Goal: Task Accomplishment & Management: Complete application form

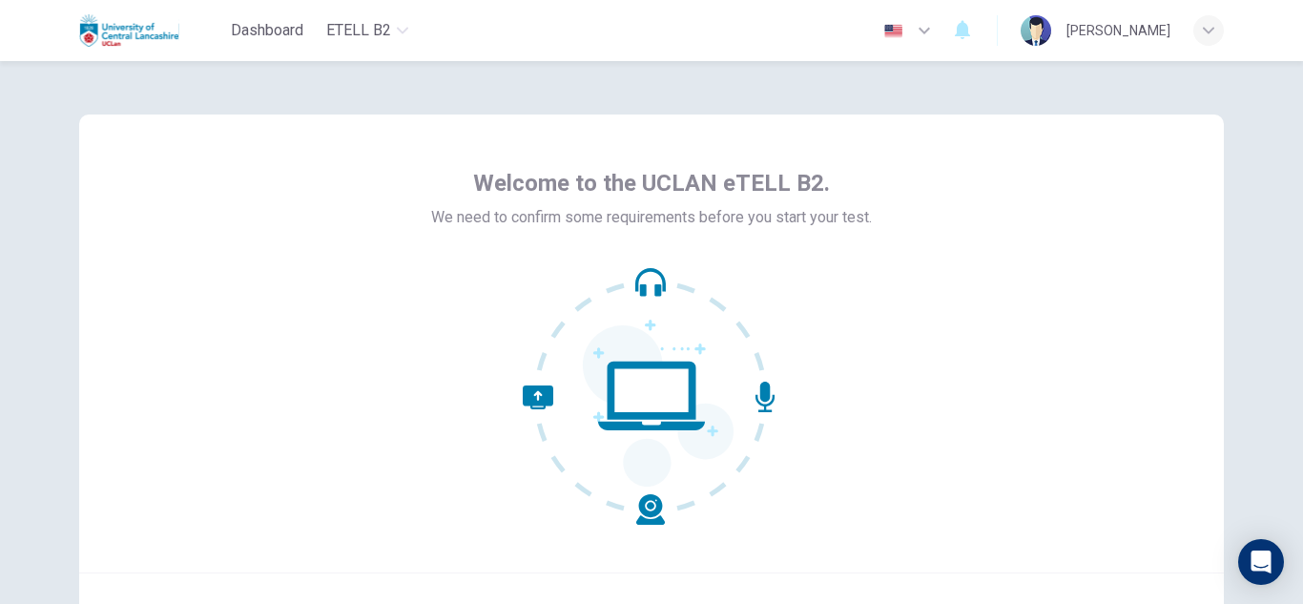
scroll to position [169, 0]
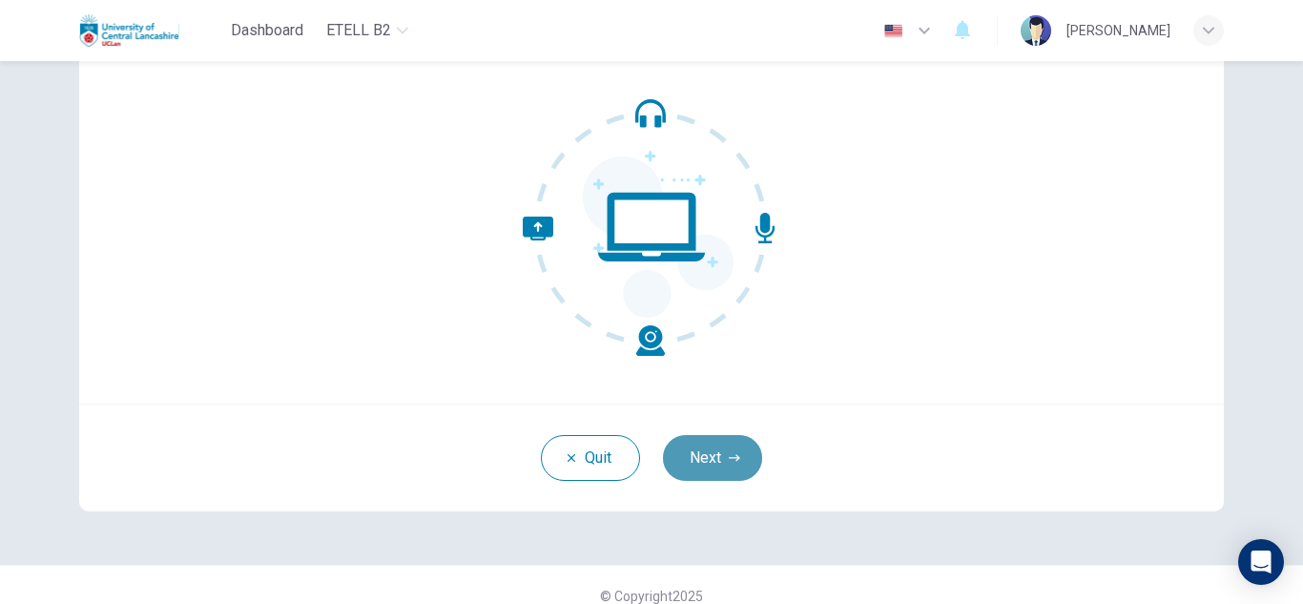
click at [721, 455] on button "Next" at bounding box center [712, 458] width 99 height 46
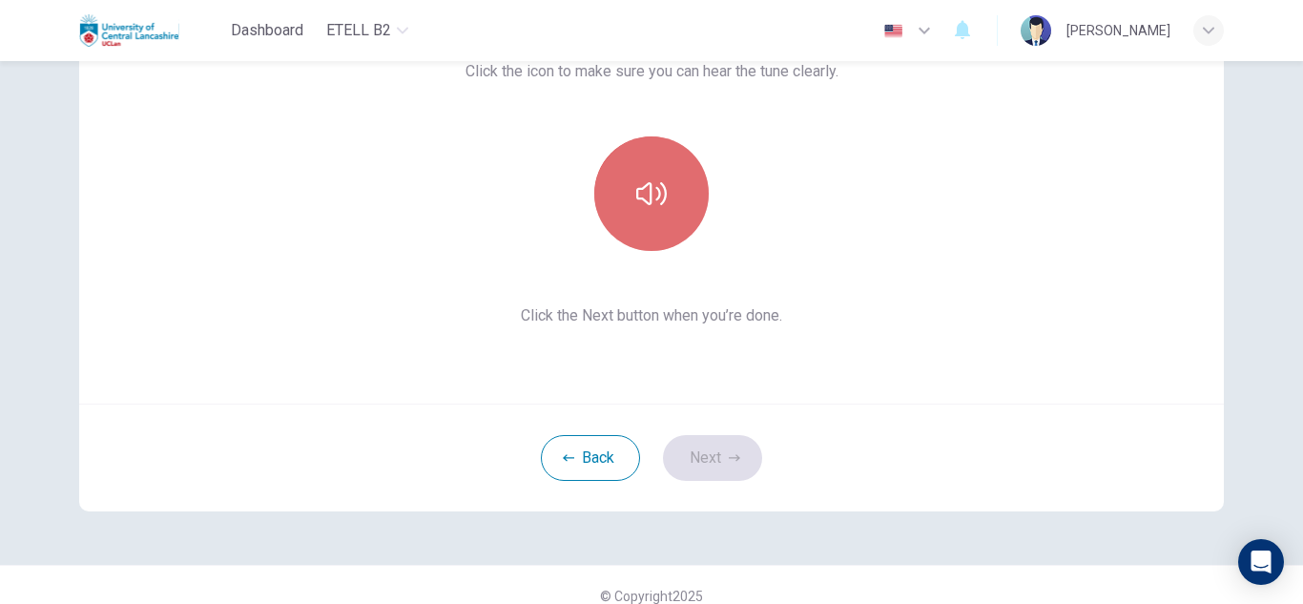
click at [644, 198] on icon "button" at bounding box center [651, 193] width 31 height 31
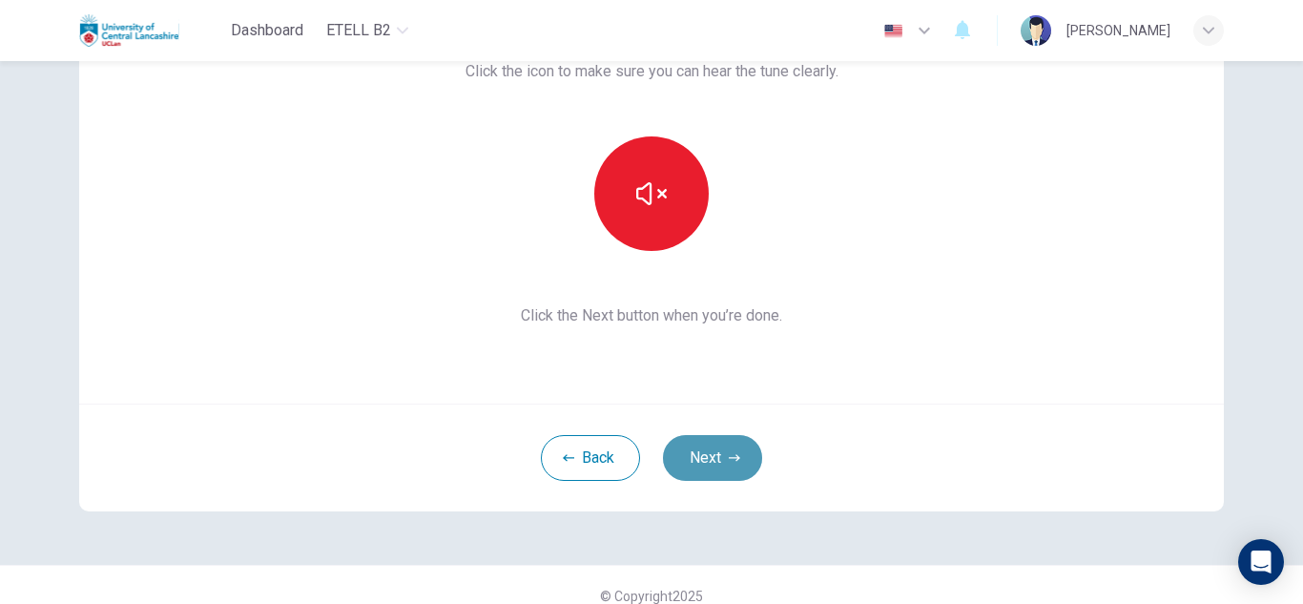
click at [708, 454] on button "Next" at bounding box center [712, 458] width 99 height 46
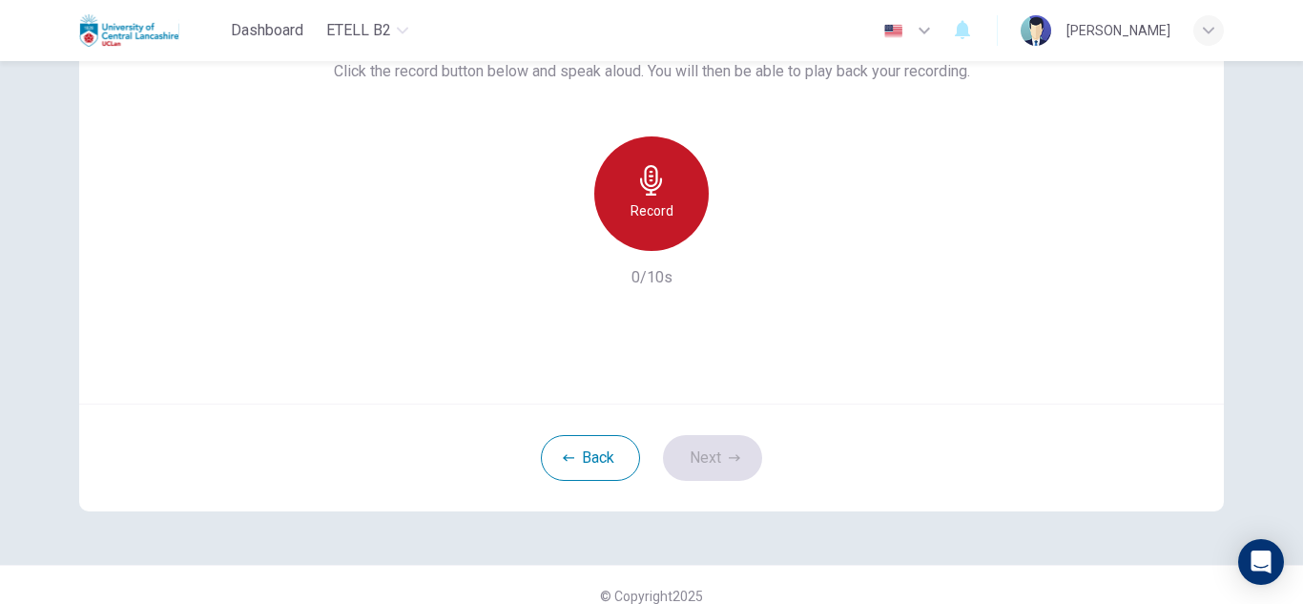
click at [643, 180] on icon "button" at bounding box center [651, 180] width 31 height 31
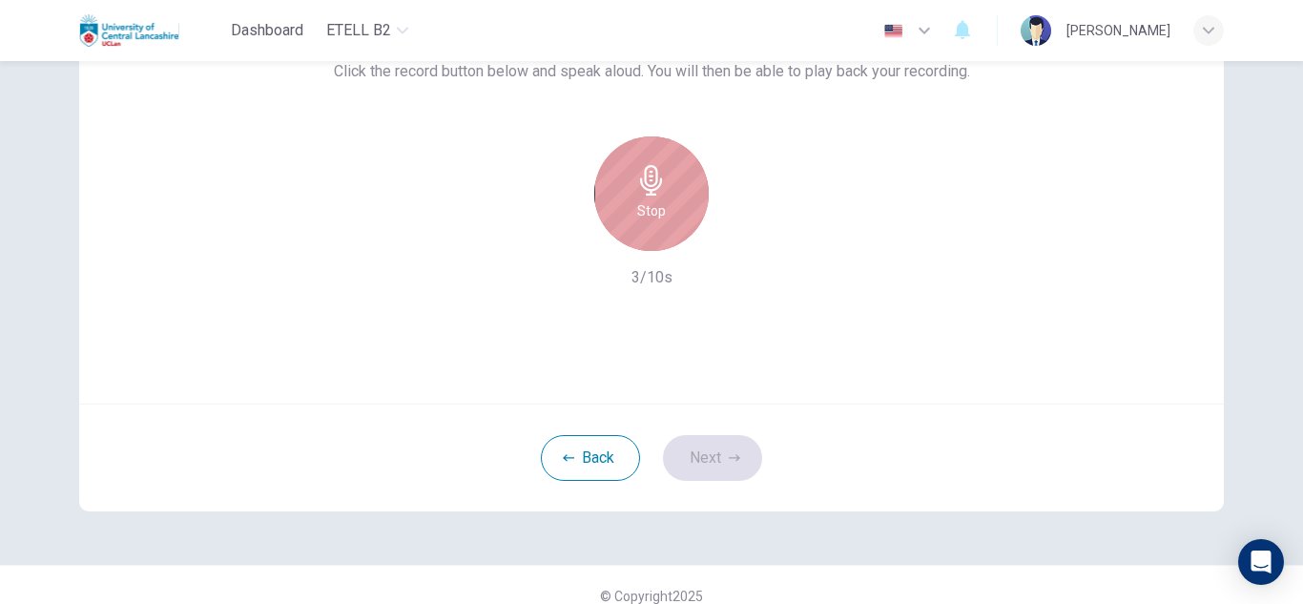
click at [643, 180] on icon "button" at bounding box center [651, 180] width 31 height 31
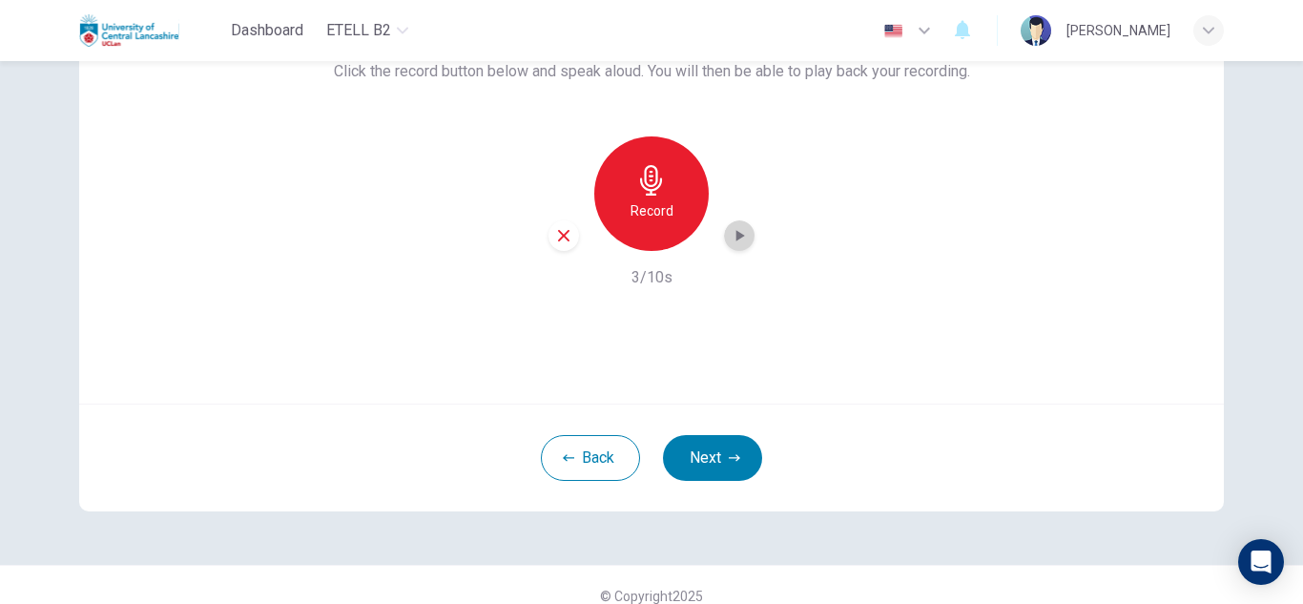
click at [736, 231] on icon "button" at bounding box center [739, 235] width 19 height 19
click at [716, 457] on button "Next" at bounding box center [712, 458] width 99 height 46
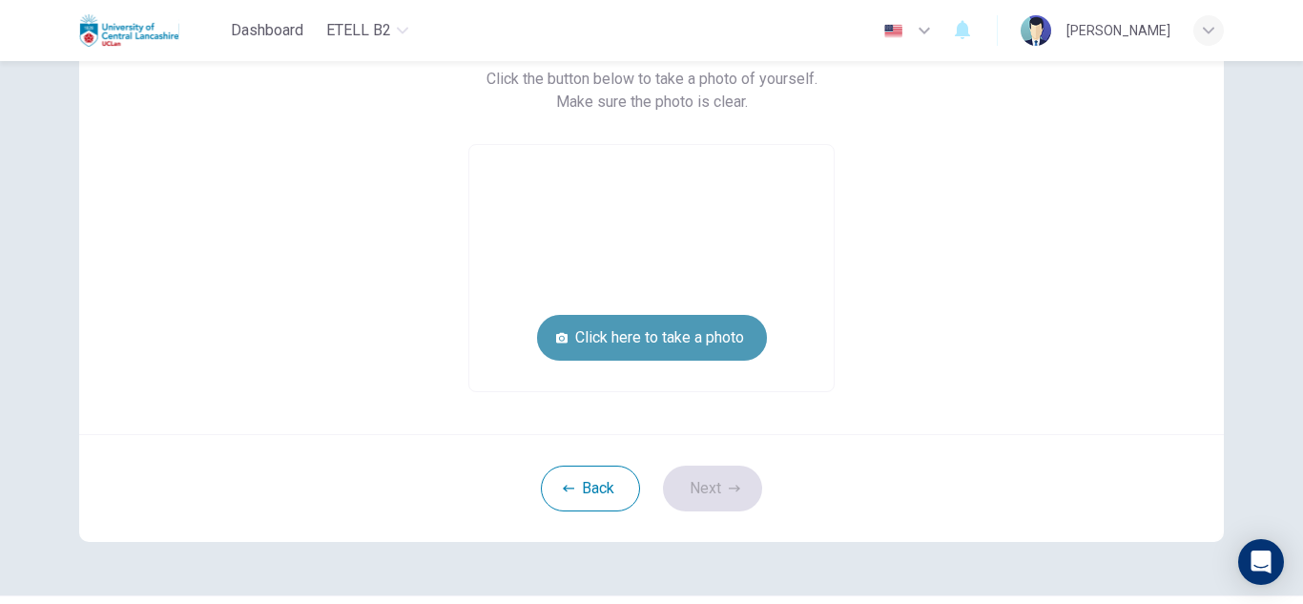
click at [673, 338] on button "Click here to take a photo" at bounding box center [652, 338] width 230 height 46
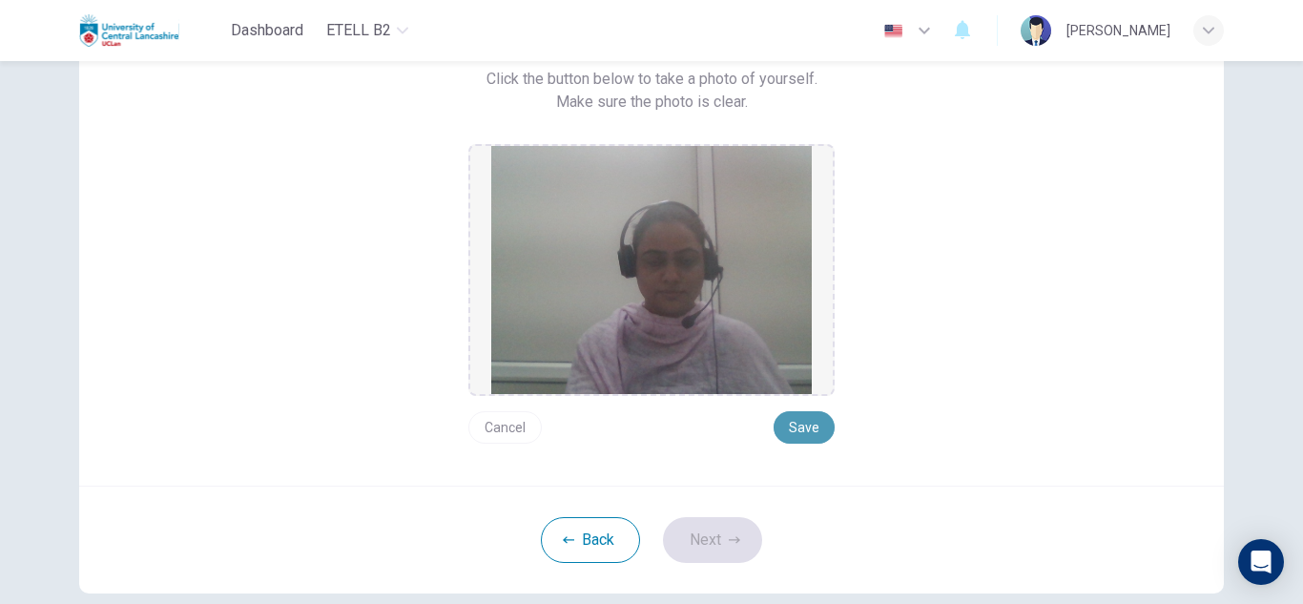
click at [787, 423] on button "Save" at bounding box center [804, 427] width 61 height 32
click at [707, 538] on button "Next" at bounding box center [712, 540] width 99 height 46
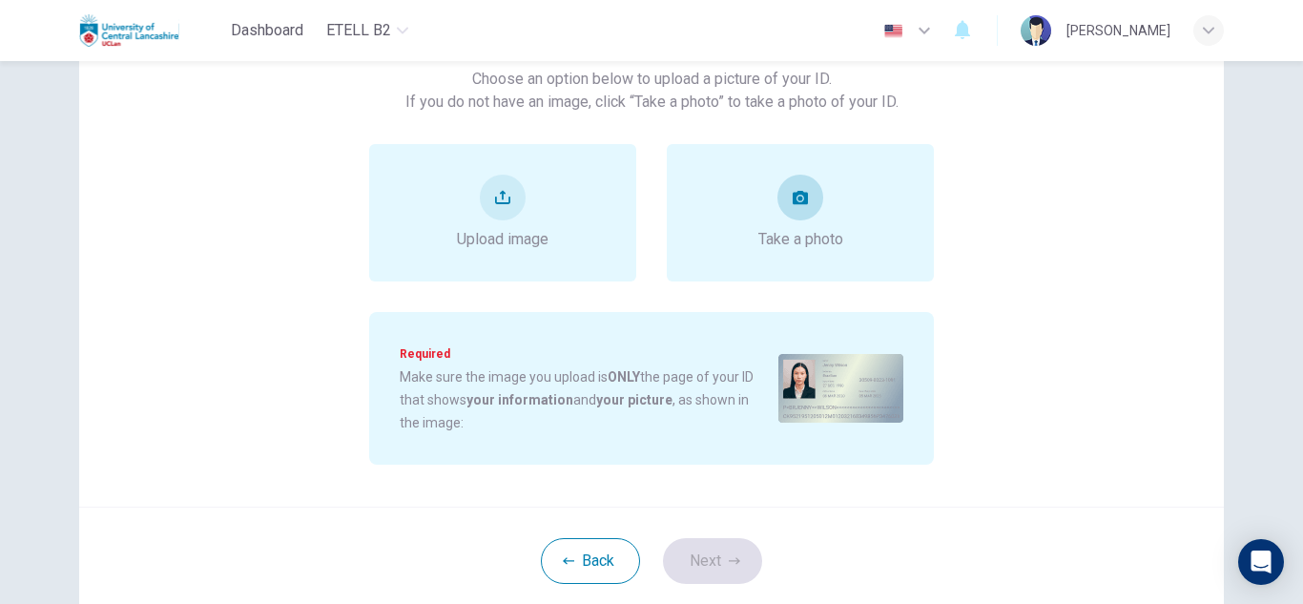
click at [786, 201] on button "take photo" at bounding box center [801, 198] width 46 height 46
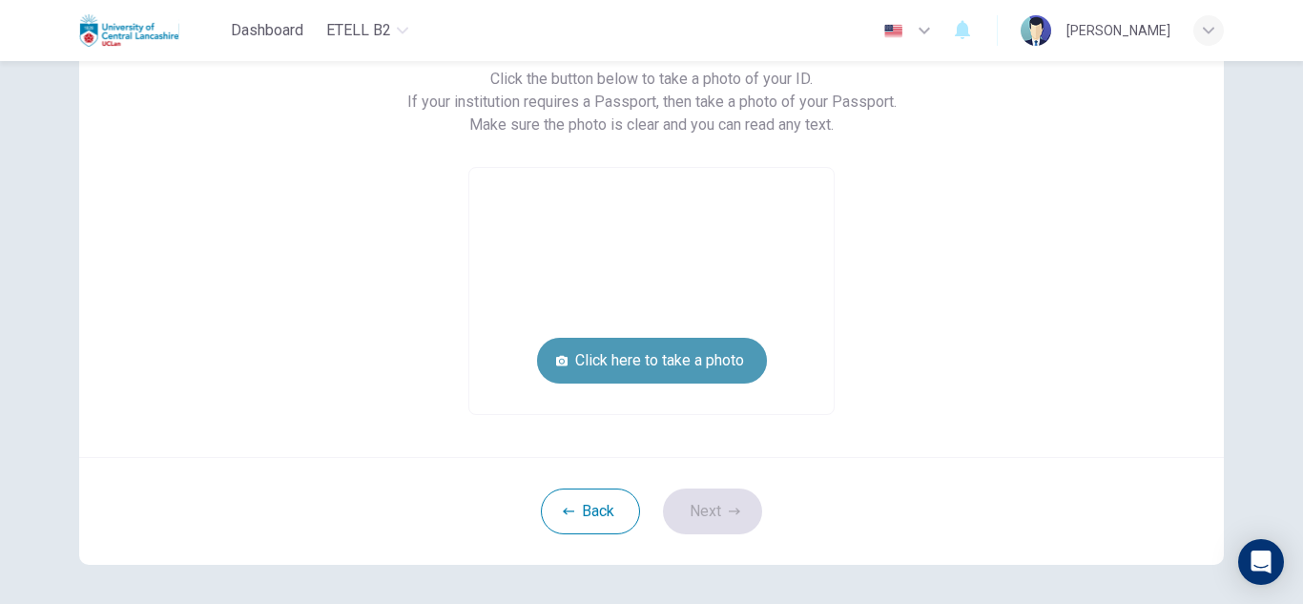
click at [667, 364] on button "Click here to take a photo" at bounding box center [652, 361] width 230 height 46
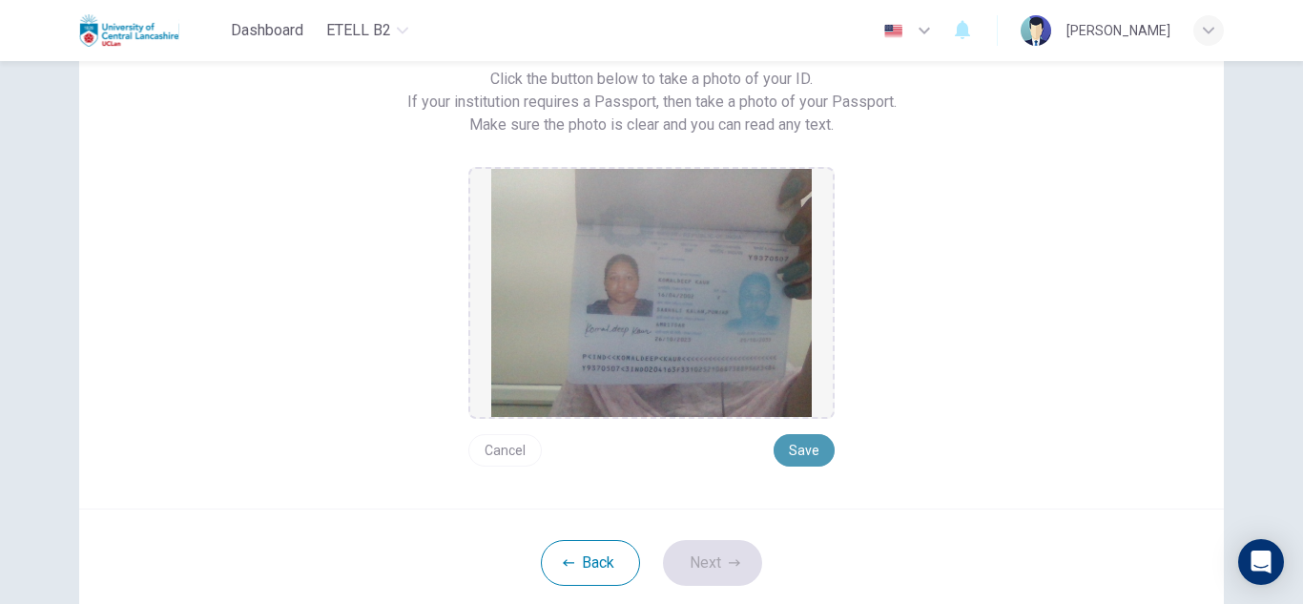
click at [800, 447] on button "Save" at bounding box center [804, 450] width 61 height 32
click at [714, 558] on button "Next" at bounding box center [712, 563] width 99 height 46
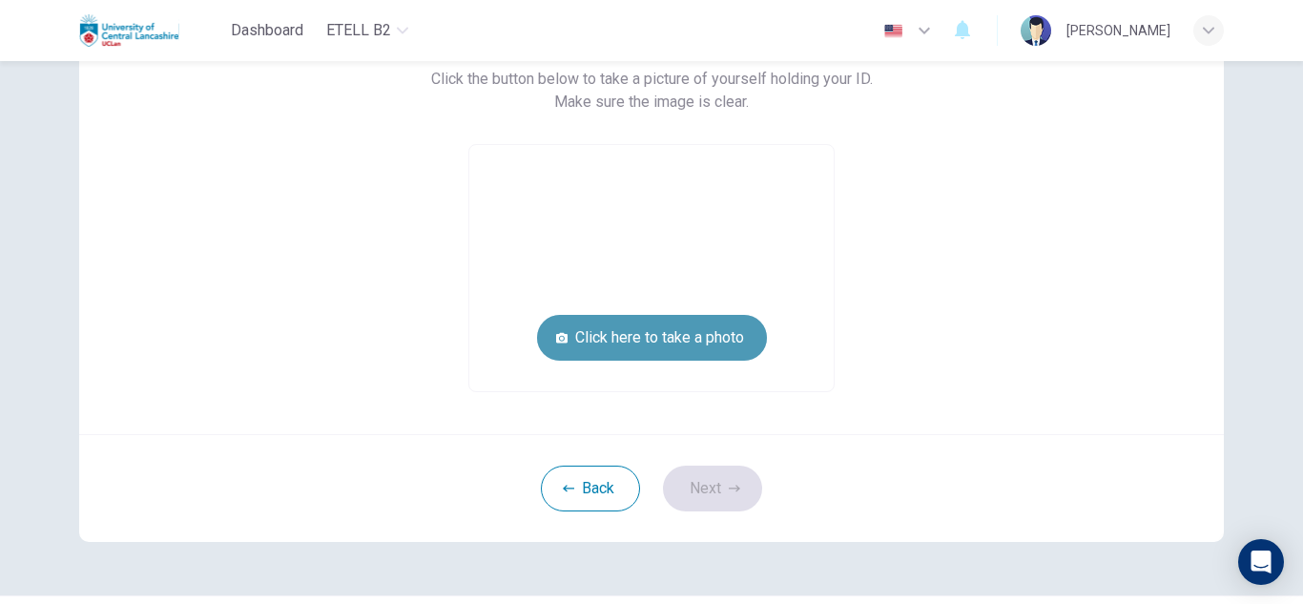
click at [670, 339] on button "Click here to take a photo" at bounding box center [652, 338] width 230 height 46
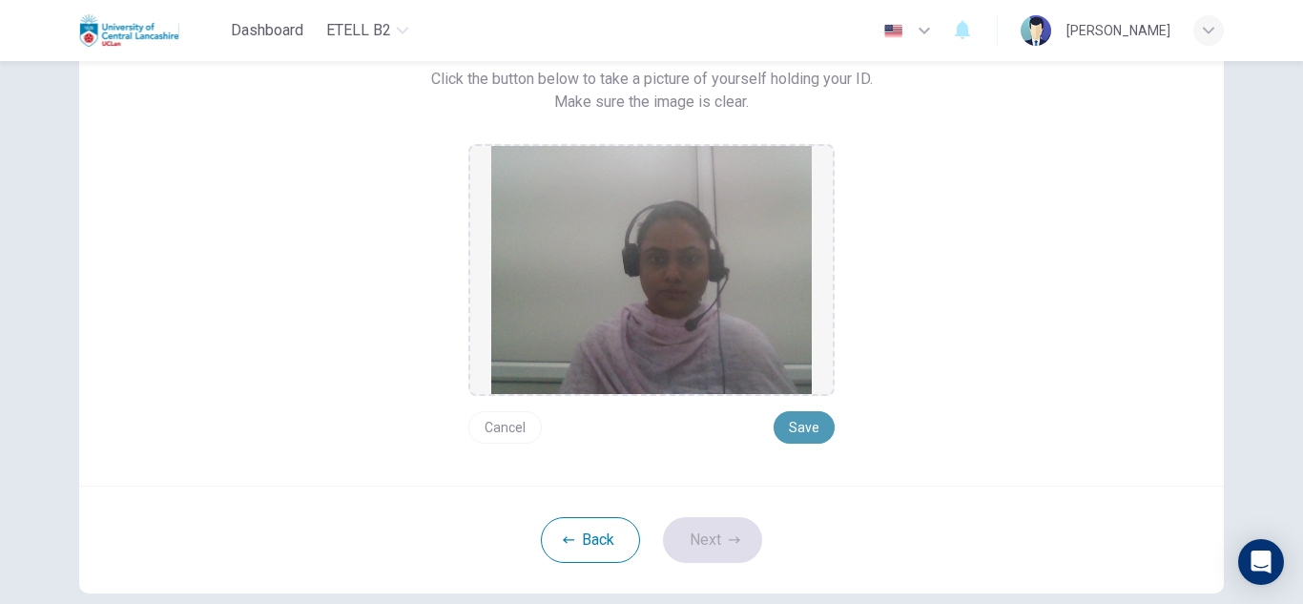
click at [798, 418] on button "Save" at bounding box center [804, 427] width 61 height 32
click at [718, 534] on button "Next" at bounding box center [712, 540] width 99 height 46
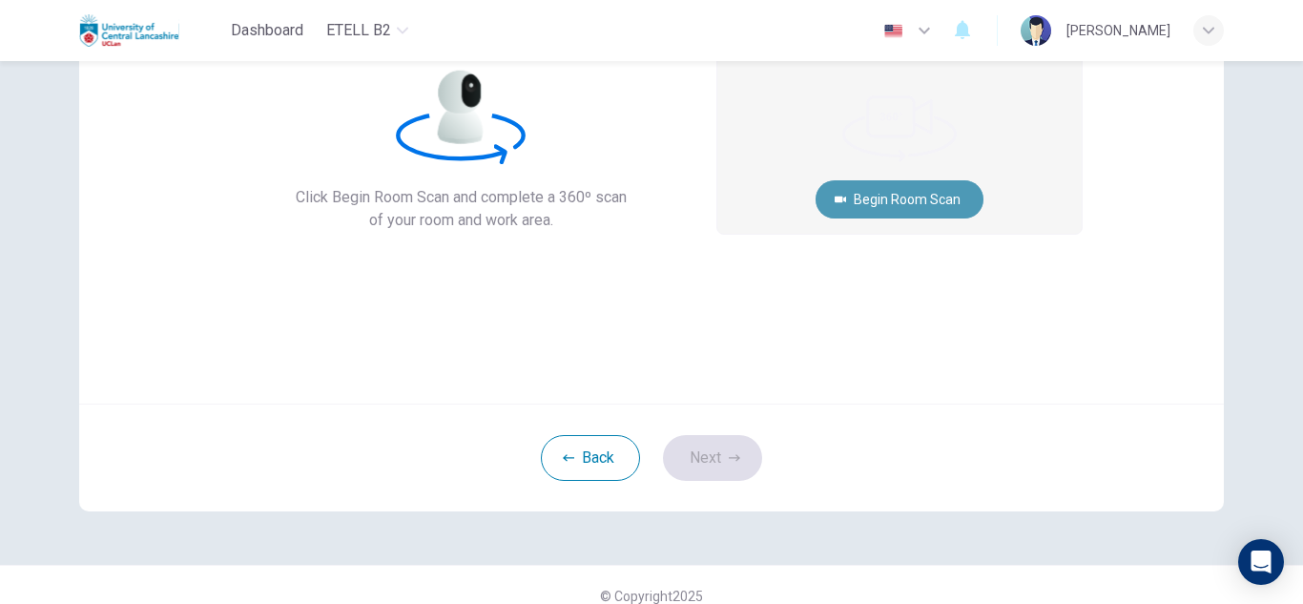
click at [894, 191] on button "Begin Room Scan" at bounding box center [900, 199] width 168 height 38
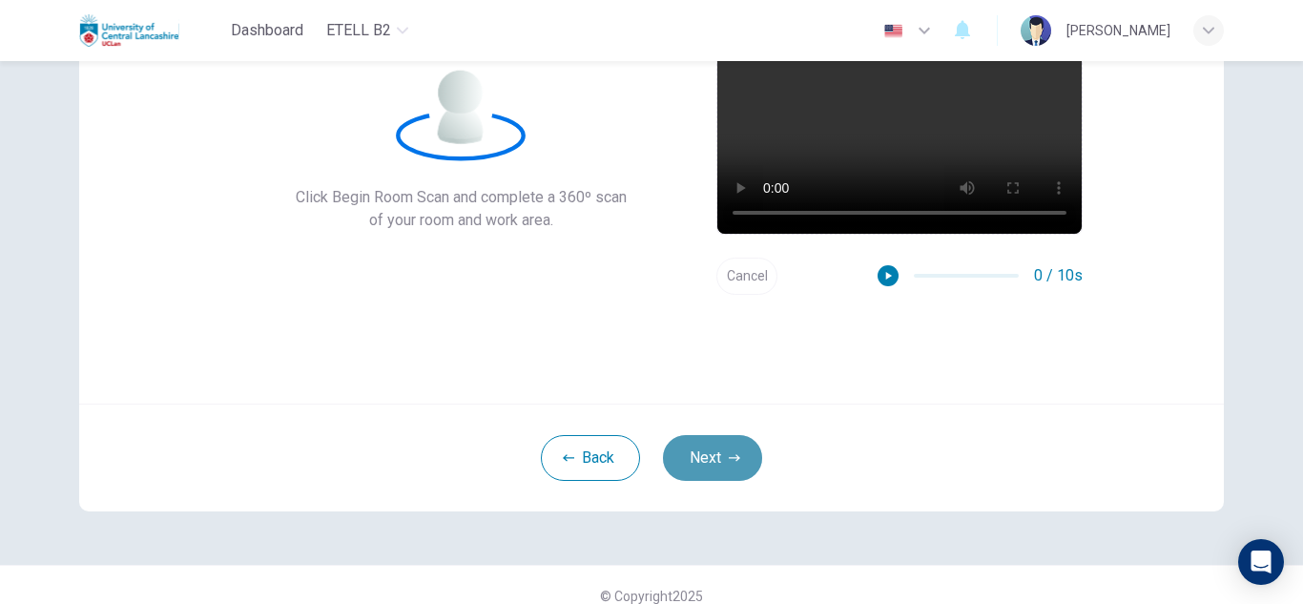
click at [717, 452] on button "Next" at bounding box center [712, 458] width 99 height 46
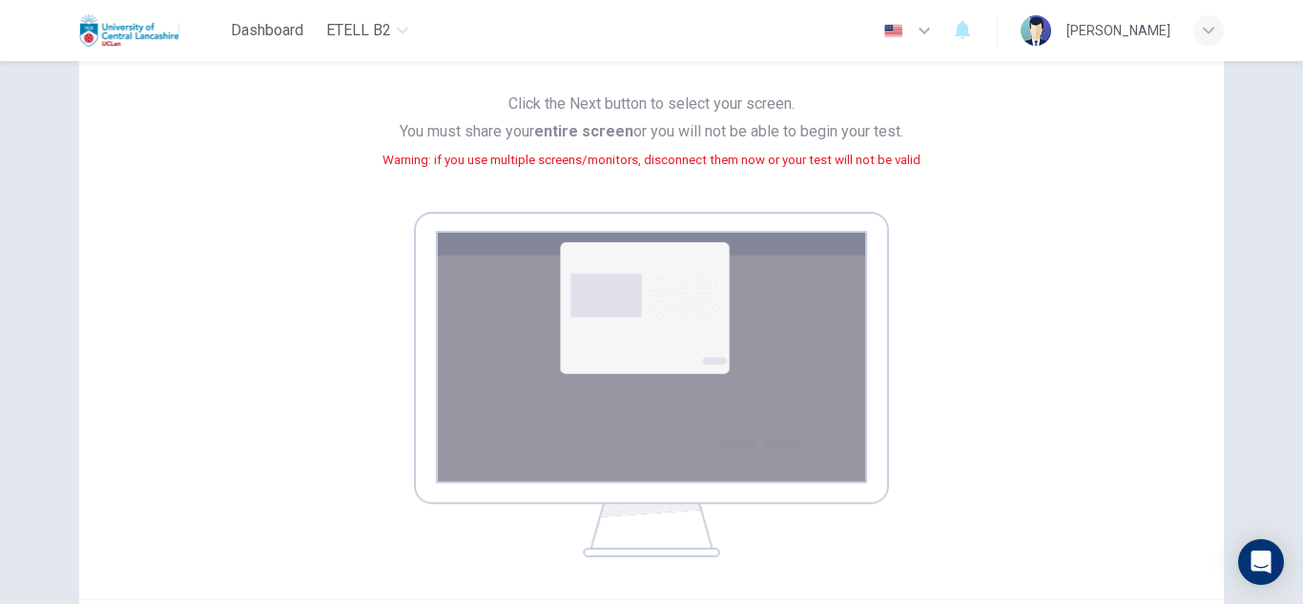
click at [642, 342] on img at bounding box center [651, 384] width 475 height 345
click at [634, 366] on img at bounding box center [651, 384] width 475 height 345
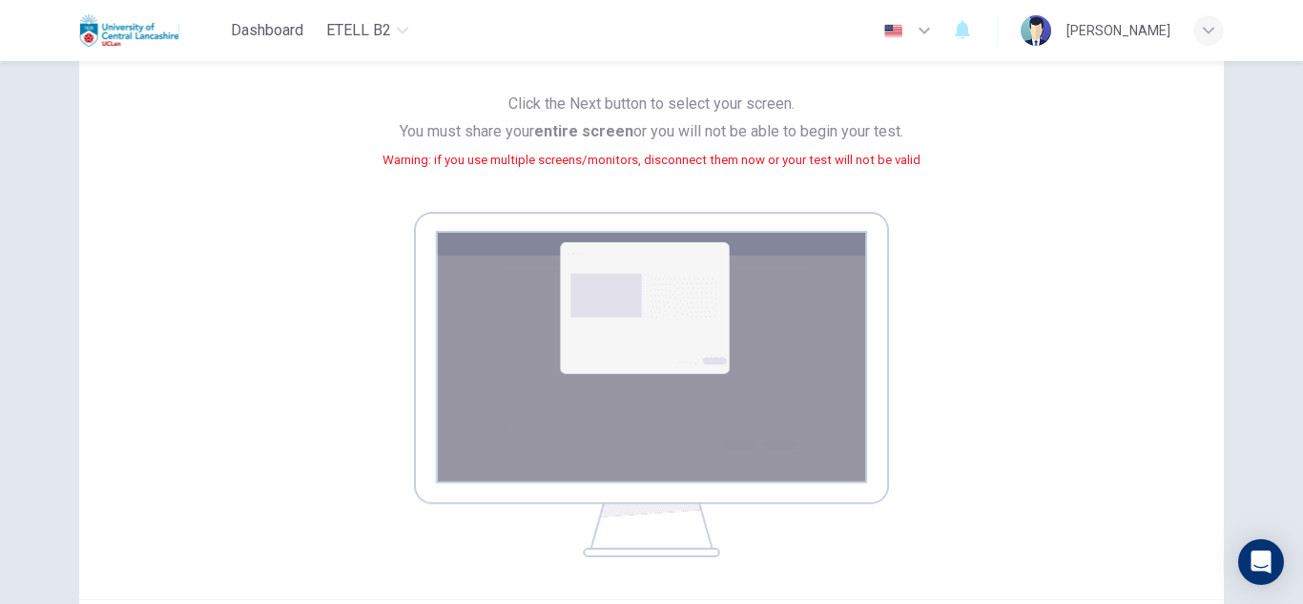
click at [588, 129] on b "entire screen" at bounding box center [583, 131] width 99 height 18
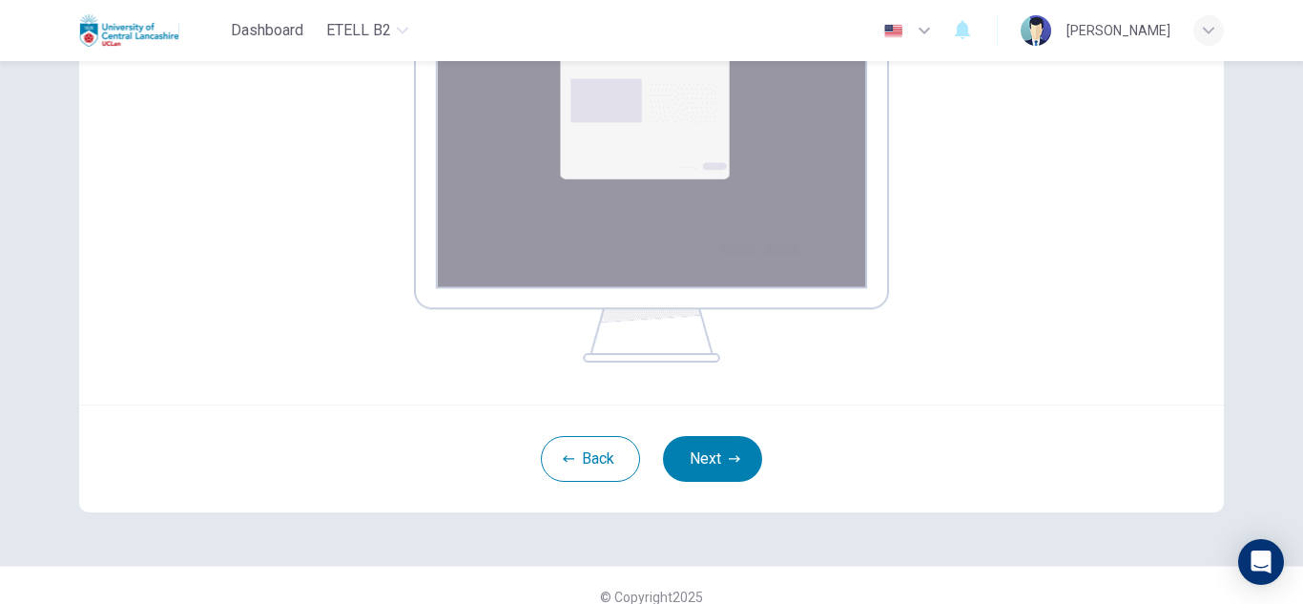
scroll to position [2, 156]
click at [715, 448] on button "Next" at bounding box center [712, 459] width 99 height 46
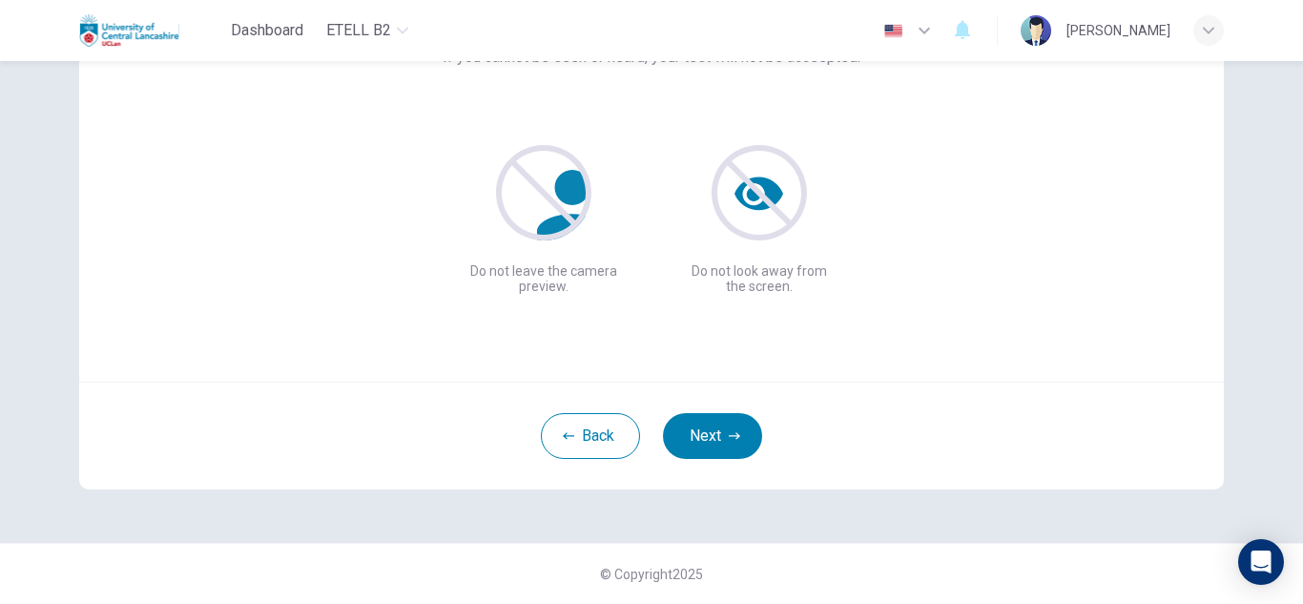
scroll to position [191, 0]
click at [712, 422] on button "Next" at bounding box center [712, 436] width 99 height 46
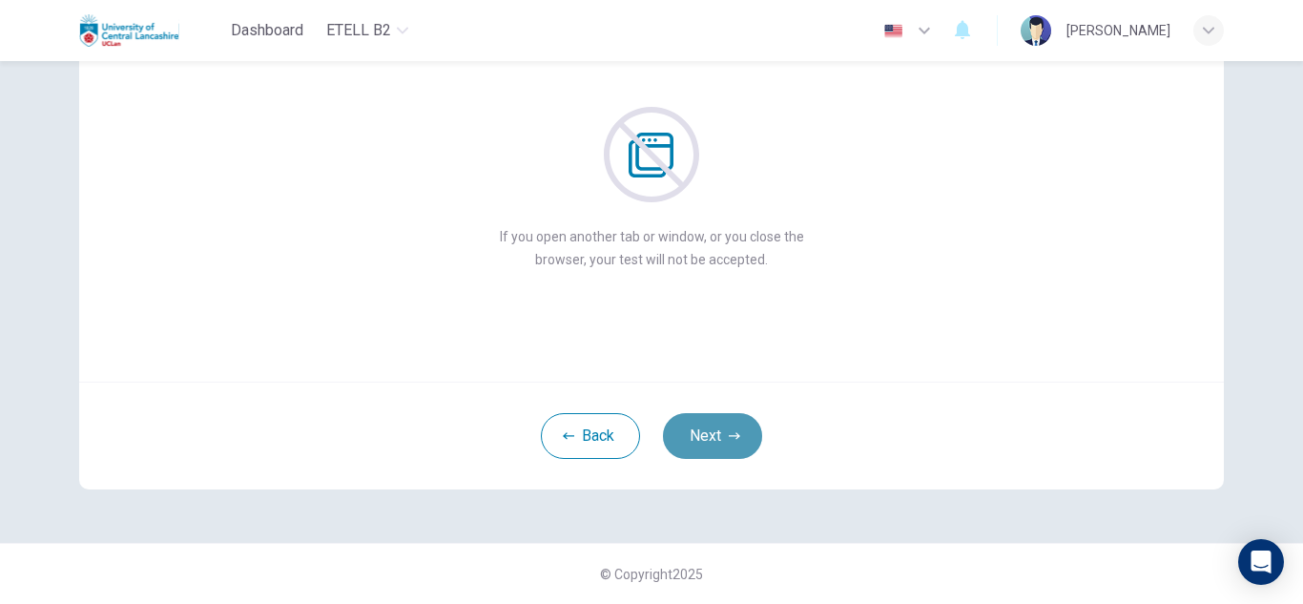
click at [706, 440] on button "Next" at bounding box center [712, 436] width 99 height 46
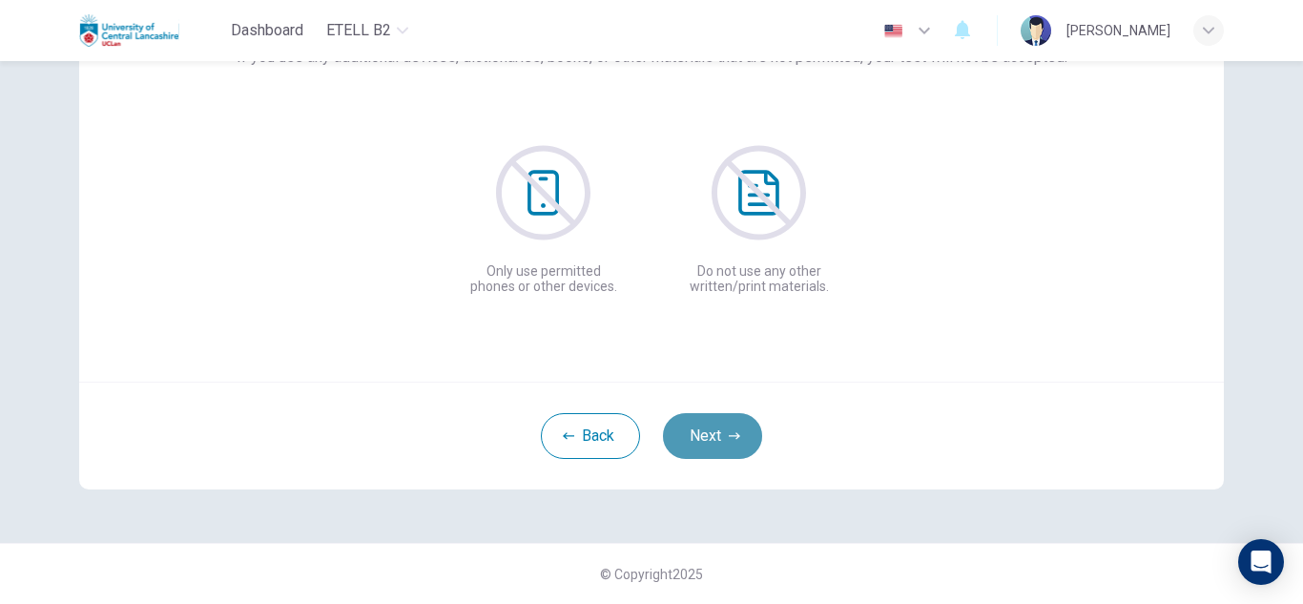
click at [706, 441] on button "Next" at bounding box center [712, 436] width 99 height 46
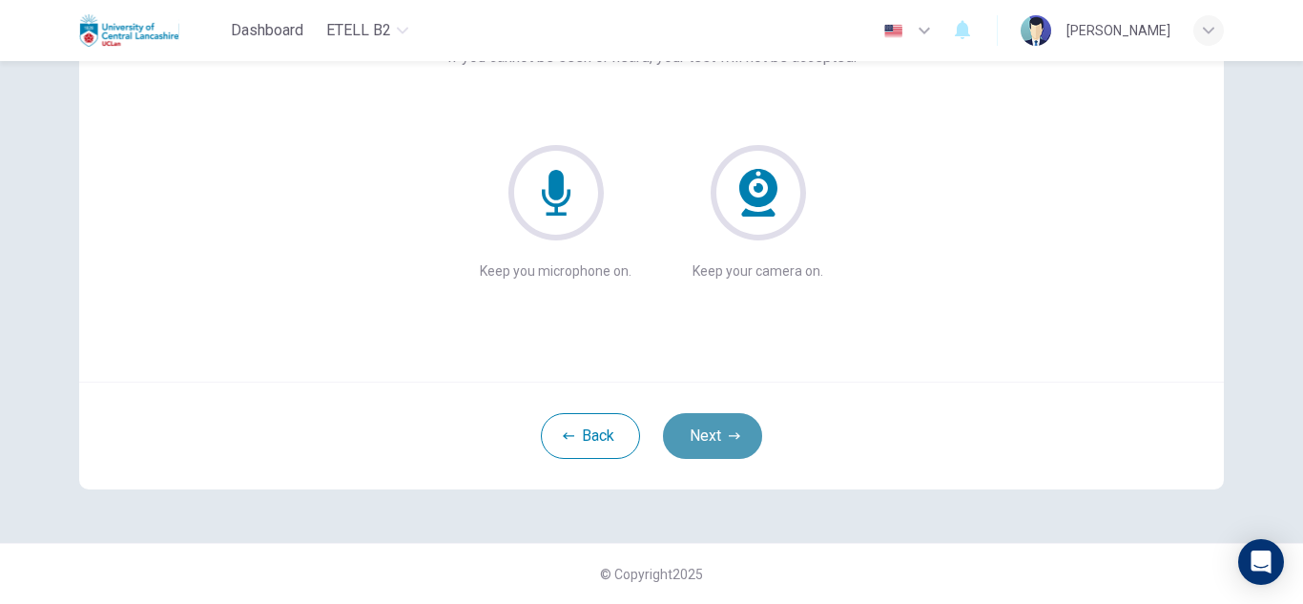
click at [706, 441] on button "Next" at bounding box center [712, 436] width 99 height 46
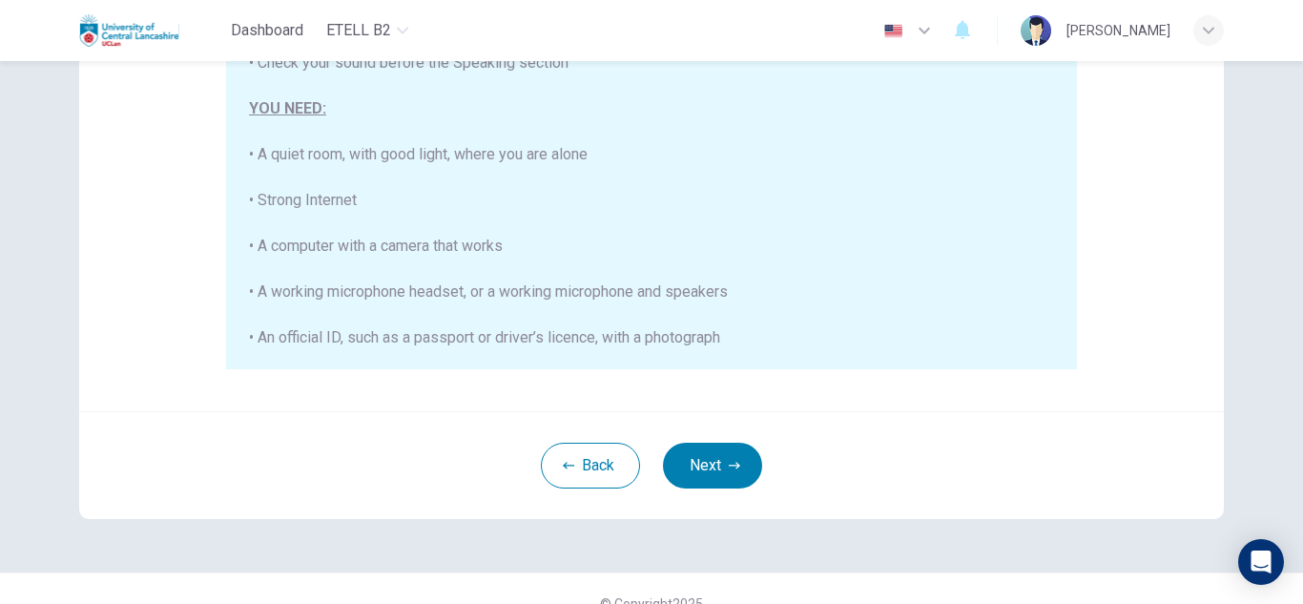
scroll to position [435, 0]
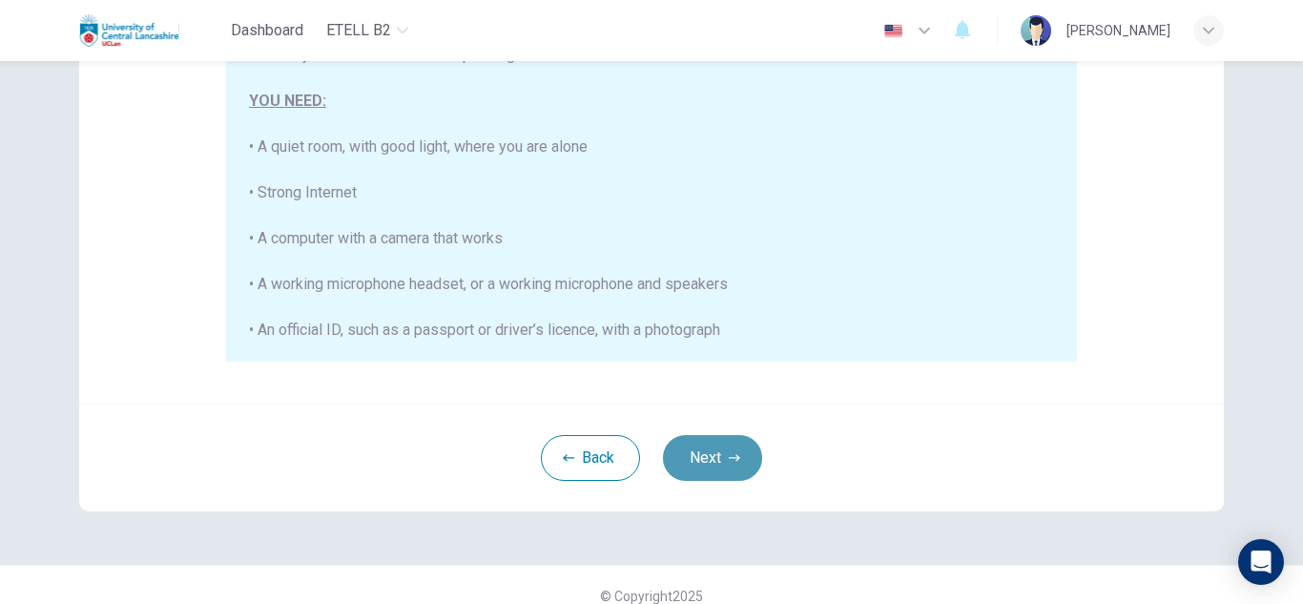
click at [732, 447] on button "Next" at bounding box center [712, 458] width 99 height 46
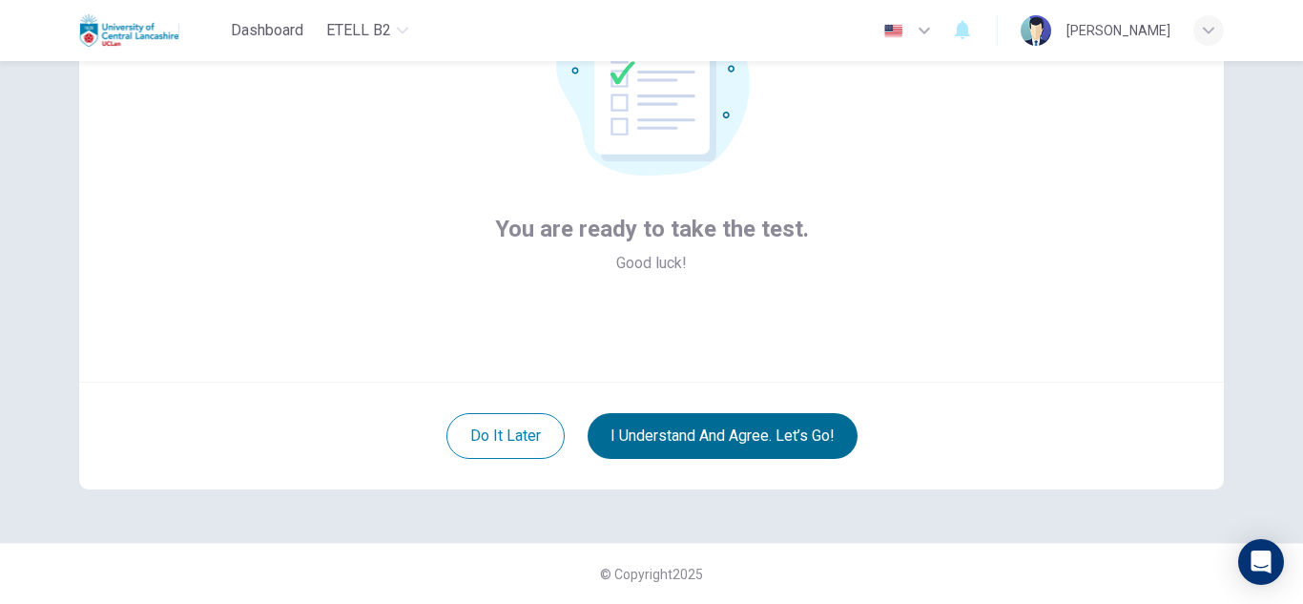
scroll to position [191, 0]
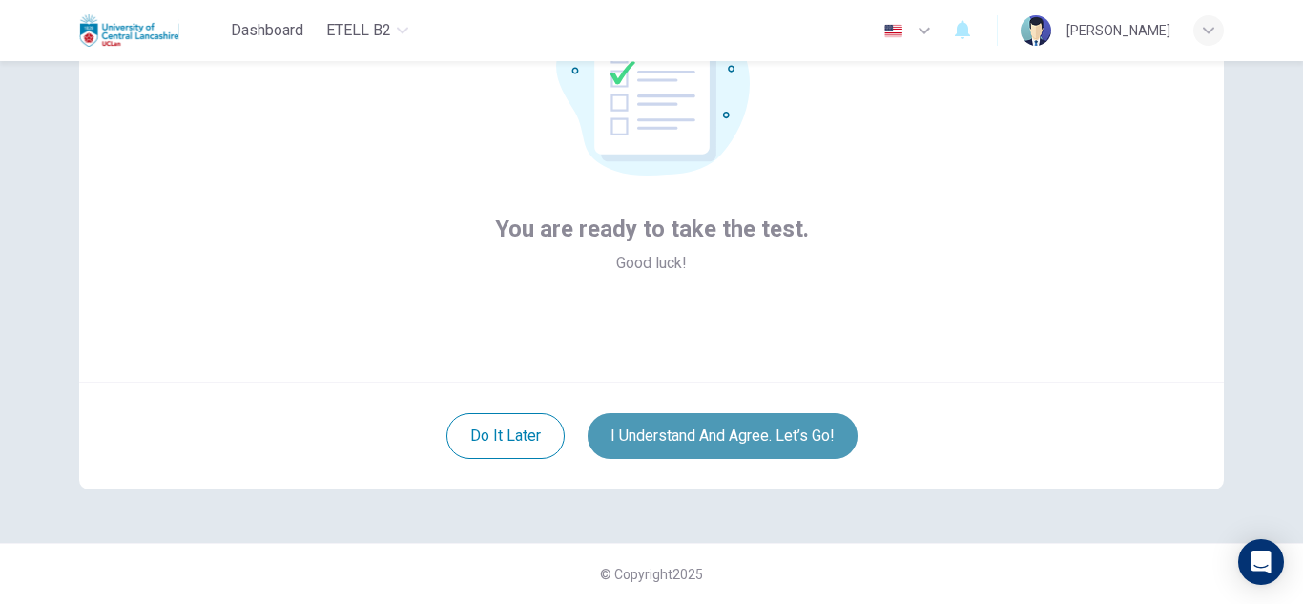
click at [732, 447] on button "I understand and agree. Let’s go!" at bounding box center [723, 436] width 270 height 46
click at [726, 437] on button "I understand and agree. Let’s go!" at bounding box center [723, 436] width 270 height 46
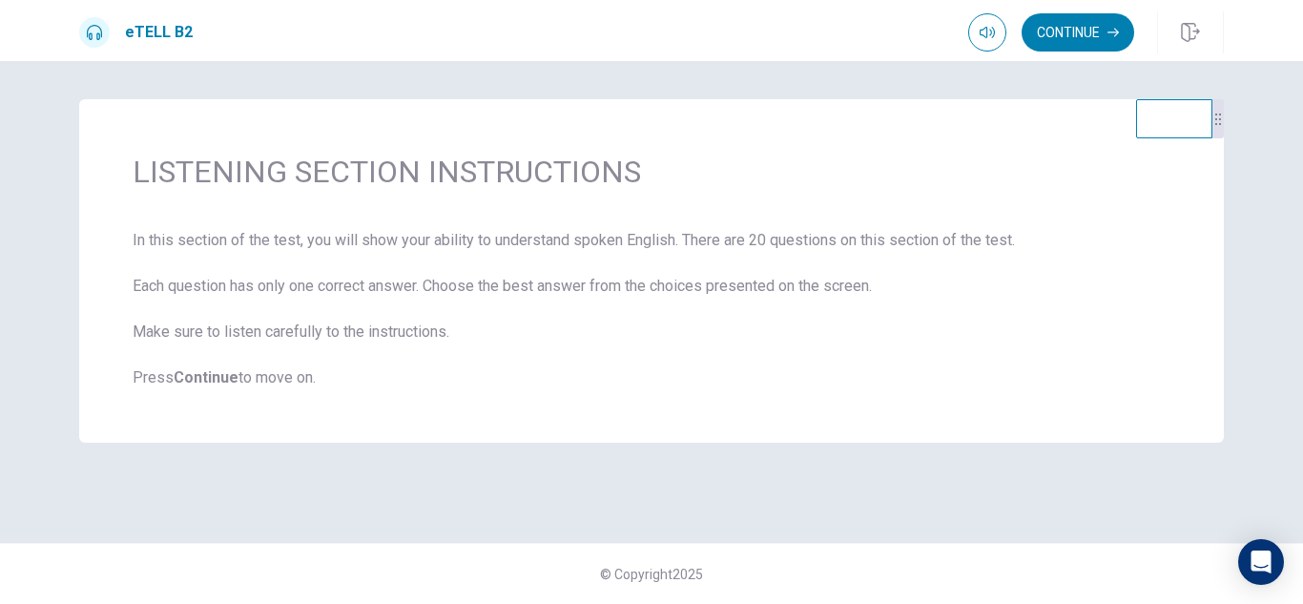
click at [225, 382] on b "Continue" at bounding box center [206, 377] width 65 height 18
click at [218, 383] on b "Continue" at bounding box center [206, 377] width 65 height 18
click at [216, 382] on b "Continue" at bounding box center [206, 377] width 65 height 18
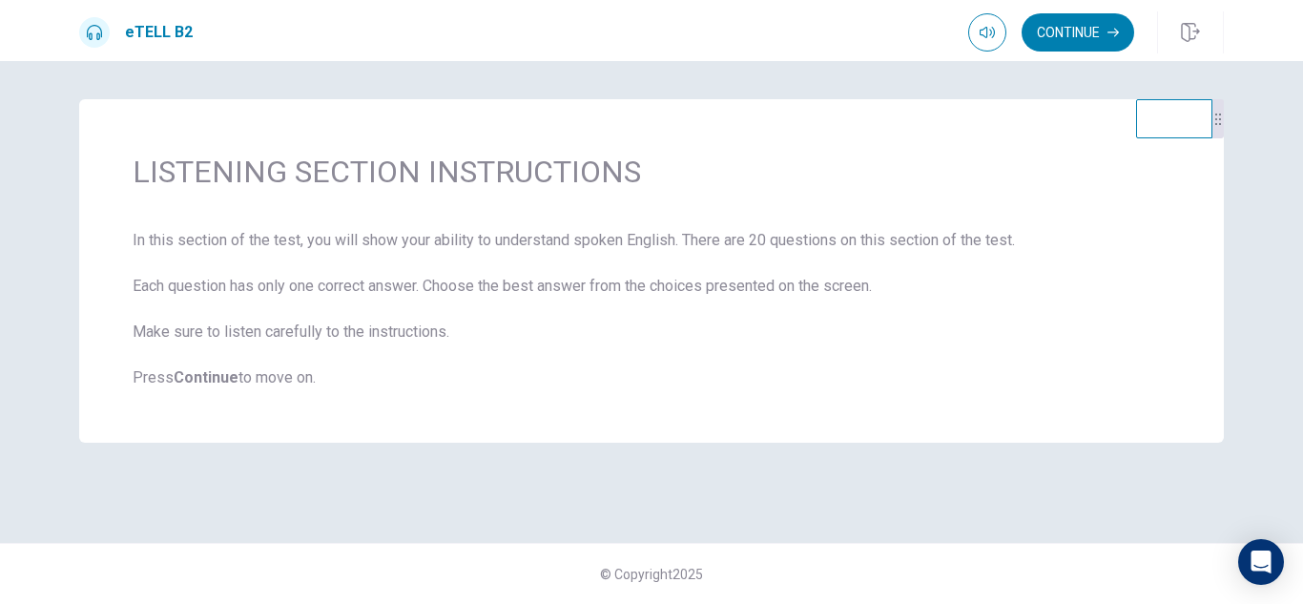
click at [217, 380] on b "Continue" at bounding box center [206, 377] width 65 height 18
click at [238, 366] on span "In this section of the test, you will show your ability to understand spoken En…" at bounding box center [652, 309] width 1038 height 160
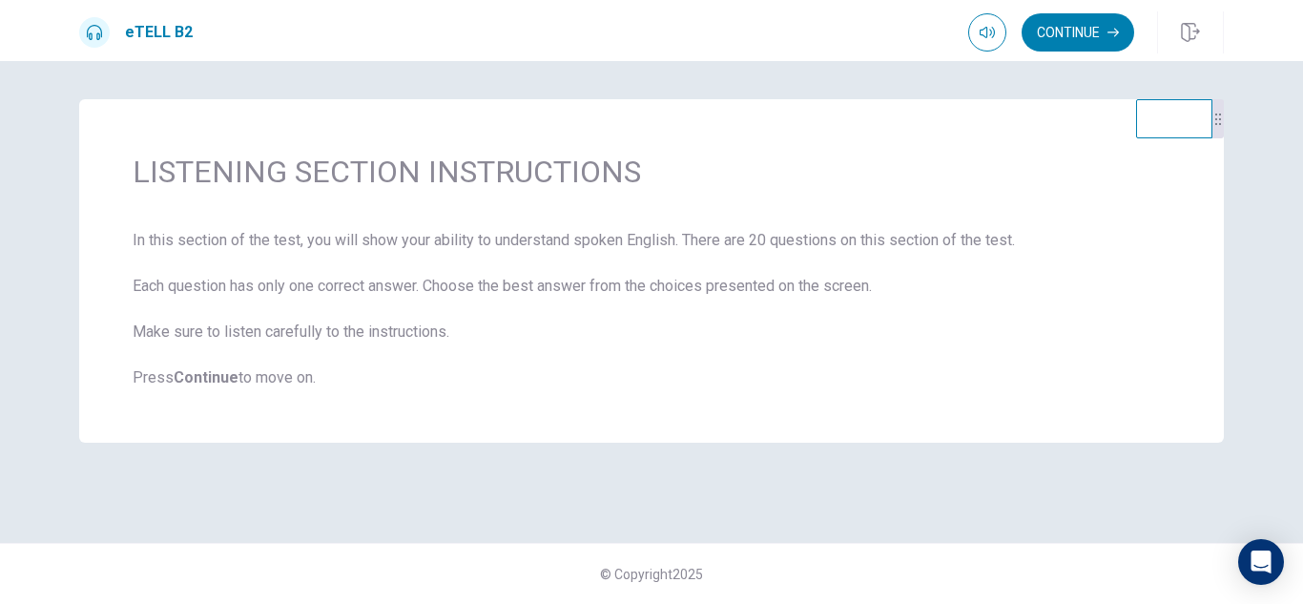
click at [238, 366] on span "In this section of the test, you will show your ability to understand spoken En…" at bounding box center [652, 309] width 1038 height 160
drag, startPoint x: 238, startPoint y: 366, endPoint x: 227, endPoint y: 375, distance: 13.6
click at [227, 375] on span "In this section of the test, you will show your ability to understand spoken En…" at bounding box center [652, 309] width 1038 height 160
click at [227, 375] on b "Continue" at bounding box center [206, 377] width 65 height 18
click at [218, 380] on b "Continue" at bounding box center [206, 377] width 65 height 18
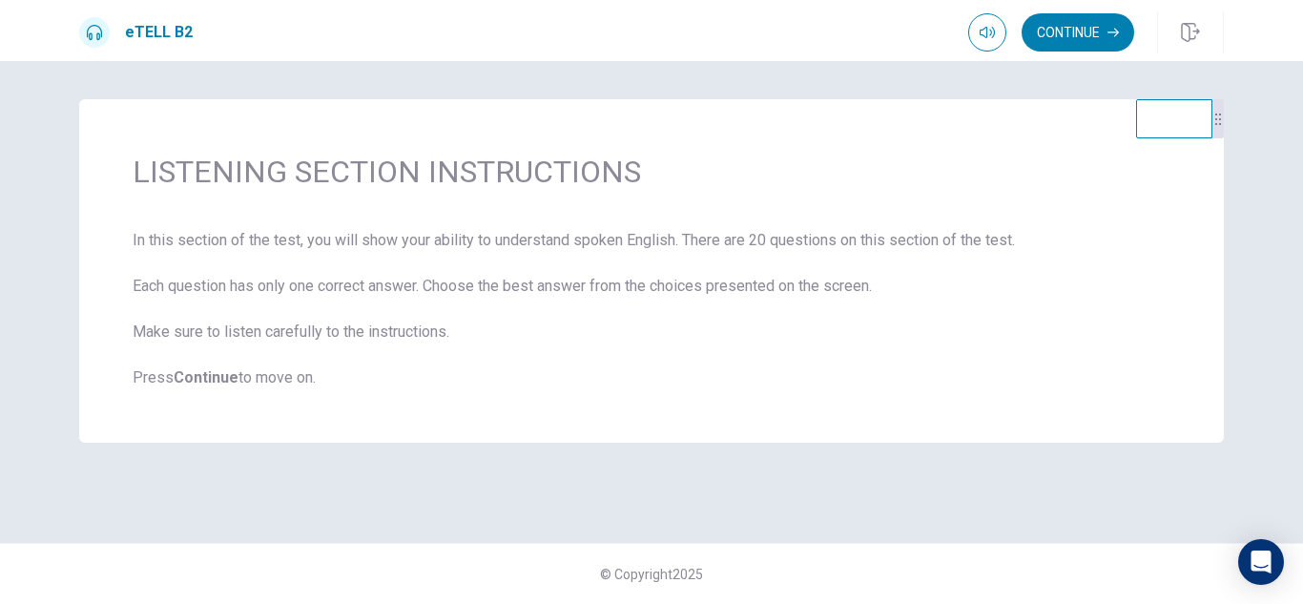
click at [232, 388] on span "In this section of the test, you will show your ability to understand spoken En…" at bounding box center [652, 309] width 1038 height 160
click at [232, 389] on div "LISTENING SECTION INSTRUCTIONS In this section of the test, you will show your …" at bounding box center [651, 270] width 1145 height 343
drag, startPoint x: 232, startPoint y: 389, endPoint x: 221, endPoint y: 382, distance: 13.0
click at [221, 382] on div "LISTENING SECTION INSTRUCTIONS In this section of the test, you will show your …" at bounding box center [651, 270] width 1145 height 343
click at [221, 382] on b "Continue" at bounding box center [206, 377] width 65 height 18
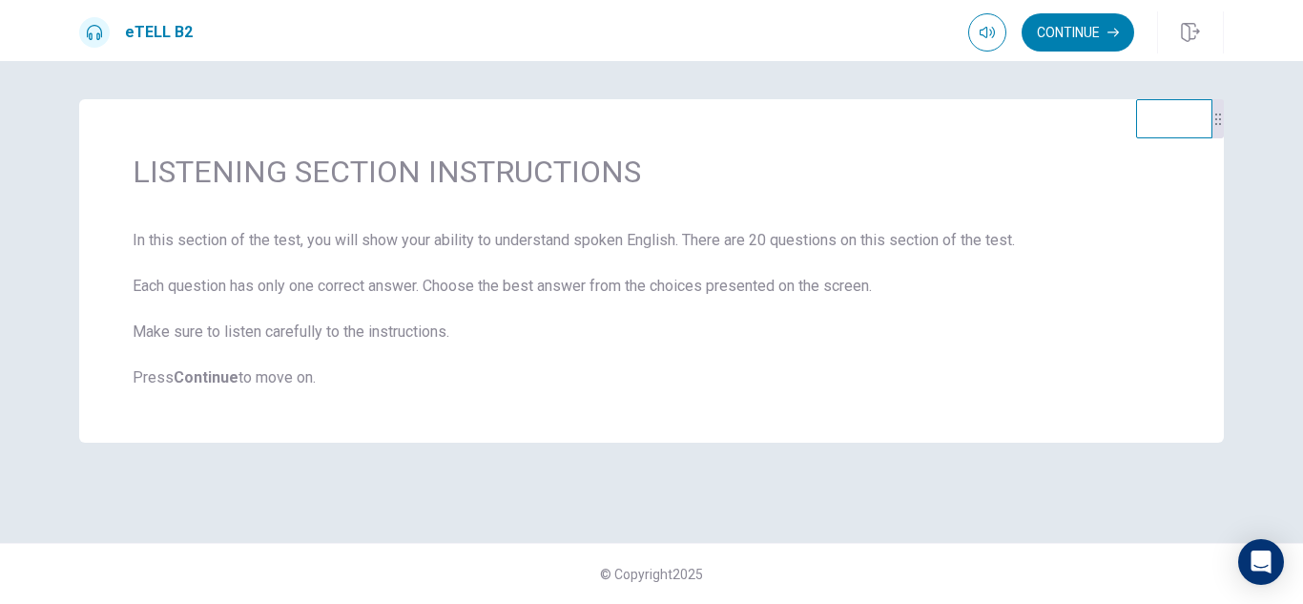
click at [221, 382] on b "Continue" at bounding box center [206, 377] width 65 height 18
click at [208, 381] on b "Continue" at bounding box center [206, 377] width 65 height 18
click at [221, 380] on b "Continue" at bounding box center [206, 377] width 65 height 18
click at [216, 382] on b "Continue" at bounding box center [206, 377] width 65 height 18
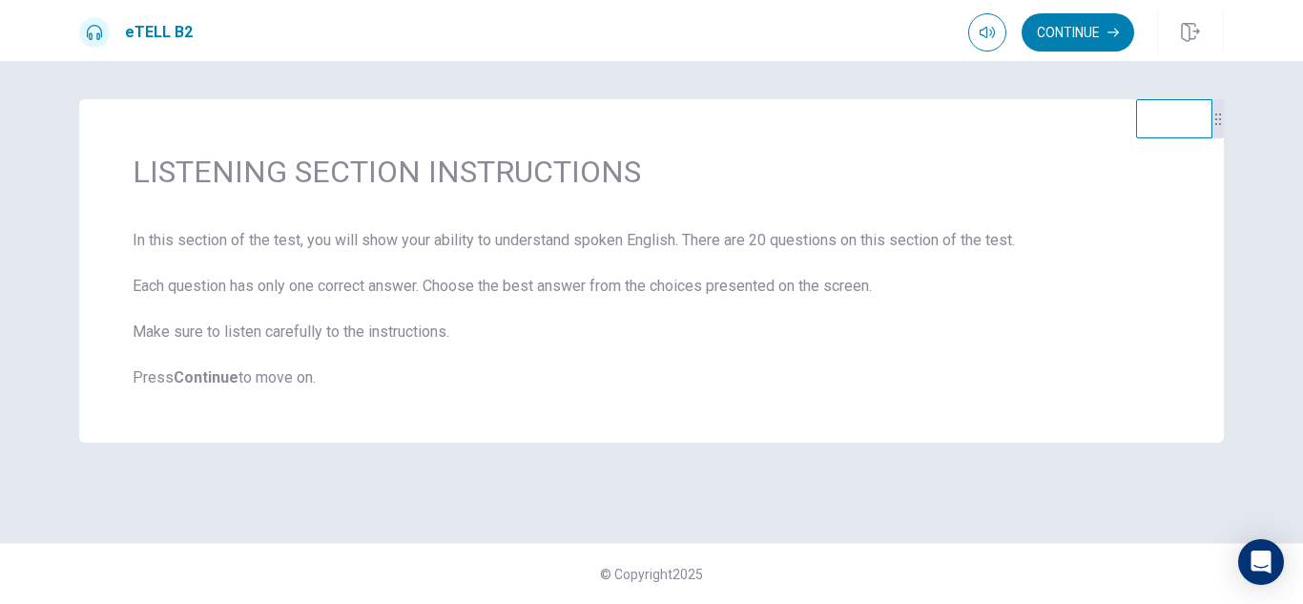
click at [216, 382] on b "Continue" at bounding box center [206, 377] width 65 height 18
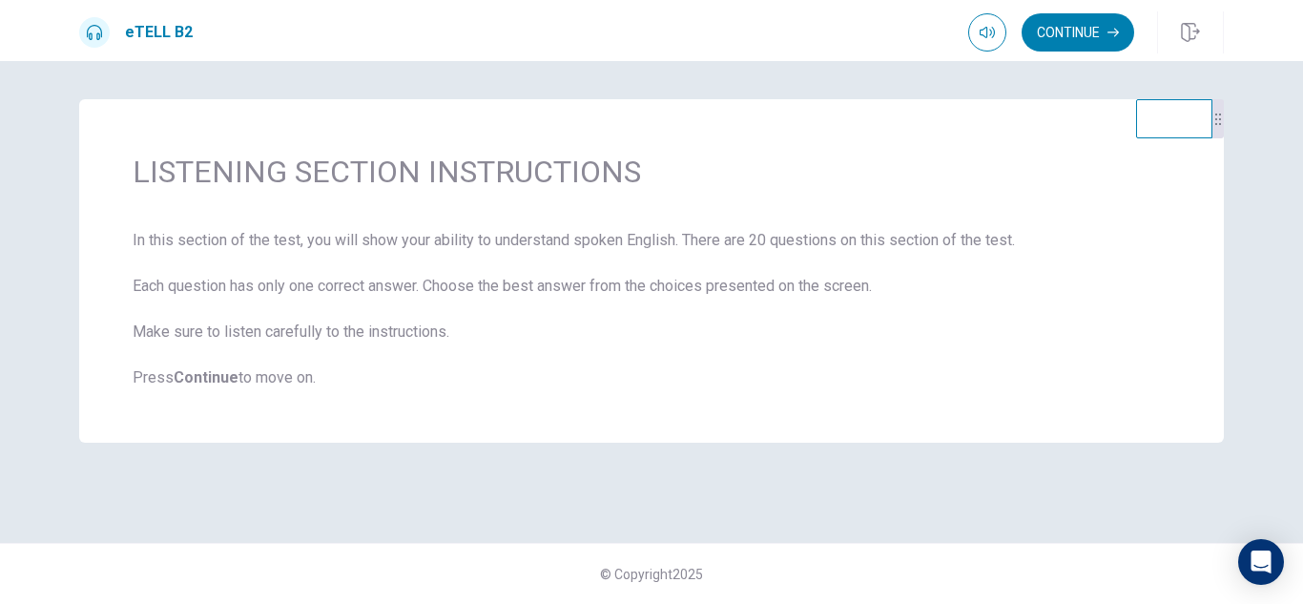
click at [210, 374] on b "Continue" at bounding box center [206, 377] width 65 height 18
click at [210, 375] on b "Continue" at bounding box center [206, 377] width 65 height 18
drag, startPoint x: 210, startPoint y: 375, endPoint x: 184, endPoint y: 372, distance: 25.9
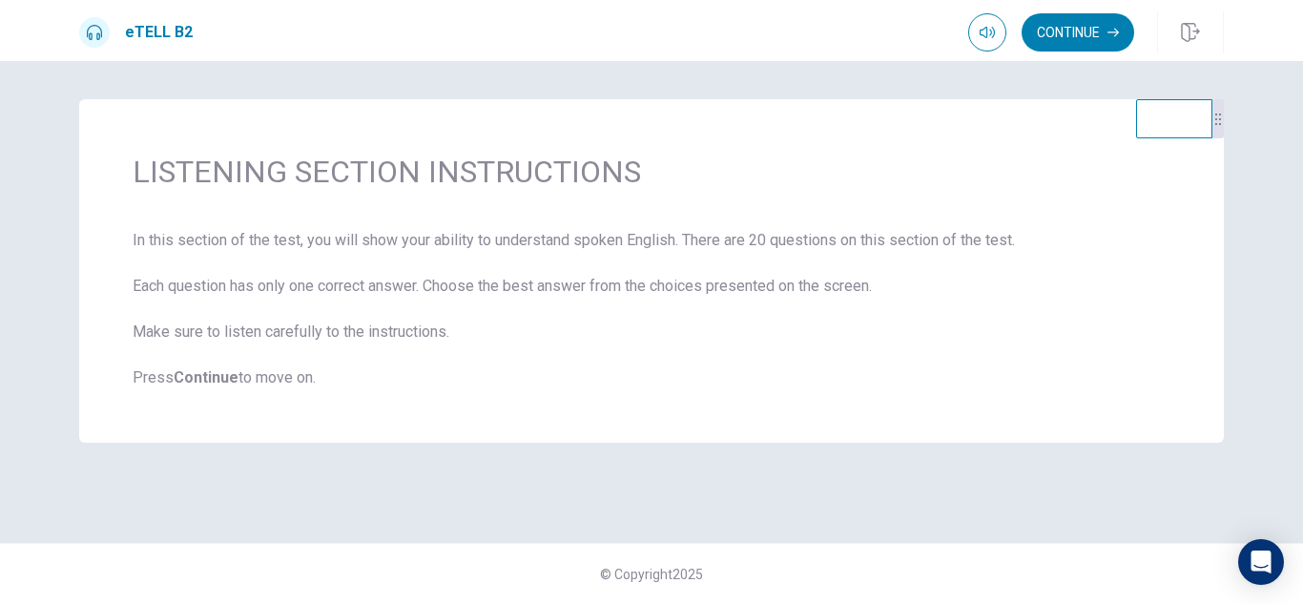
click at [184, 372] on b "Continue" at bounding box center [206, 377] width 65 height 18
click at [177, 379] on b "Continue" at bounding box center [206, 377] width 65 height 18
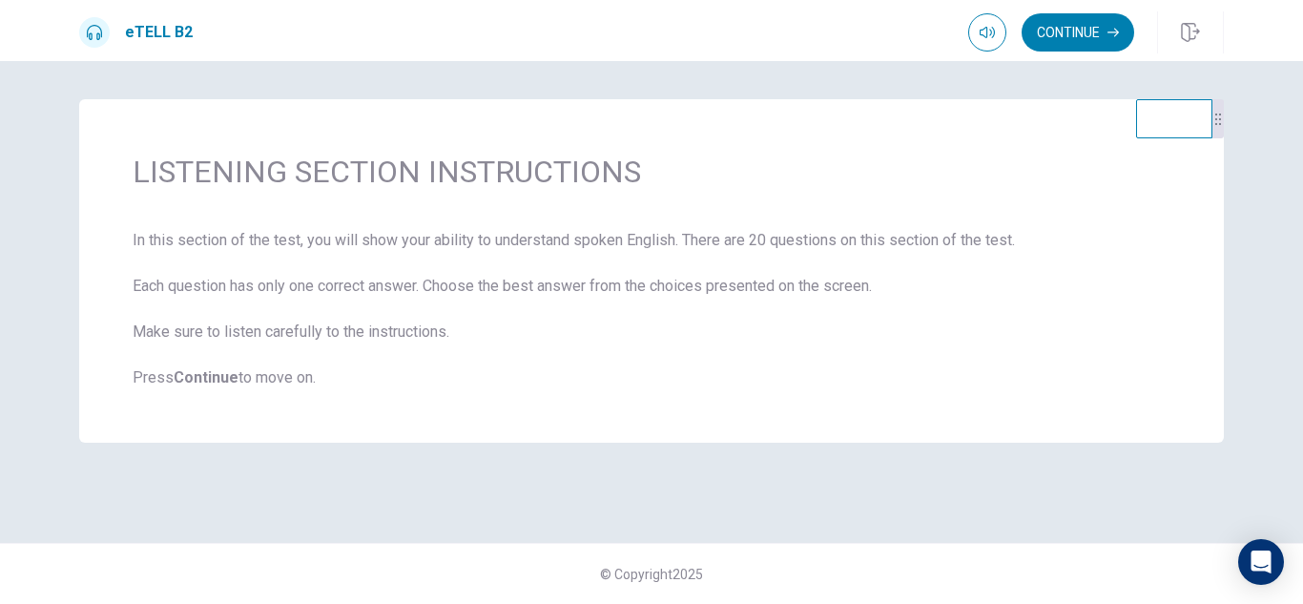
click at [177, 379] on b "Continue" at bounding box center [206, 377] width 65 height 18
drag, startPoint x: 177, startPoint y: 379, endPoint x: 324, endPoint y: 399, distance: 148.3
click at [324, 399] on div "LISTENING SECTION INSTRUCTIONS In this section of the test, you will show your …" at bounding box center [651, 270] width 1145 height 343
click at [1091, 31] on button "Continue" at bounding box center [1078, 32] width 113 height 38
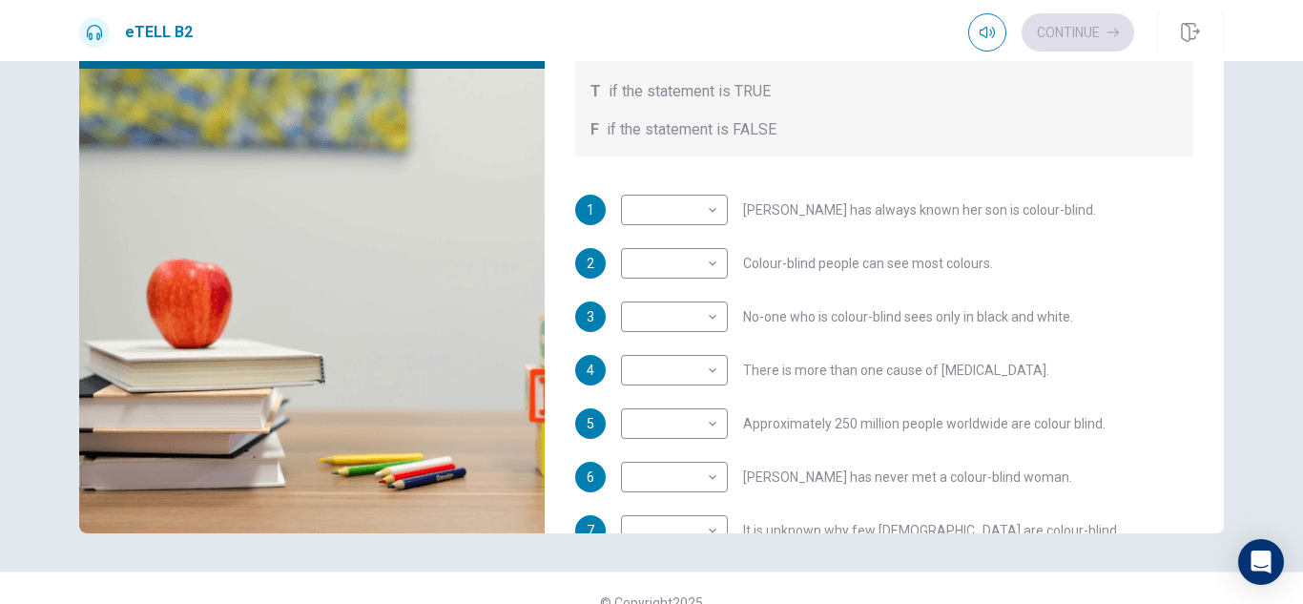
scroll to position [258, 0]
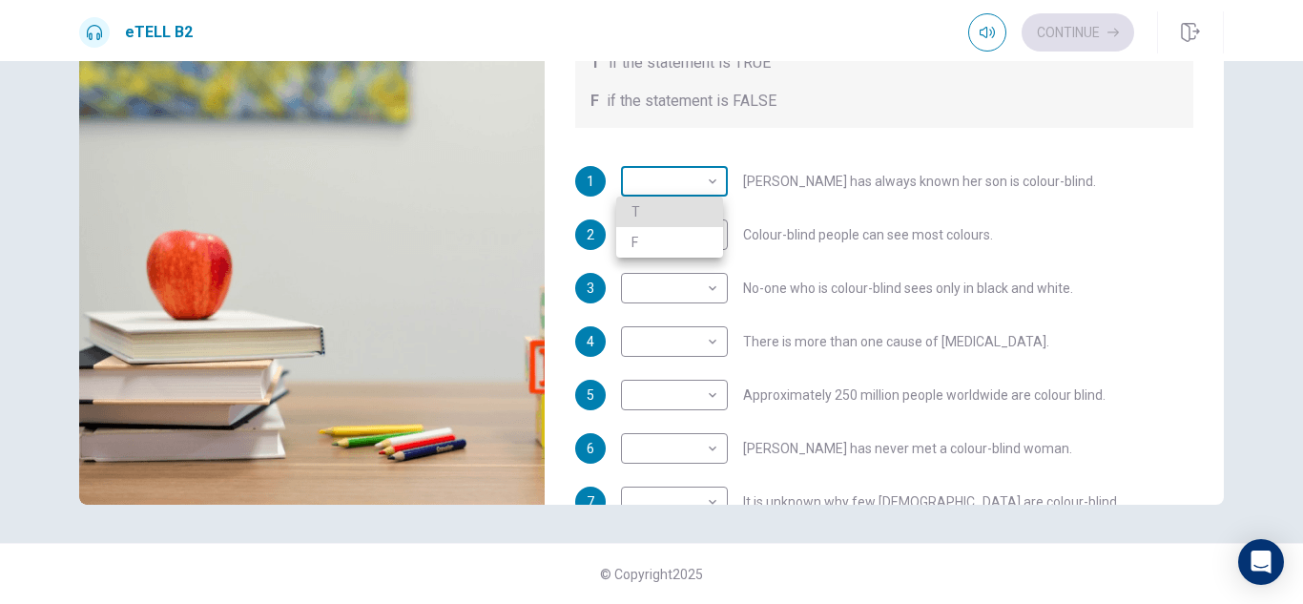
click at [708, 183] on body "This site uses cookies, as explained in our Privacy Policy . If you agree to th…" at bounding box center [651, 302] width 1303 height 604
click at [1064, 205] on div at bounding box center [651, 302] width 1303 height 604
click at [707, 182] on body "This site uses cookies, as explained in our Privacy Policy . If you agree to th…" at bounding box center [651, 302] width 1303 height 604
type input "**"
click at [643, 242] on li "F" at bounding box center [669, 242] width 107 height 31
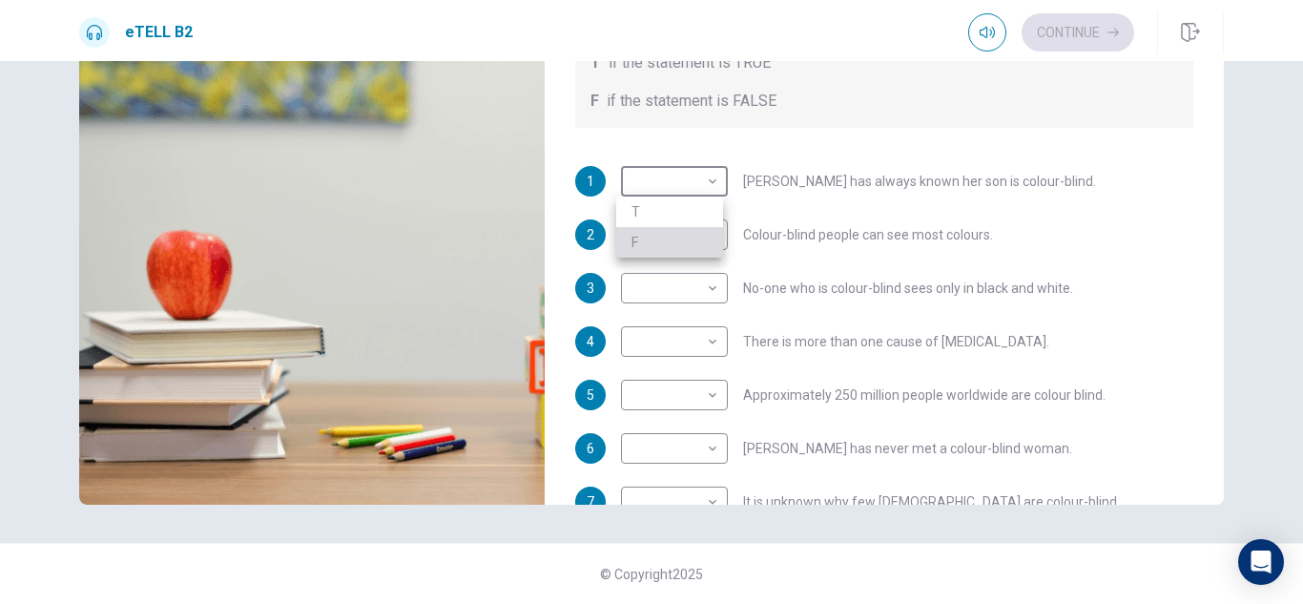
type input "*"
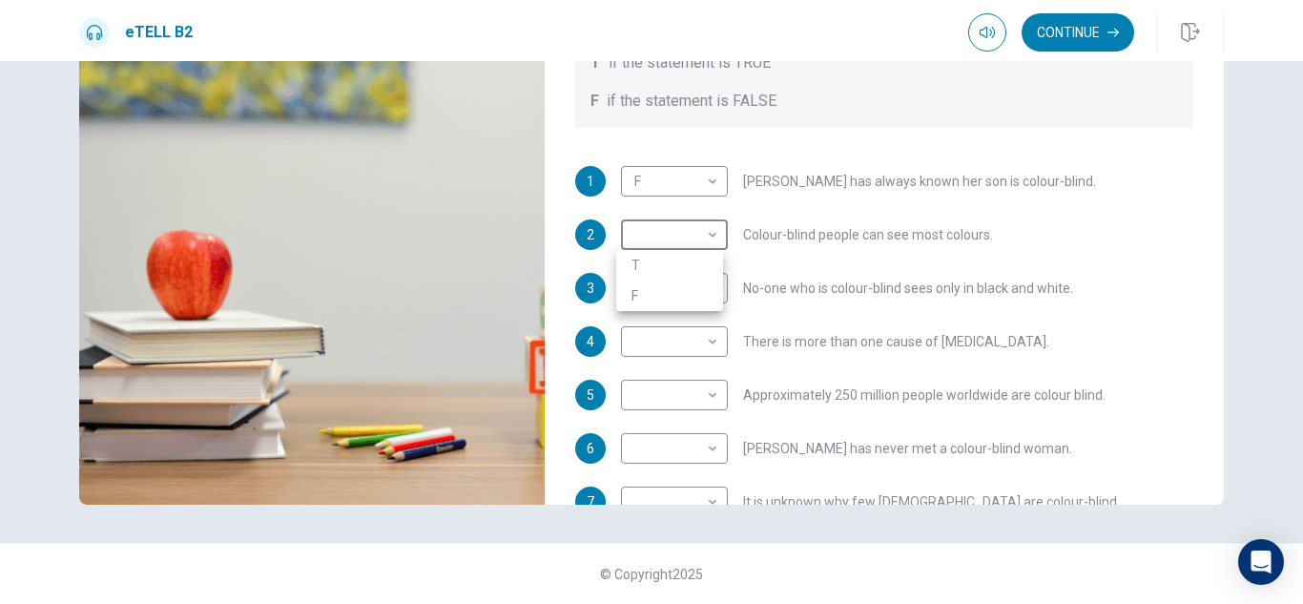
click at [707, 238] on body "This site uses cookies, as explained in our Privacy Policy . If you agree to th…" at bounding box center [651, 302] width 1303 height 604
type input "**"
click at [673, 263] on li "T" at bounding box center [669, 265] width 107 height 31
type input "*"
click at [703, 235] on body "This site uses cookies, as explained in our Privacy Policy . If you agree to th…" at bounding box center [651, 302] width 1303 height 604
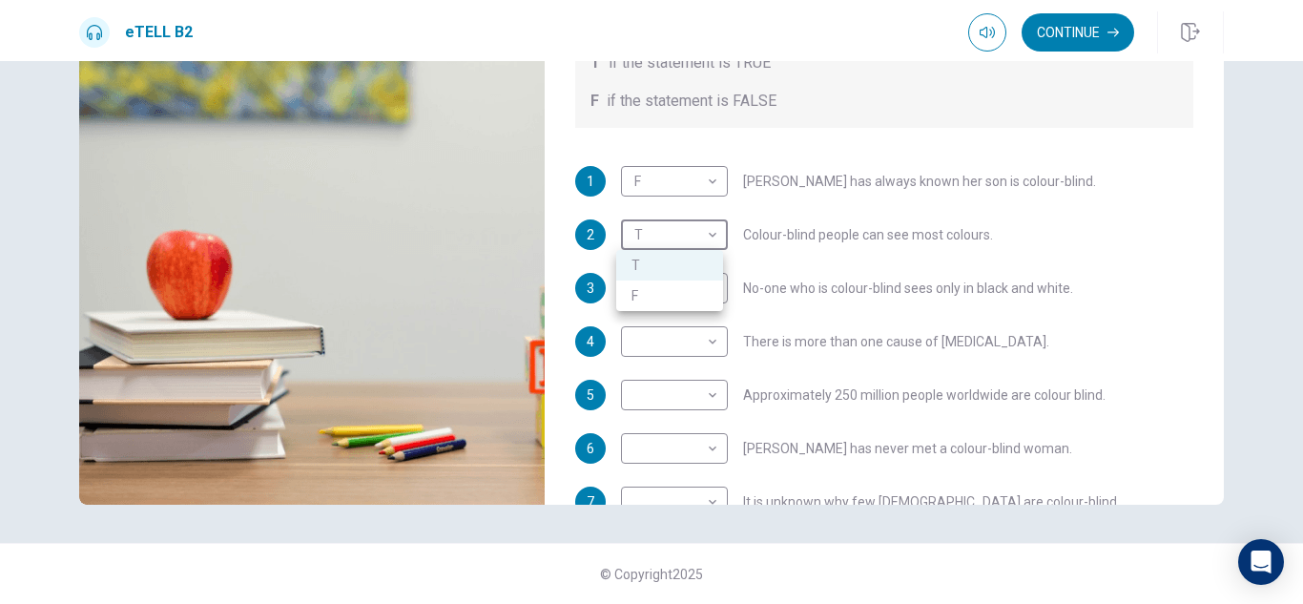
type input "**"
click at [687, 292] on li "F" at bounding box center [669, 295] width 107 height 31
type input "*"
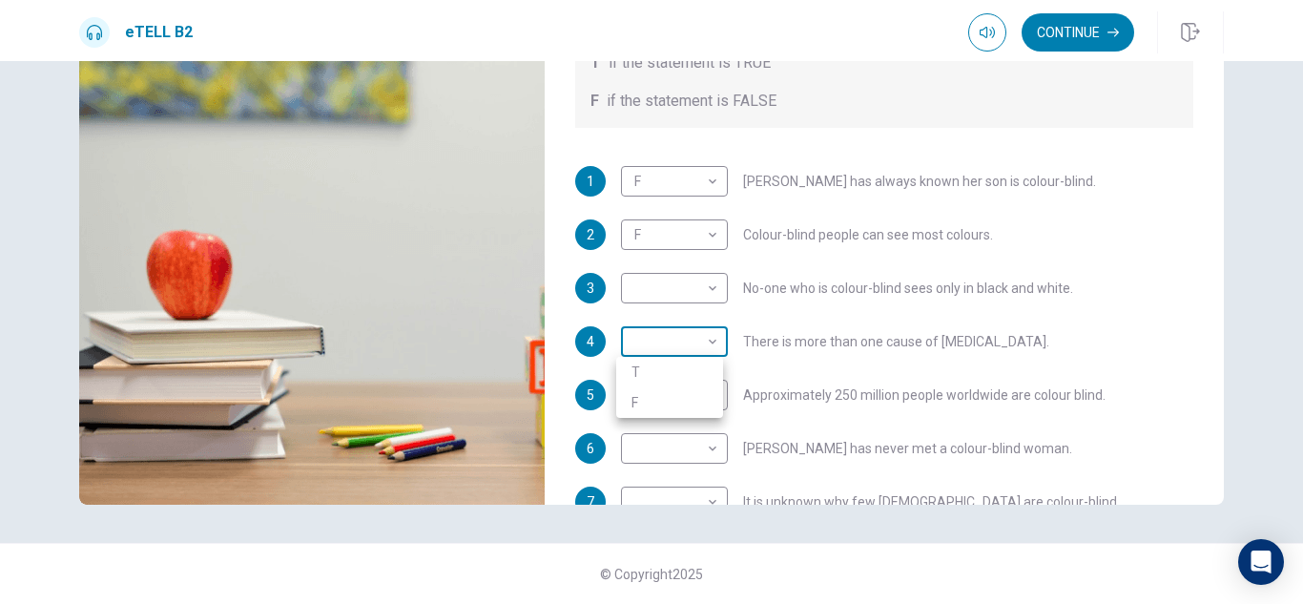
click at [707, 341] on body "This site uses cookies, as explained in our Privacy Policy . If you agree to th…" at bounding box center [651, 302] width 1303 height 604
type input "**"
click at [666, 367] on li "T" at bounding box center [669, 372] width 107 height 31
type input "*"
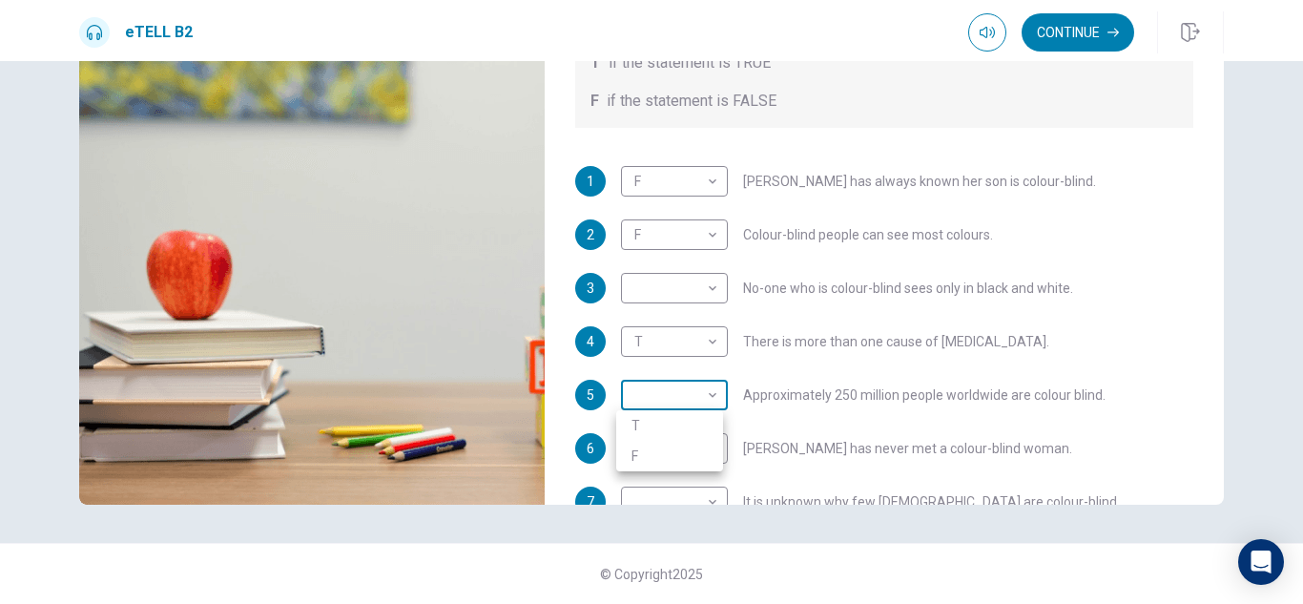
click at [707, 395] on body "This site uses cookies, as explained in our Privacy Policy . If you agree to th…" at bounding box center [651, 302] width 1303 height 604
type input "**"
click at [671, 422] on li "T" at bounding box center [669, 425] width 107 height 31
type input "*"
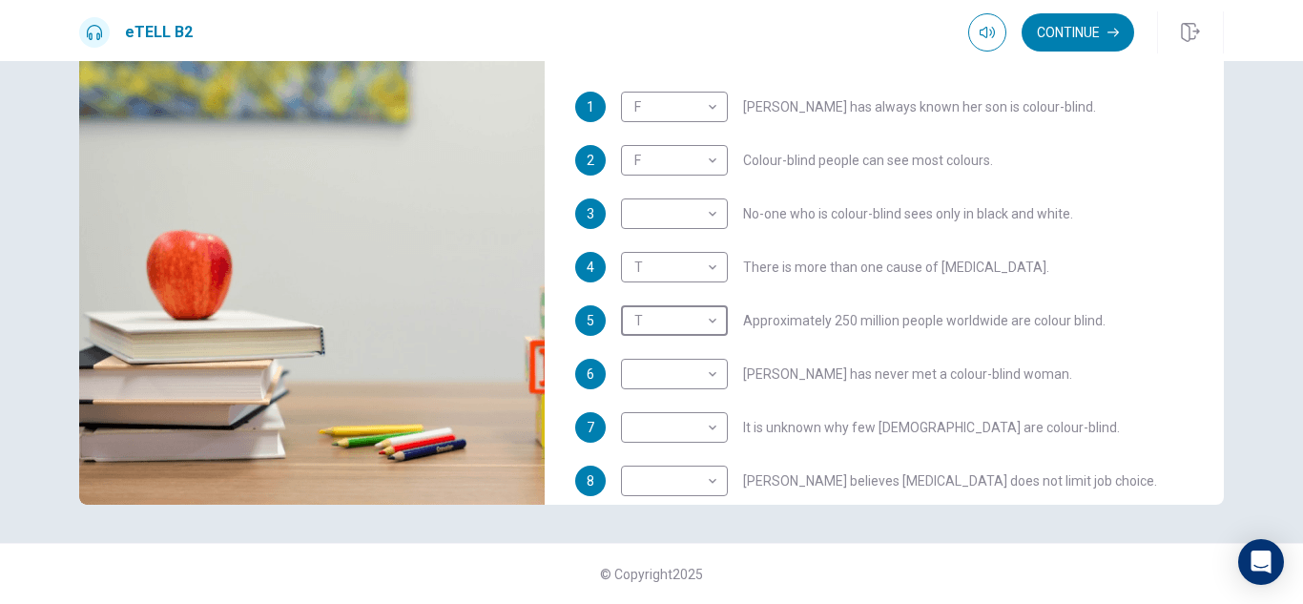
scroll to position [164, 0]
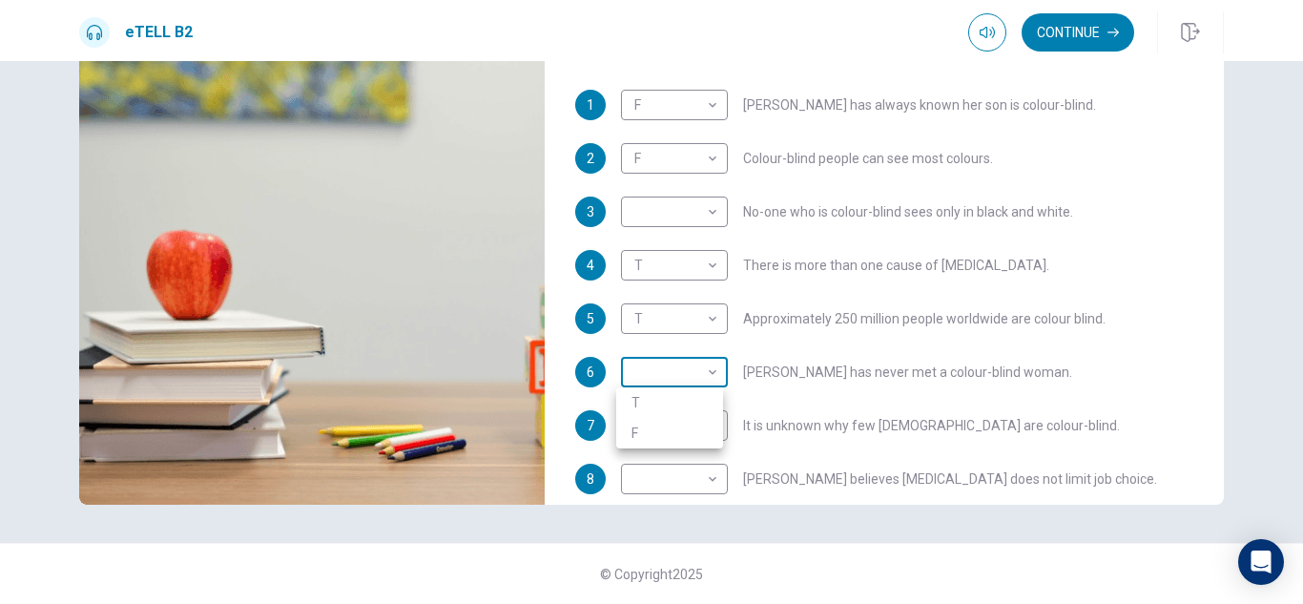
click at [704, 369] on body "This site uses cookies, as explained in our Privacy Policy . If you agree to th…" at bounding box center [651, 302] width 1303 height 604
type input "**"
click at [642, 431] on li "F" at bounding box center [669, 433] width 107 height 31
type input "*"
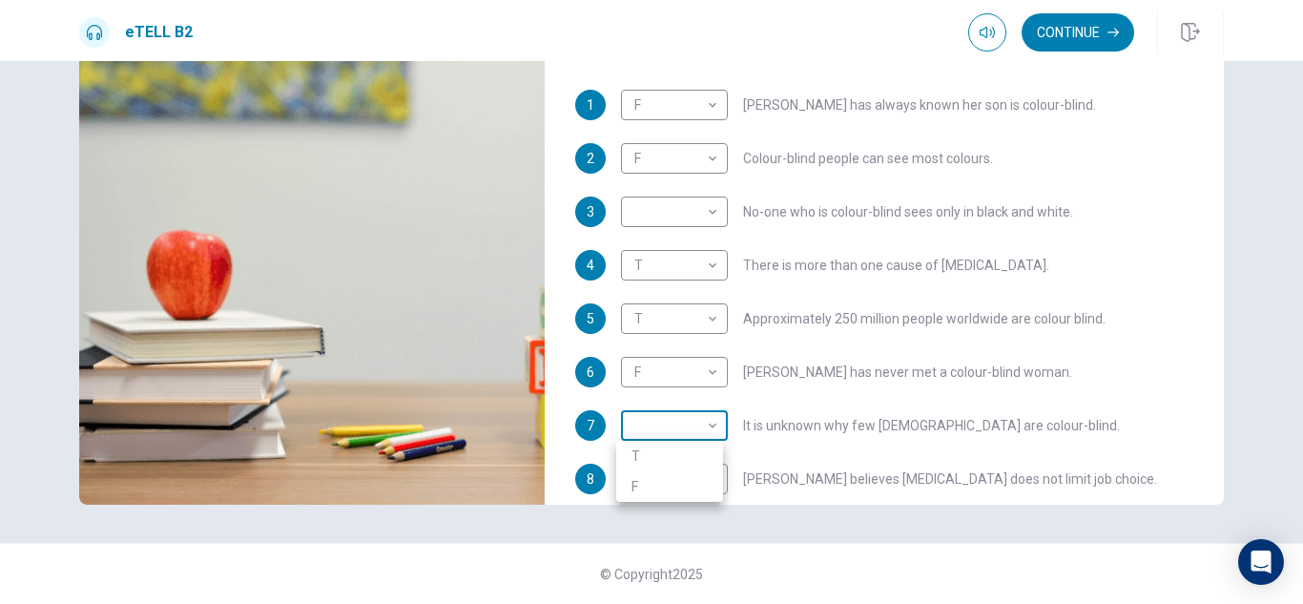
click at [708, 425] on body "This site uses cookies, as explained in our Privacy Policy . If you agree to th…" at bounding box center [651, 302] width 1303 height 604
type input "**"
click at [658, 451] on li "T" at bounding box center [669, 456] width 107 height 31
type input "*"
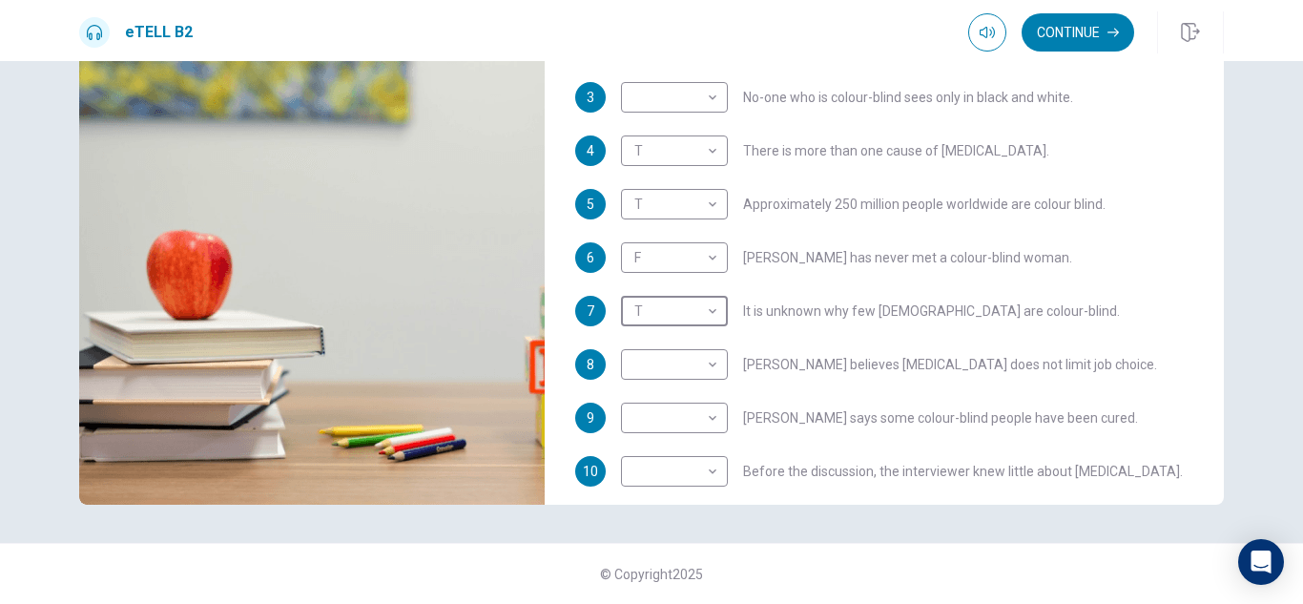
scroll to position [317, 0]
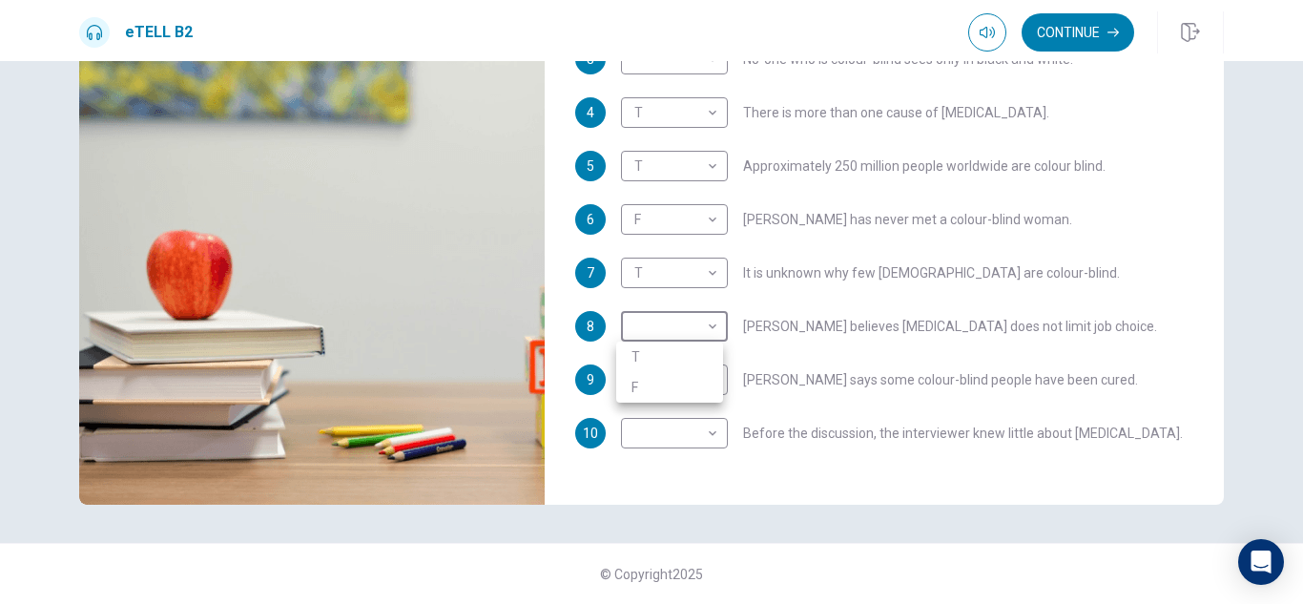
click at [705, 323] on body "This site uses cookies, as explained in our Privacy Policy . If you agree to th…" at bounding box center [651, 302] width 1303 height 604
type input "**"
click at [649, 353] on li "T" at bounding box center [669, 357] width 107 height 31
type input "*"
click at [708, 378] on body "This site uses cookies, as explained in our Privacy Policy . If you agree to th…" at bounding box center [651, 302] width 1303 height 604
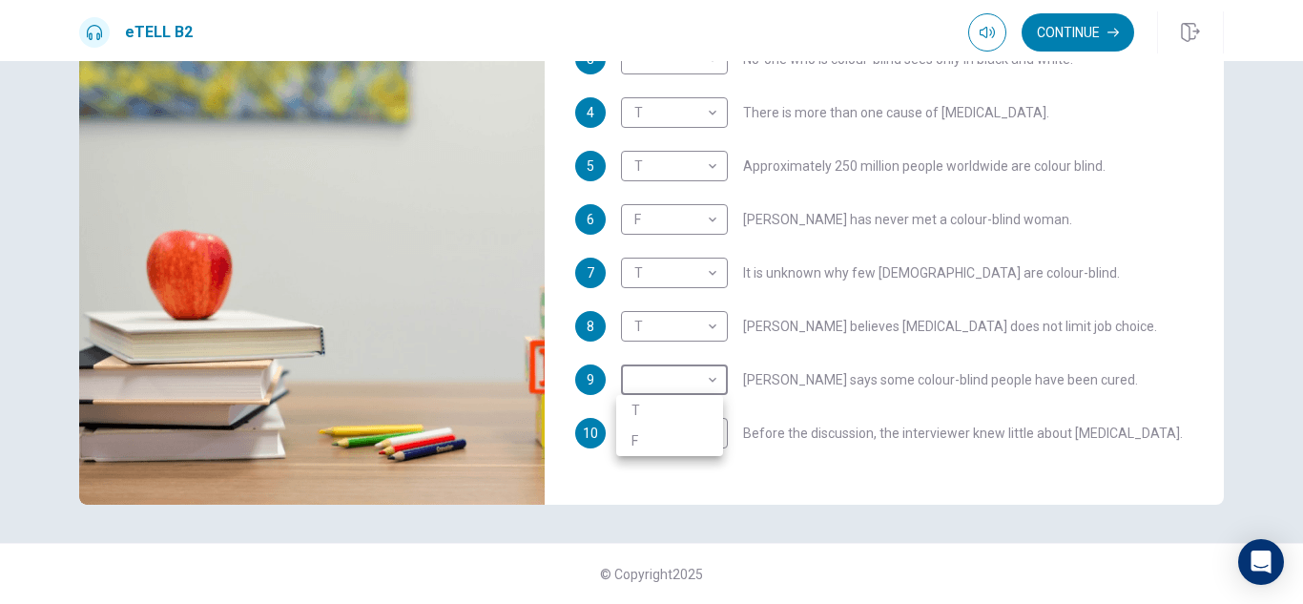
type input "**"
click at [647, 442] on li "F" at bounding box center [669, 441] width 107 height 31
type input "*"
click at [711, 429] on body "This site uses cookies, as explained in our Privacy Policy . If you agree to th…" at bounding box center [651, 302] width 1303 height 604
type input "**"
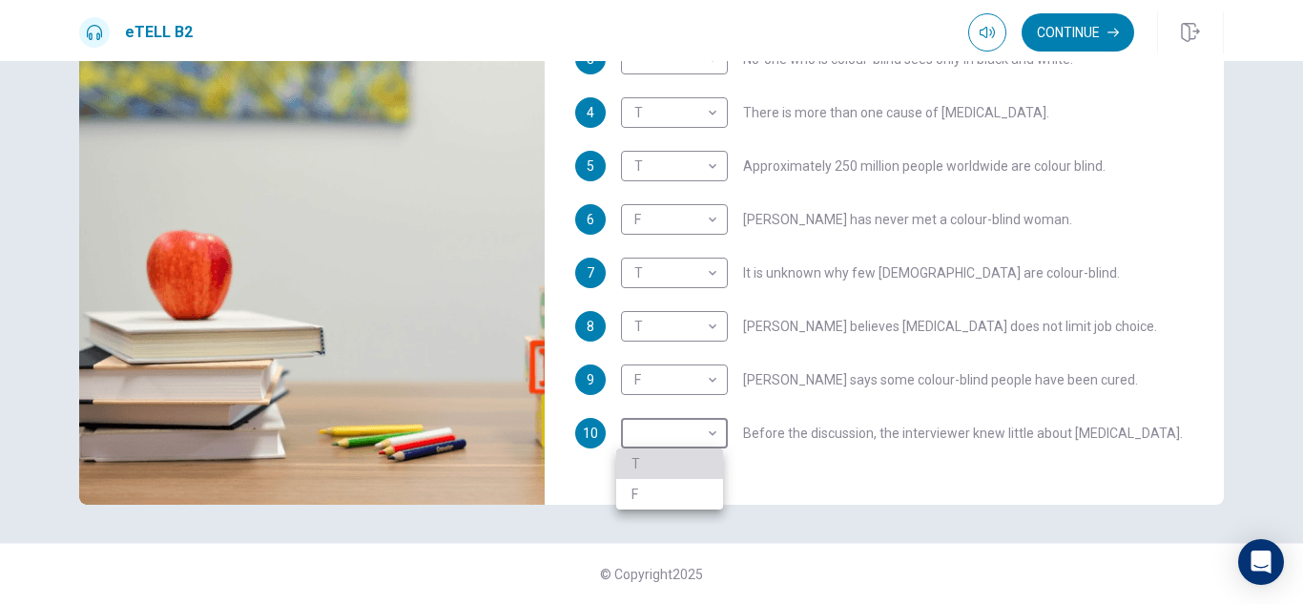
click at [637, 455] on li "T" at bounding box center [669, 463] width 107 height 31
type input "*"
click at [1299, 59] on div "eTELL B2 Continue" at bounding box center [651, 30] width 1303 height 61
click at [1299, 60] on div "eTELL B2 Continue" at bounding box center [651, 30] width 1303 height 61
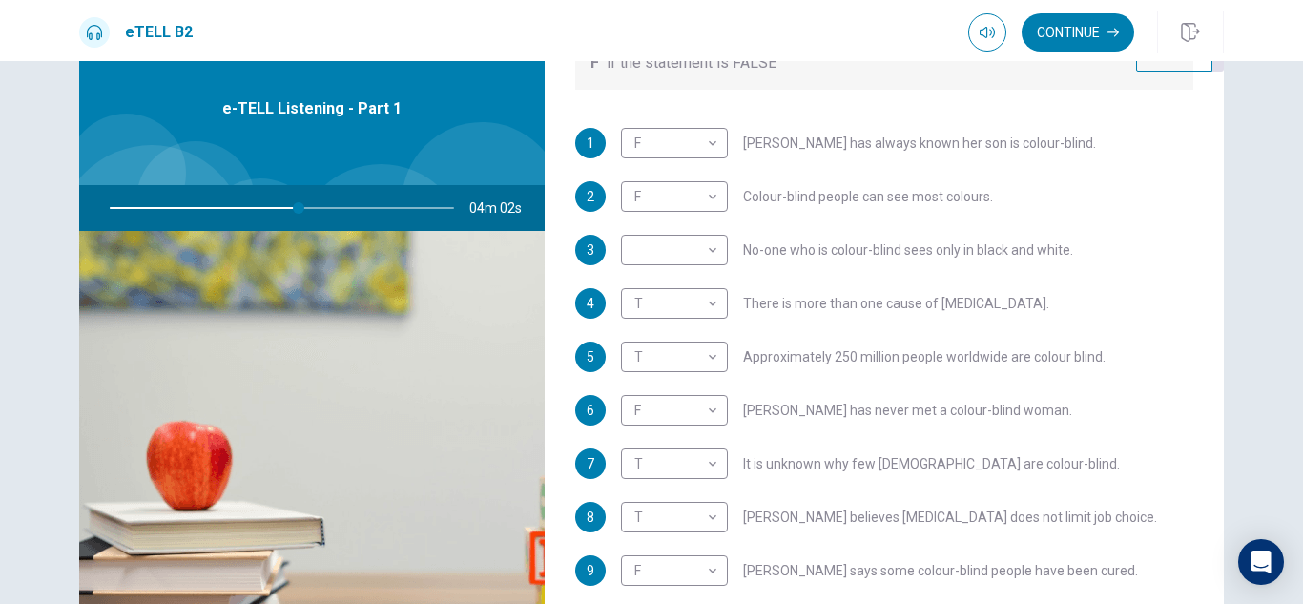
scroll to position [29, 0]
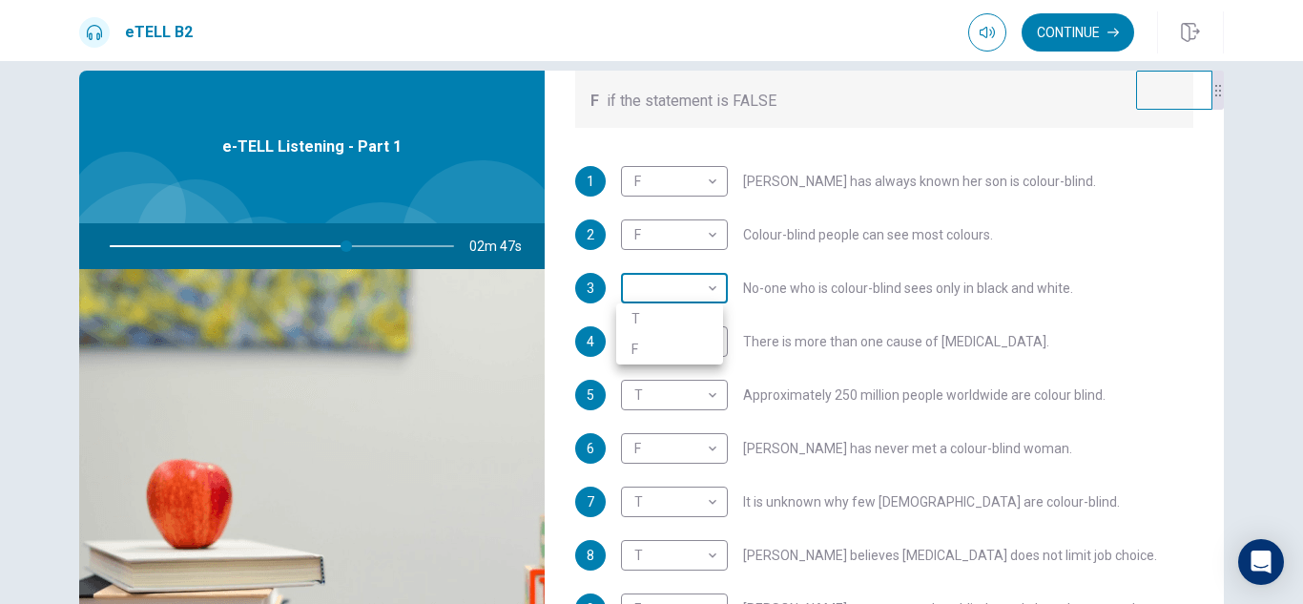
click at [709, 287] on body "This site uses cookies, as explained in our Privacy Policy . If you agree to th…" at bounding box center [651, 302] width 1303 height 604
type input "**"
click at [643, 314] on li "T" at bounding box center [669, 318] width 107 height 31
type input "*"
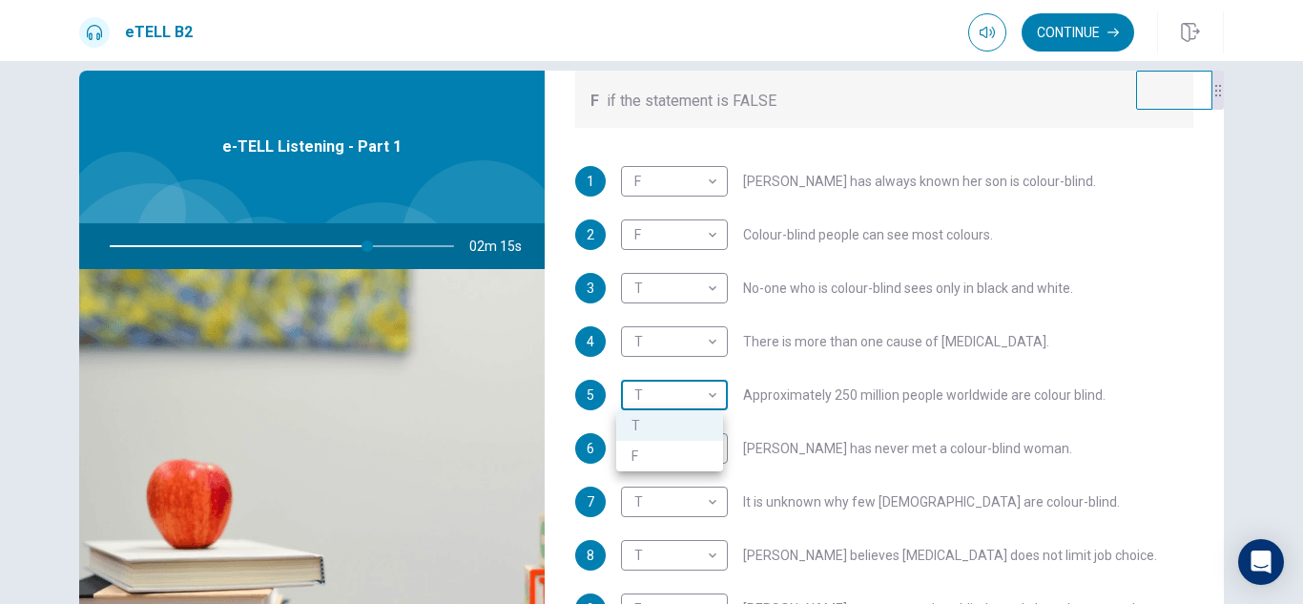
click at [709, 395] on body "This site uses cookies, as explained in our Privacy Policy . If you agree to th…" at bounding box center [651, 302] width 1303 height 604
click at [748, 420] on div at bounding box center [651, 302] width 1303 height 604
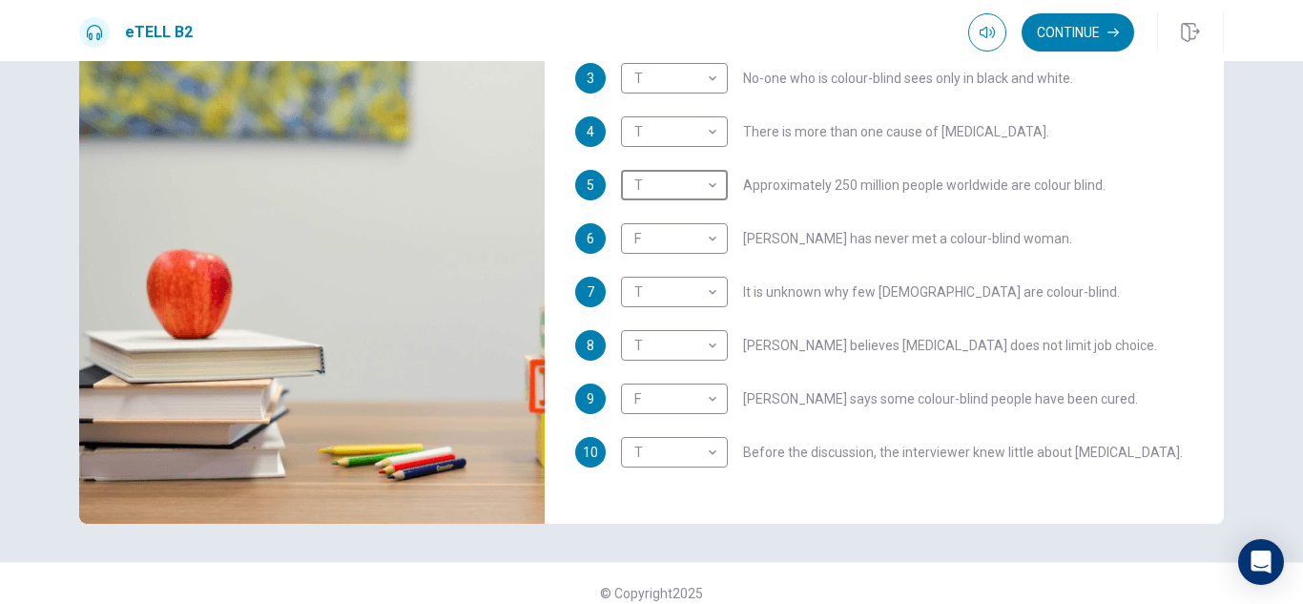
scroll to position [258, 0]
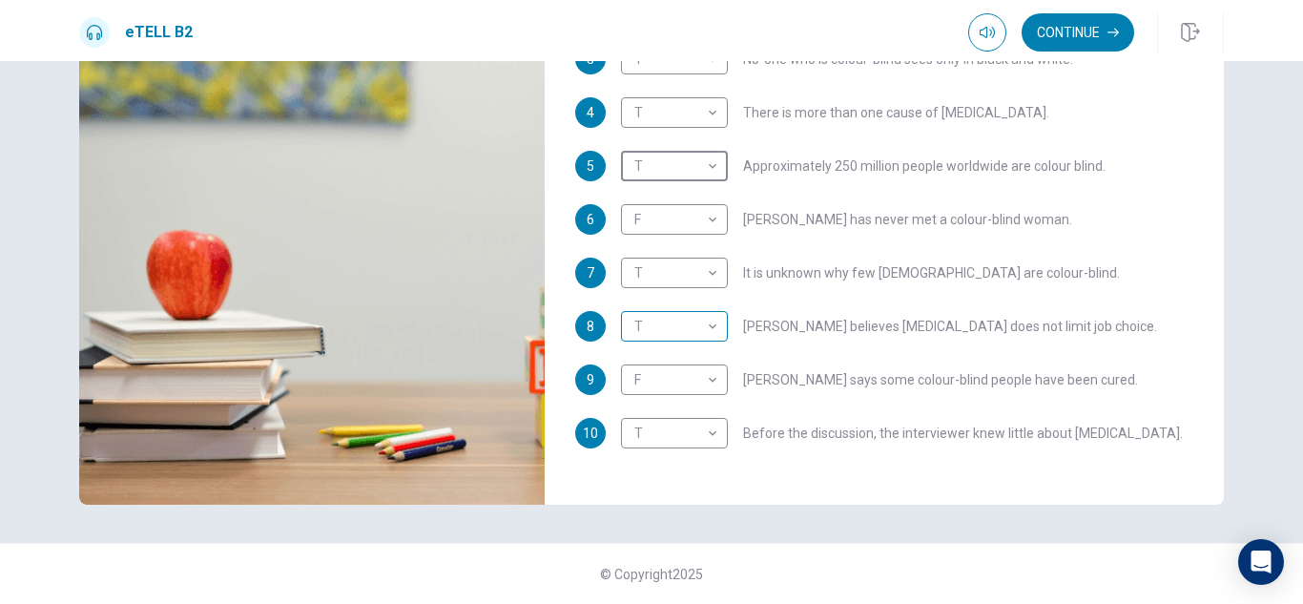
type input "**"
click at [582, 491] on div at bounding box center [651, 302] width 1303 height 604
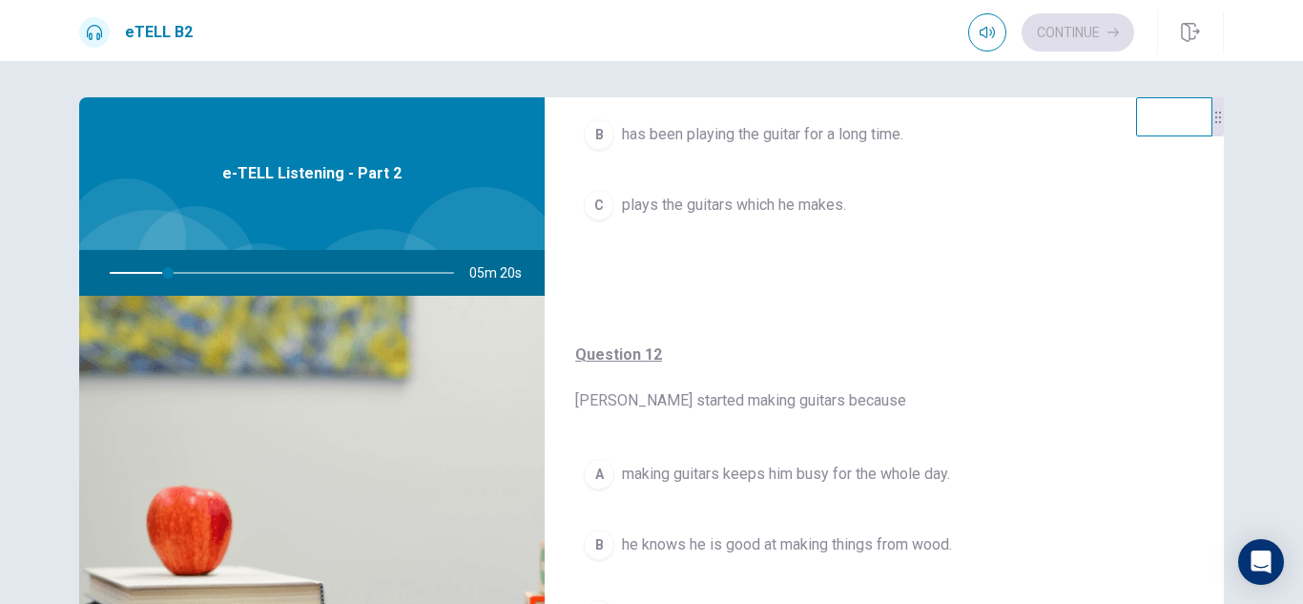
scroll to position [0, 0]
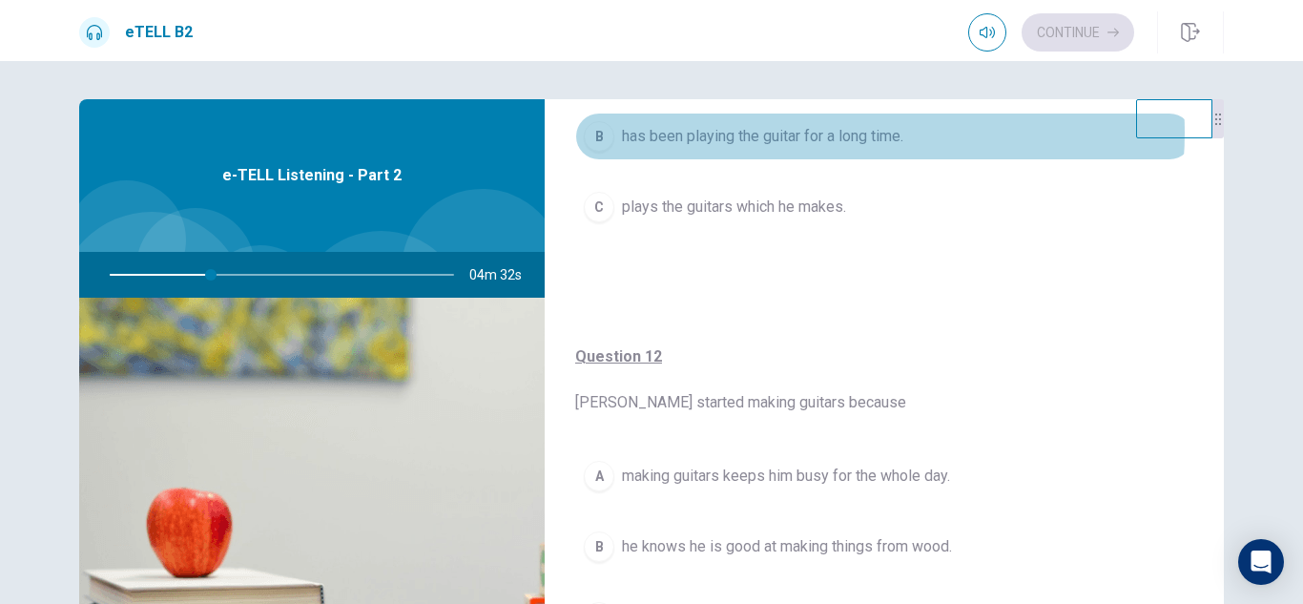
click at [822, 133] on span "has been playing the guitar for a long time." at bounding box center [762, 136] width 281 height 23
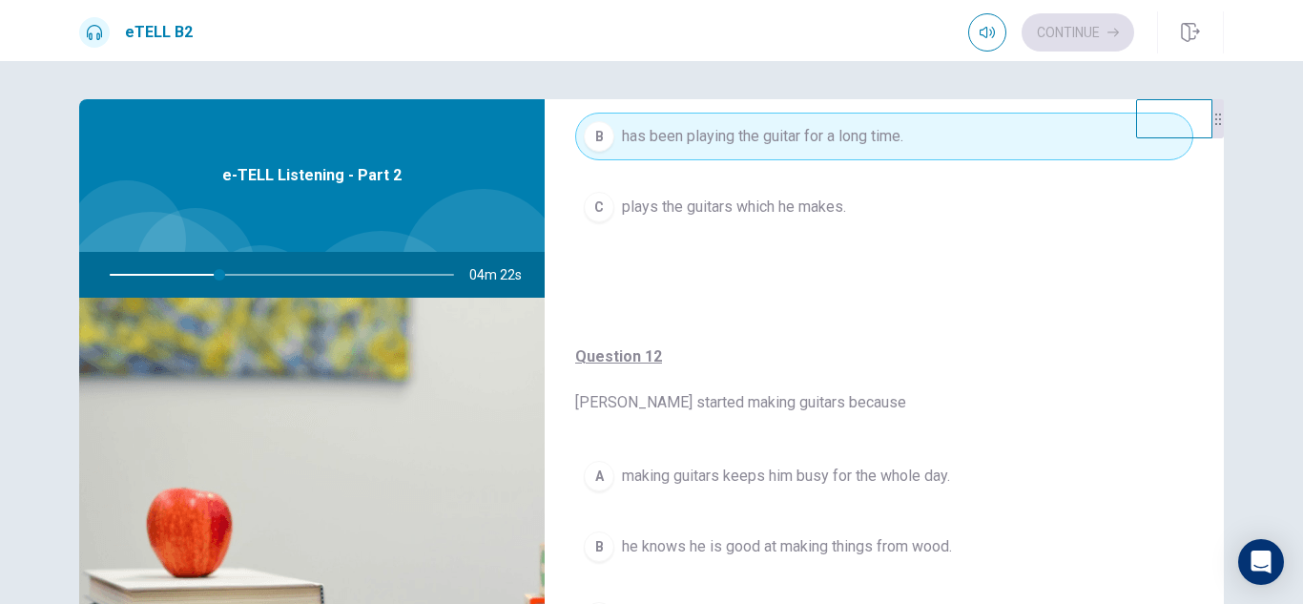
type input "**"
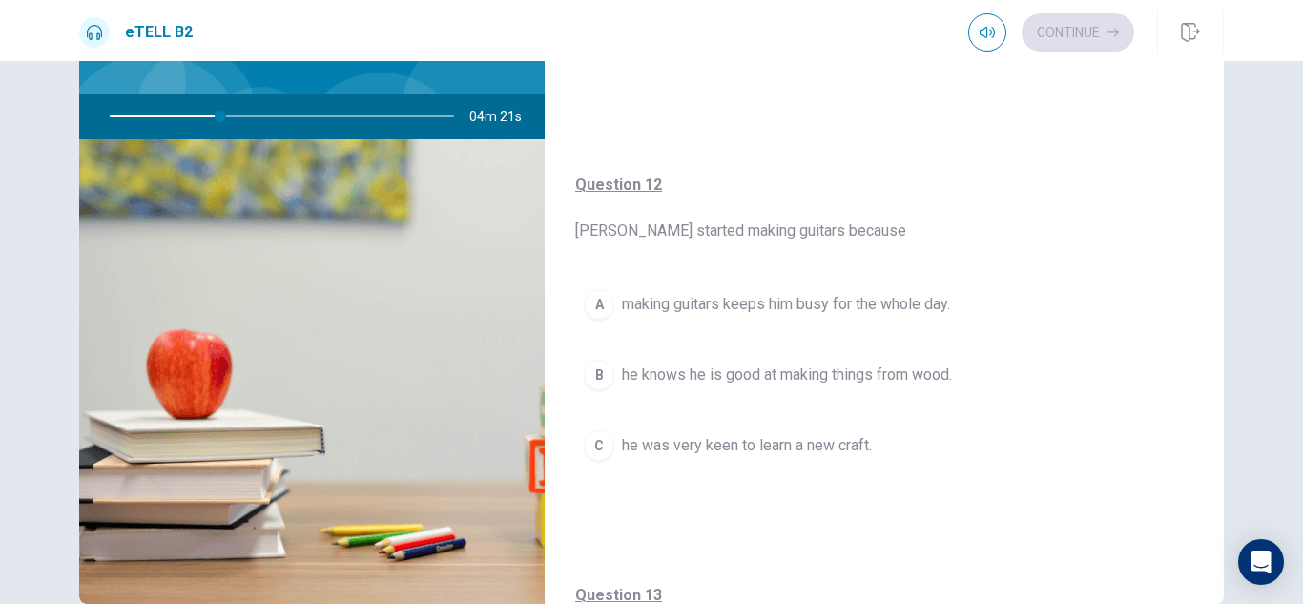
scroll to position [353, 0]
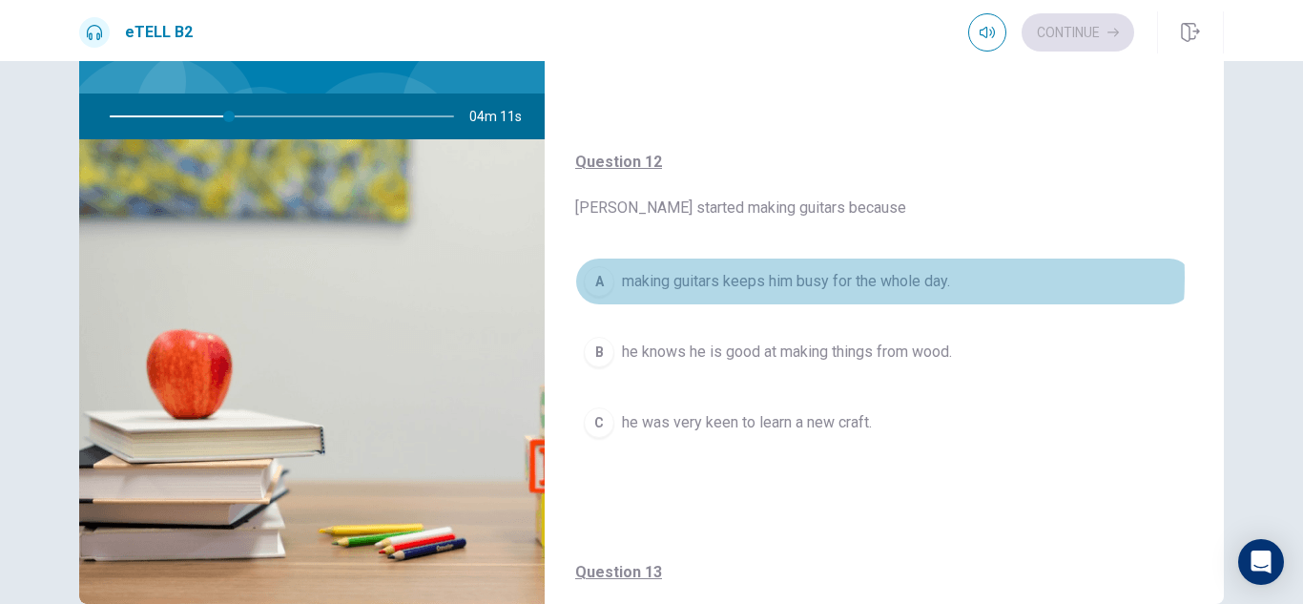
click at [833, 278] on span "making guitars keeps him busy for the whole day." at bounding box center [786, 281] width 328 height 23
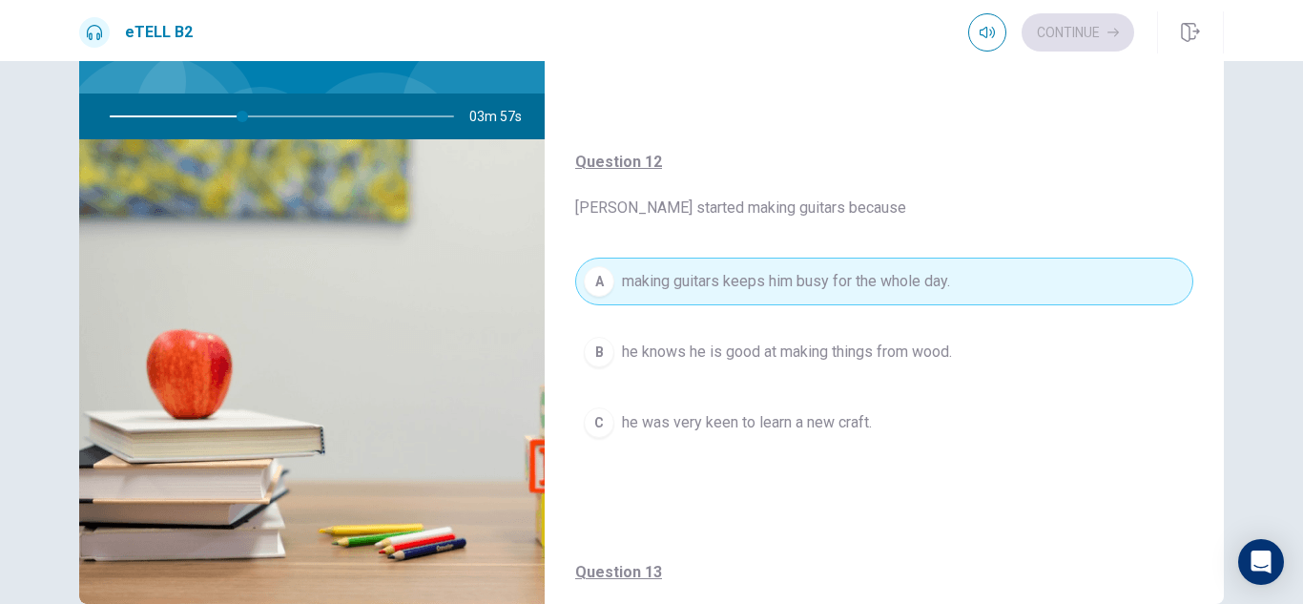
type input "**"
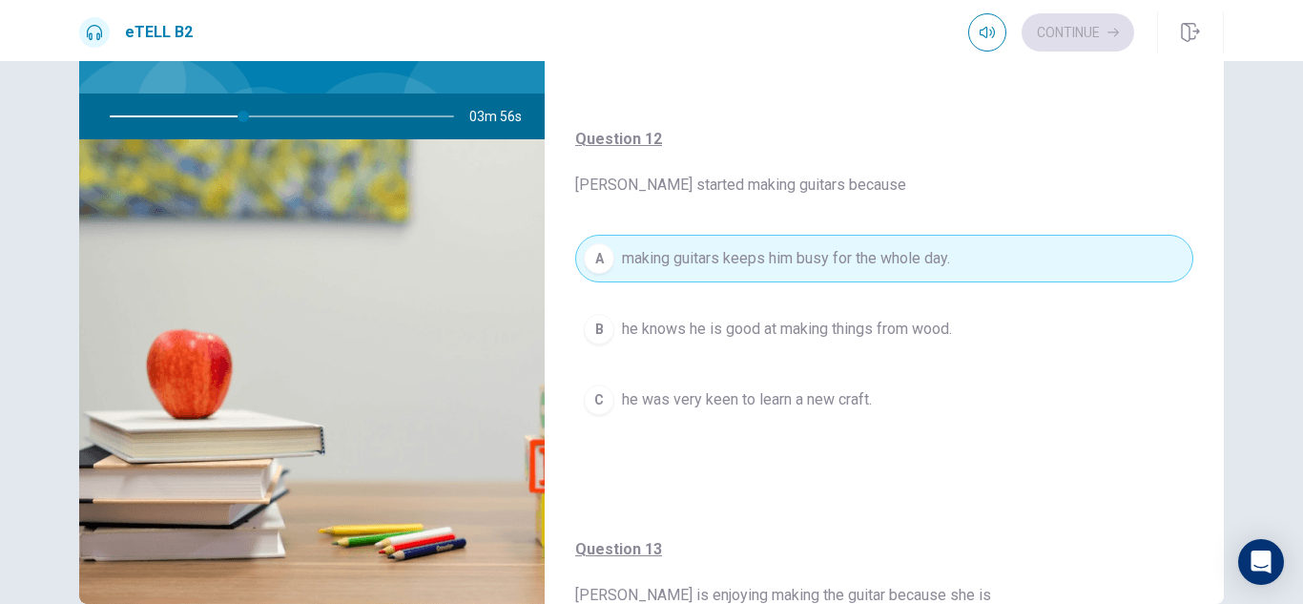
scroll to position [740, 0]
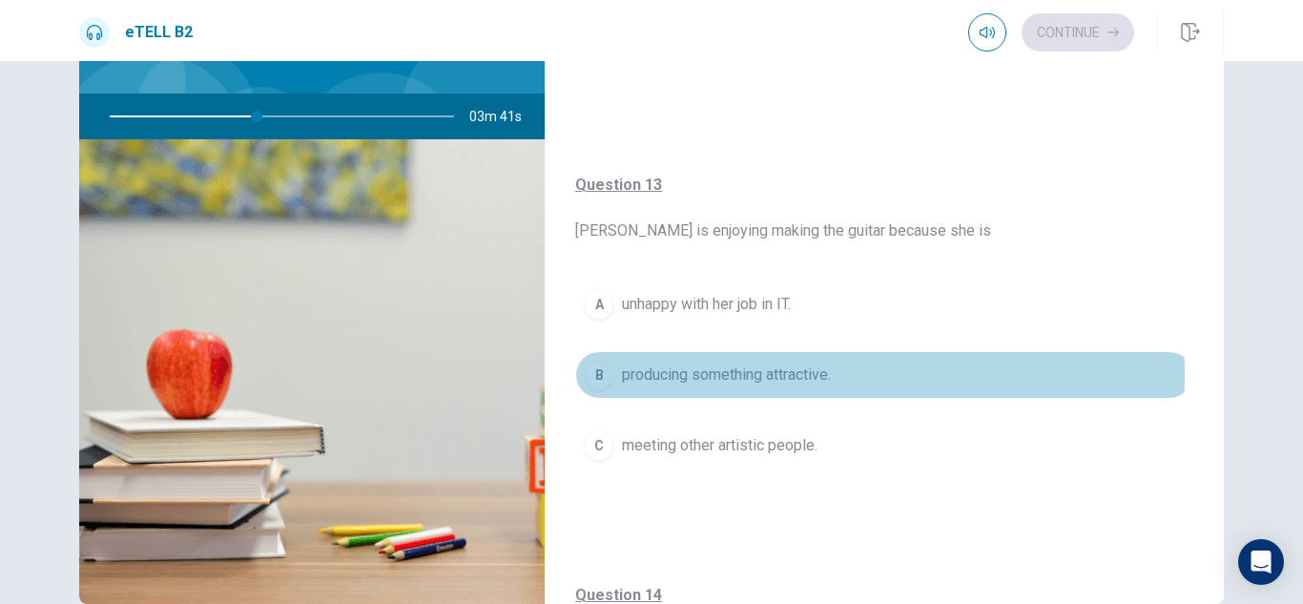
click at [707, 376] on span "producing something attractive." at bounding box center [726, 375] width 209 height 23
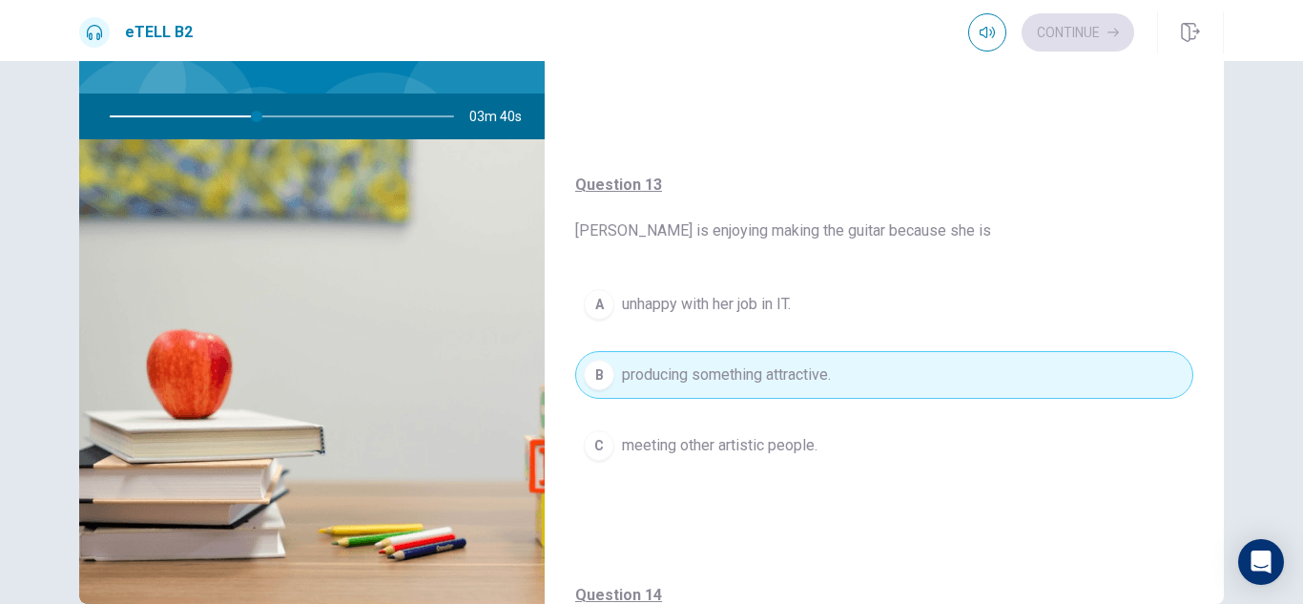
type input "**"
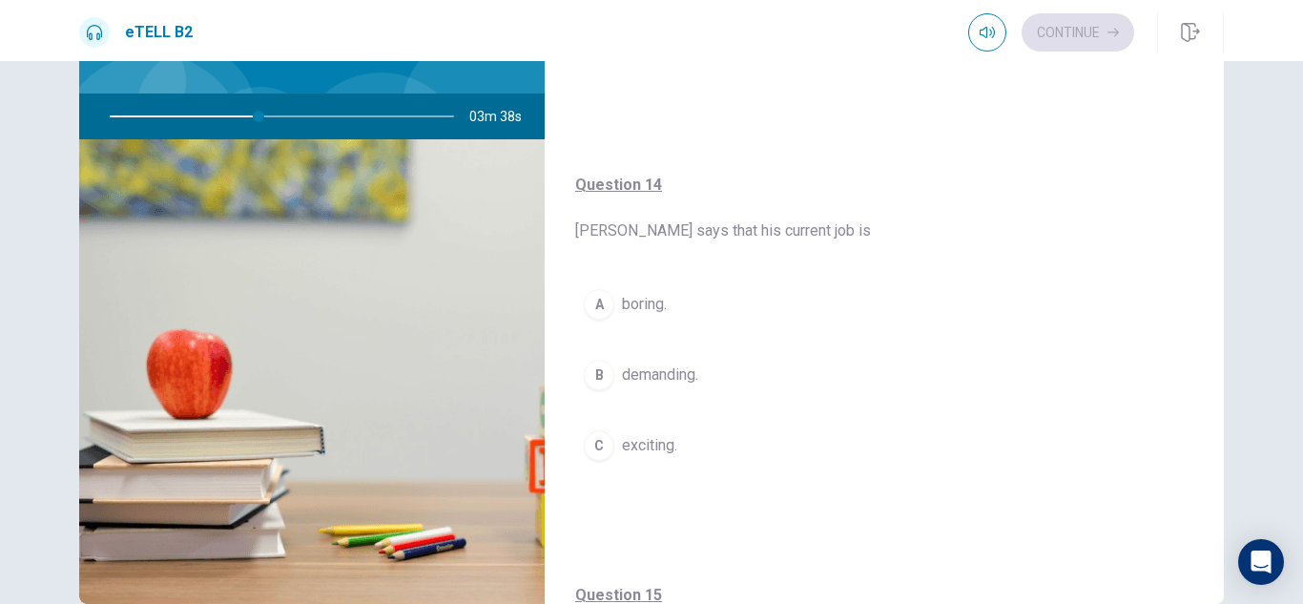
scroll to position [1174, 0]
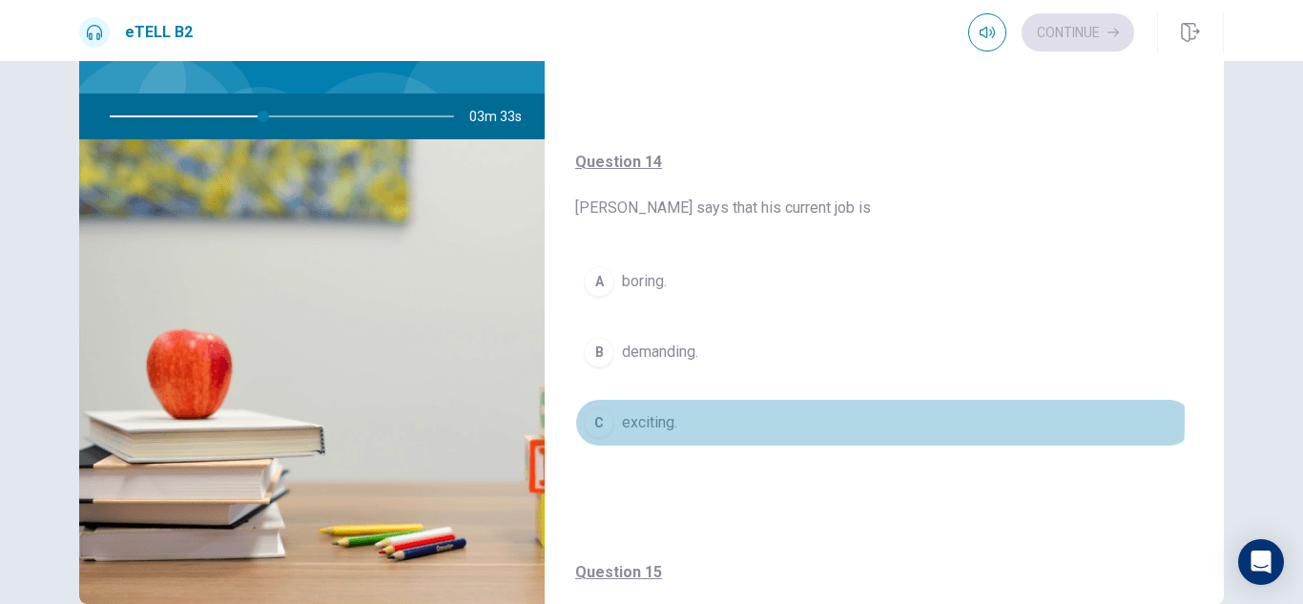
click at [643, 418] on span "exciting." at bounding box center [649, 422] width 55 height 23
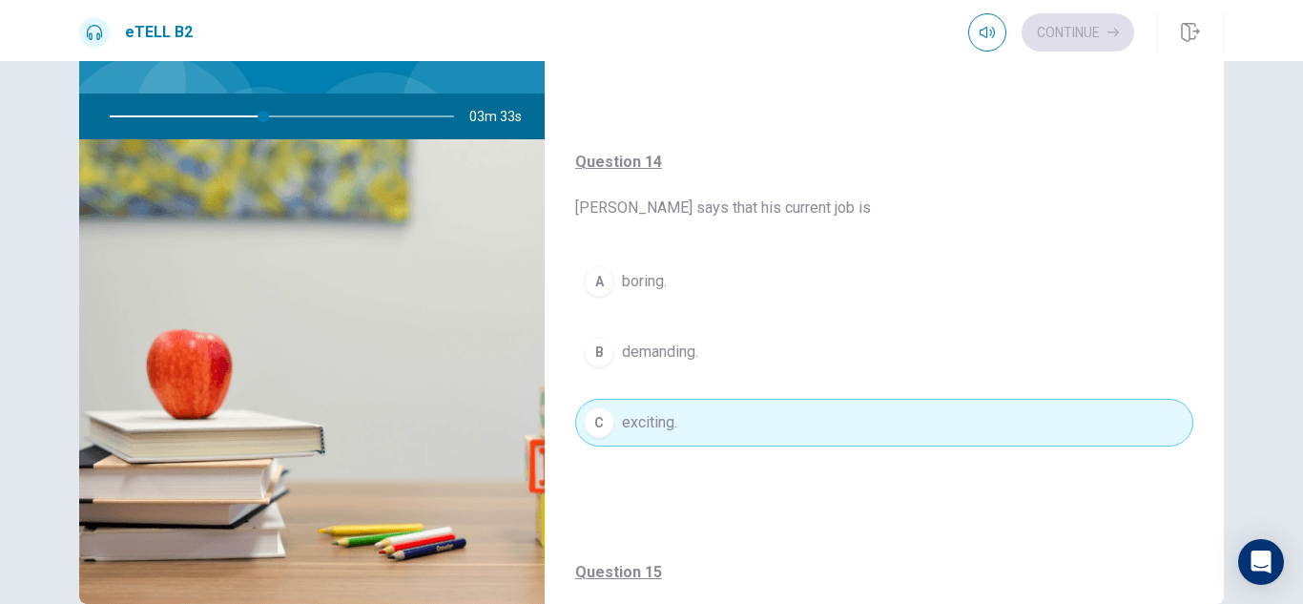
type input "**"
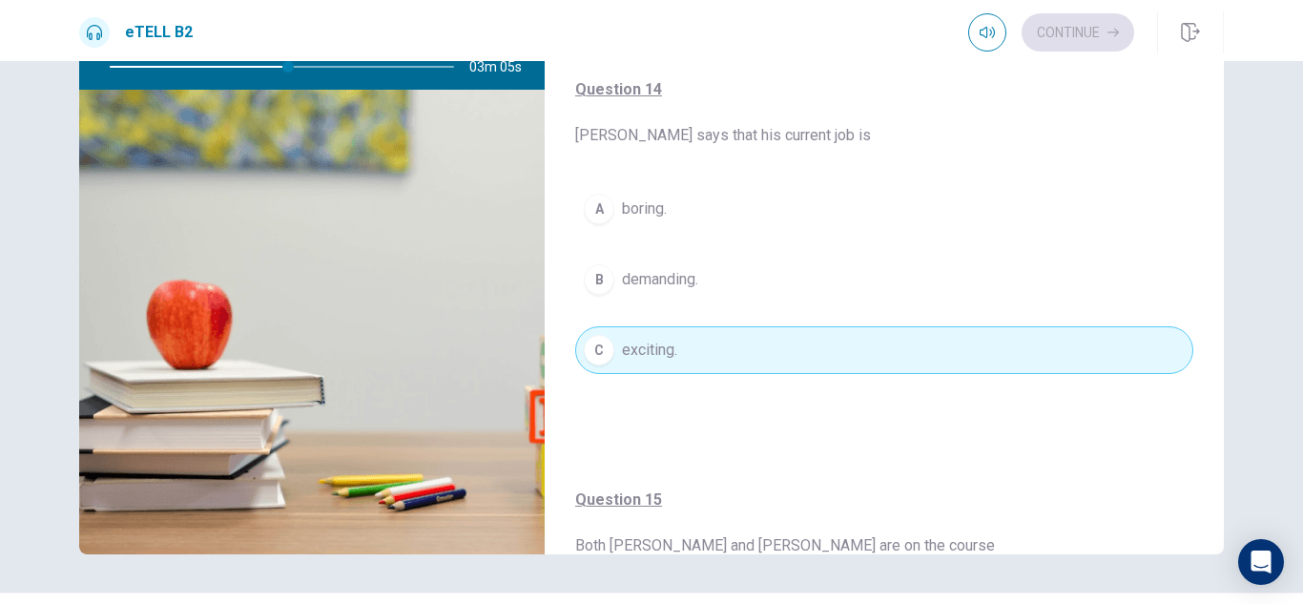
scroll to position [206, 0]
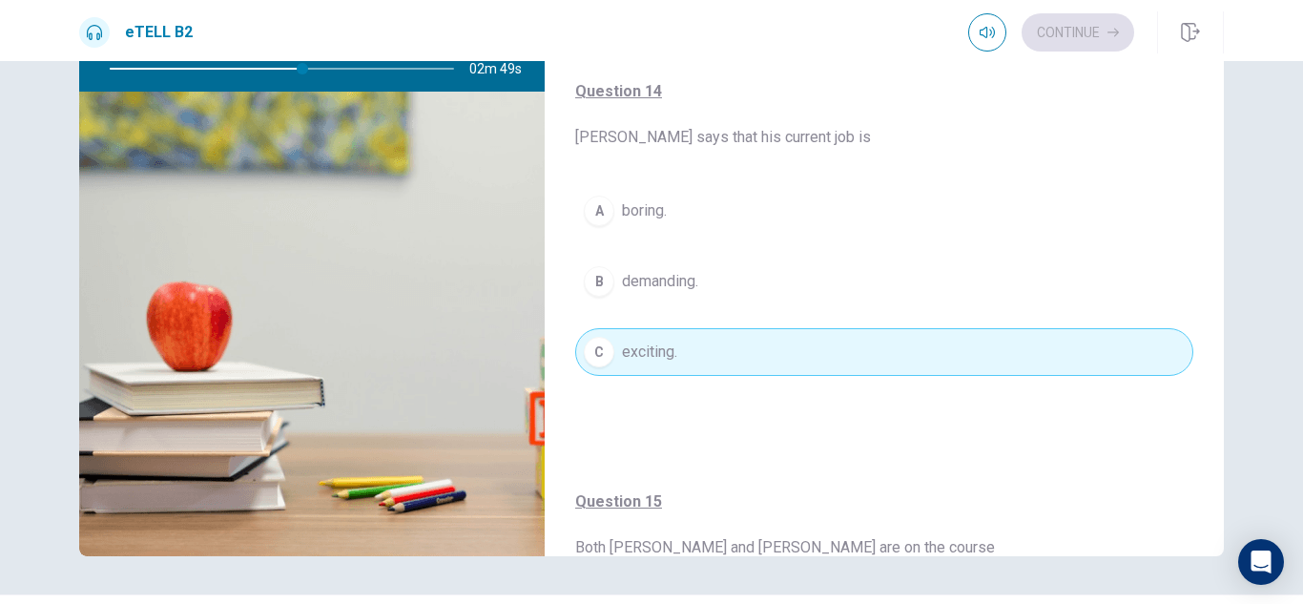
click at [1273, 66] on div "For questions 11 – 15, choose the correct answer from the options shown. You wi…" at bounding box center [651, 332] width 1303 height 543
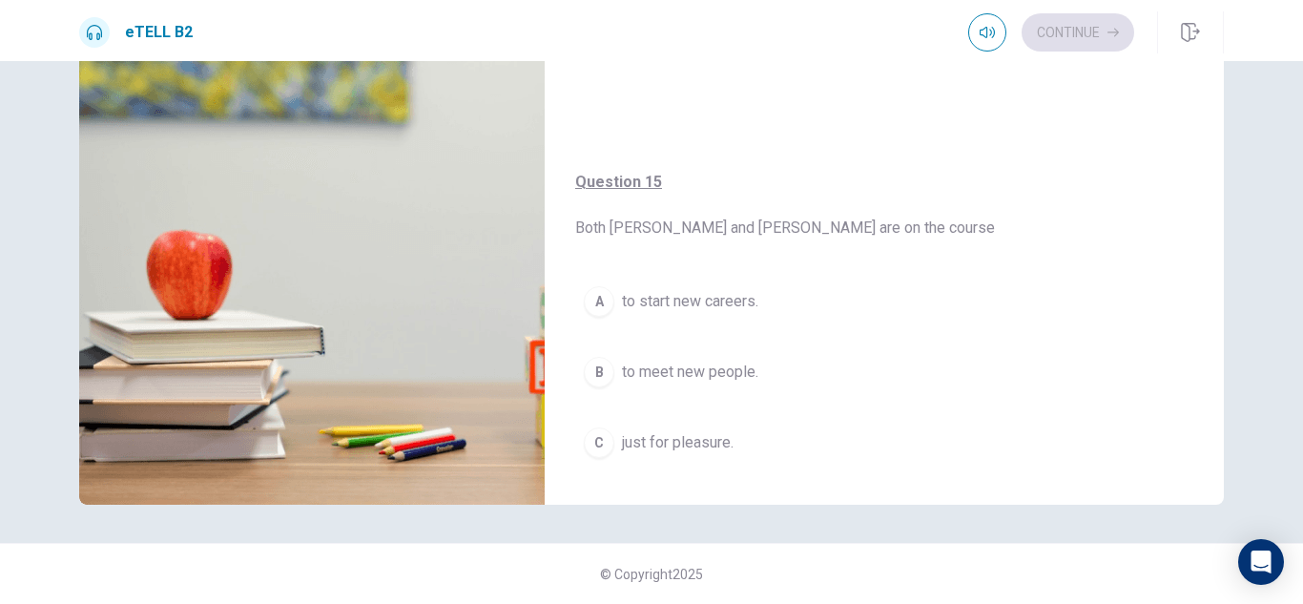
scroll to position [1503, 0]
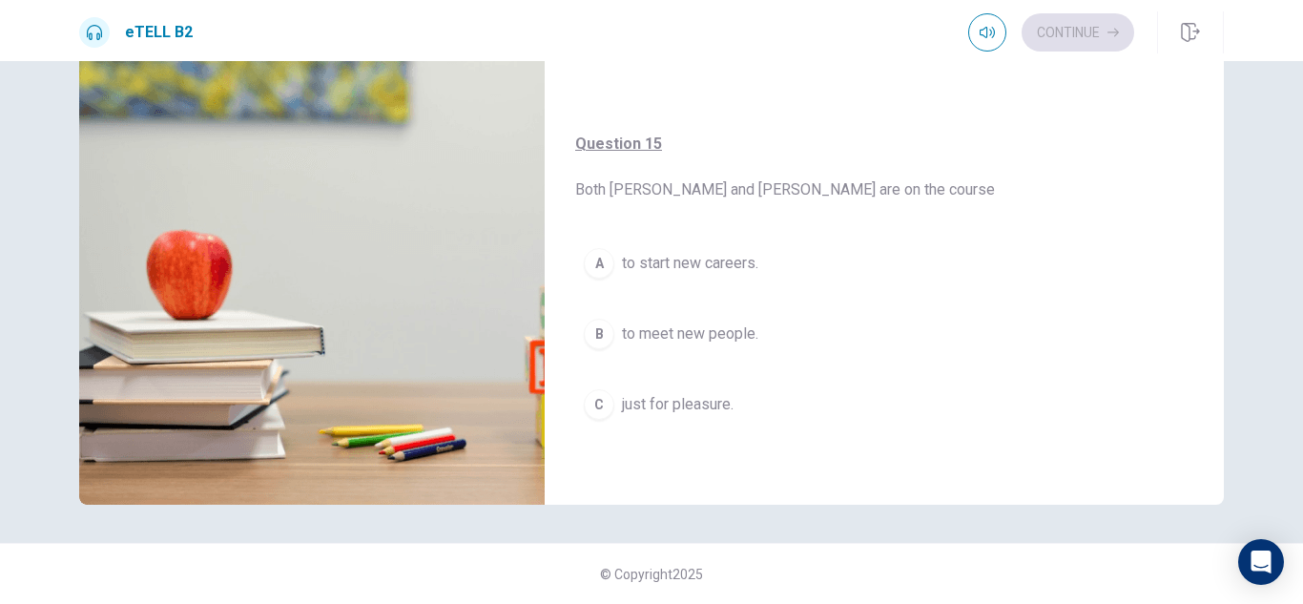
click at [707, 400] on span "just for pleasure." at bounding box center [678, 404] width 112 height 23
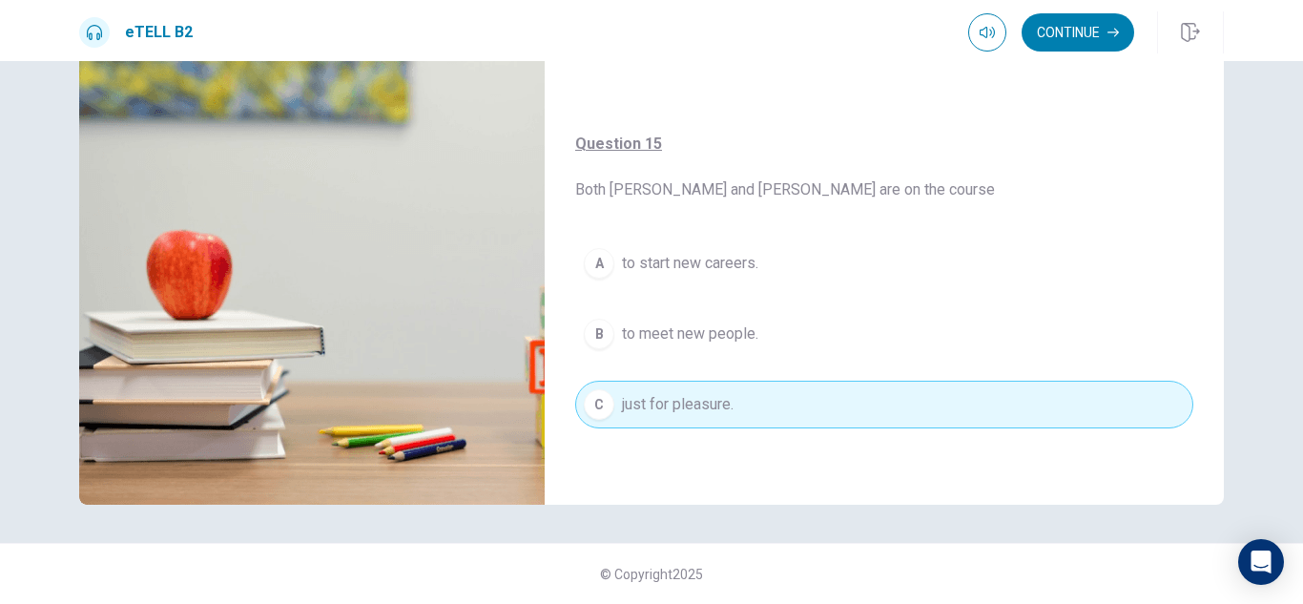
type input "**"
click at [1300, 59] on div "eTELL B2 Continue" at bounding box center [651, 30] width 1303 height 61
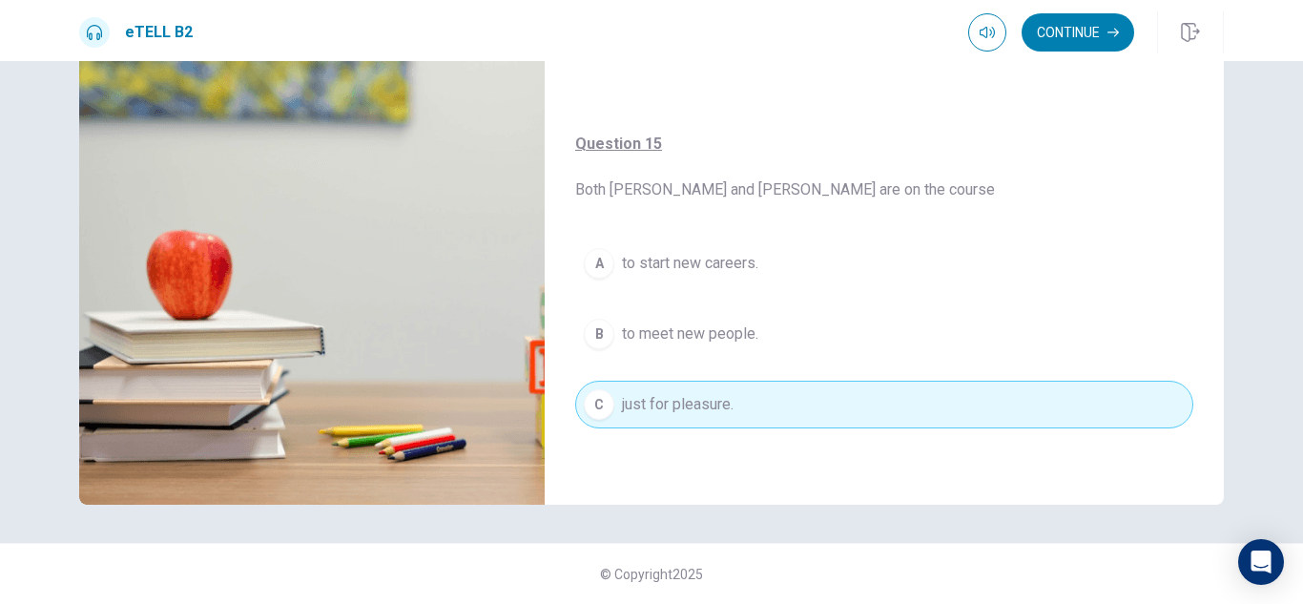
click at [1300, 65] on div "eTELL B2 Continue Continue For questions 11 – 15, choose the correct answer fro…" at bounding box center [651, 302] width 1303 height 604
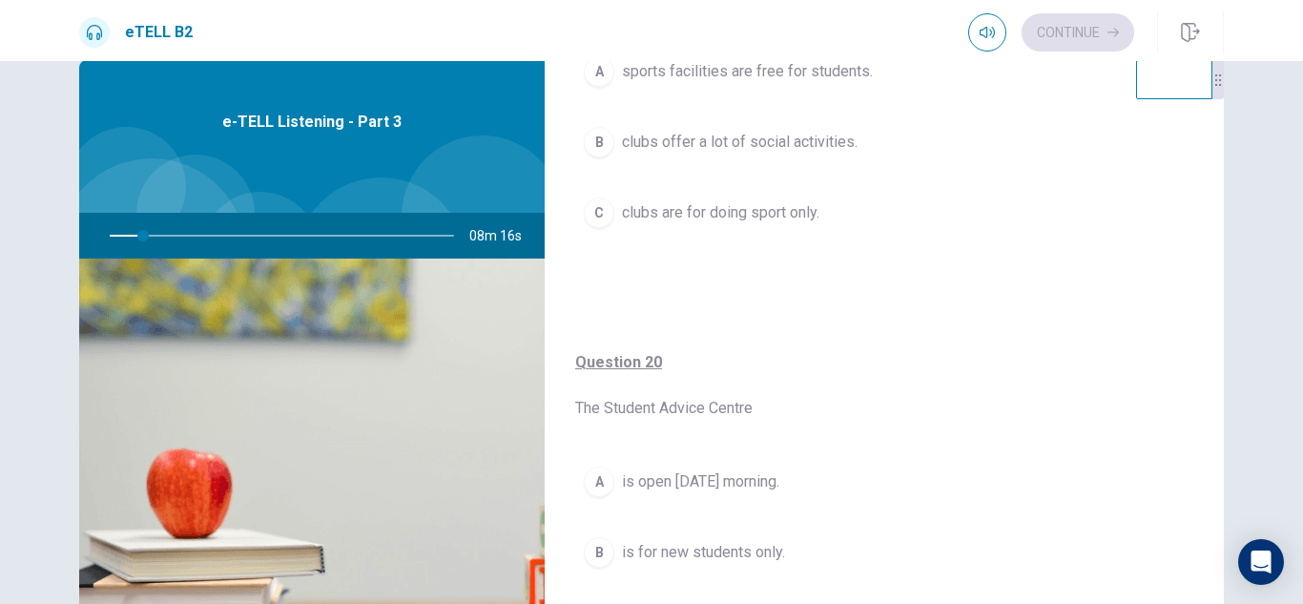
scroll to position [0, 0]
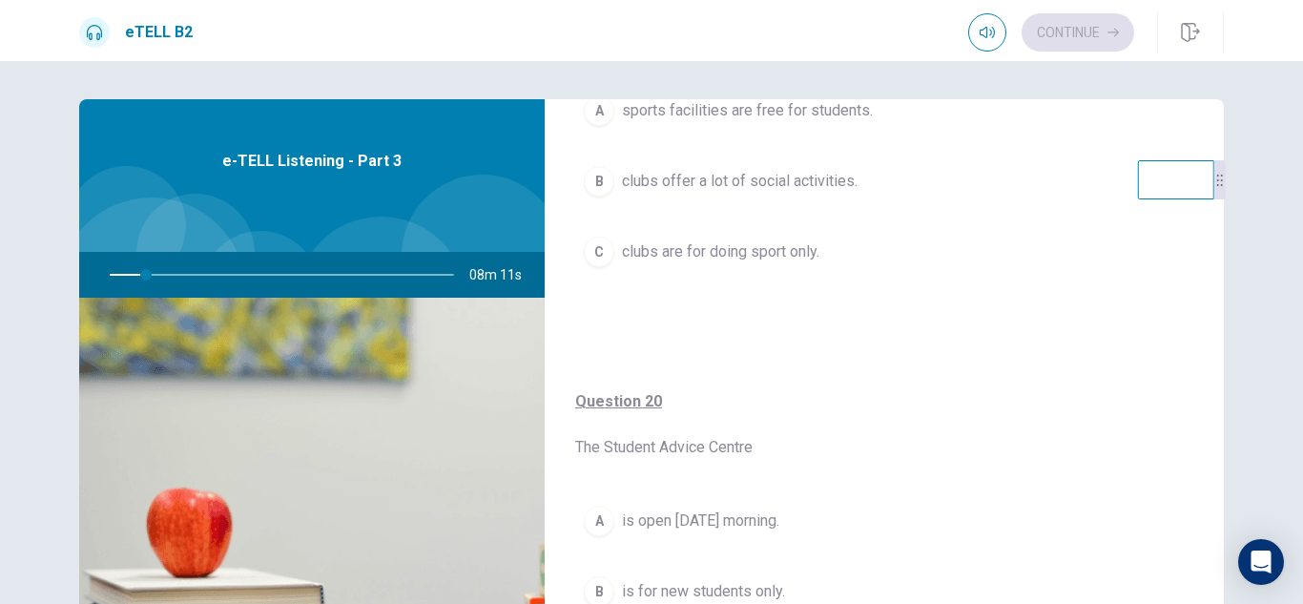
drag, startPoint x: 1216, startPoint y: 153, endPoint x: 1210, endPoint y: 229, distance: 76.6
click at [1215, 199] on div at bounding box center [1220, 179] width 11 height 39
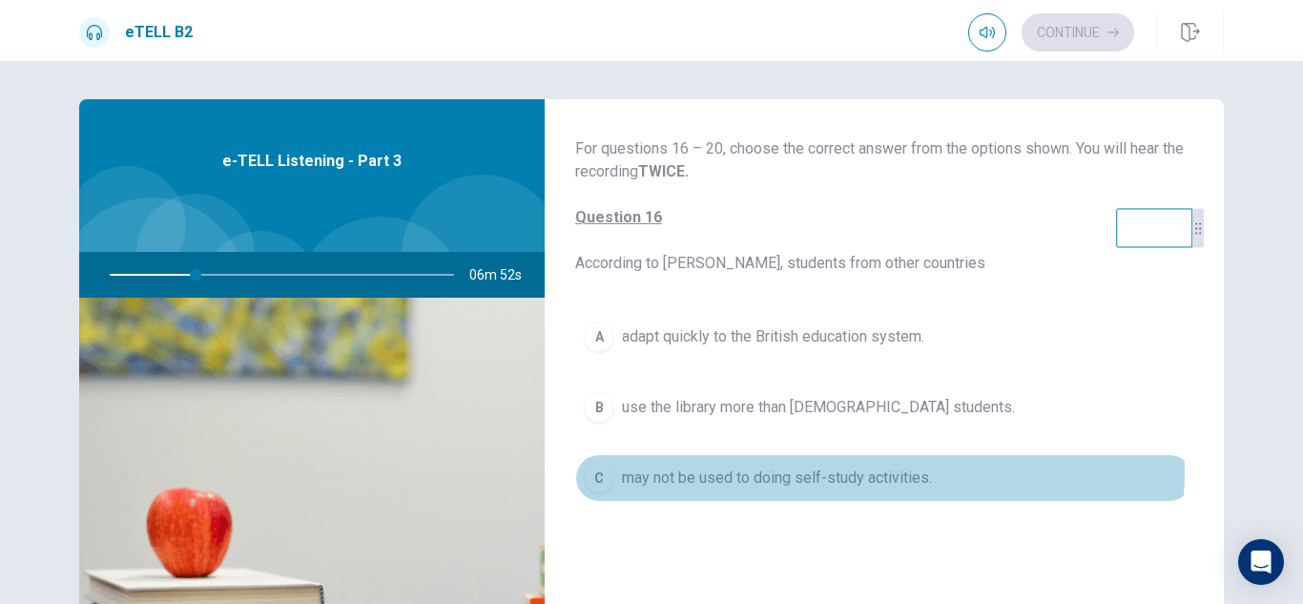
click at [849, 471] on span "may not be used to doing self-study activities." at bounding box center [777, 478] width 310 height 23
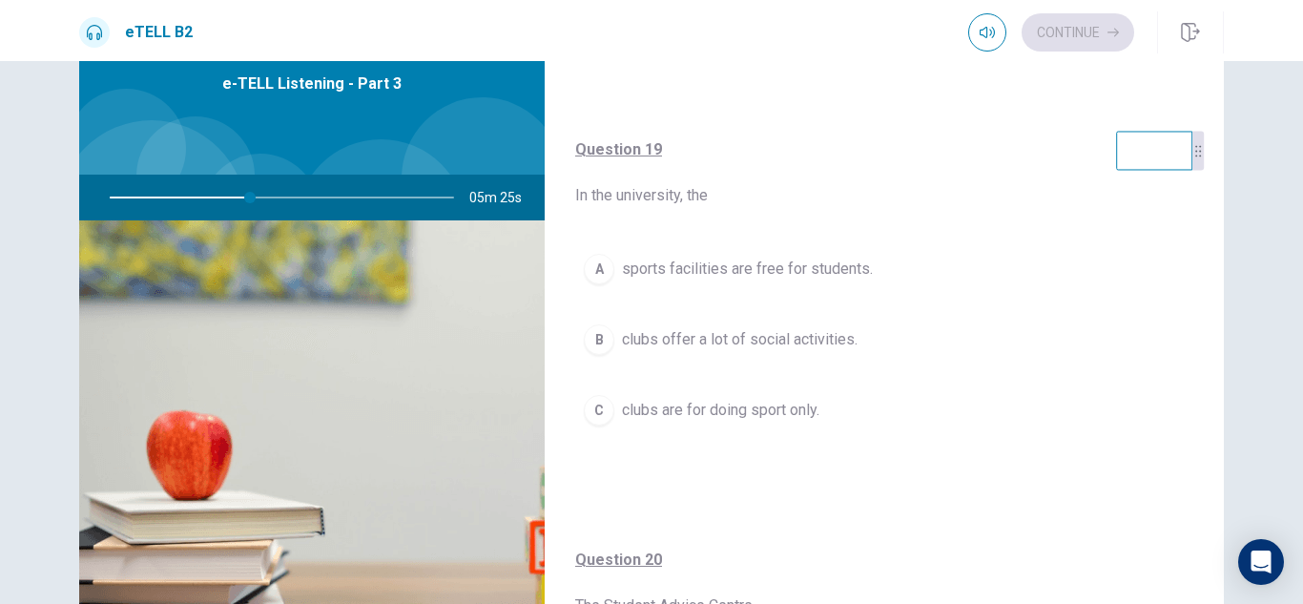
scroll to position [153, 0]
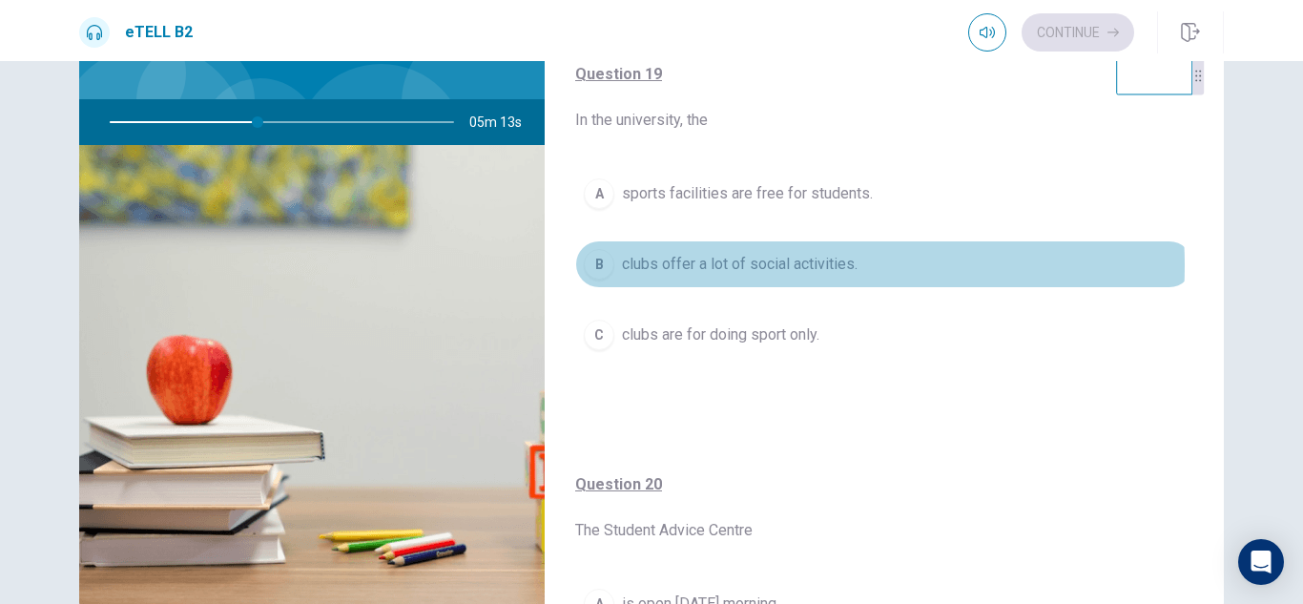
click at [765, 265] on span "clubs offer a lot of social activities." at bounding box center [740, 264] width 236 height 23
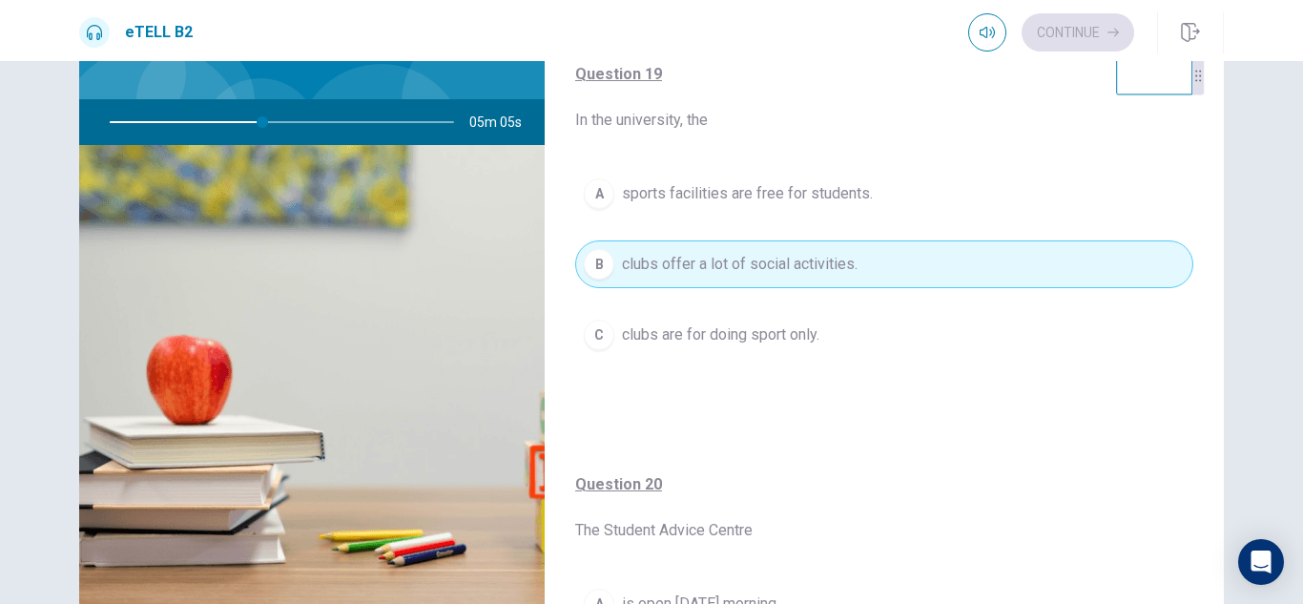
scroll to position [1457, 0]
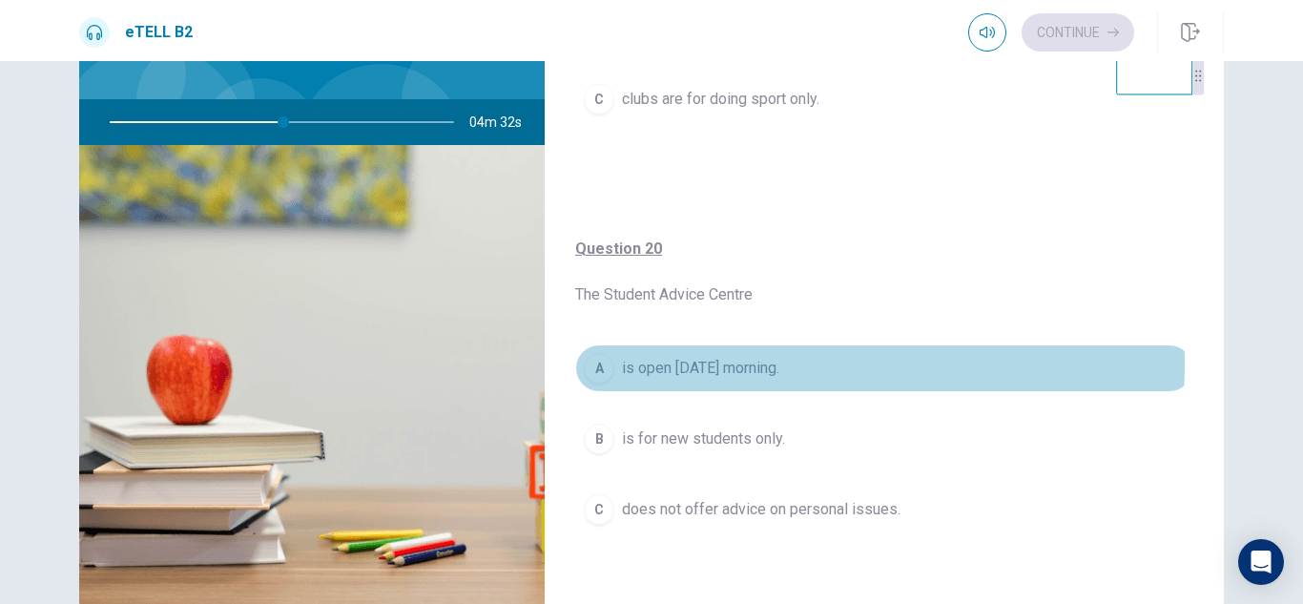
click at [767, 364] on span "is open [DATE] morning." at bounding box center [700, 368] width 157 height 23
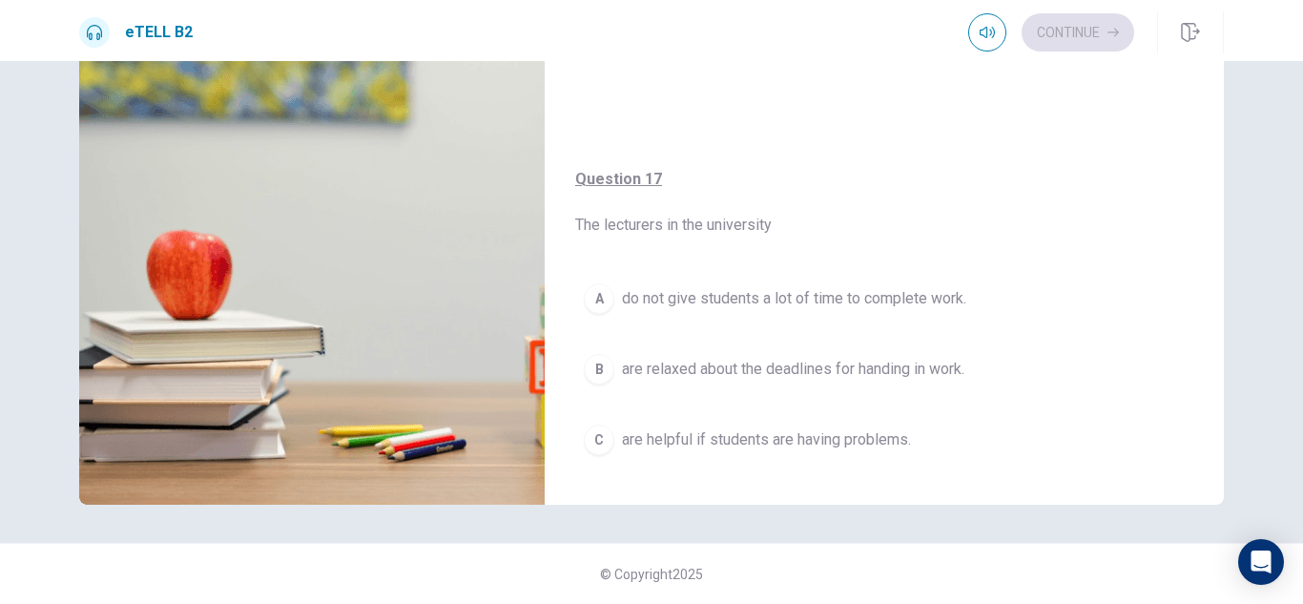
scroll to position [229, 0]
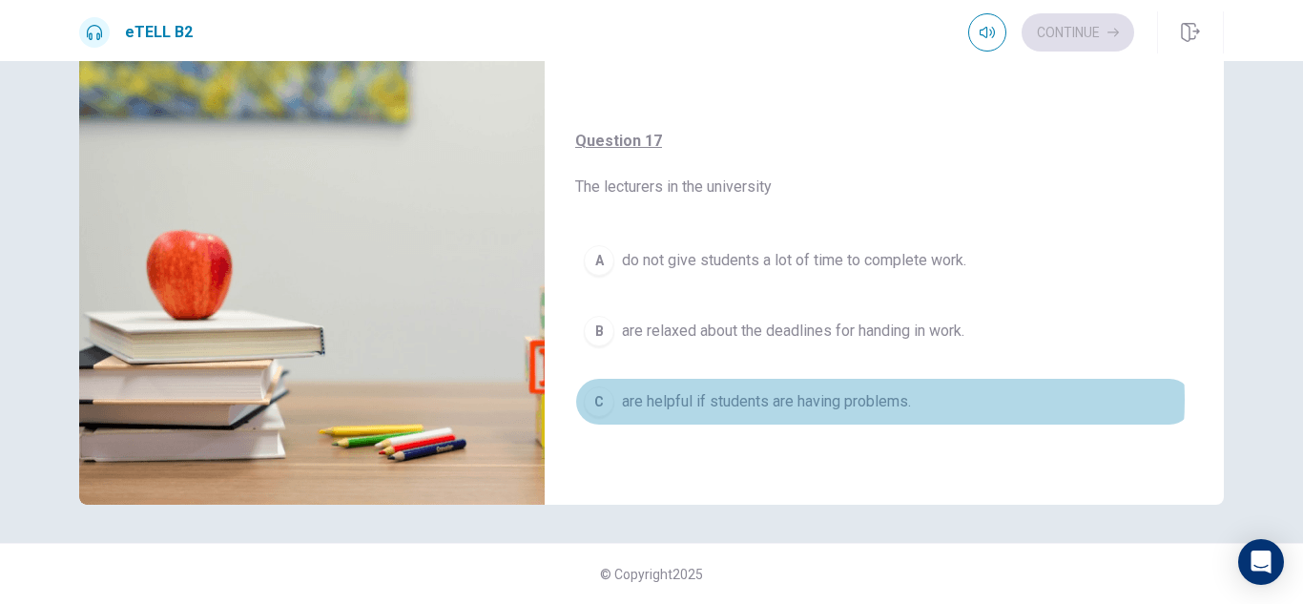
click at [863, 400] on span "are helpful if students are having problems." at bounding box center [766, 401] width 289 height 23
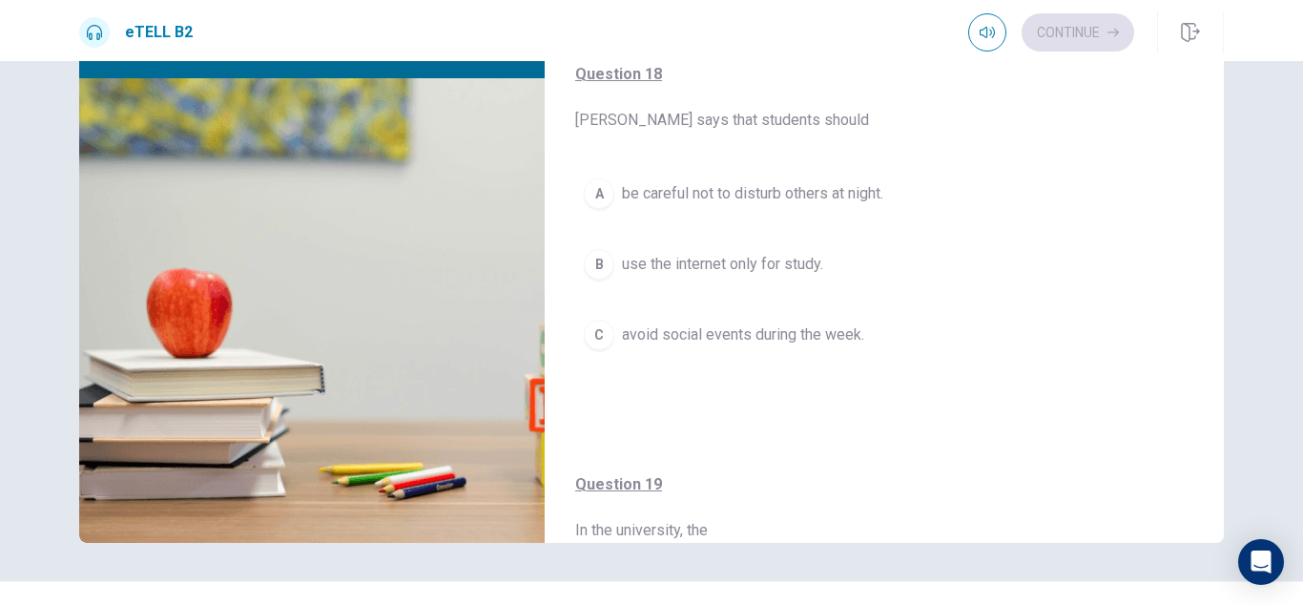
scroll to position [801, 0]
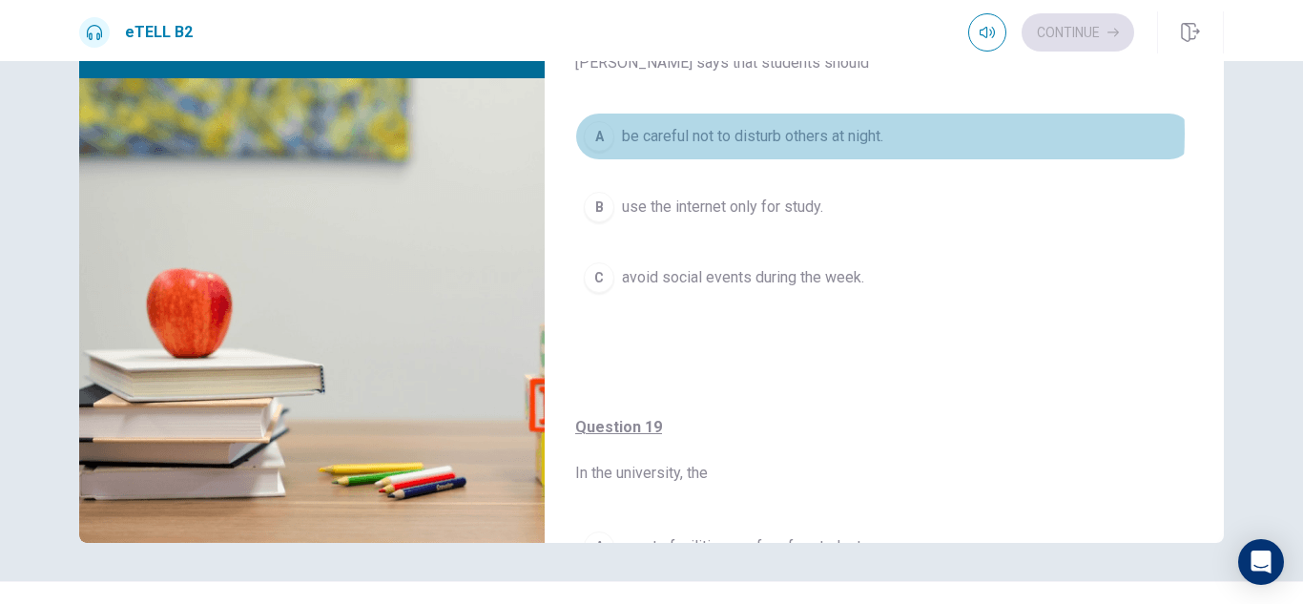
click at [848, 134] on span "be careful not to disturb others at night." at bounding box center [752, 136] width 261 height 23
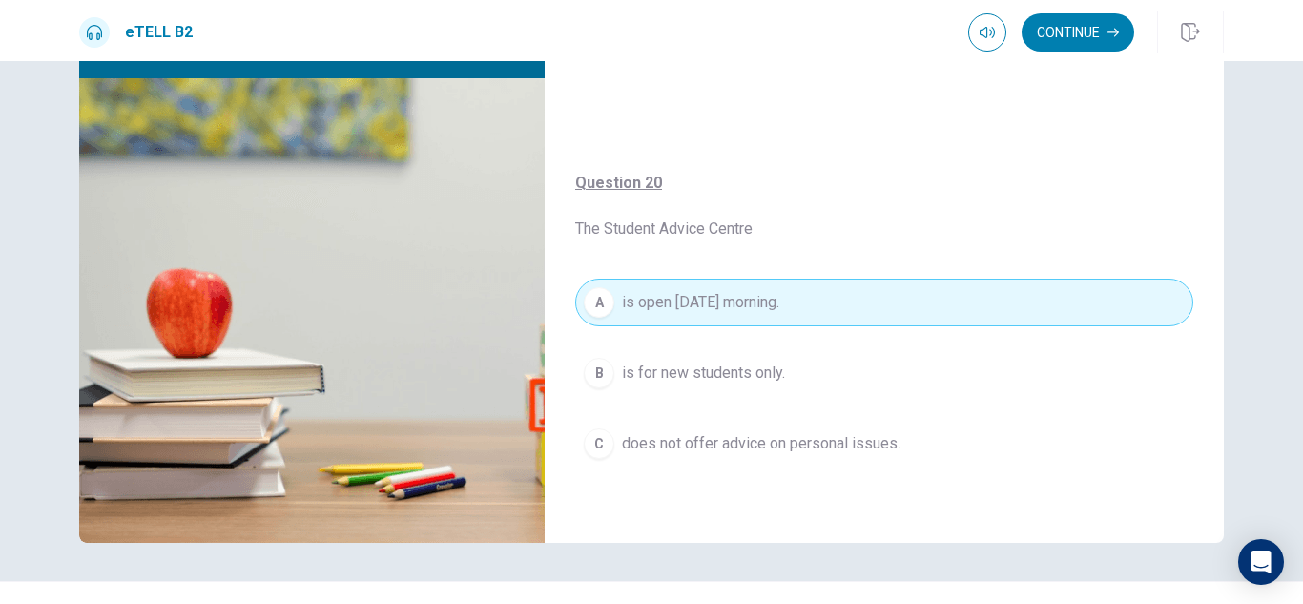
scroll to position [1457, 0]
click at [1075, 26] on button "Continue" at bounding box center [1078, 32] width 113 height 38
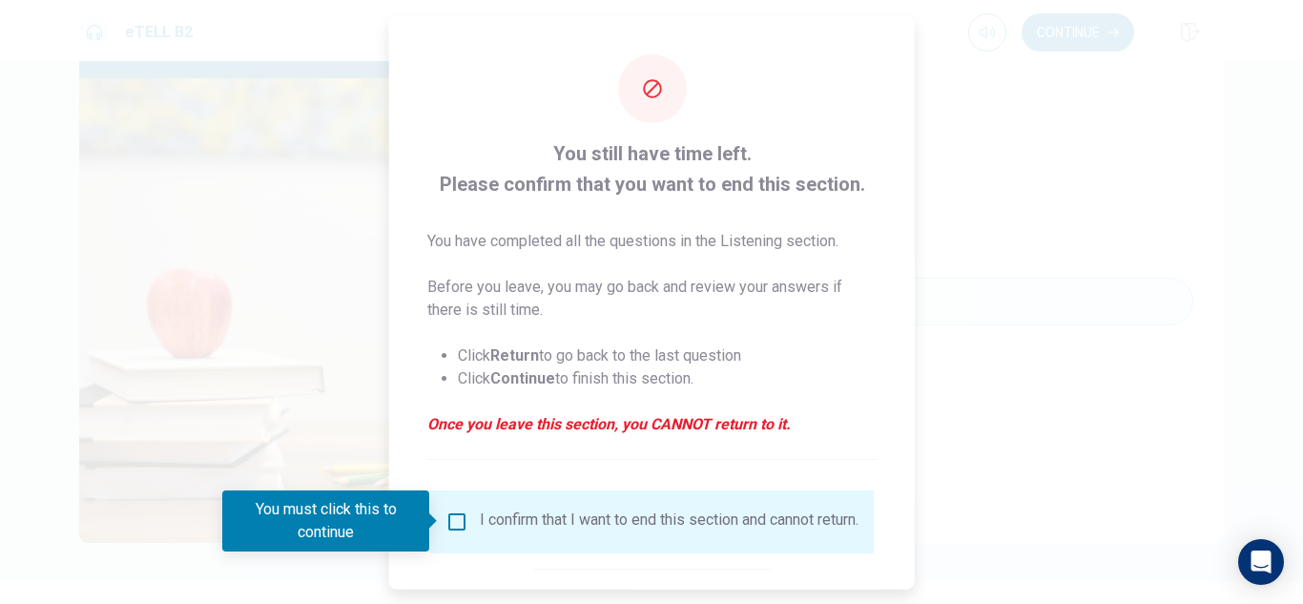
click at [1198, 178] on div at bounding box center [651, 302] width 1303 height 604
click at [1300, 182] on div at bounding box center [651, 302] width 1303 height 604
click at [1253, 345] on div at bounding box center [651, 302] width 1303 height 604
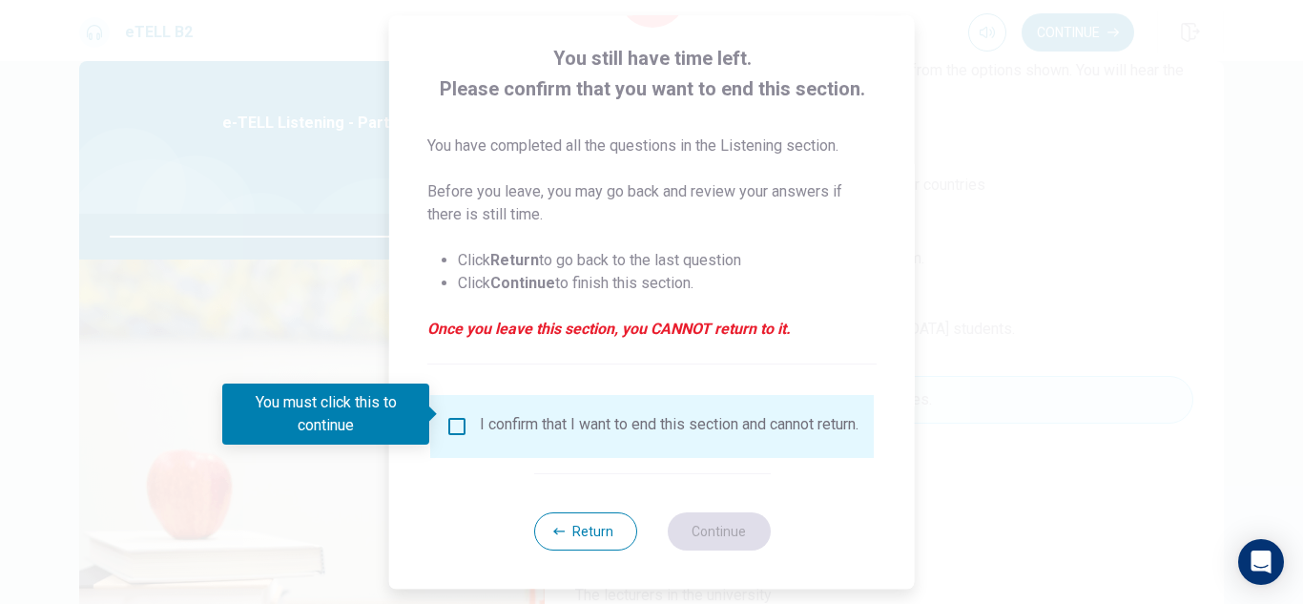
scroll to position [108, 0]
click at [589, 526] on button "Return" at bounding box center [584, 531] width 103 height 38
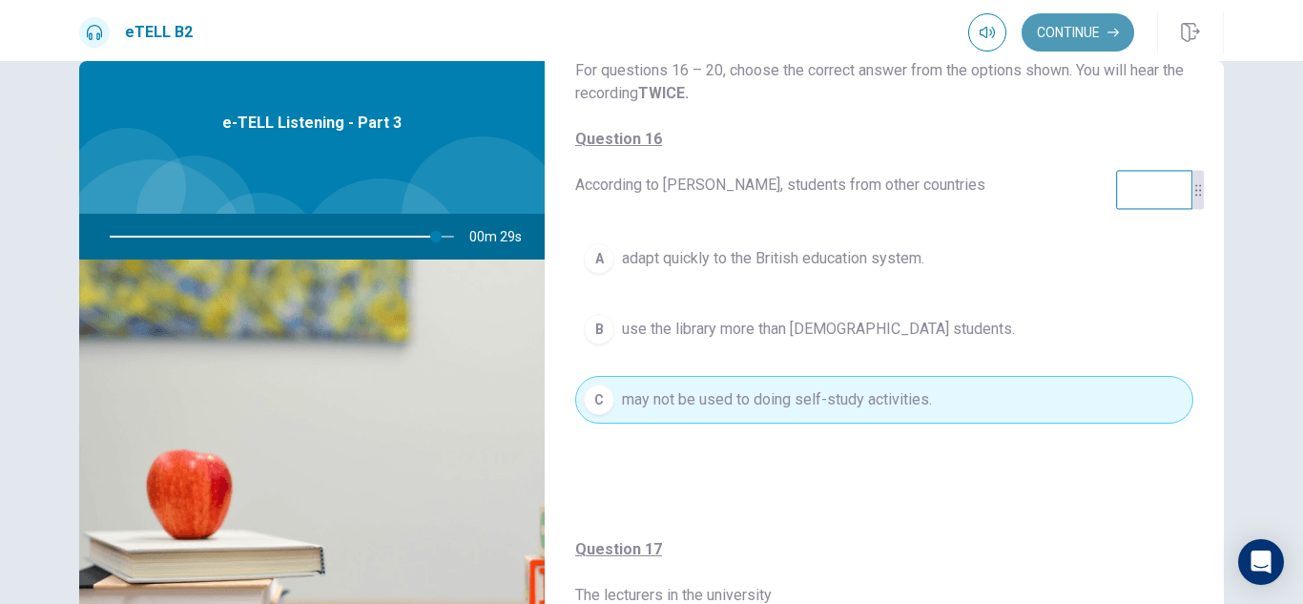
click at [1067, 26] on button "Continue" at bounding box center [1078, 32] width 113 height 38
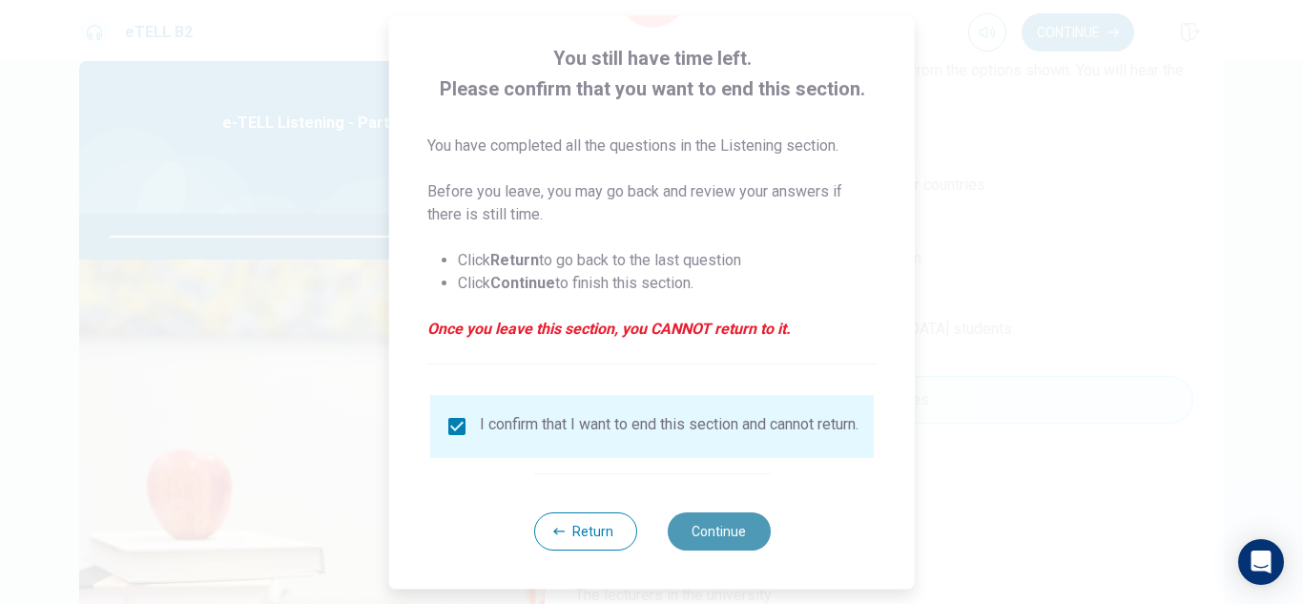
click at [684, 525] on button "Continue" at bounding box center [718, 531] width 103 height 38
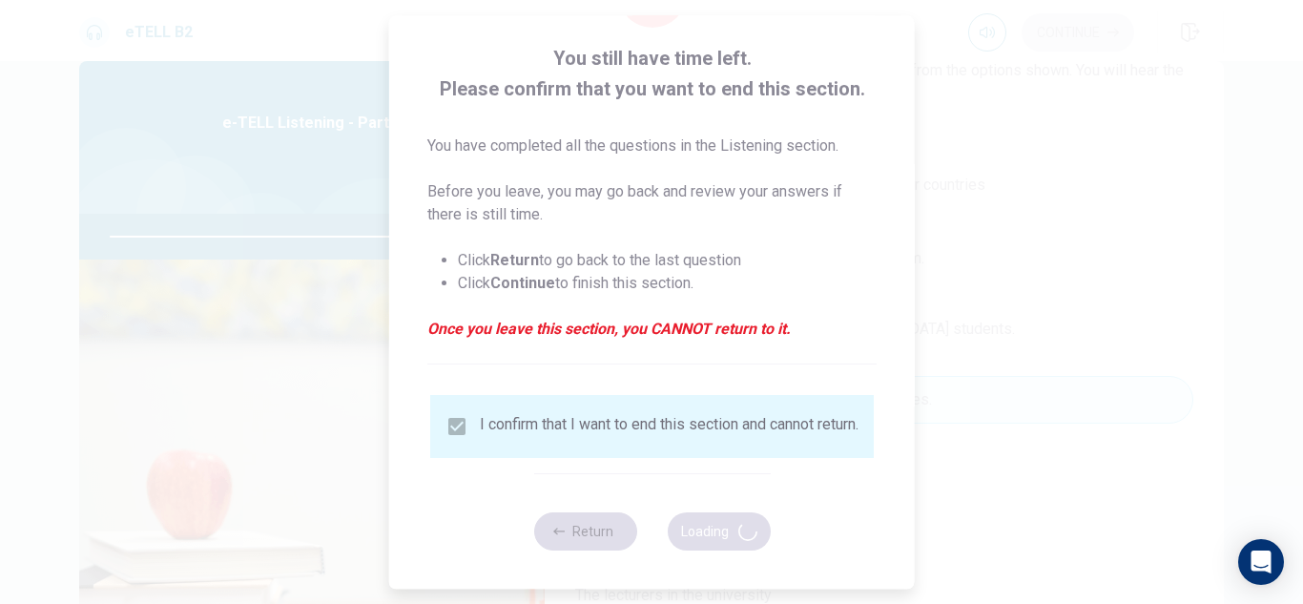
type input "**"
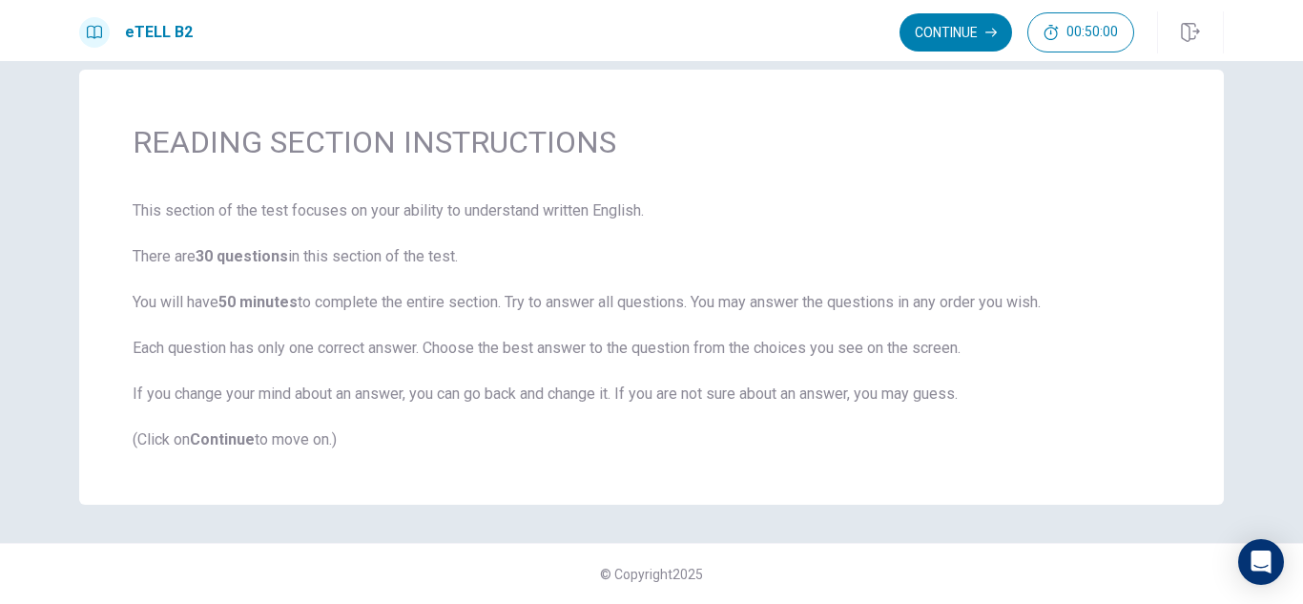
scroll to position [30, 0]
click at [945, 19] on button "Continue" at bounding box center [956, 32] width 113 height 38
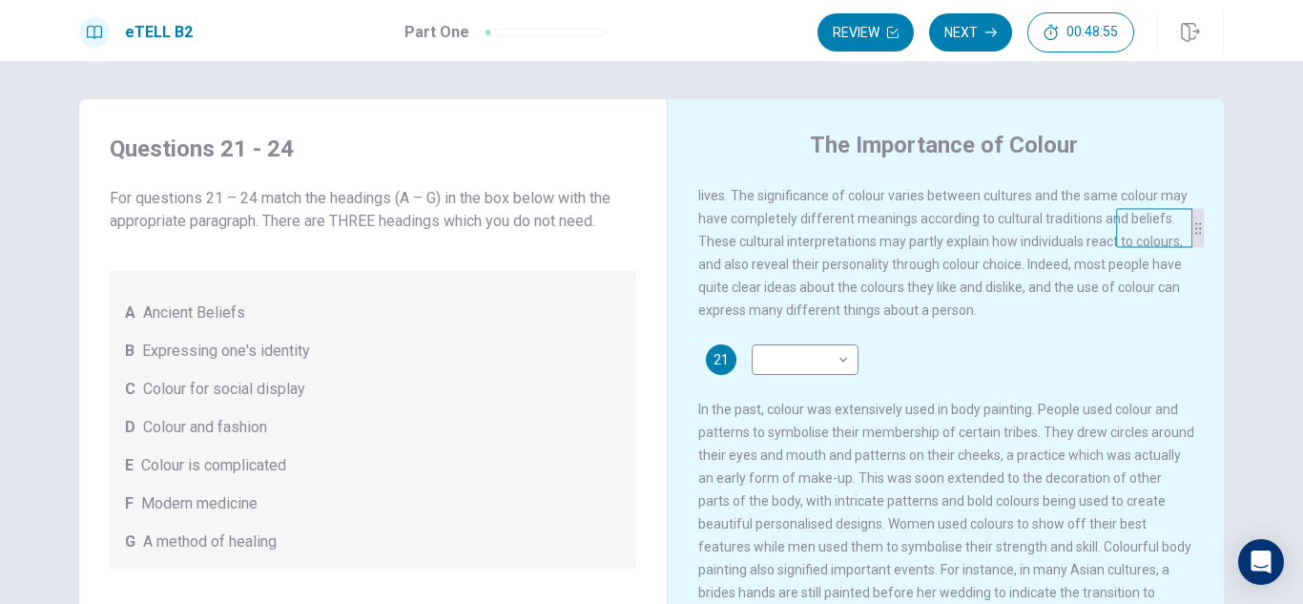
scroll to position [0, 0]
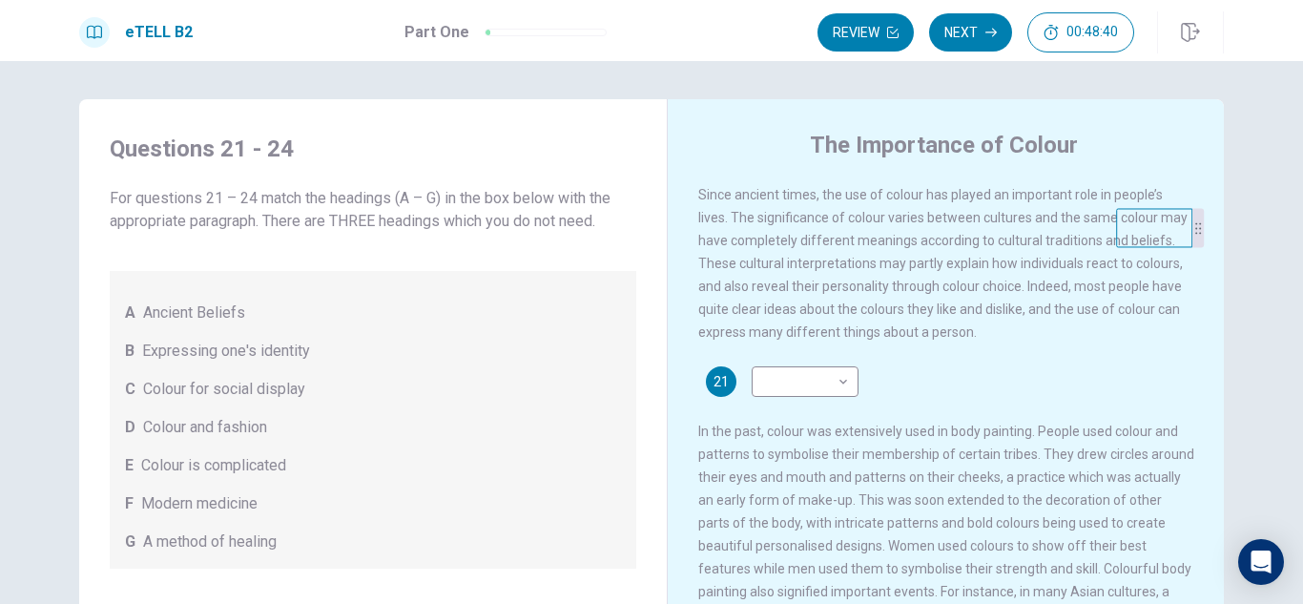
click at [1172, 243] on video at bounding box center [1154, 227] width 76 height 39
click at [1193, 234] on icon at bounding box center [1198, 227] width 11 height 11
drag, startPoint x: 1190, startPoint y: 238, endPoint x: 1223, endPoint y: 120, distance: 122.0
click at [1223, 120] on icon at bounding box center [1220, 119] width 11 height 11
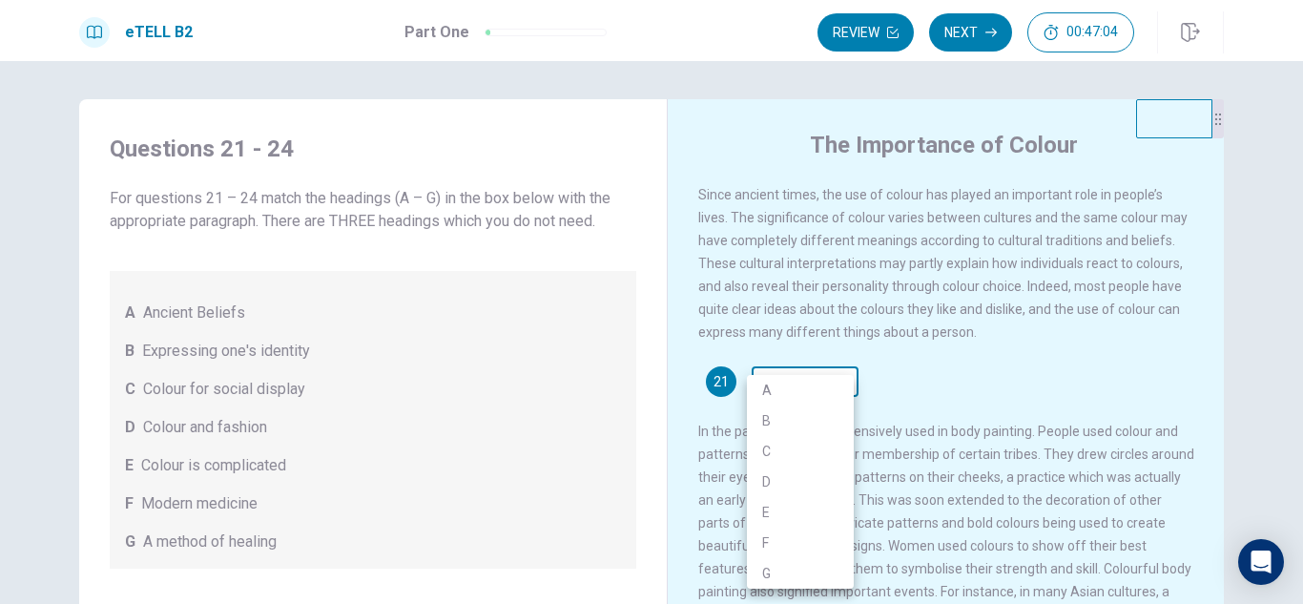
click at [839, 387] on body "This site uses cookies, as explained in our Privacy Policy . If you agree to th…" at bounding box center [651, 302] width 1303 height 604
click at [770, 418] on li "B" at bounding box center [800, 420] width 107 height 31
type input "*"
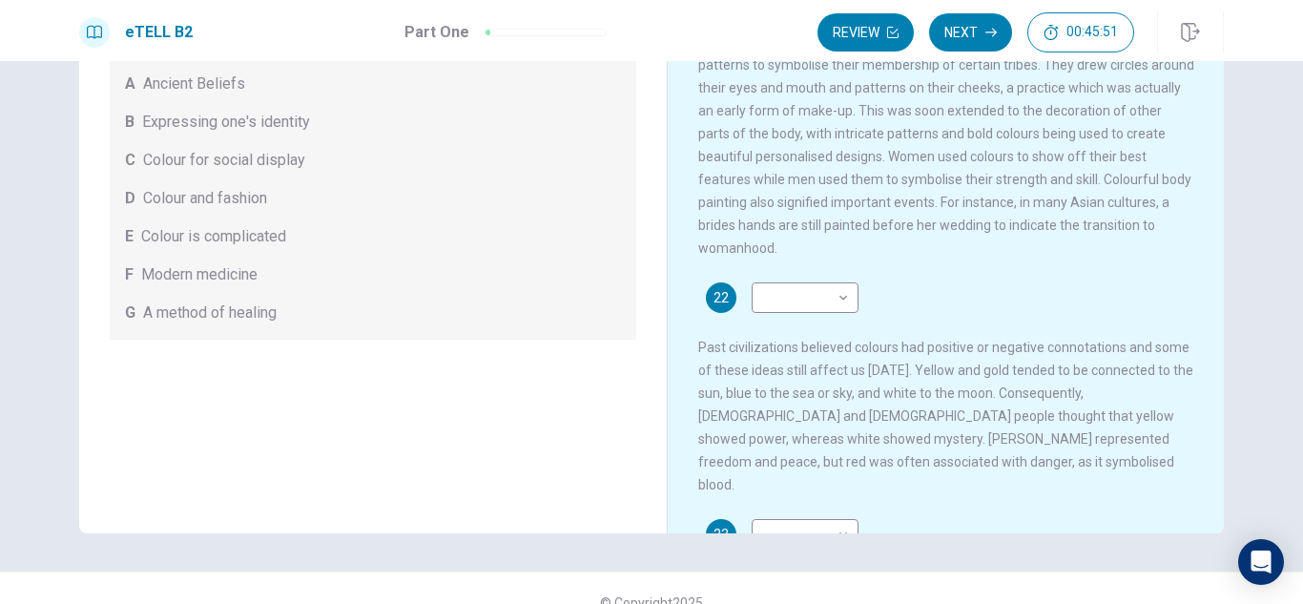
scroll to position [191, 0]
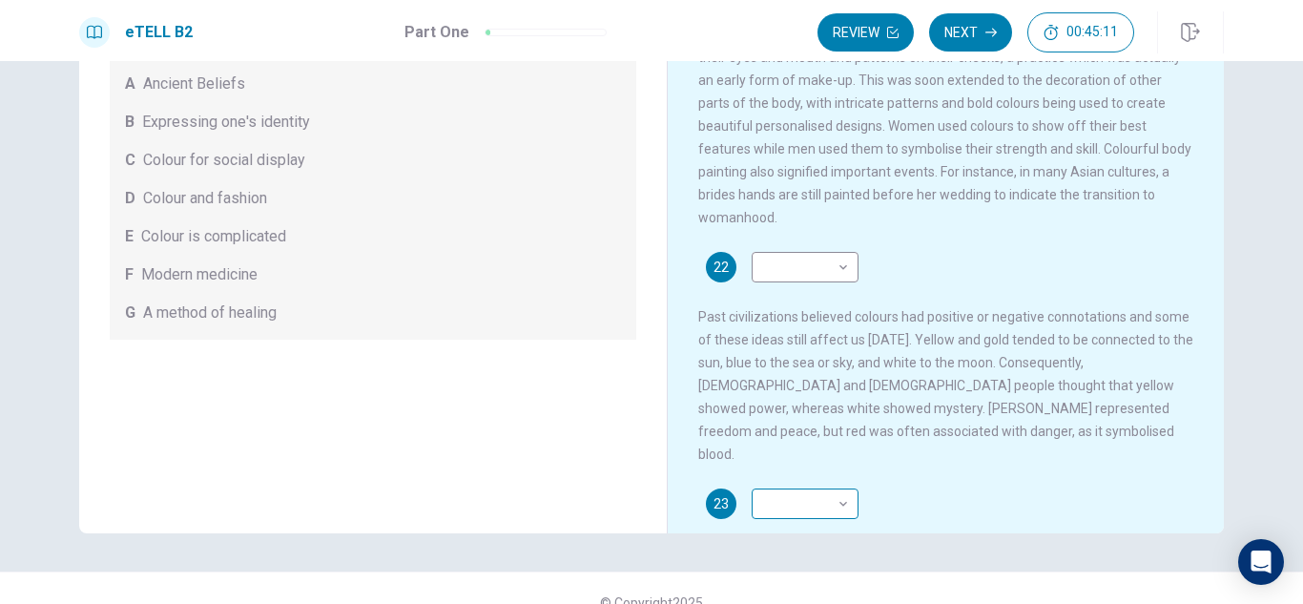
click at [839, 500] on body "This site uses cookies, as explained in our Privacy Policy . If you agree to th…" at bounding box center [651, 302] width 1303 height 604
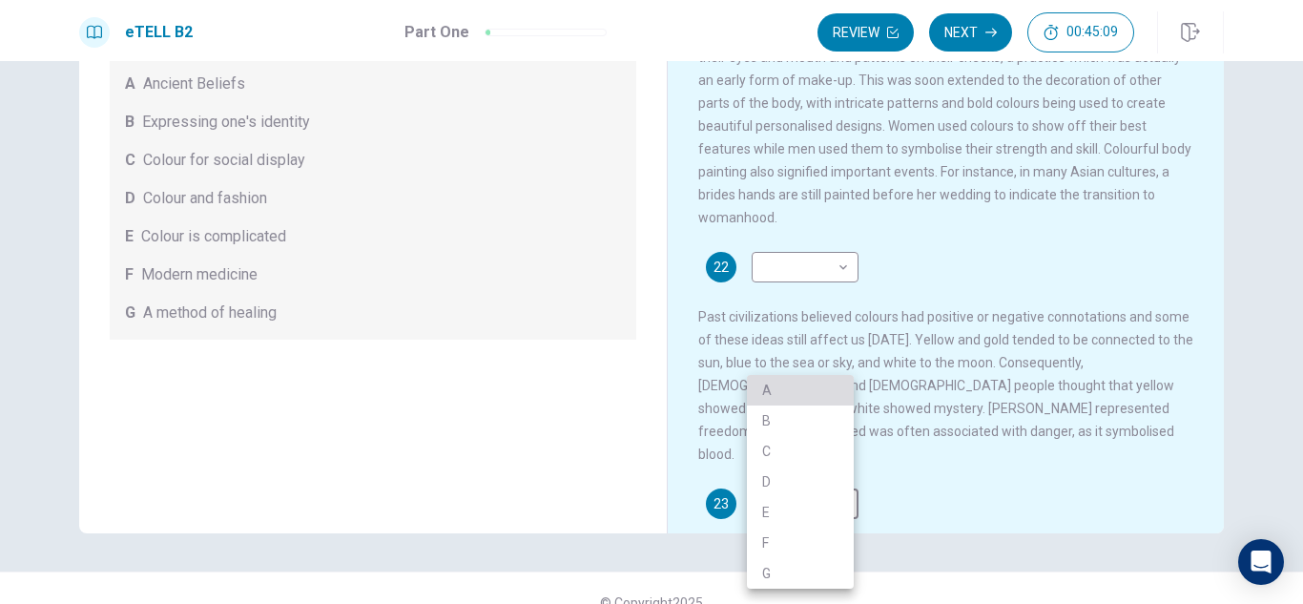
click at [766, 389] on li "A" at bounding box center [800, 390] width 107 height 31
type input "*"
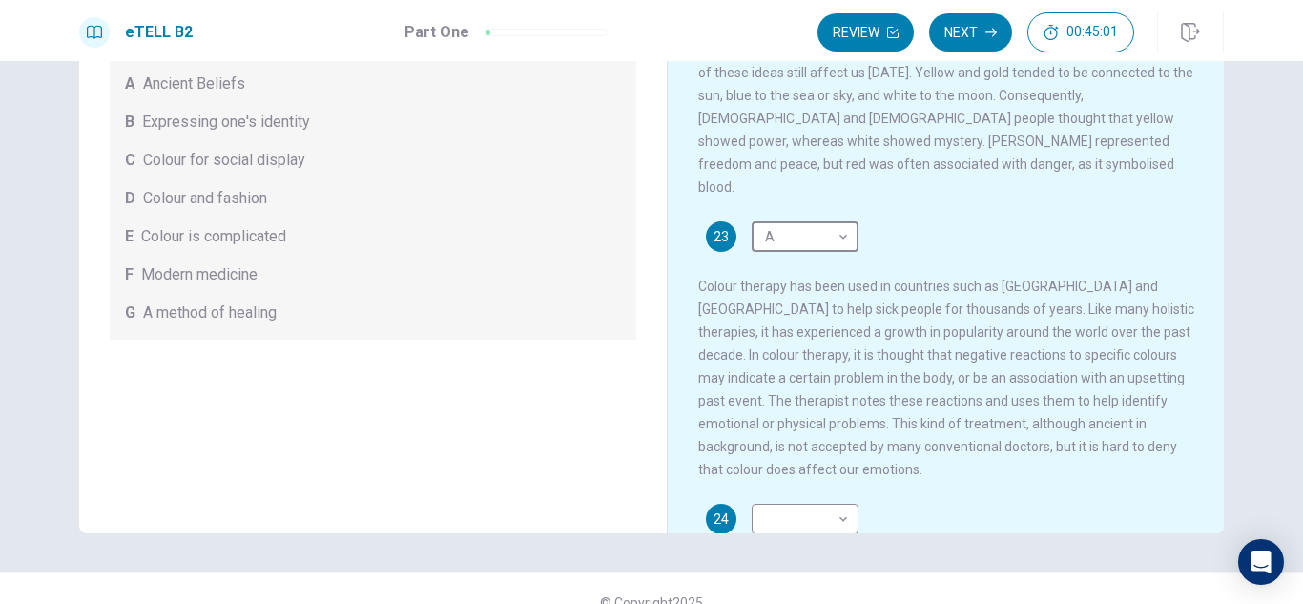
scroll to position [496, 0]
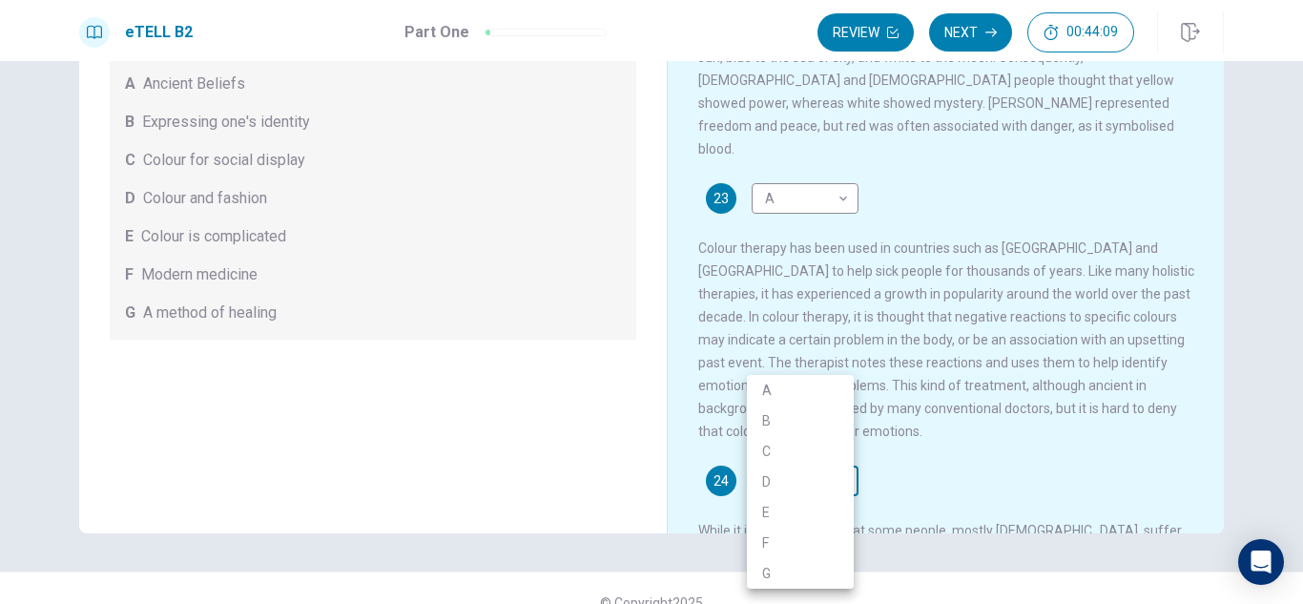
click at [837, 467] on body "This site uses cookies, as explained in our Privacy Policy . If you agree to th…" at bounding box center [651, 302] width 1303 height 604
click at [846, 474] on li "D" at bounding box center [800, 482] width 107 height 31
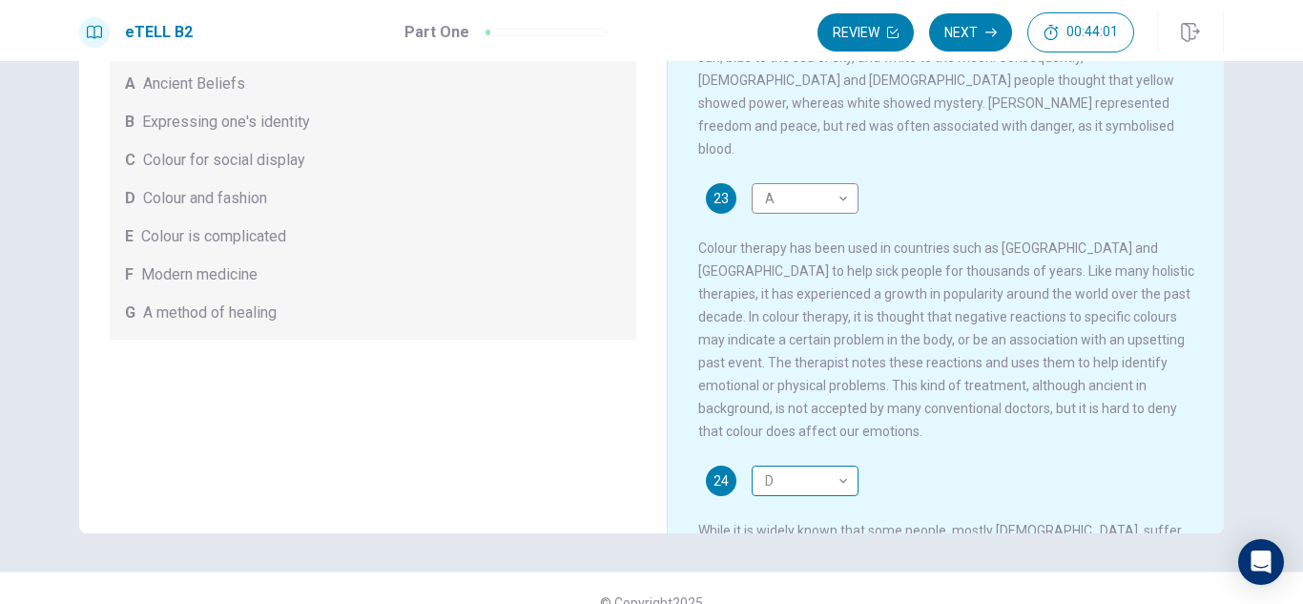
drag, startPoint x: 846, startPoint y: 474, endPoint x: 832, endPoint y: 464, distance: 17.7
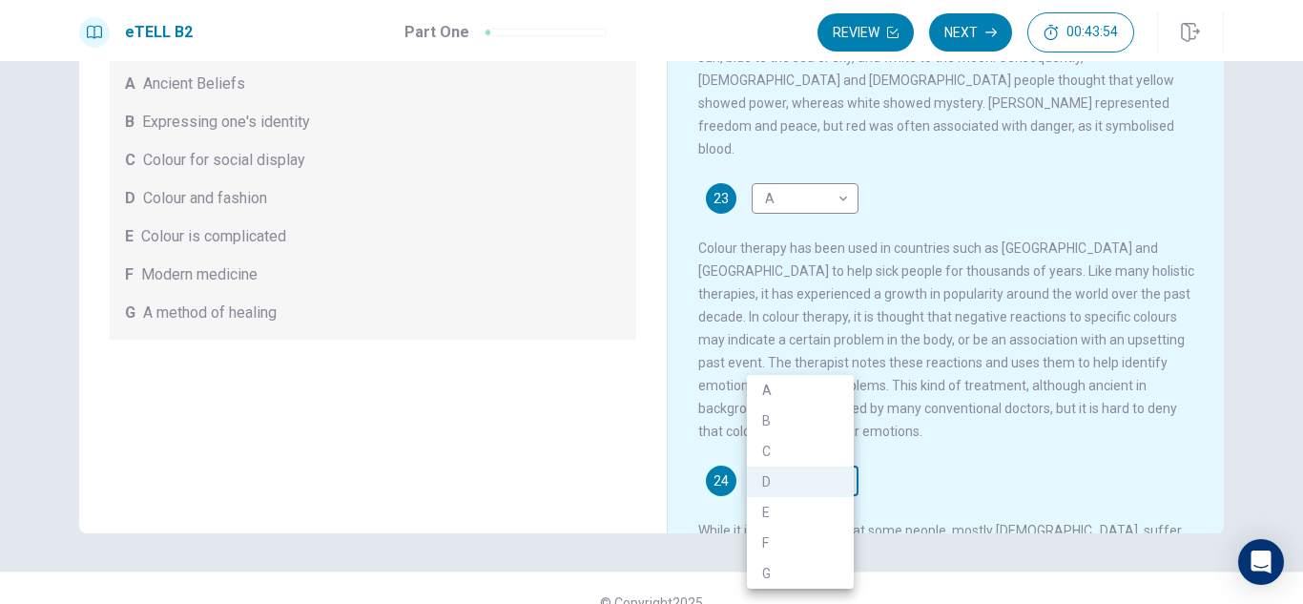
click at [838, 465] on body "This site uses cookies, as explained in our Privacy Policy . If you agree to th…" at bounding box center [651, 302] width 1303 height 604
click at [769, 568] on li "G" at bounding box center [800, 573] width 107 height 31
type input "*"
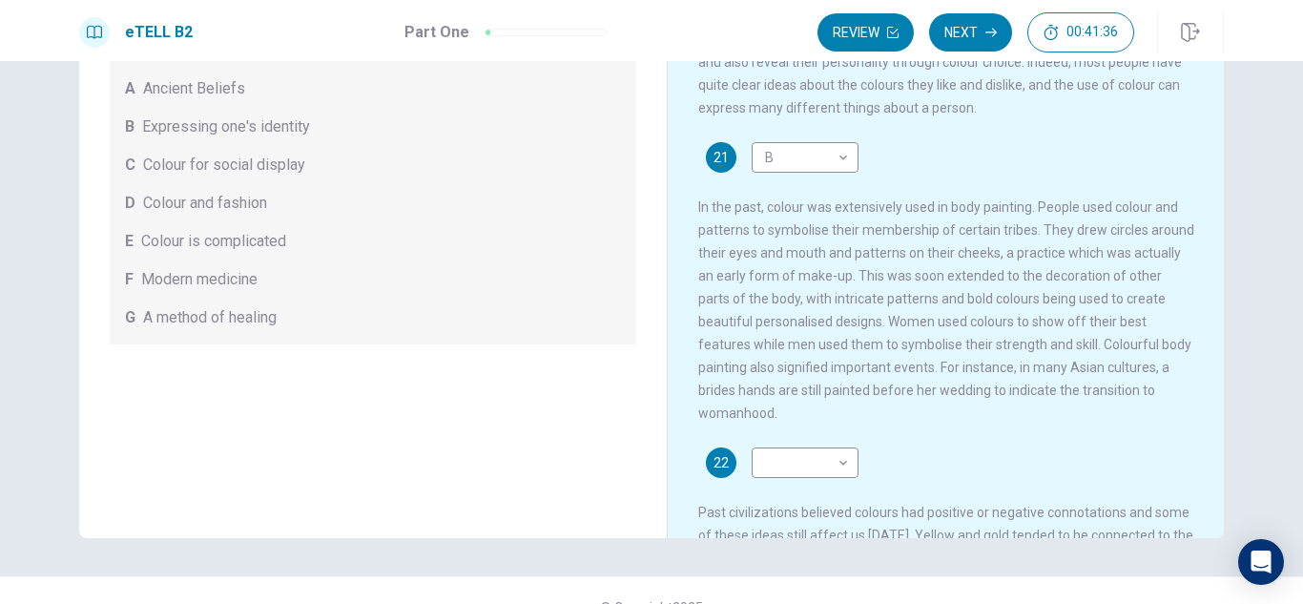
scroll to position [229, 0]
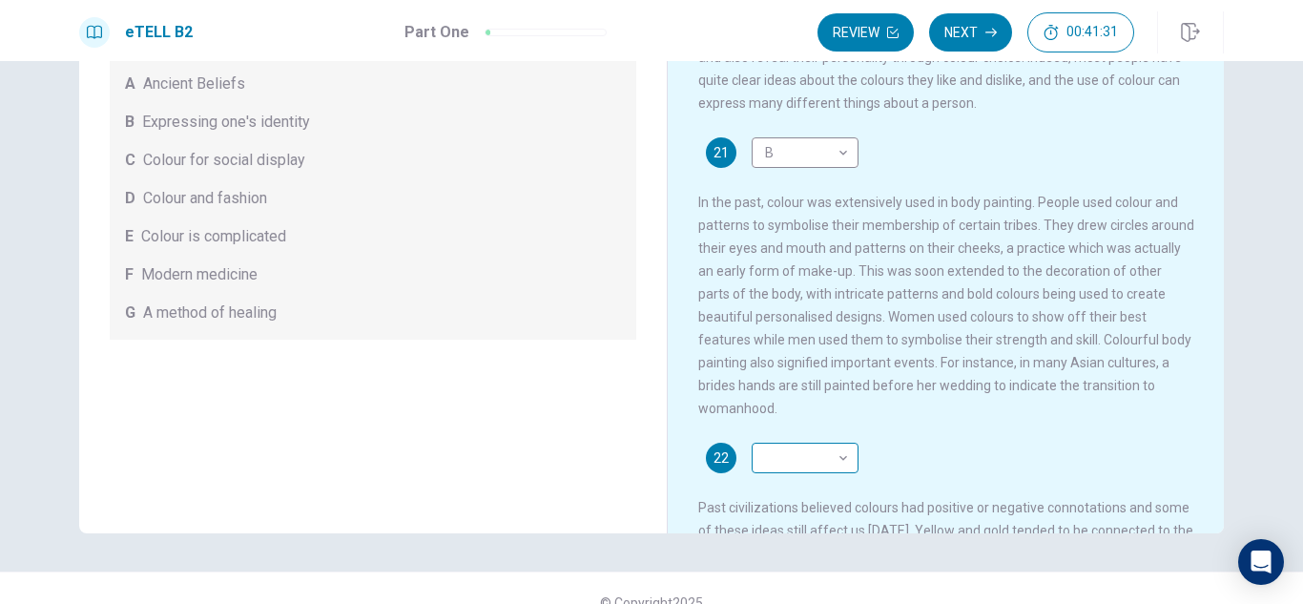
click at [841, 477] on body "This site uses cookies, as explained in our Privacy Policy . If you agree to th…" at bounding box center [651, 302] width 1303 height 604
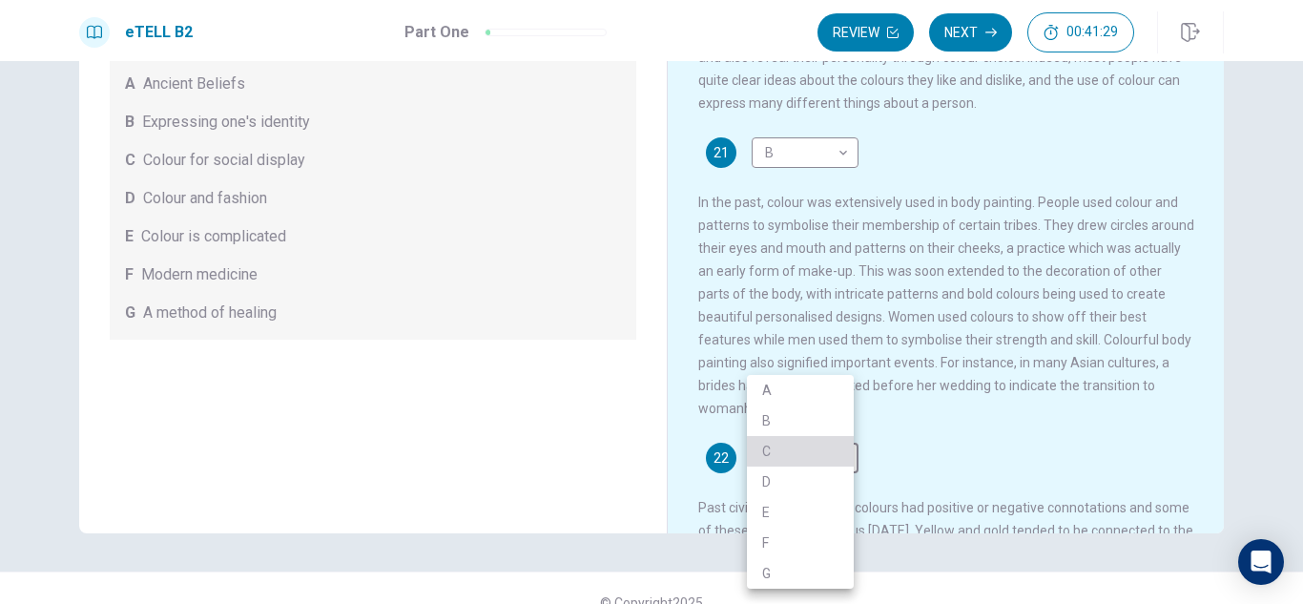
click at [766, 447] on li "C" at bounding box center [800, 451] width 107 height 31
type input "*"
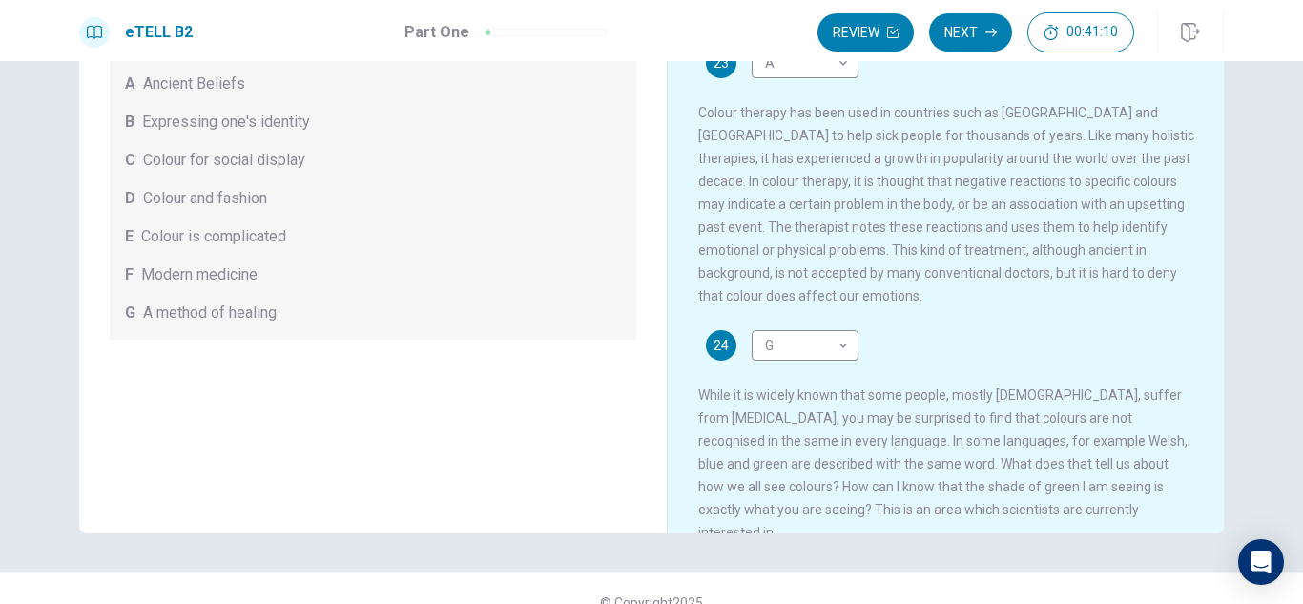
scroll to position [635, 0]
click at [969, 31] on button "Next" at bounding box center [970, 32] width 83 height 38
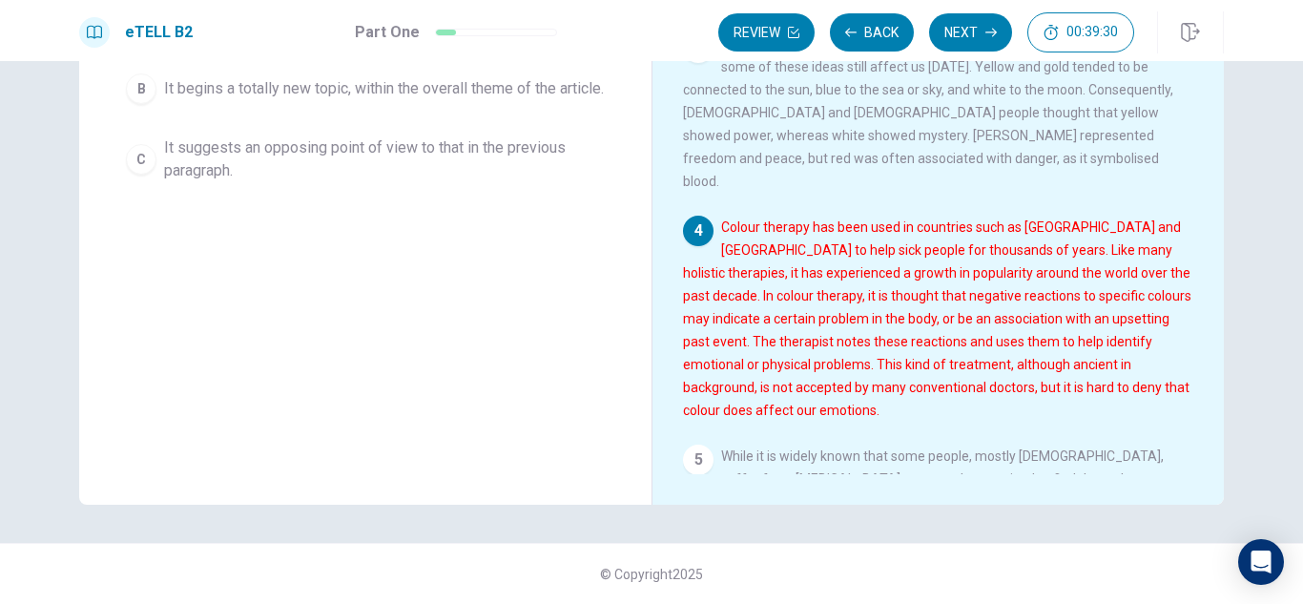
scroll to position [343, 0]
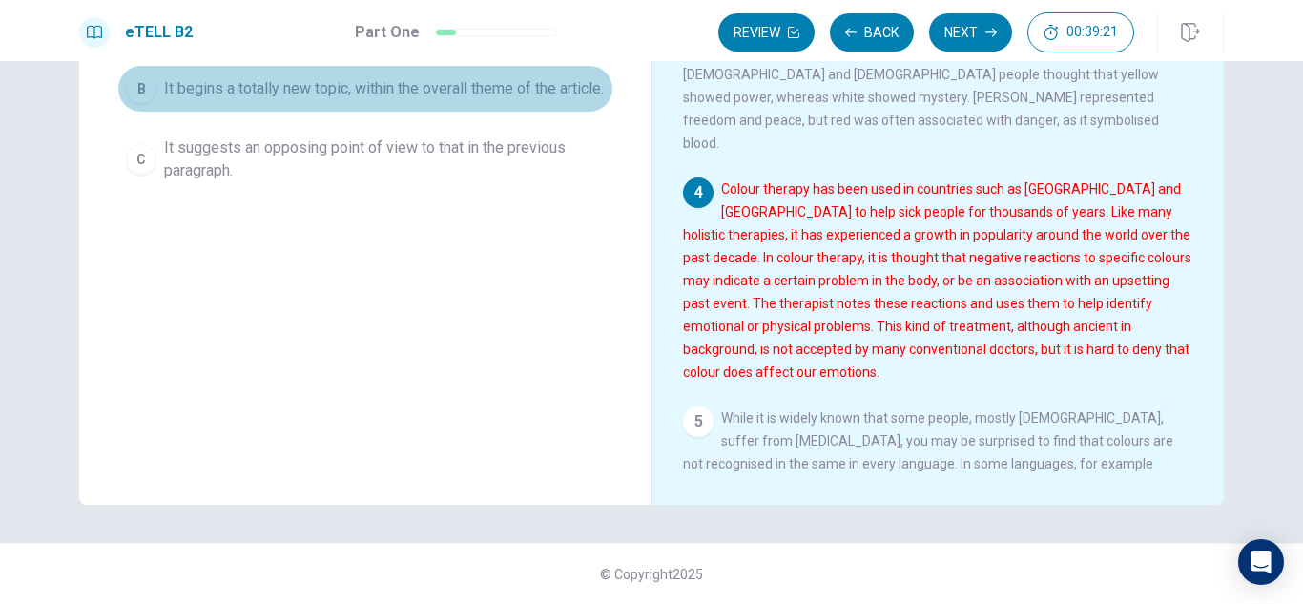
click at [441, 80] on span "It begins a totally new topic, within the overall theme of the article." at bounding box center [384, 88] width 440 height 23
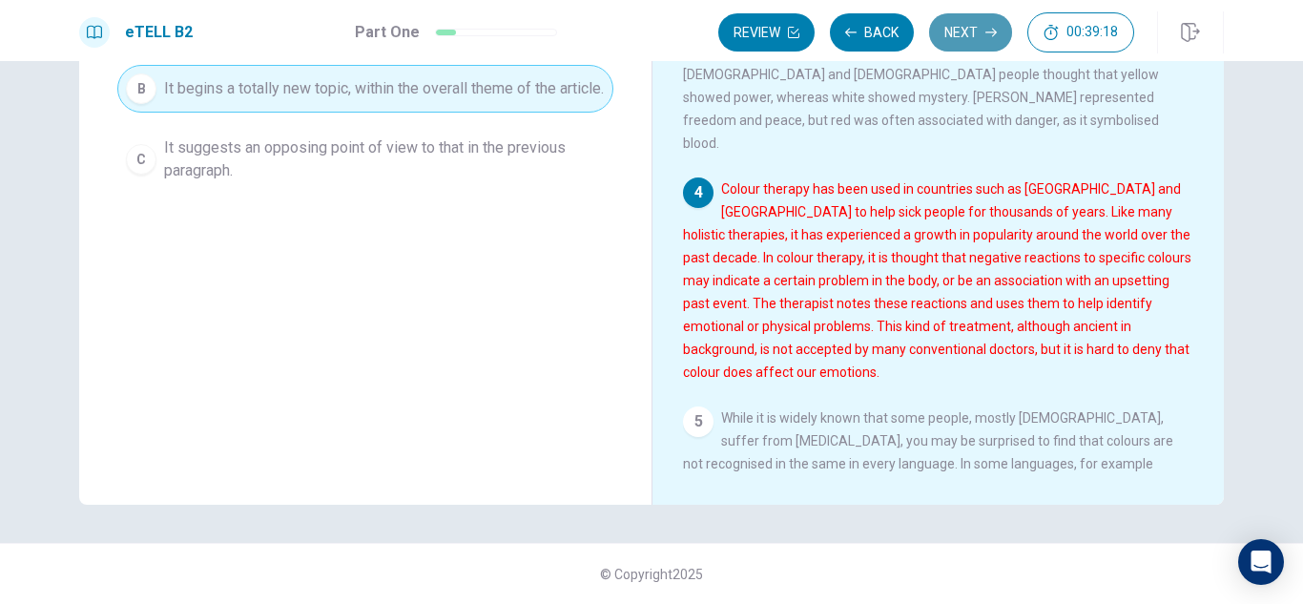
click at [957, 28] on button "Next" at bounding box center [970, 32] width 83 height 38
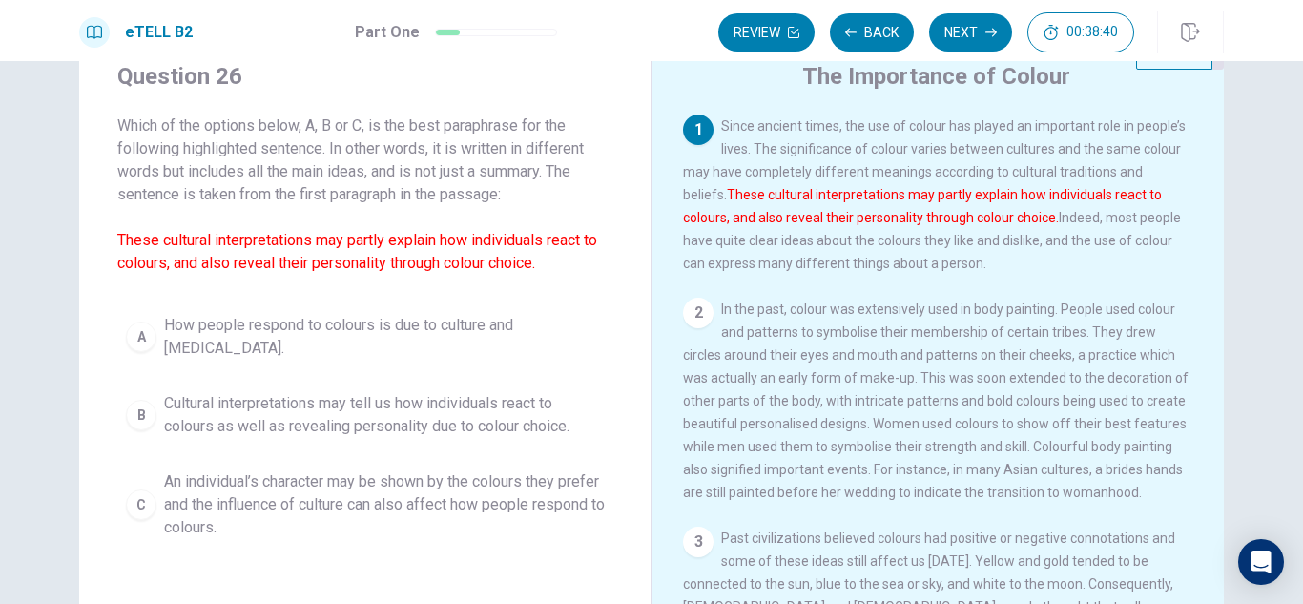
scroll to position [76, 0]
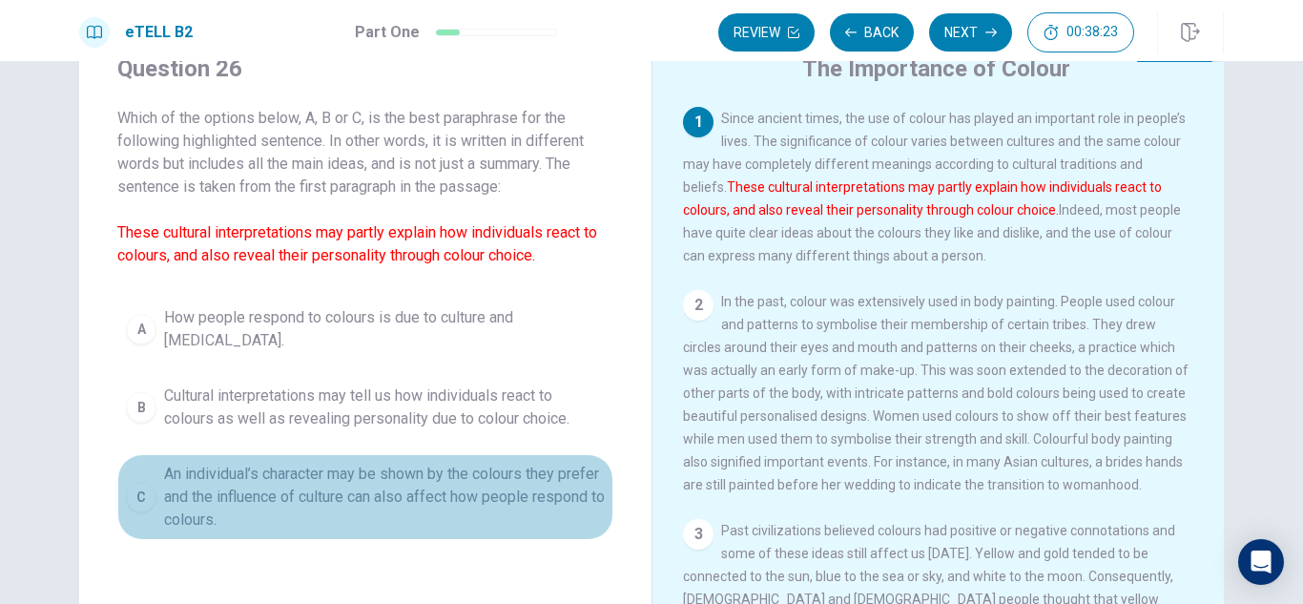
click at [475, 477] on span "An individual’s character may be shown by the colours they prefer and the influ…" at bounding box center [384, 497] width 441 height 69
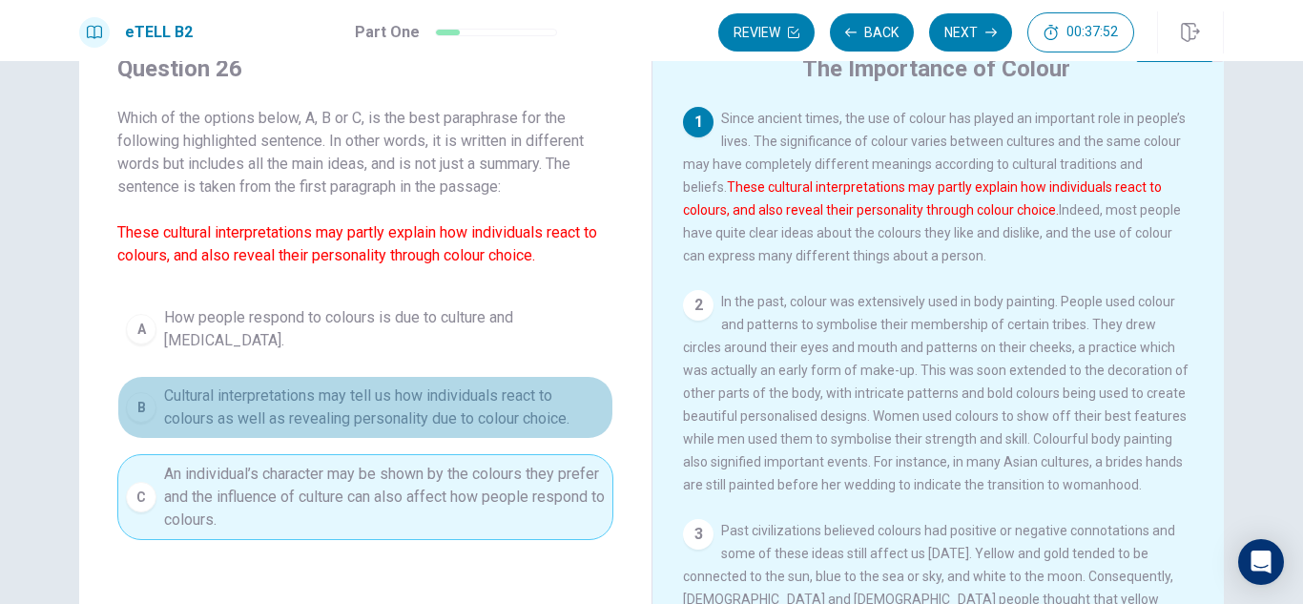
click at [413, 411] on span "Cultural interpretations may tell us how individuals react to colours as well a…" at bounding box center [384, 407] width 441 height 46
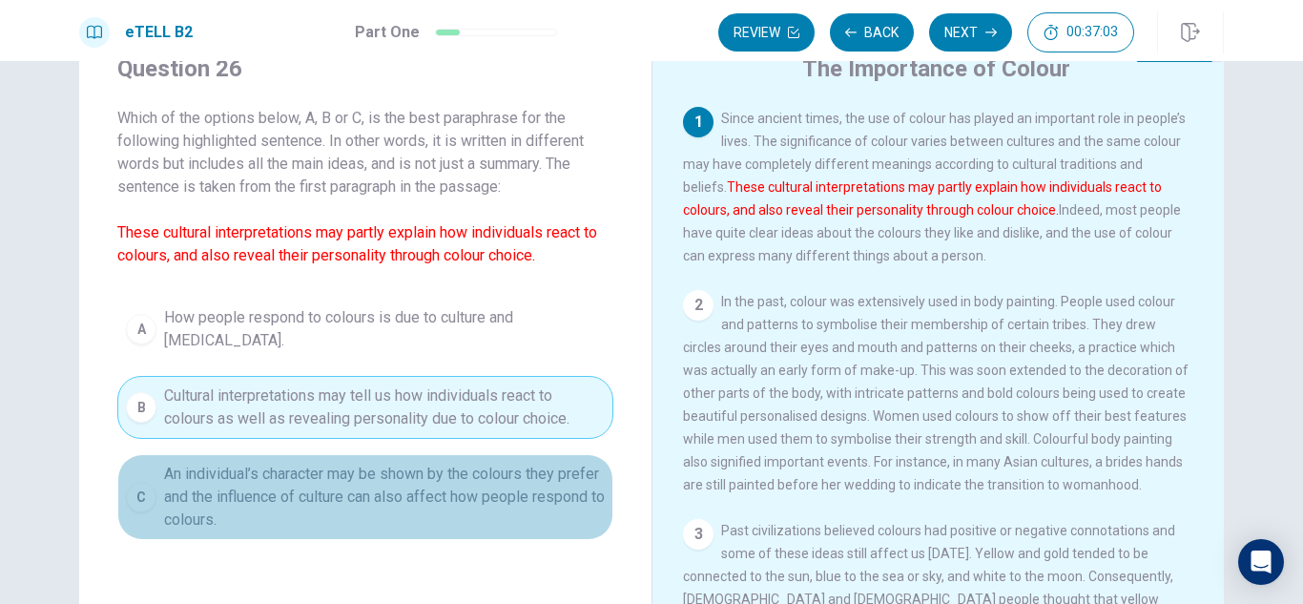
click at [415, 485] on span "An individual’s character may be shown by the colours they prefer and the influ…" at bounding box center [384, 497] width 441 height 69
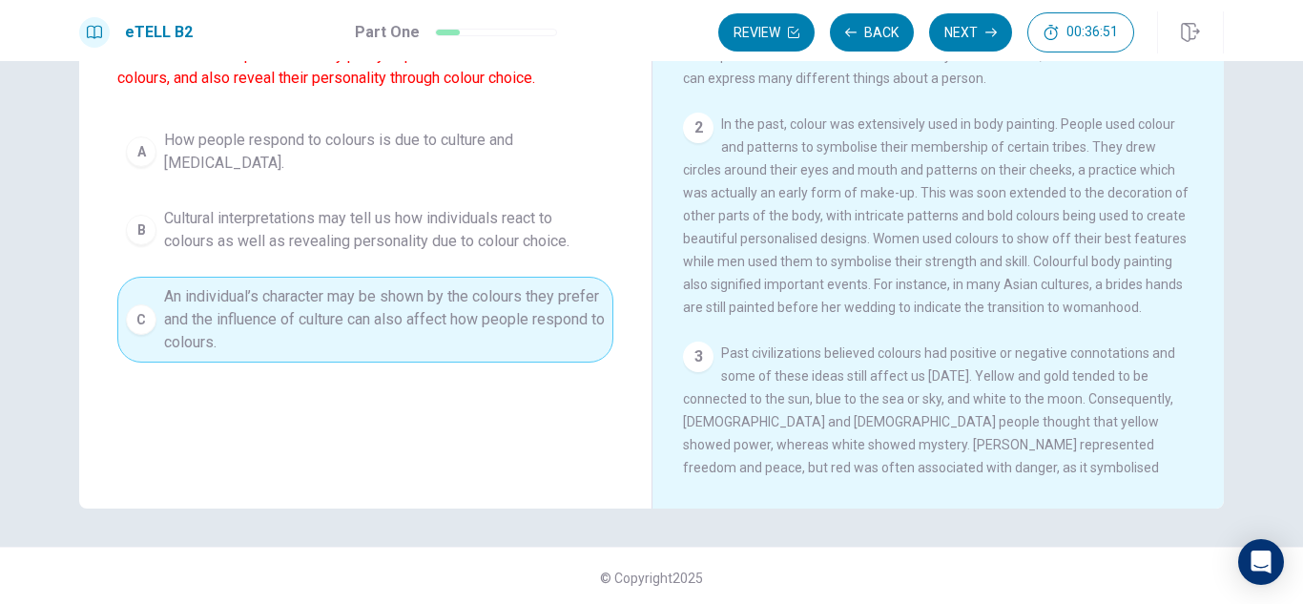
scroll to position [258, 0]
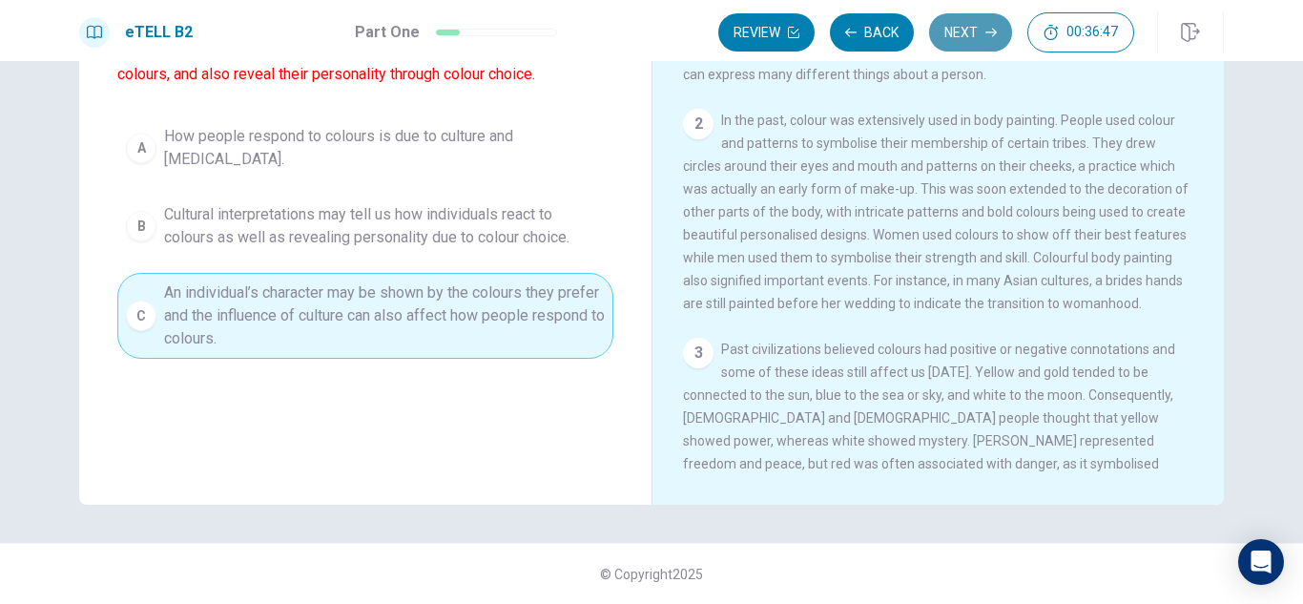
click at [961, 30] on button "Next" at bounding box center [970, 32] width 83 height 38
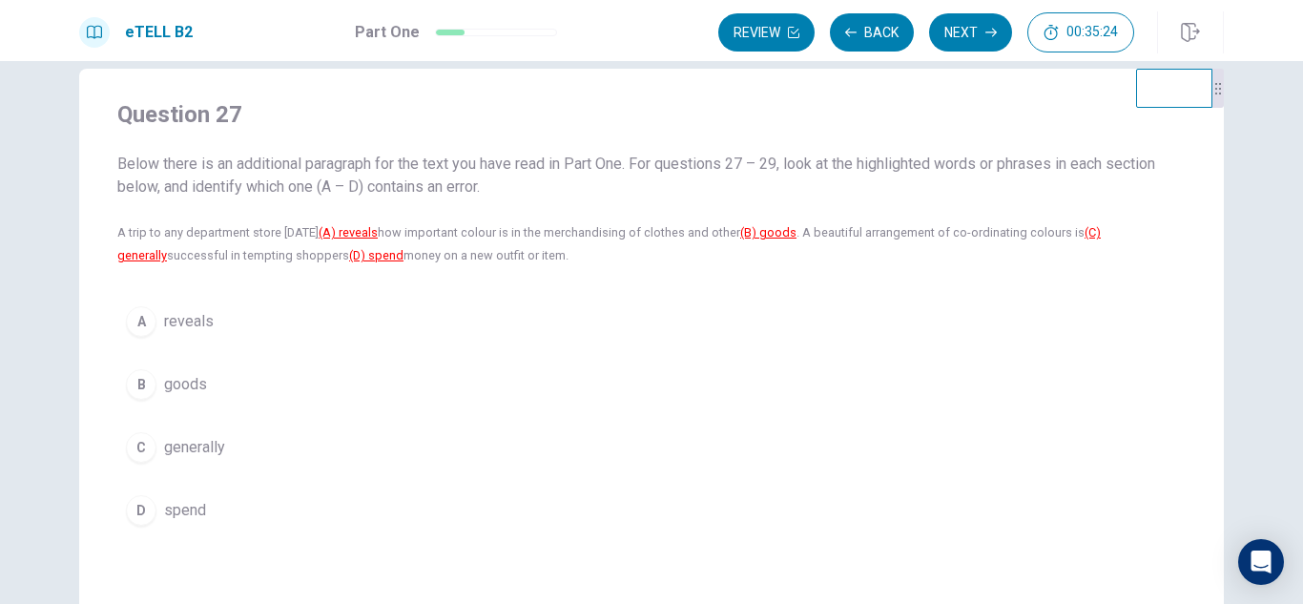
scroll to position [0, 0]
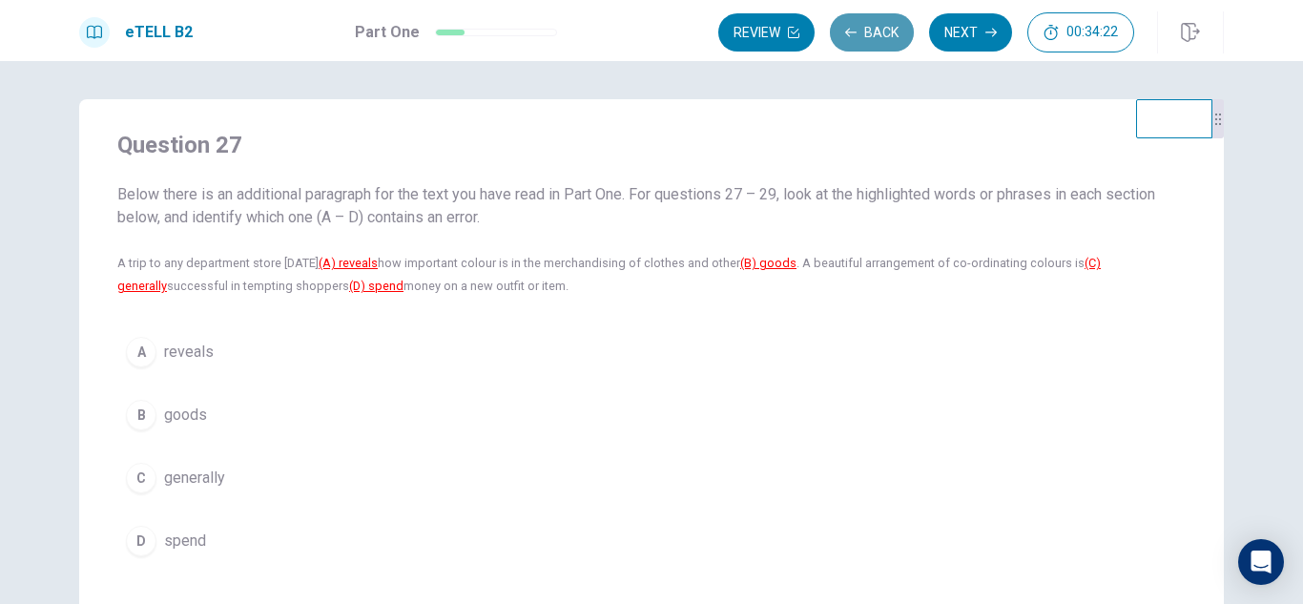
click at [877, 28] on button "Back" at bounding box center [872, 32] width 84 height 38
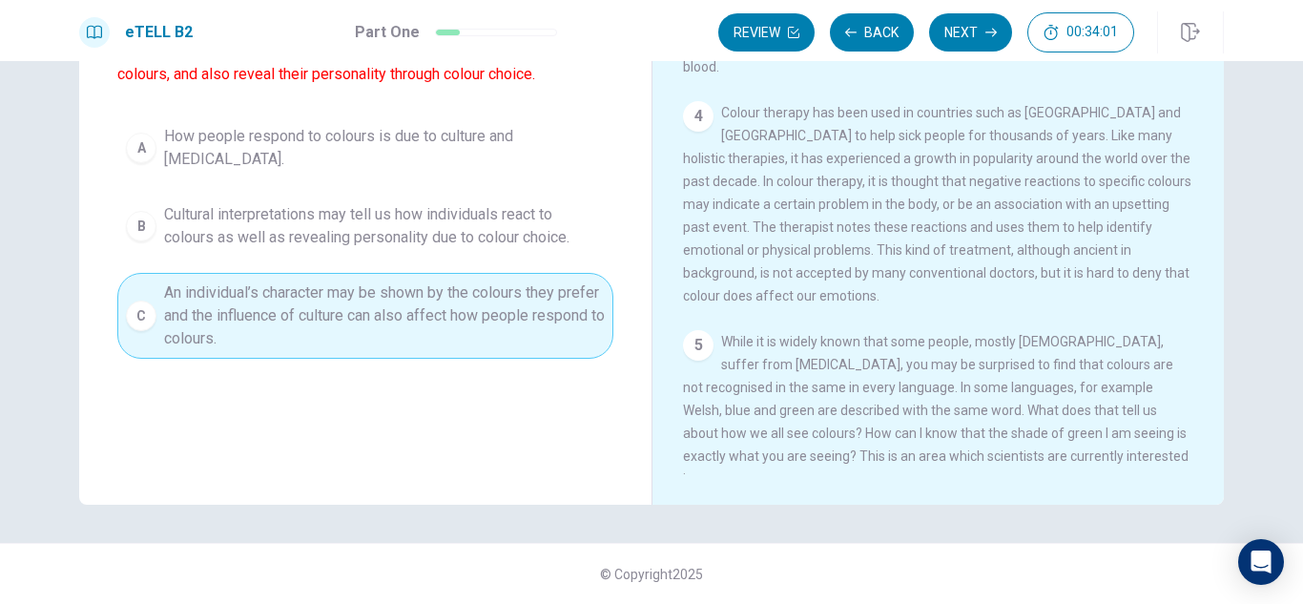
scroll to position [448, 0]
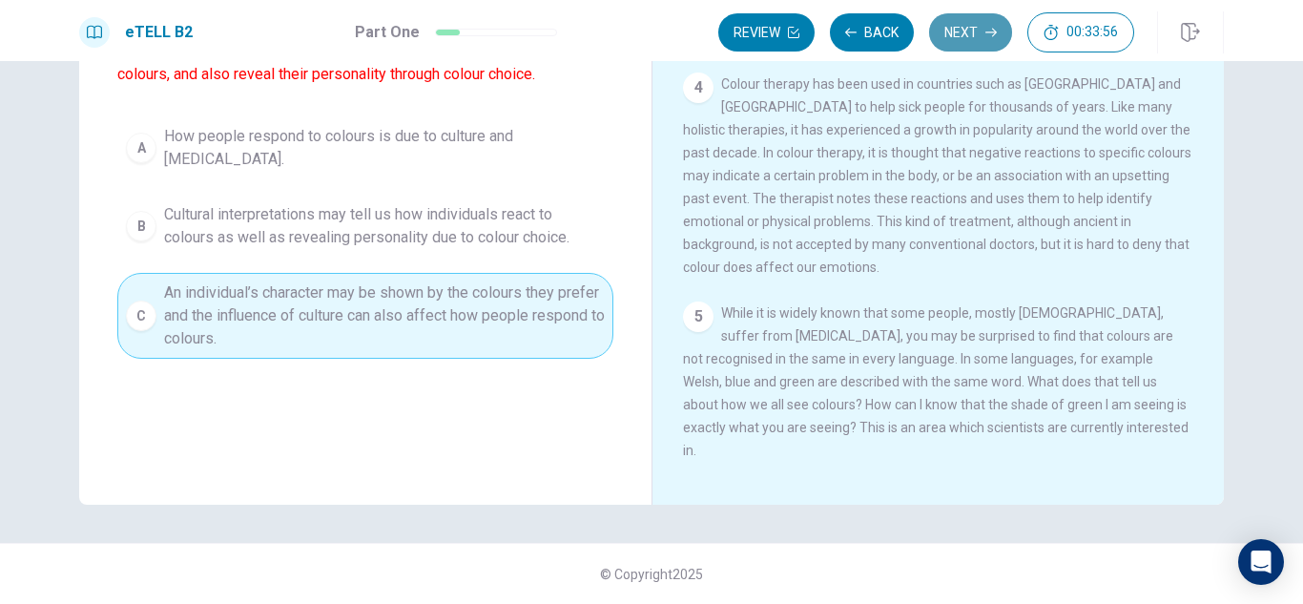
click at [969, 33] on button "Next" at bounding box center [970, 32] width 83 height 38
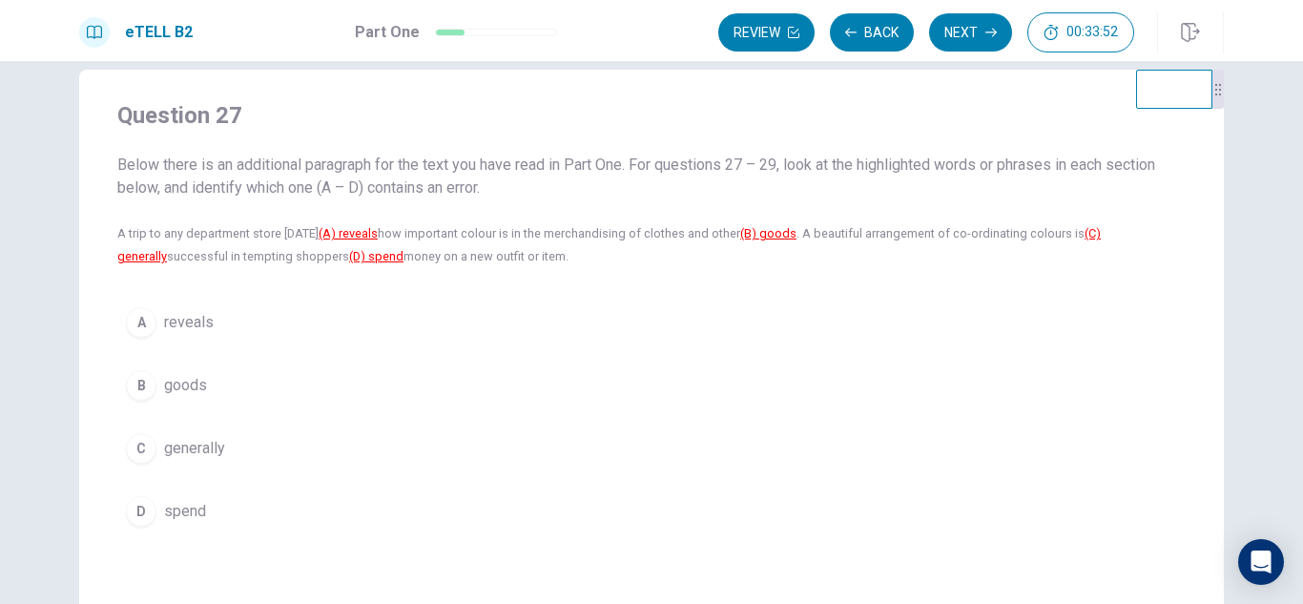
scroll to position [29, 0]
click at [1101, 236] on u "(C) generally" at bounding box center [609, 245] width 984 height 37
click at [177, 446] on span "generally" at bounding box center [194, 449] width 61 height 23
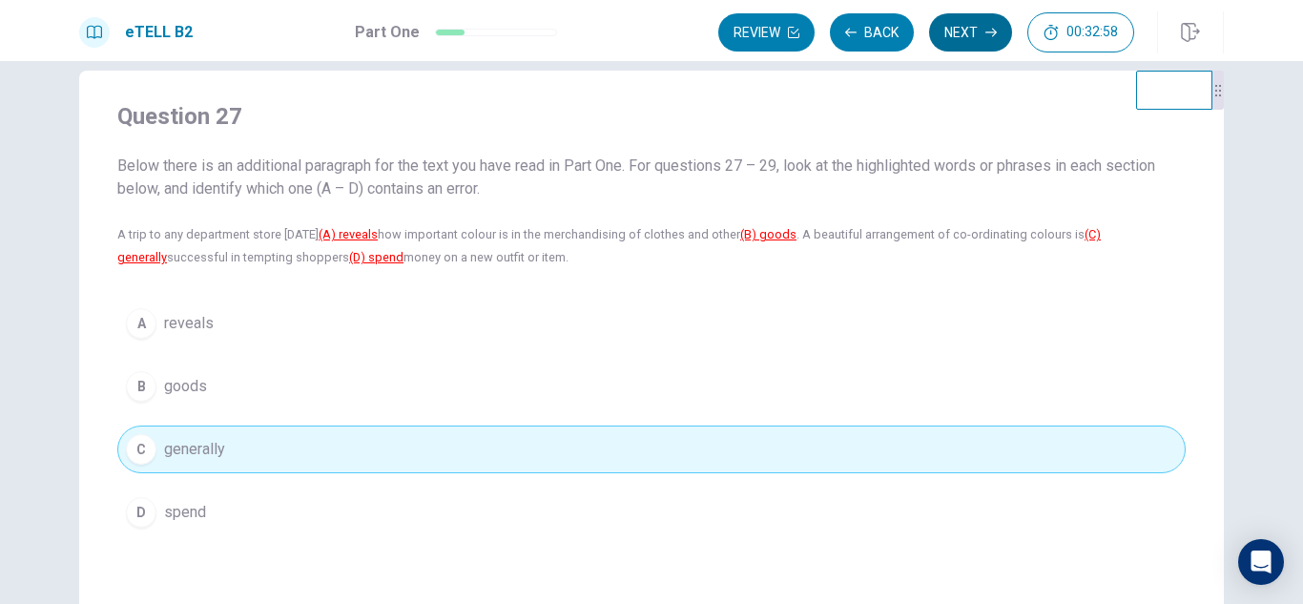
click at [954, 35] on button "Next" at bounding box center [970, 32] width 83 height 38
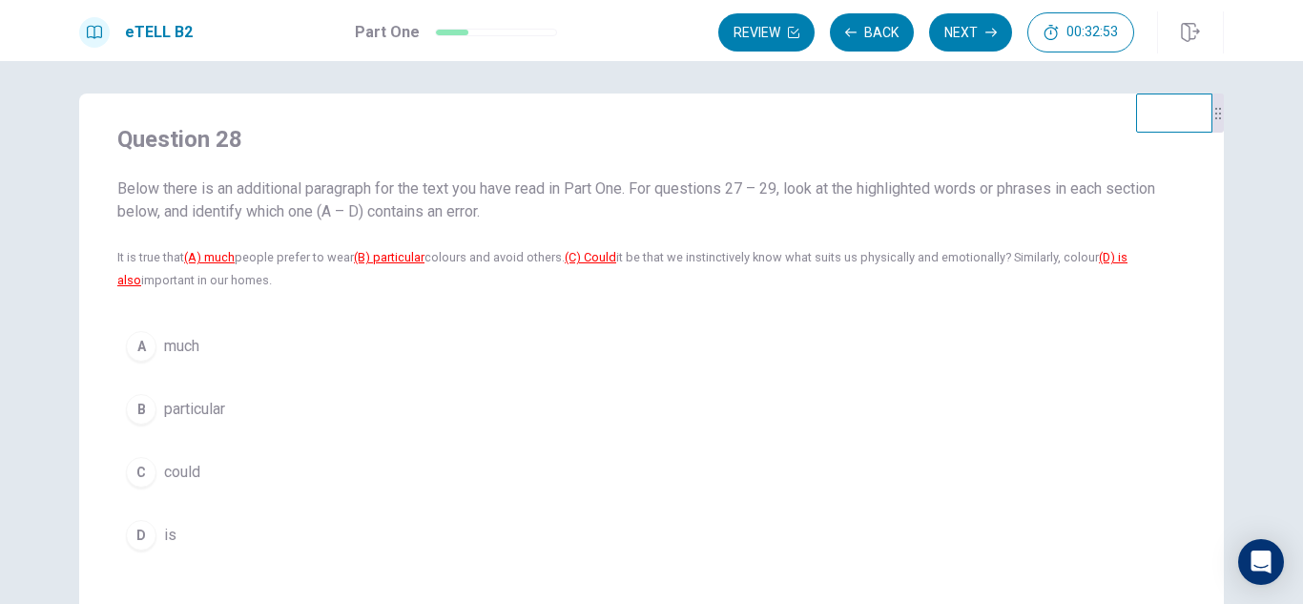
scroll to position [0, 0]
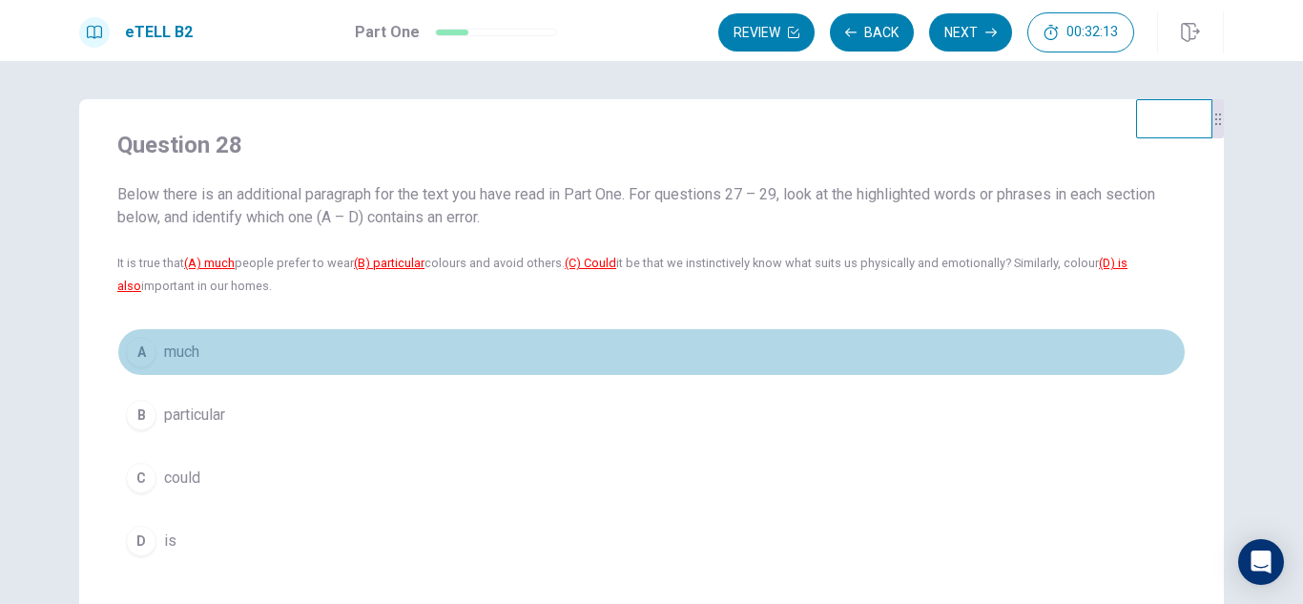
click at [168, 354] on span "much" at bounding box center [181, 352] width 35 height 23
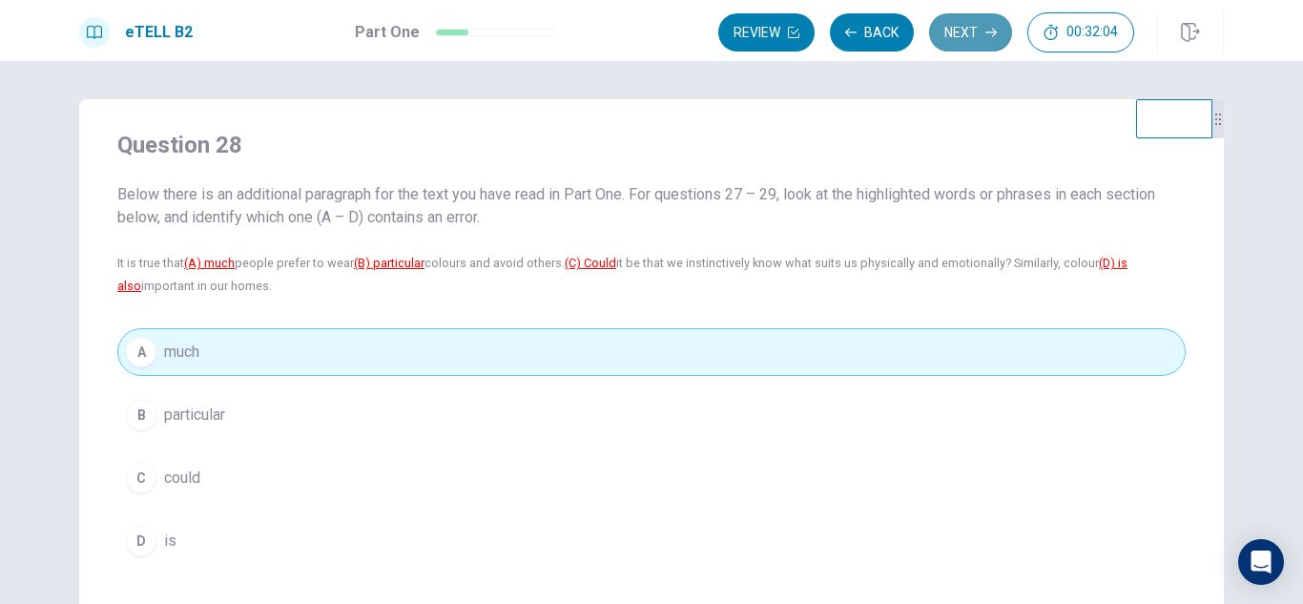
click at [963, 37] on button "Next" at bounding box center [970, 32] width 83 height 38
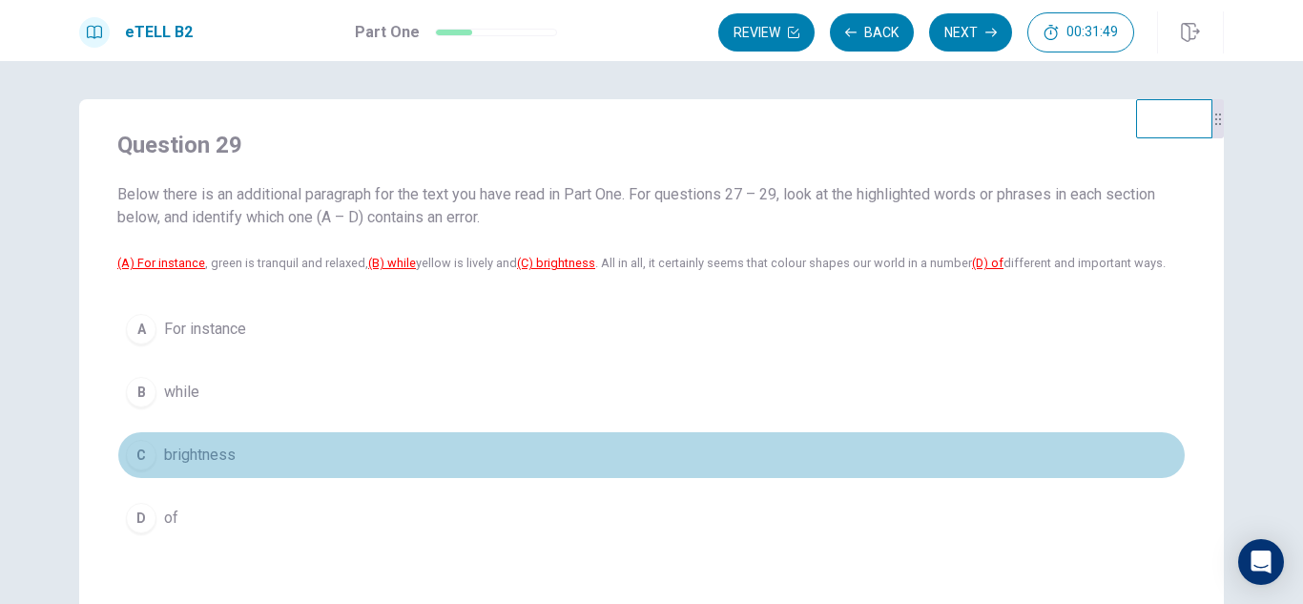
click at [219, 451] on span "brightness" at bounding box center [200, 455] width 72 height 23
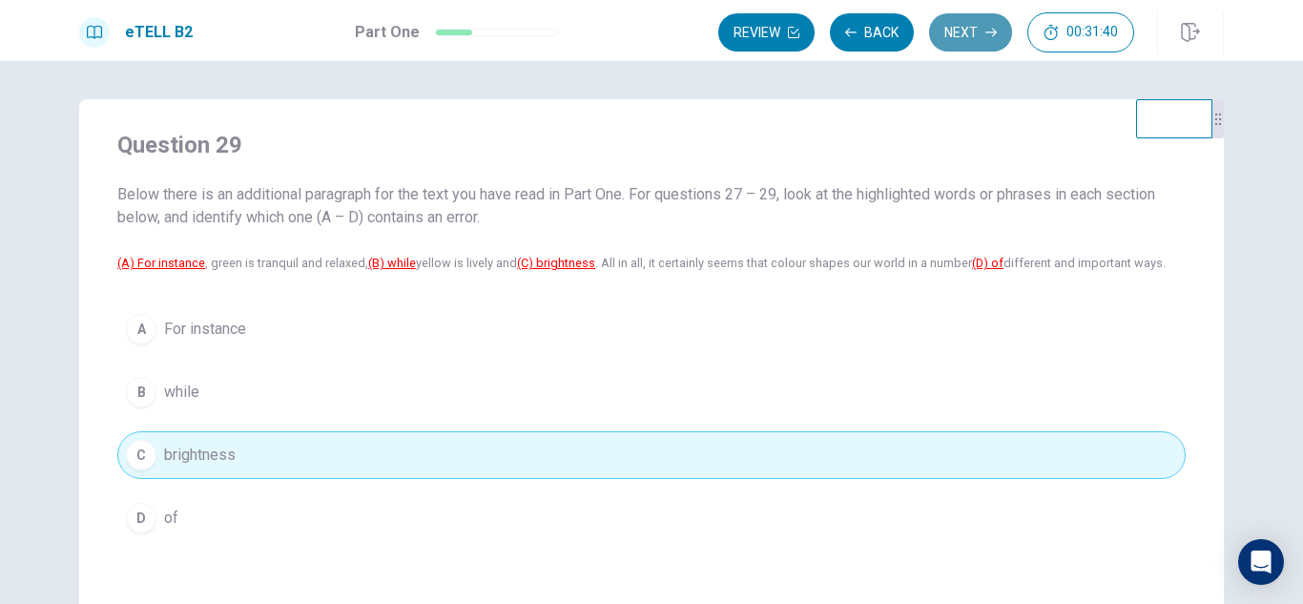
click at [966, 40] on button "Next" at bounding box center [970, 32] width 83 height 38
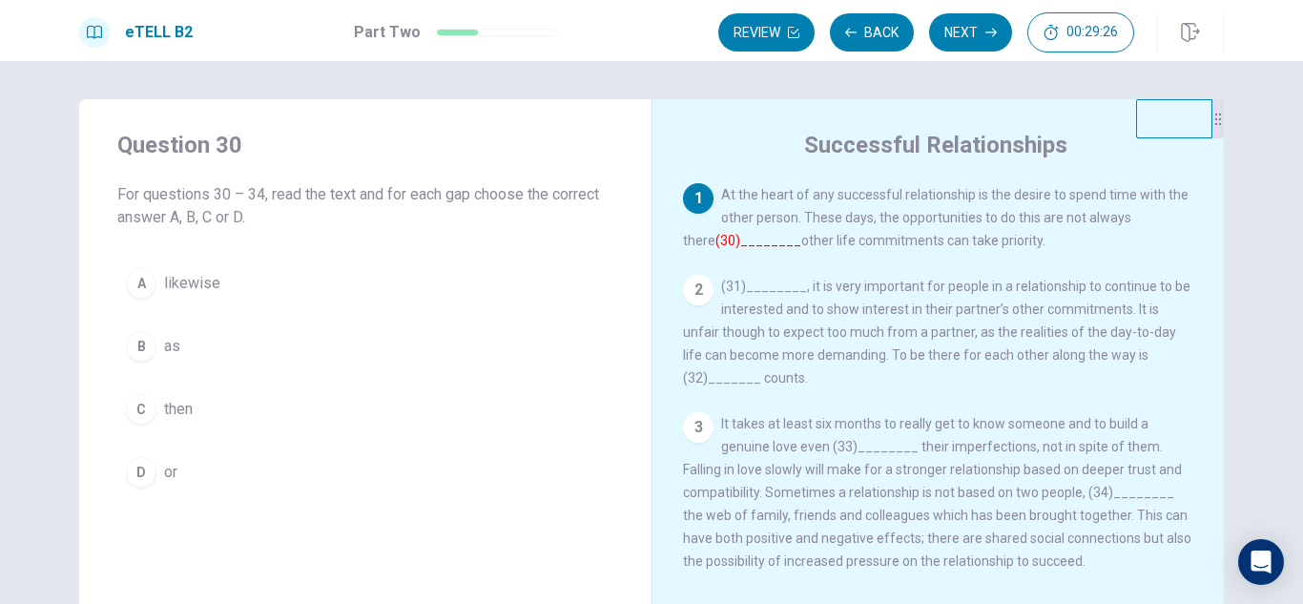
click at [856, 449] on span "It takes at least six months to really get to know someone and to build a genui…" at bounding box center [937, 492] width 509 height 153
click at [878, 451] on span "It takes at least six months to really get to know someone and to build a genui…" at bounding box center [937, 492] width 509 height 153
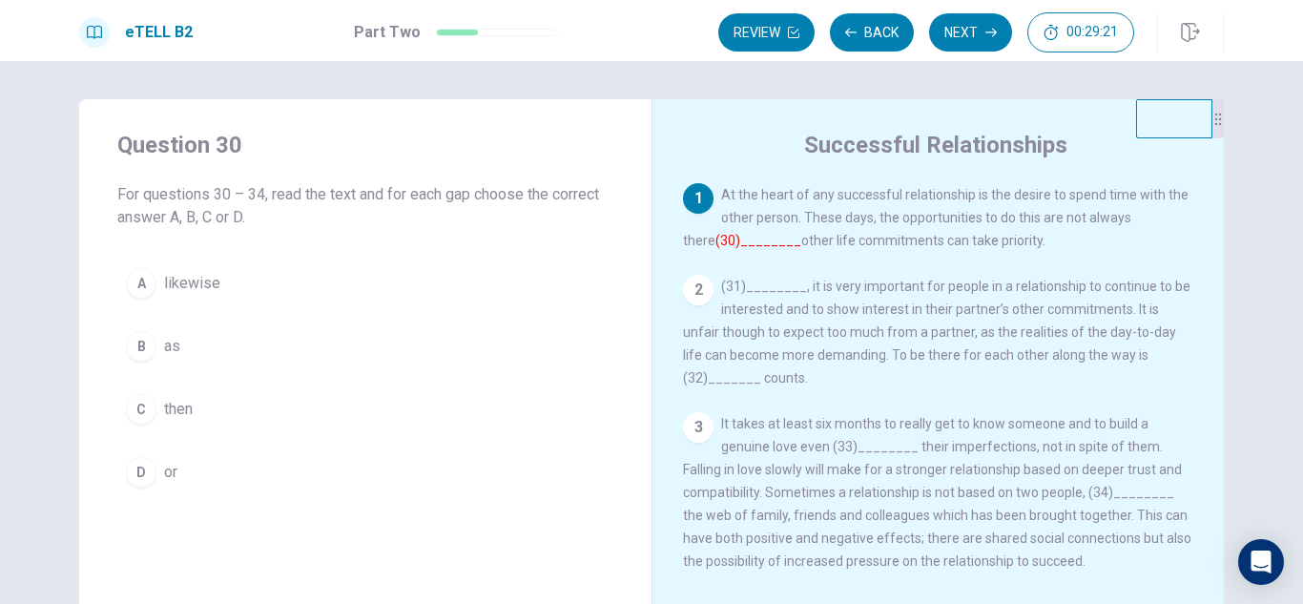
click at [723, 231] on div "1 At the heart of any successful relationship is the desire to spend time with …" at bounding box center [938, 217] width 511 height 69
click at [706, 234] on div "1 At the heart of any successful relationship is the desire to spend time with …" at bounding box center [938, 217] width 511 height 69
click at [716, 239] on font "(30)________" at bounding box center [759, 240] width 86 height 15
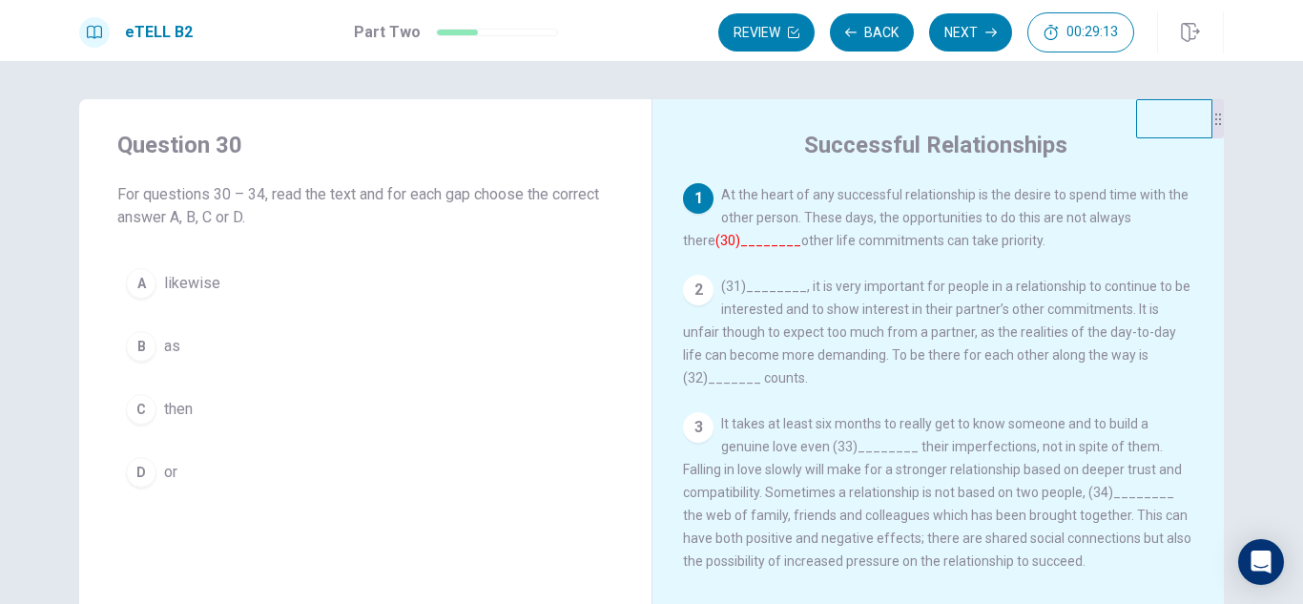
drag, startPoint x: 718, startPoint y: 224, endPoint x: 519, endPoint y: 223, distance: 199.4
click at [519, 223] on div "Question 30 For questions 30 – 34, read the text and for each gap choose the co…" at bounding box center [651, 430] width 1145 height 663
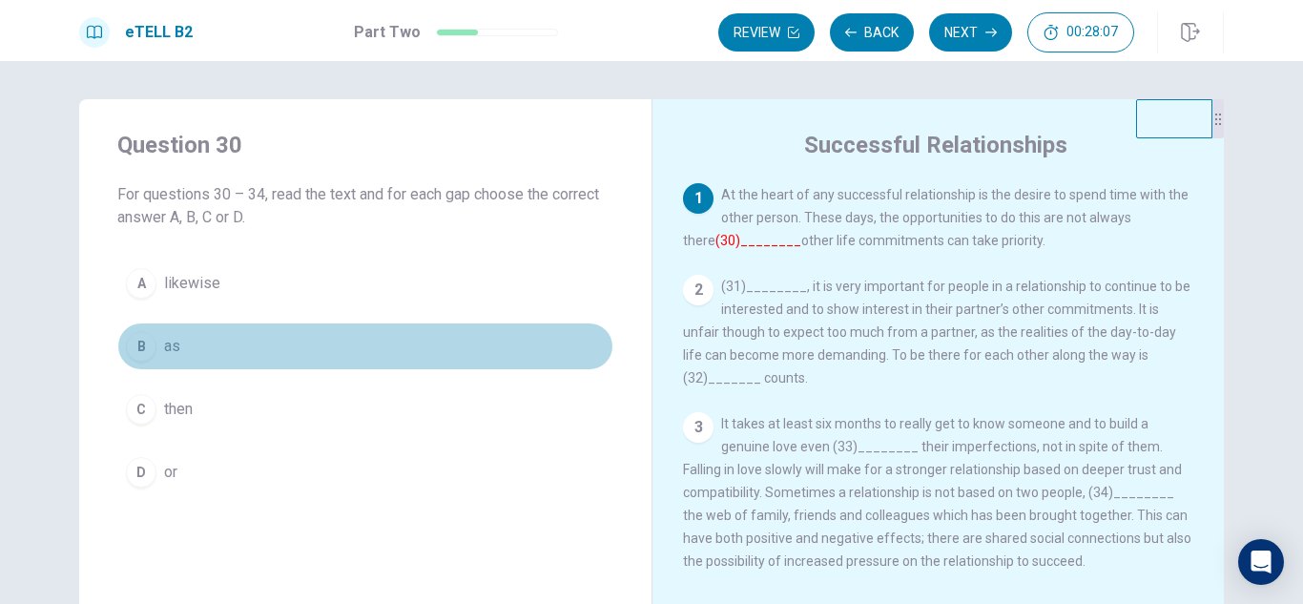
click at [169, 344] on span "as" at bounding box center [172, 346] width 16 height 23
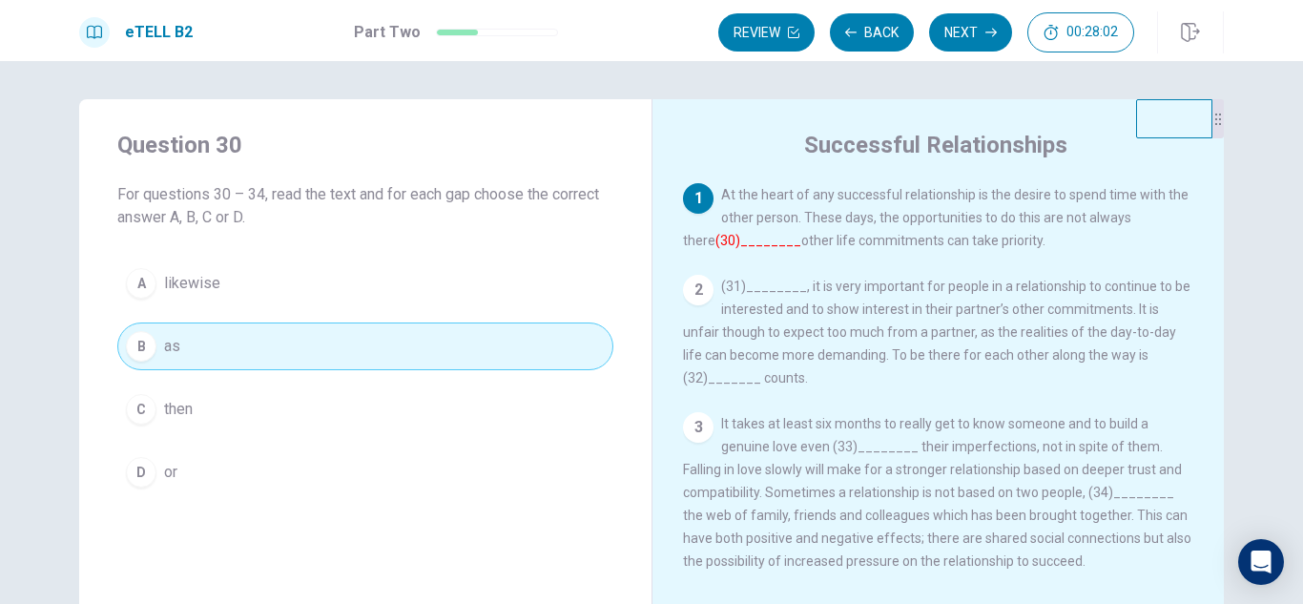
click at [718, 239] on font "(30)________" at bounding box center [759, 240] width 86 height 15
click at [953, 36] on button "Next" at bounding box center [970, 32] width 83 height 38
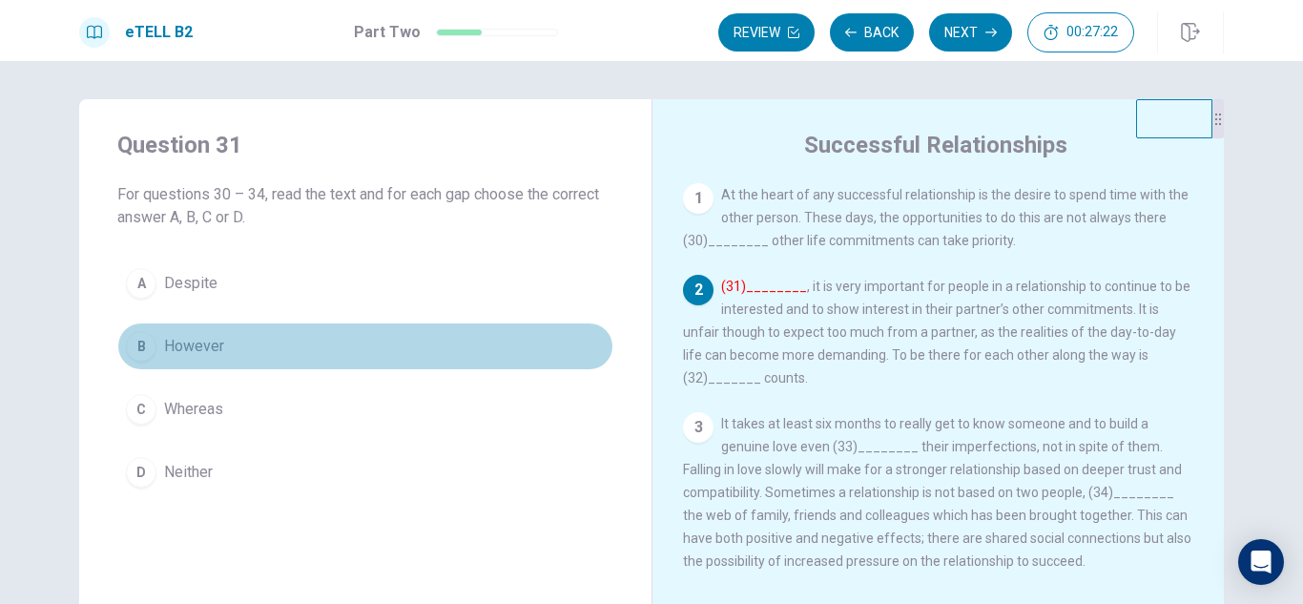
click at [199, 344] on span "However" at bounding box center [194, 346] width 60 height 23
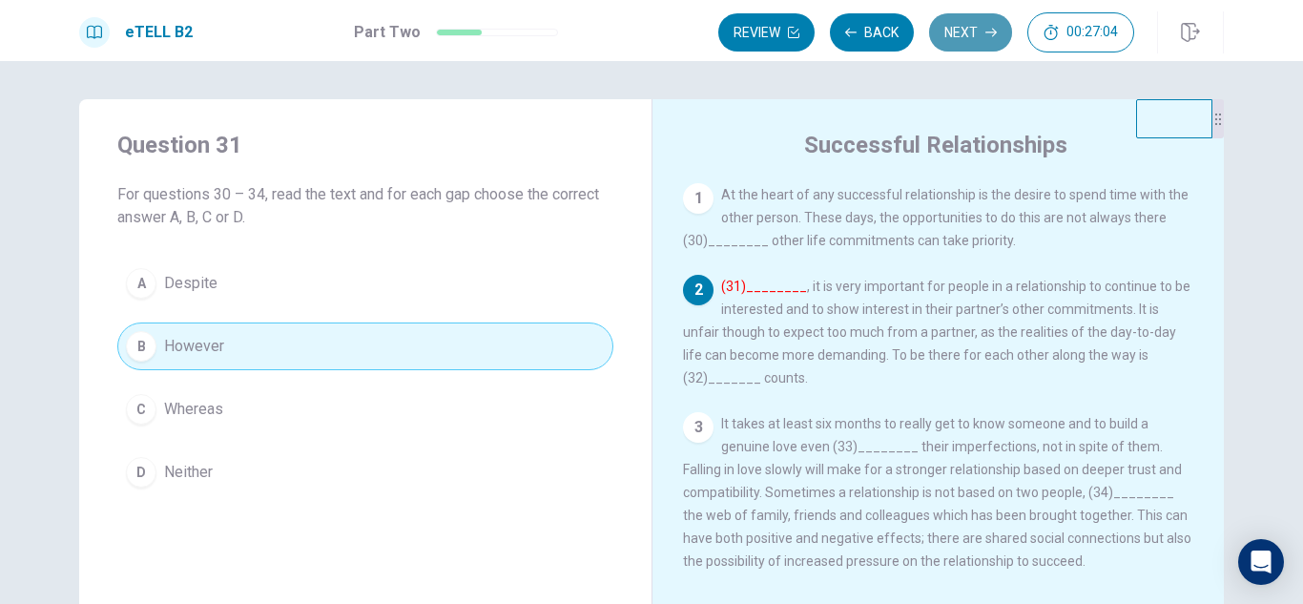
click at [956, 40] on button "Next" at bounding box center [970, 32] width 83 height 38
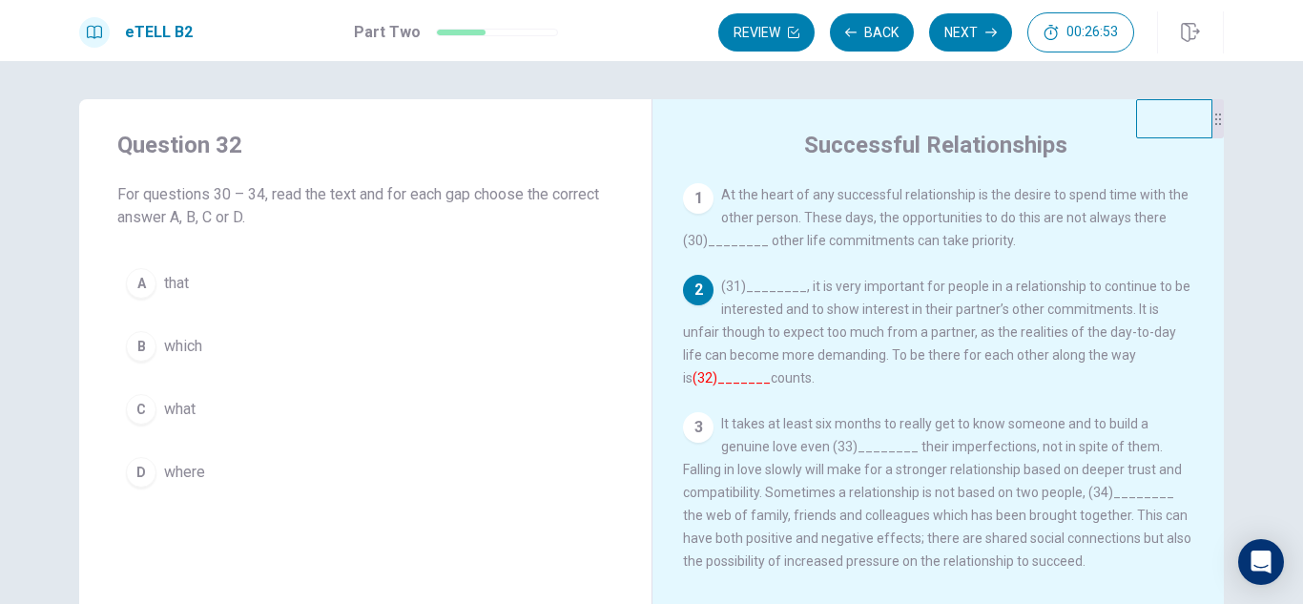
click at [189, 405] on span "what" at bounding box center [179, 409] width 31 height 23
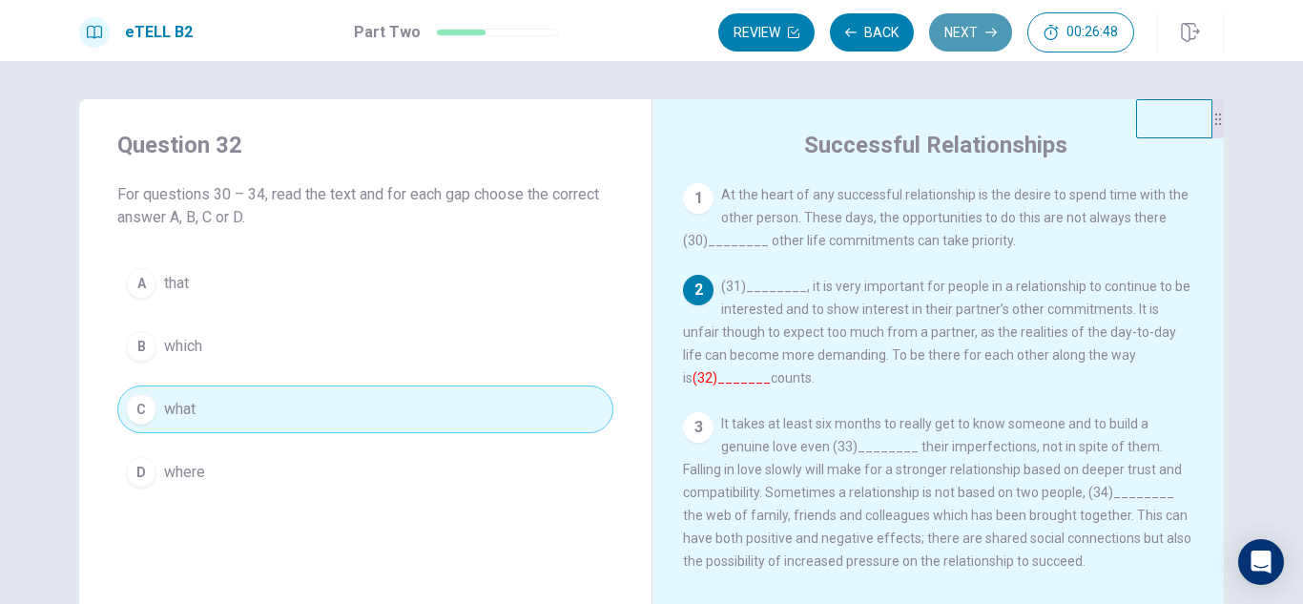
click at [961, 36] on button "Next" at bounding box center [970, 32] width 83 height 38
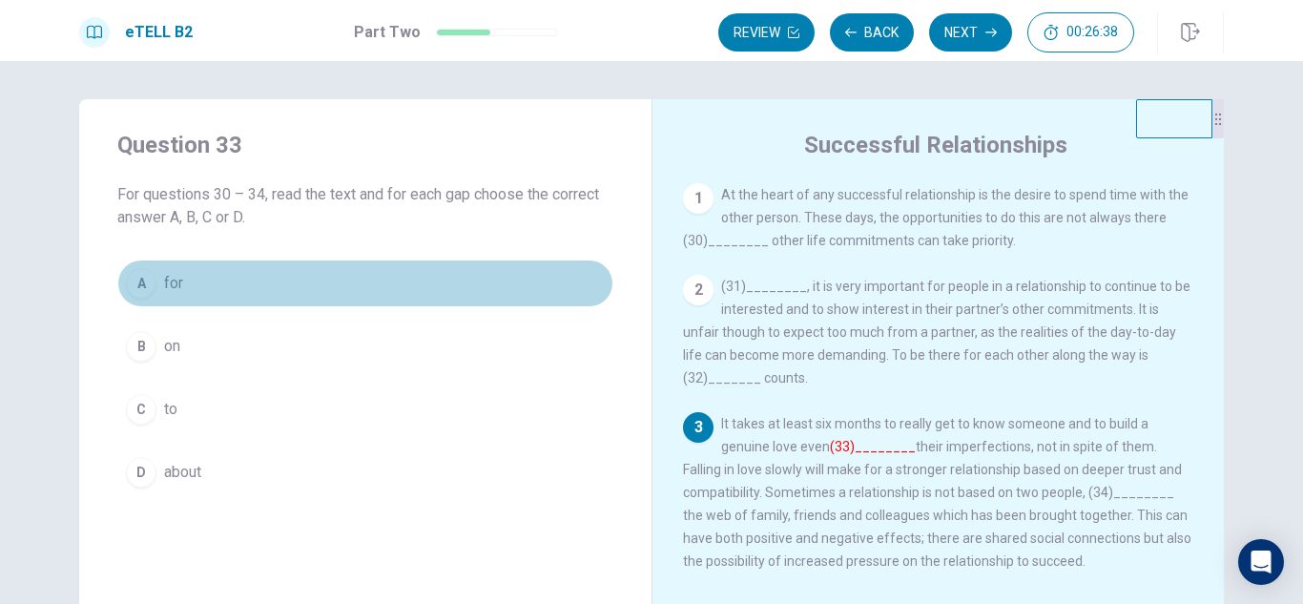
click at [156, 272] on button "A for" at bounding box center [365, 284] width 496 height 48
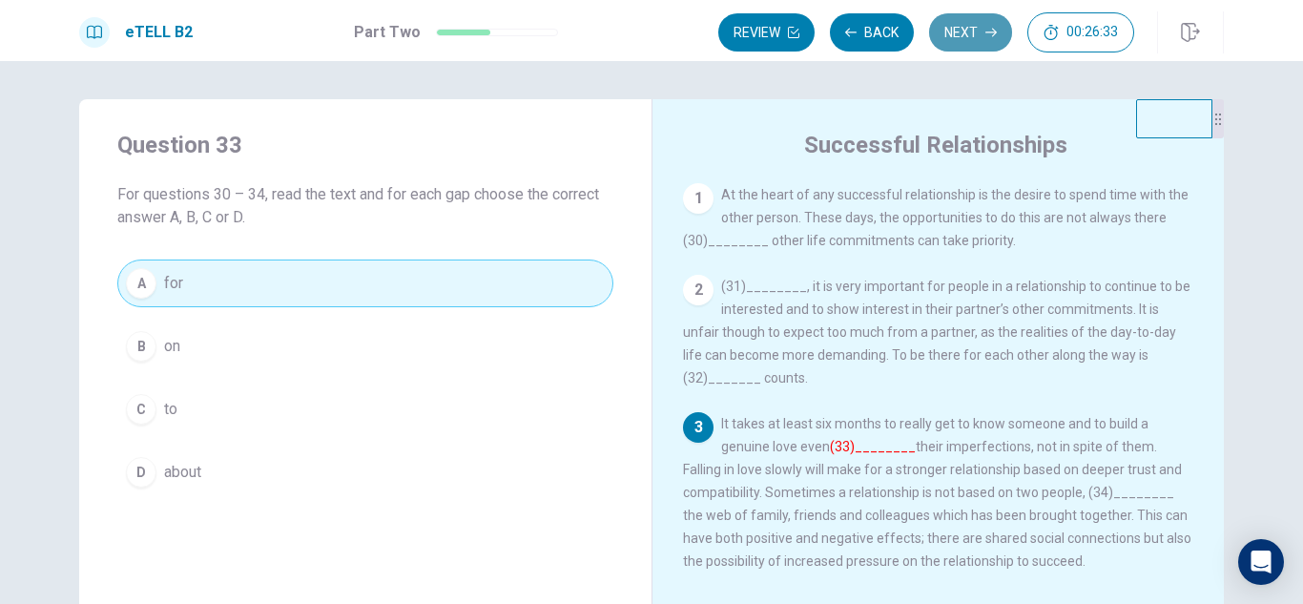
click at [966, 28] on button "Next" at bounding box center [970, 32] width 83 height 38
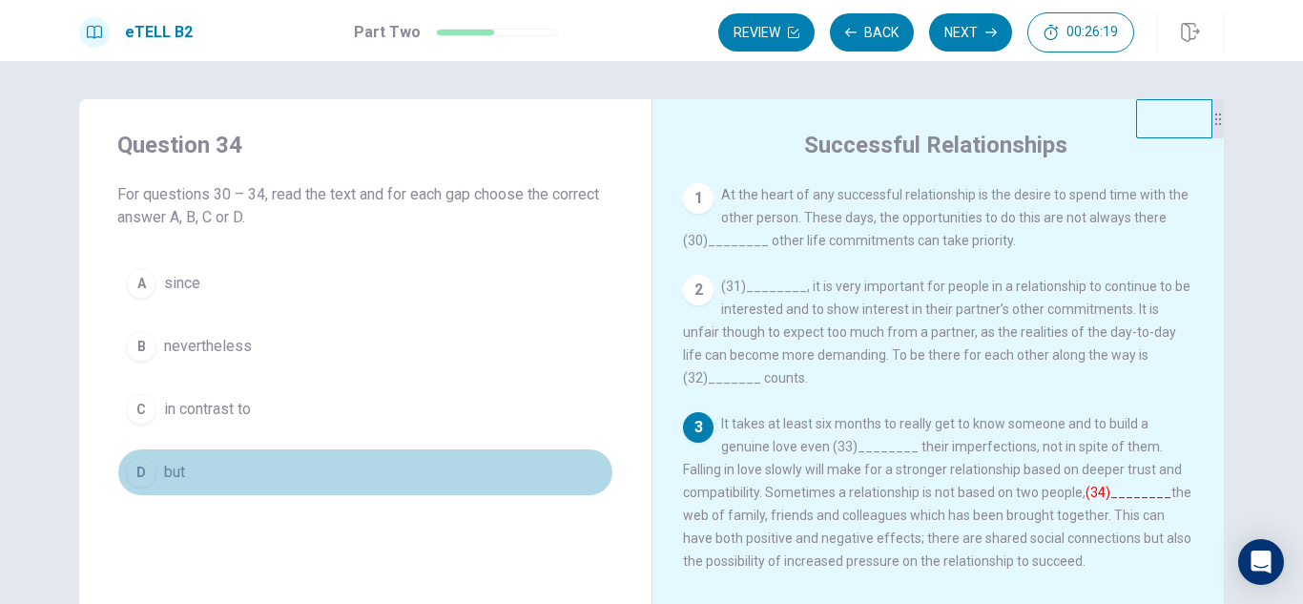
click at [164, 469] on span "but" at bounding box center [174, 472] width 21 height 23
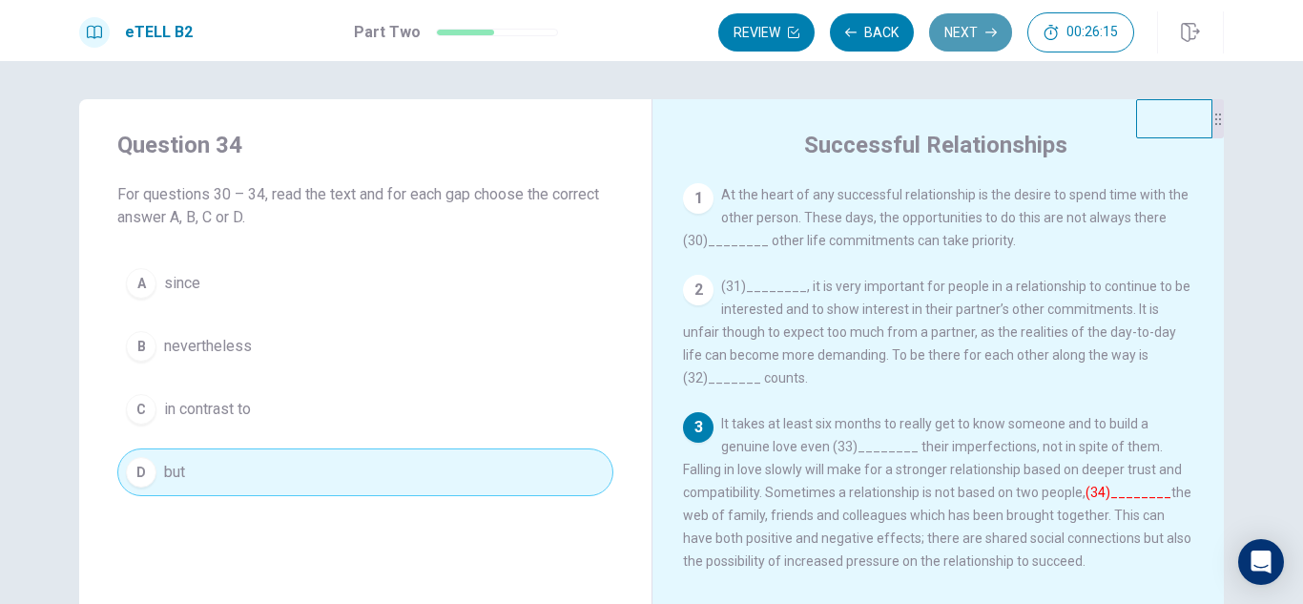
click at [961, 36] on button "Next" at bounding box center [970, 32] width 83 height 38
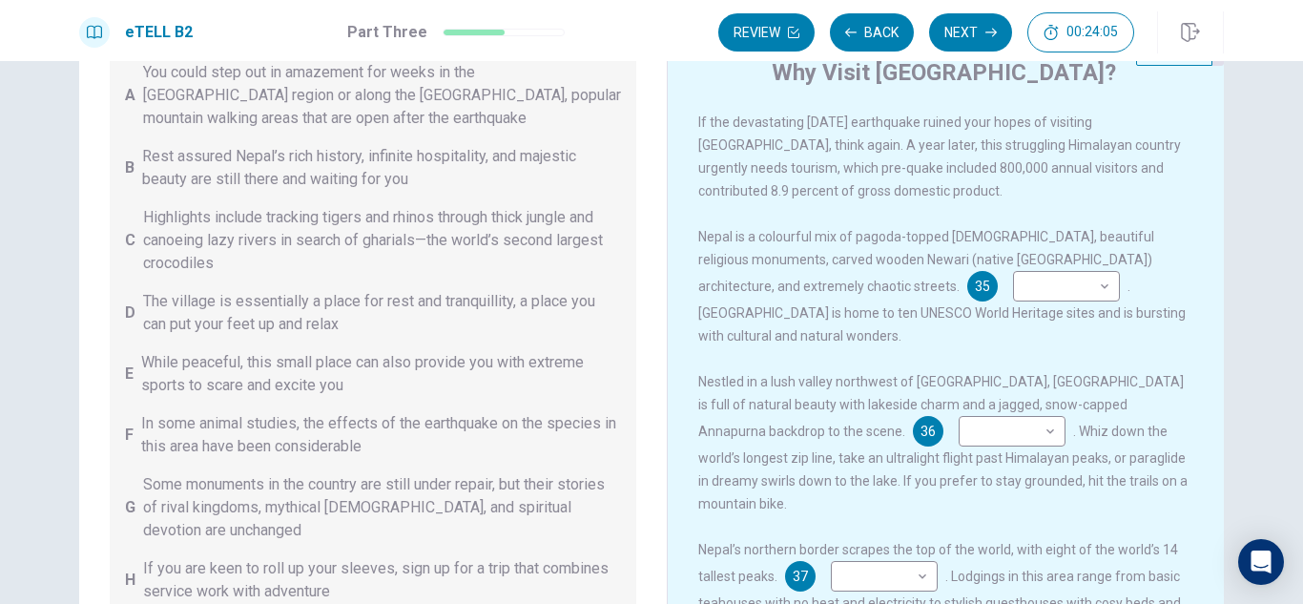
scroll to position [54, 0]
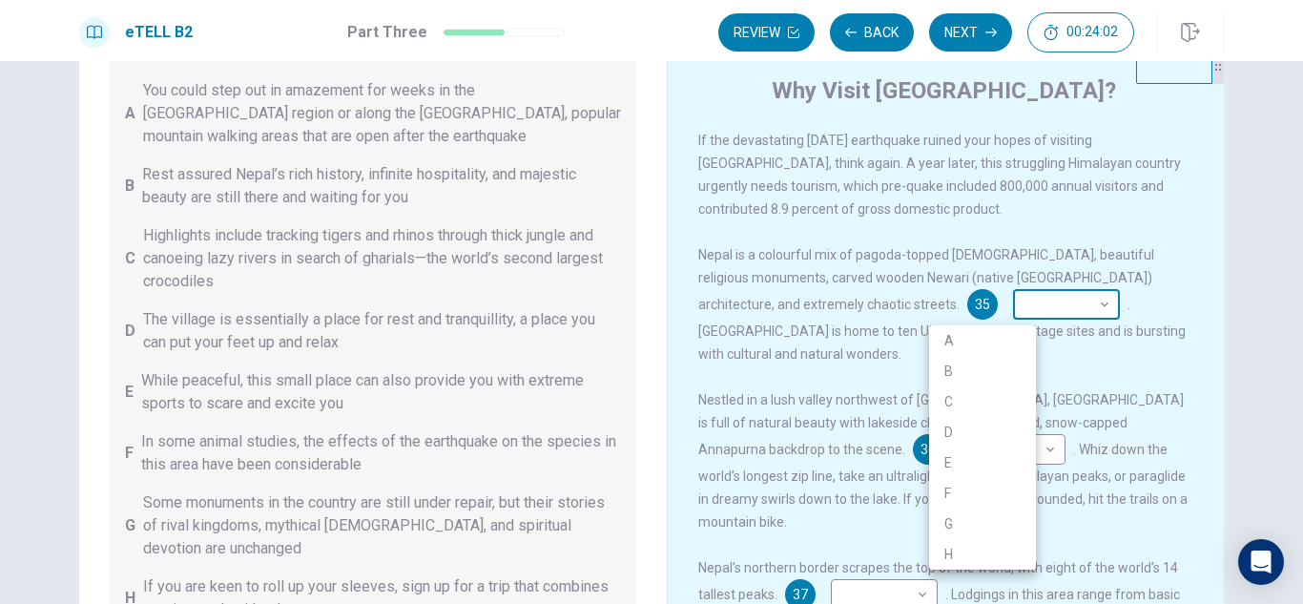
click at [1018, 309] on body "This site uses cookies, as explained in our Privacy Policy . If you agree to th…" at bounding box center [651, 302] width 1303 height 604
click at [1300, 594] on div at bounding box center [651, 302] width 1303 height 604
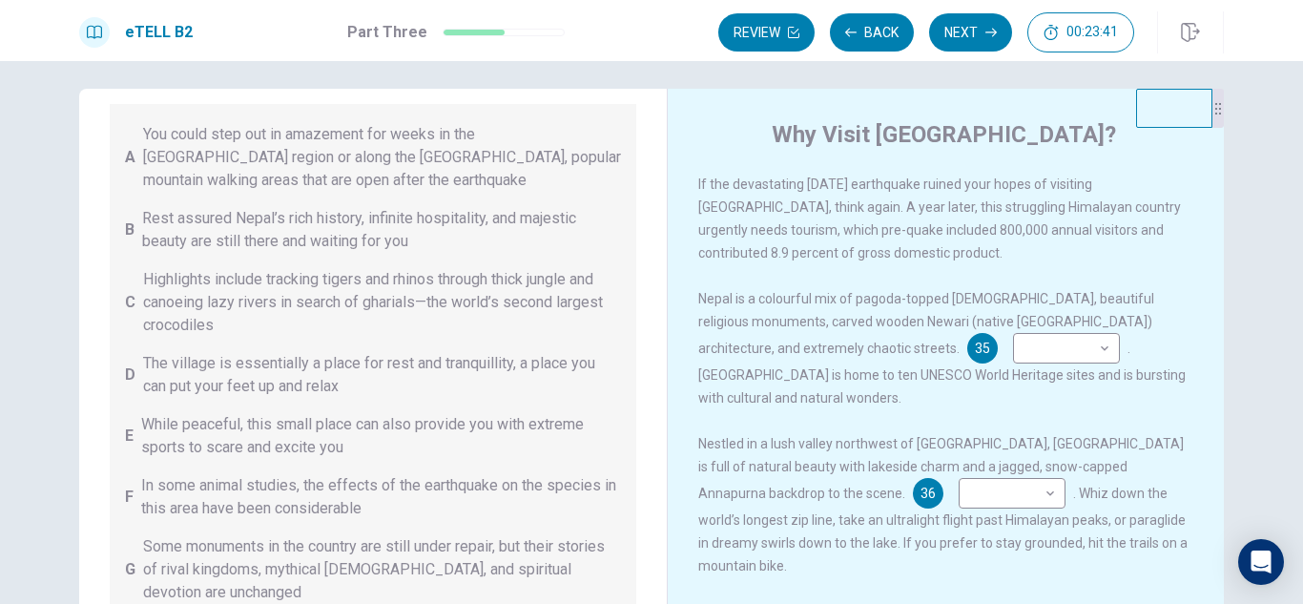
scroll to position [0, 0]
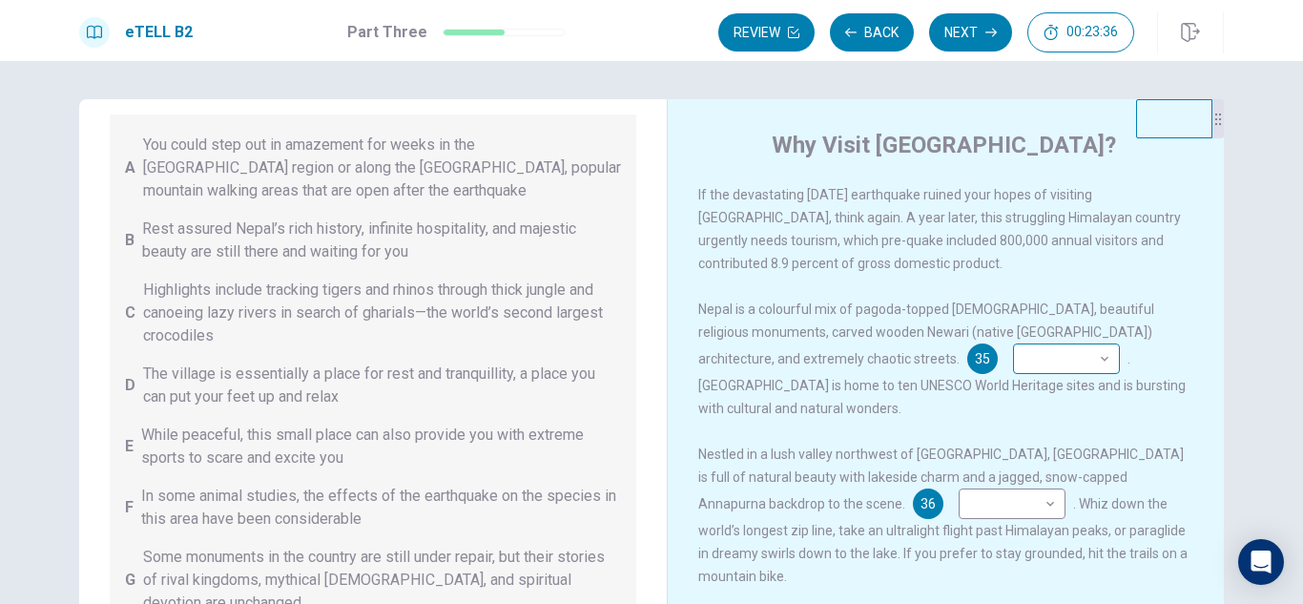
click at [1017, 357] on body "This site uses cookies, as explained in our Privacy Policy . If you agree to th…" at bounding box center [651, 302] width 1303 height 604
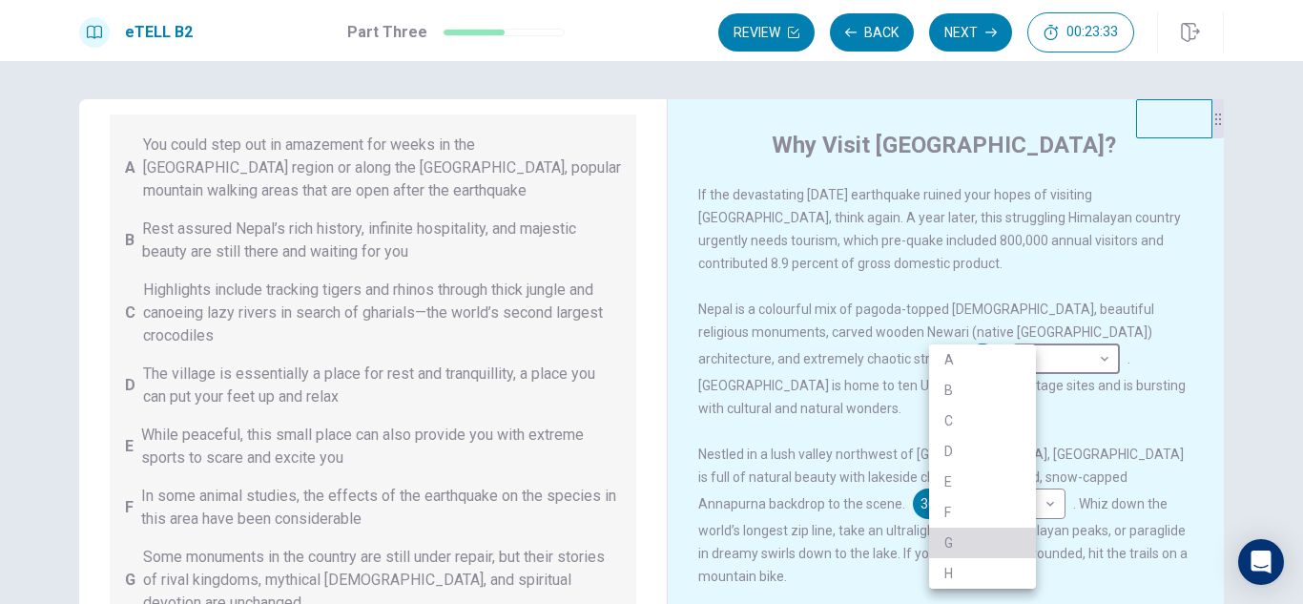
click at [950, 538] on li "G" at bounding box center [982, 543] width 107 height 31
type input "*"
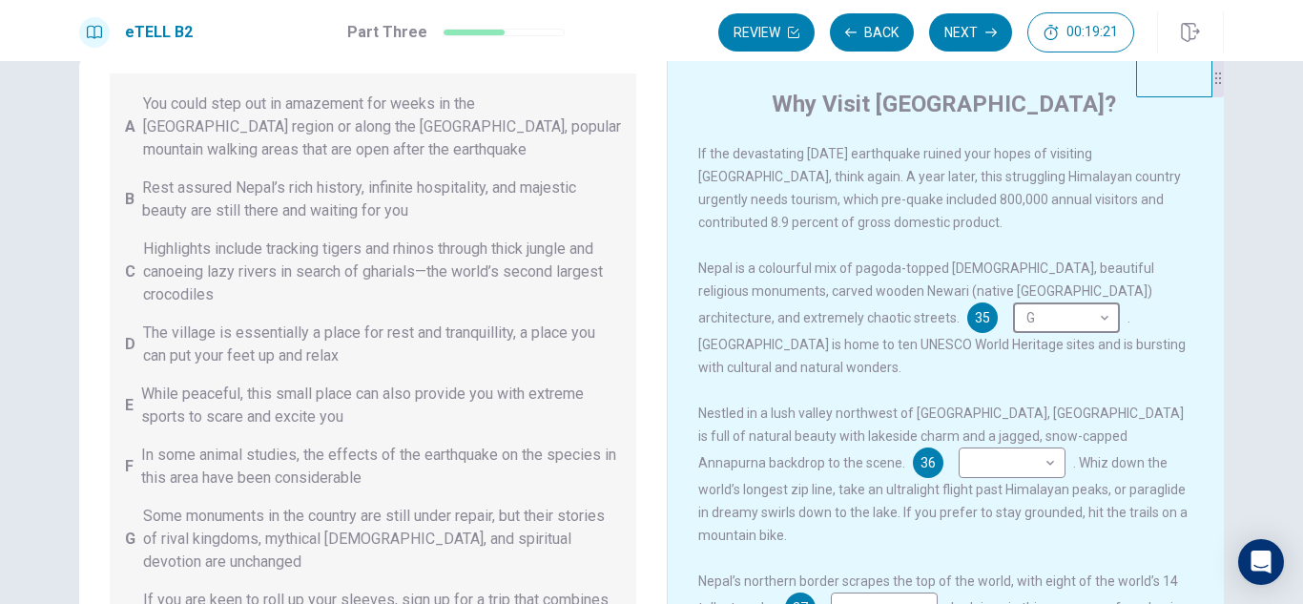
scroll to position [79, 0]
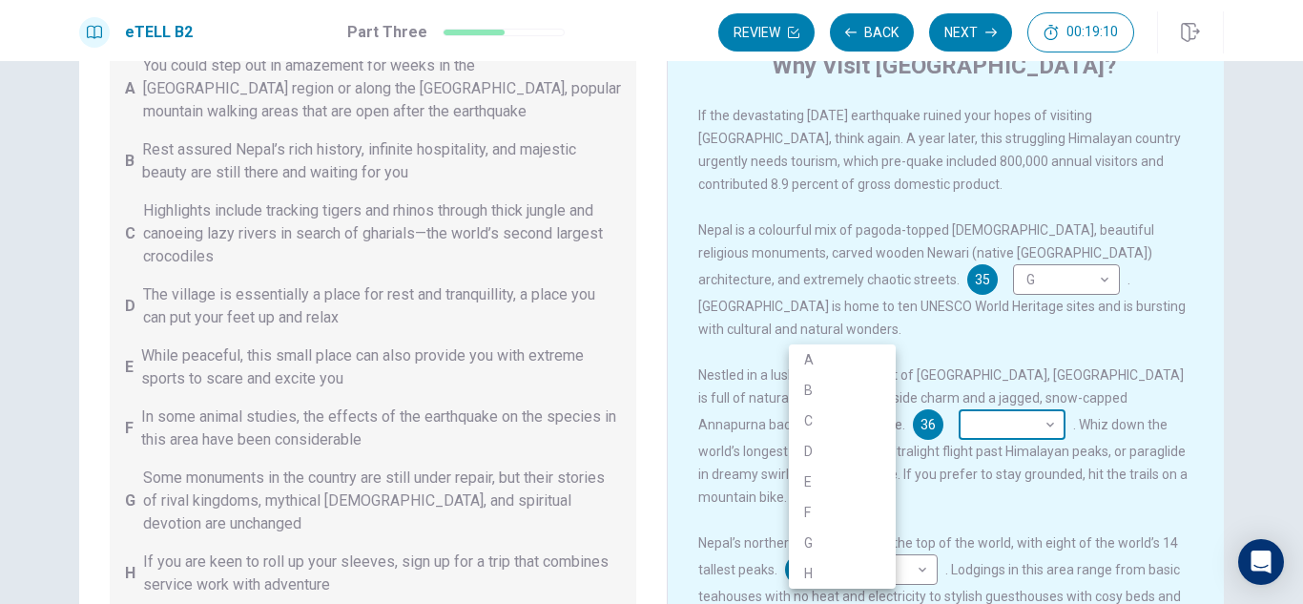
click at [876, 434] on body "This site uses cookies, as explained in our Privacy Policy . If you agree to th…" at bounding box center [651, 302] width 1303 height 604
click at [817, 424] on li "C" at bounding box center [842, 420] width 107 height 31
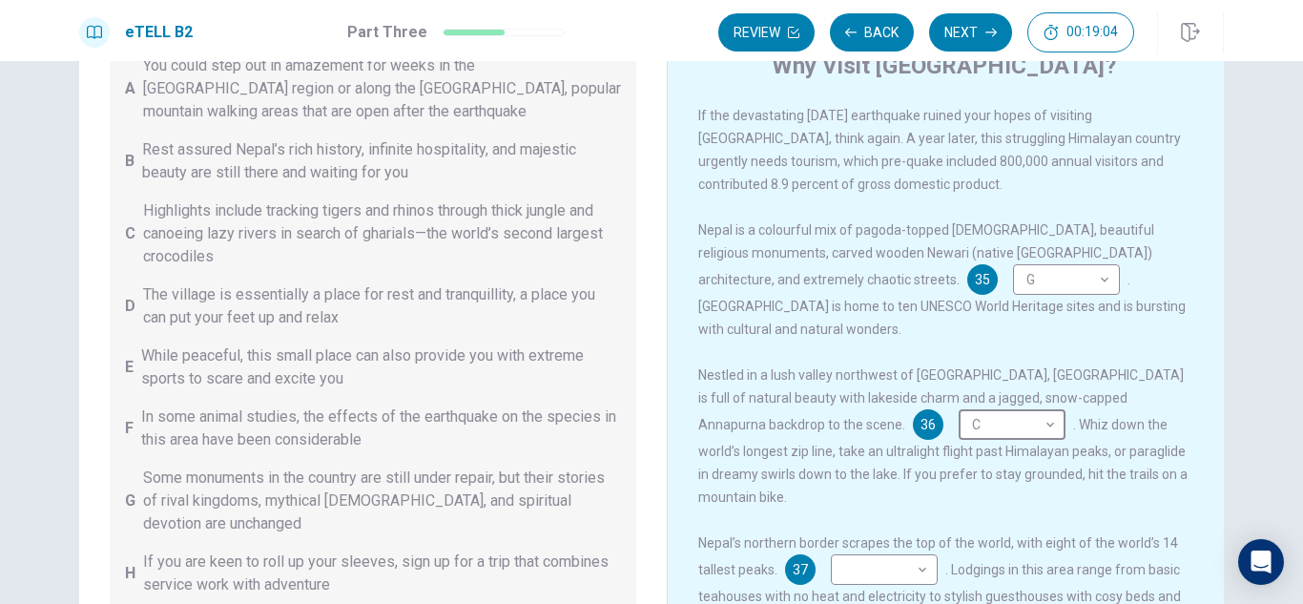
type input "*"
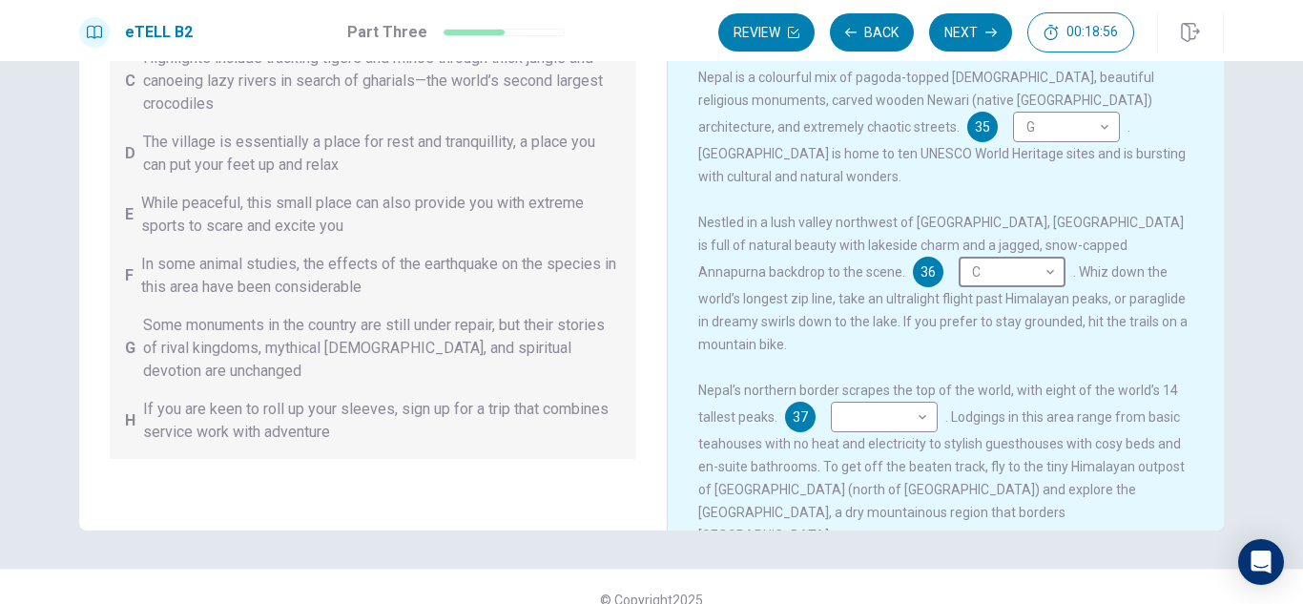
scroll to position [258, 0]
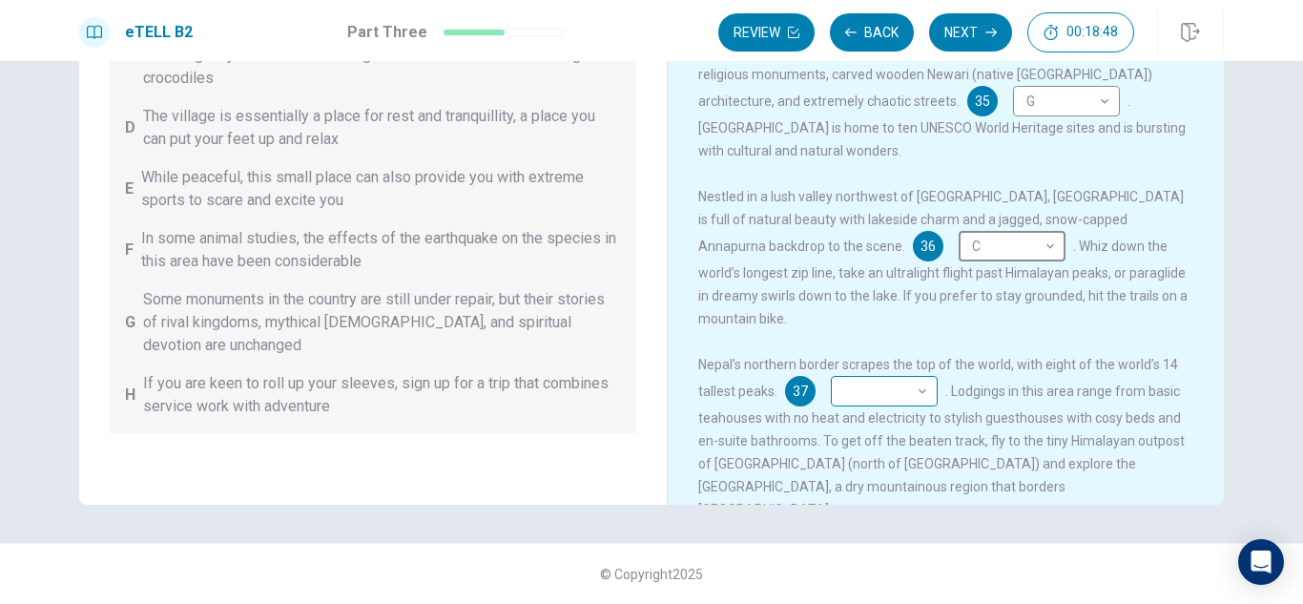
click at [923, 383] on body "This site uses cookies, as explained in our Privacy Policy . If you agree to th…" at bounding box center [651, 302] width 1303 height 604
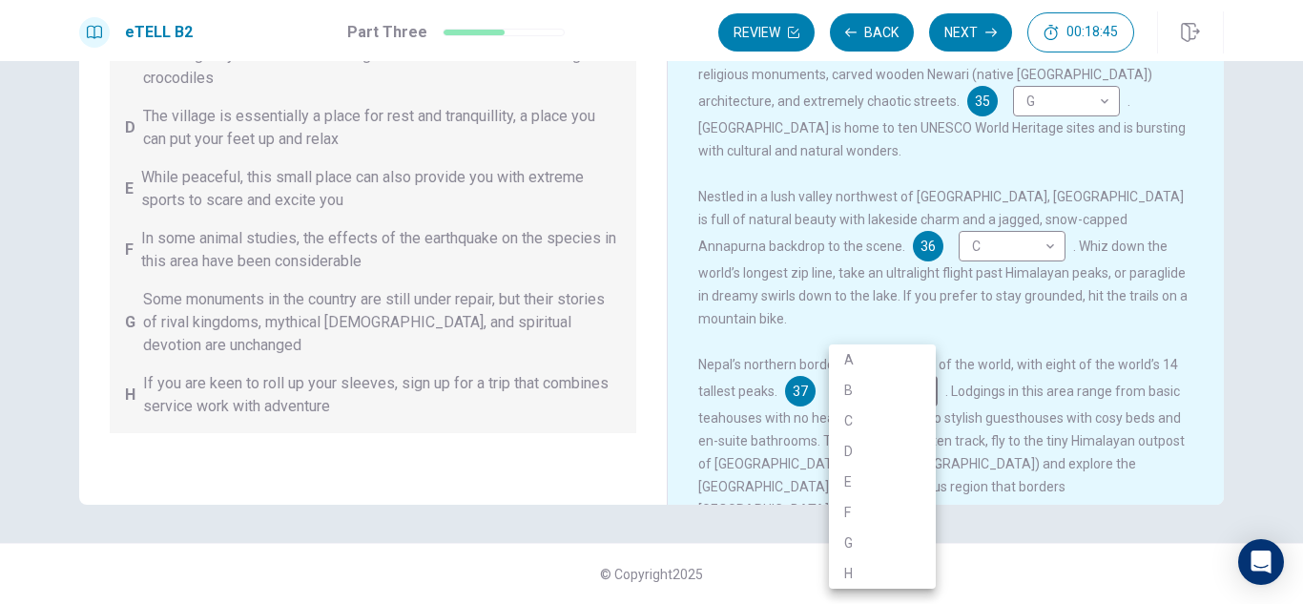
click at [1265, 154] on div at bounding box center [651, 302] width 1303 height 604
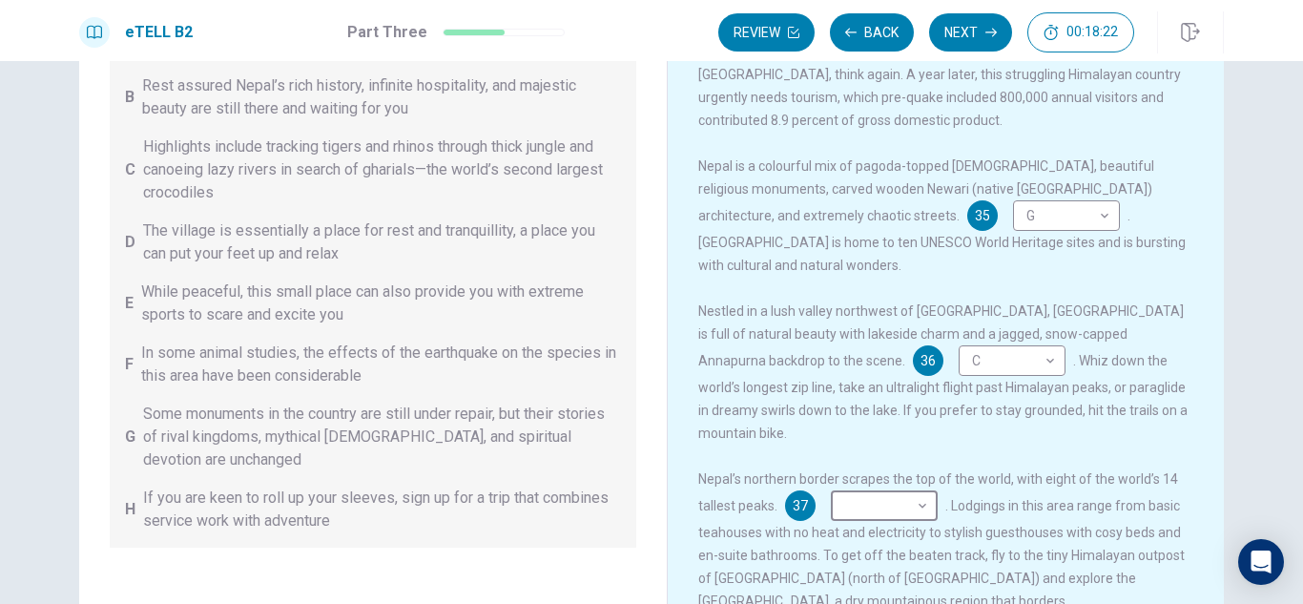
scroll to position [93, 0]
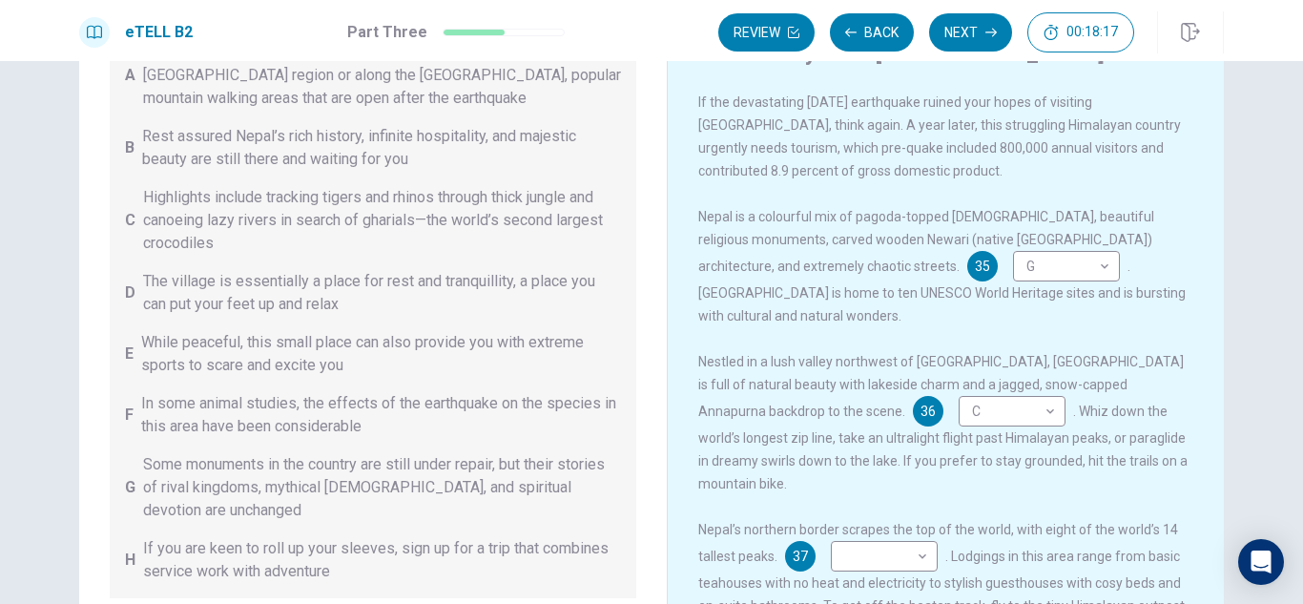
click at [1299, 58] on div "eTELL B2 Part Three Review Back Next 00:18:17" at bounding box center [651, 30] width 1303 height 61
click at [1299, 58] on div "eTELL B2 Part Three Review Back Next 00:18:16" at bounding box center [651, 30] width 1303 height 61
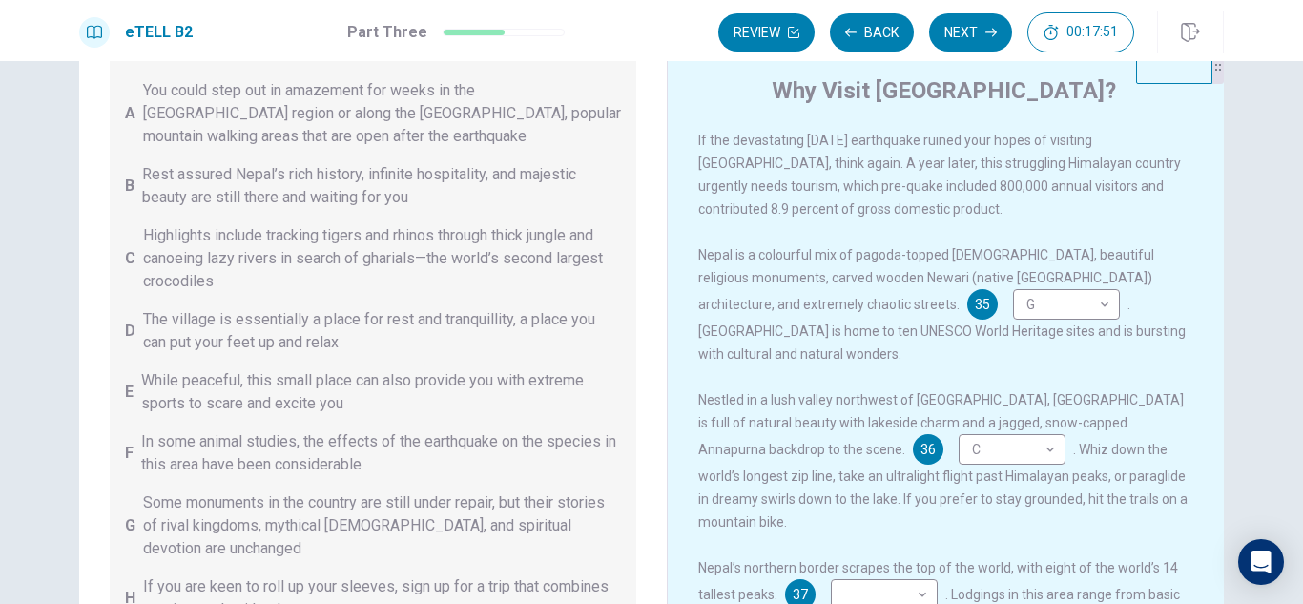
click at [498, 315] on span "The village is essentially a place for rest and tranquillity, a place you can p…" at bounding box center [382, 331] width 478 height 46
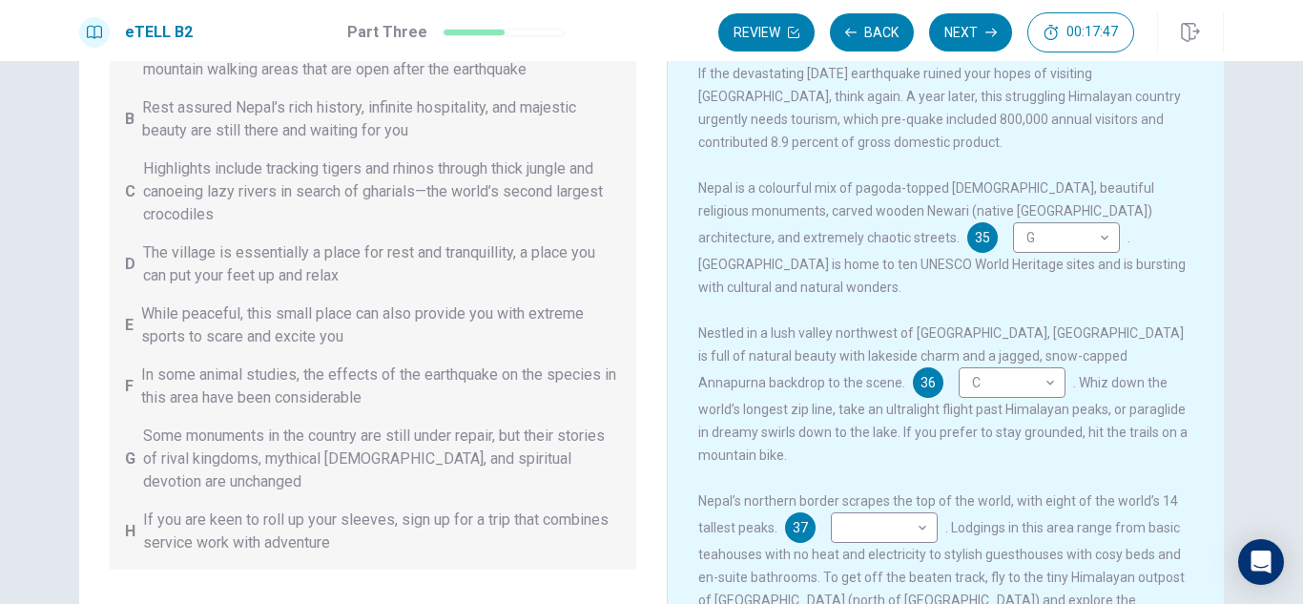
scroll to position [131, 0]
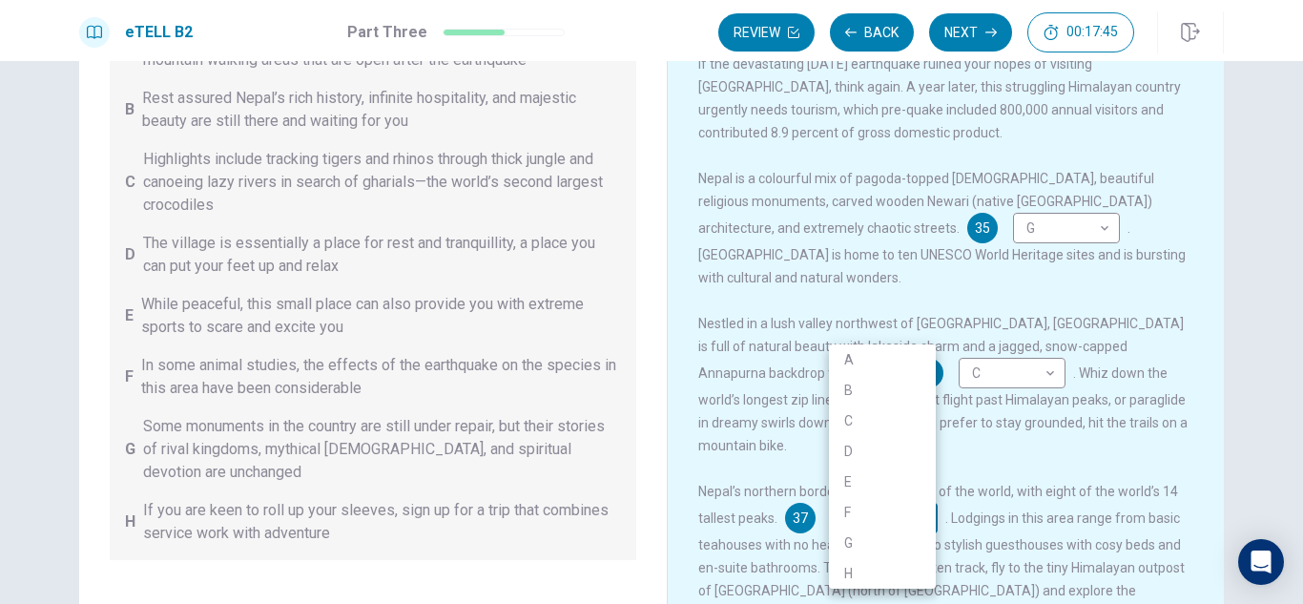
click at [917, 507] on body "This site uses cookies, as explained in our Privacy Policy . If you agree to th…" at bounding box center [651, 302] width 1303 height 604
click at [848, 448] on li "D" at bounding box center [882, 451] width 107 height 31
type input "*"
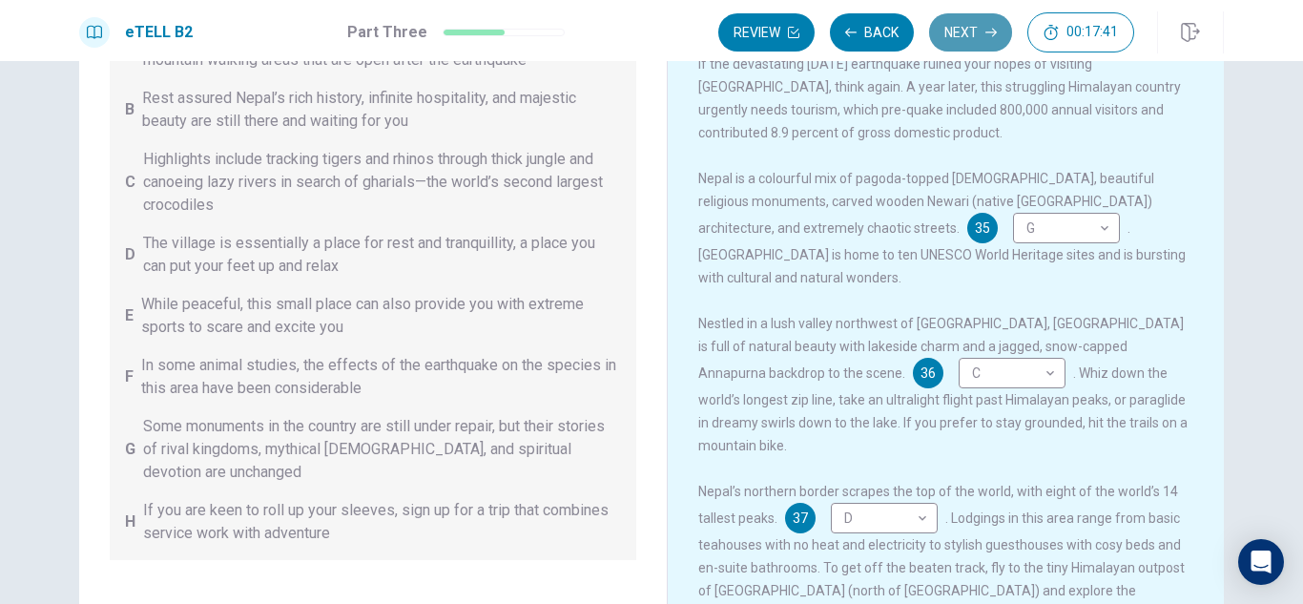
click at [956, 24] on button "Next" at bounding box center [970, 32] width 83 height 38
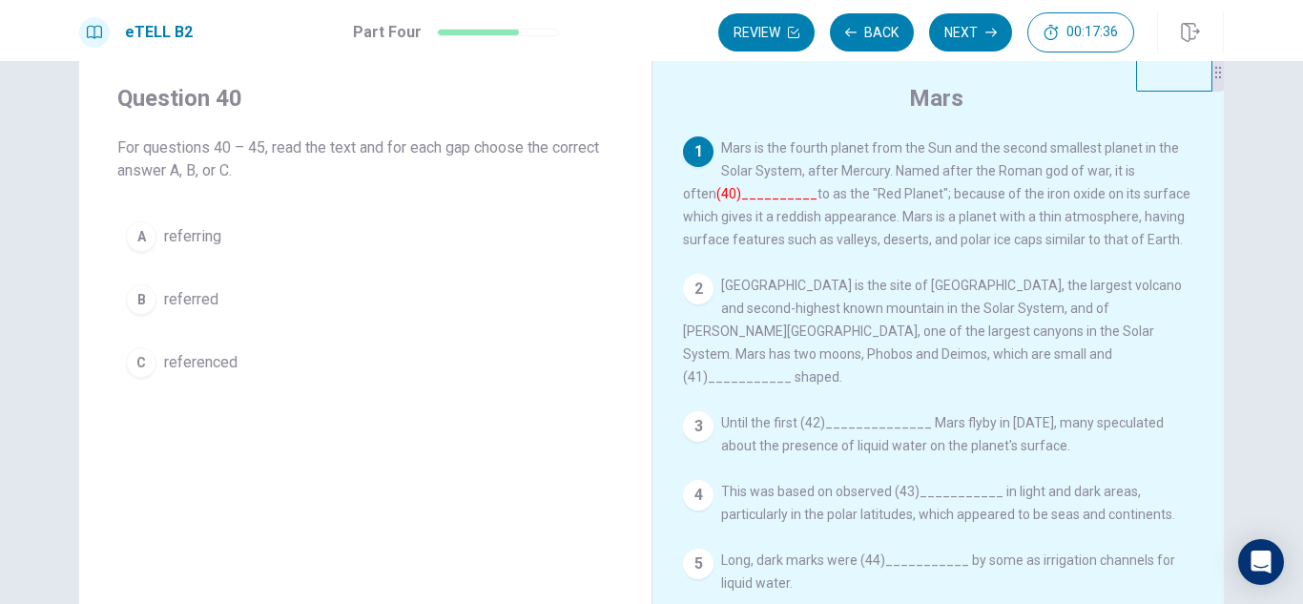
scroll to position [16, 0]
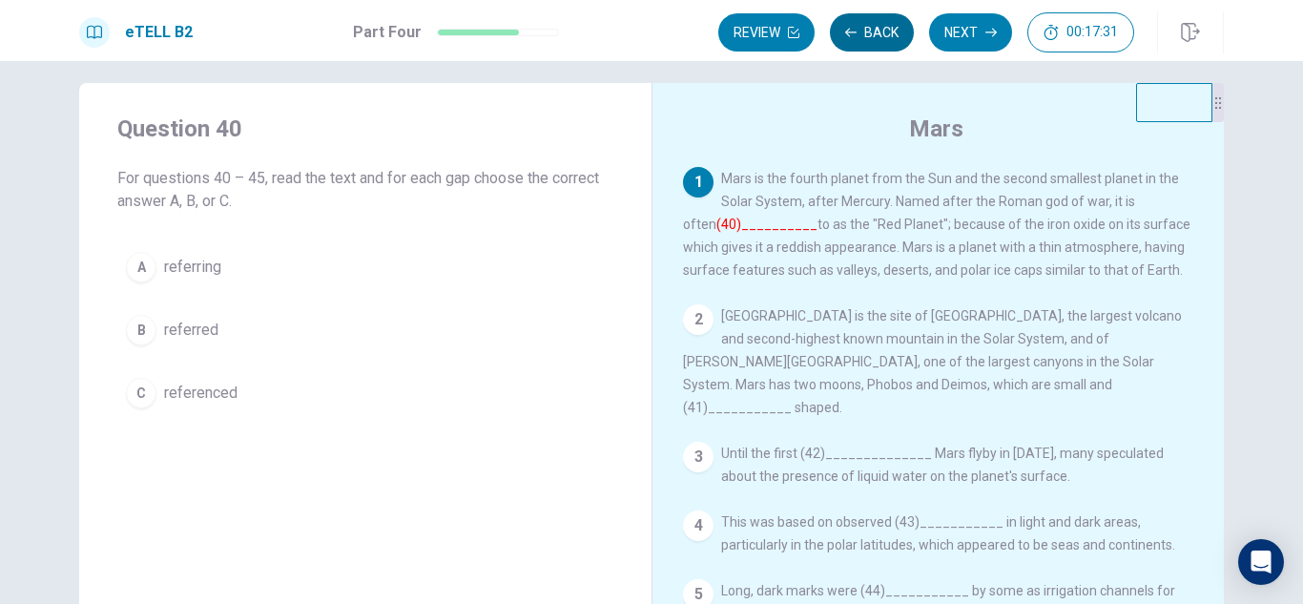
click at [853, 37] on icon "button" at bounding box center [850, 32] width 11 height 11
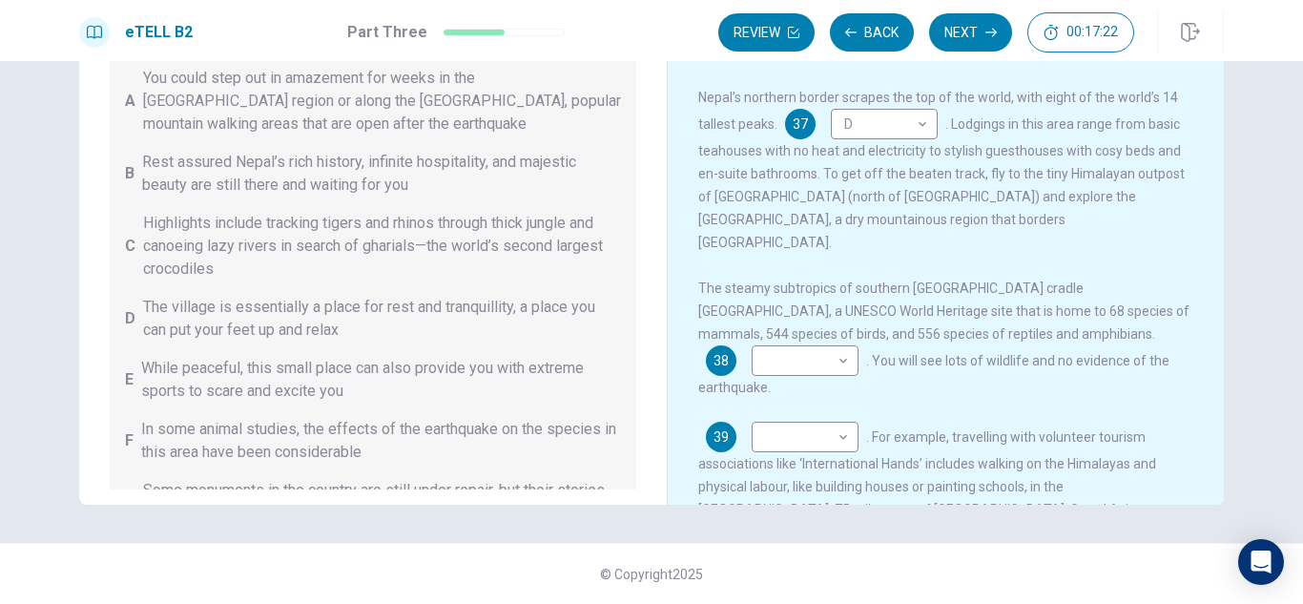
scroll to position [305, 0]
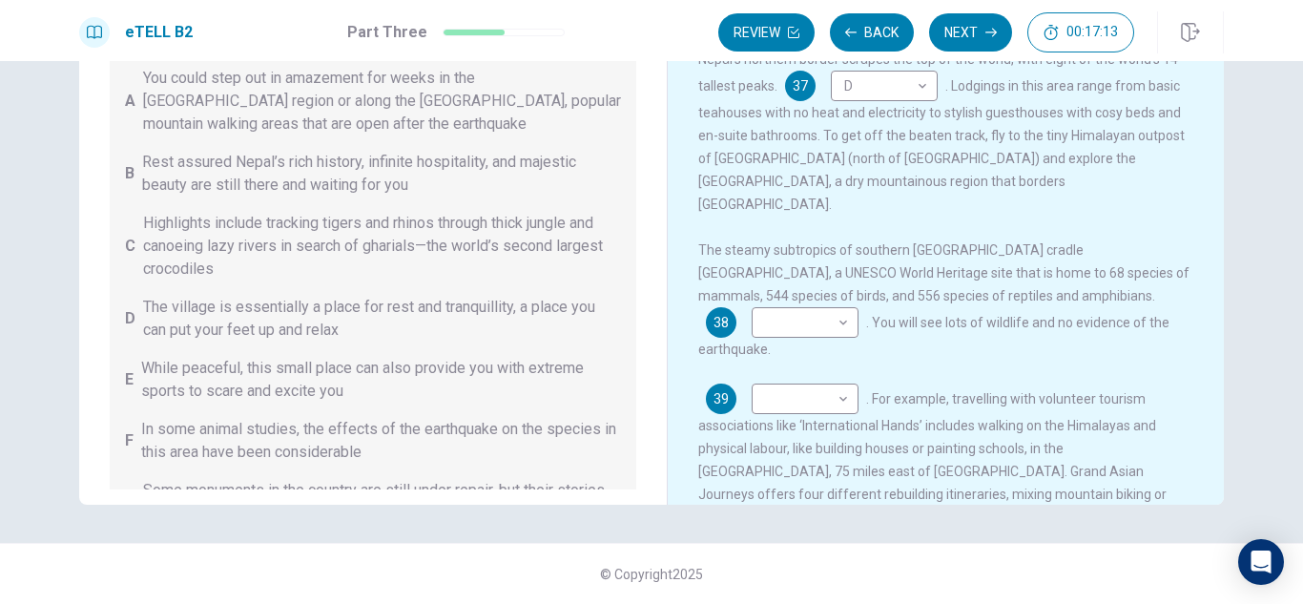
click at [1299, 60] on div "eTELL B2 Part Three Review Back Next 00:17:13" at bounding box center [651, 30] width 1303 height 61
click at [1299, 60] on div "eTELL B2 Part Three Review Back Next 00:17:12" at bounding box center [651, 30] width 1303 height 61
click at [1298, 65] on div "eTELL B2 Part Three Review Back Next 00:17:11 Question 15 - 19 of 30 00:17:11 R…" at bounding box center [651, 302] width 1303 height 604
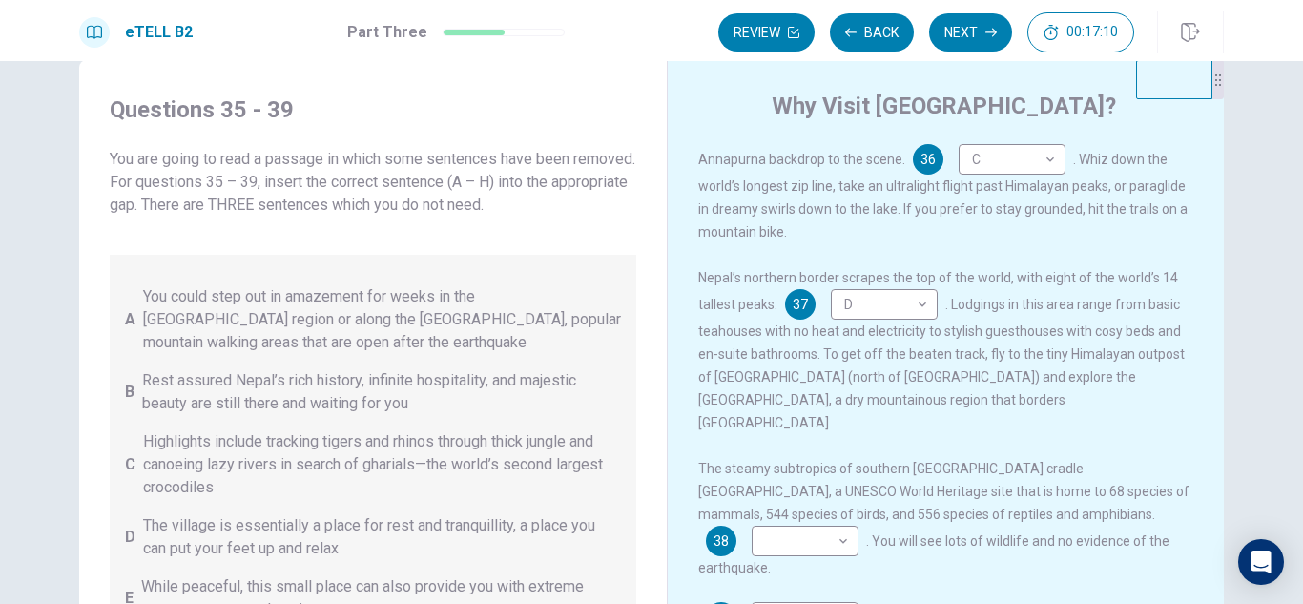
scroll to position [29, 0]
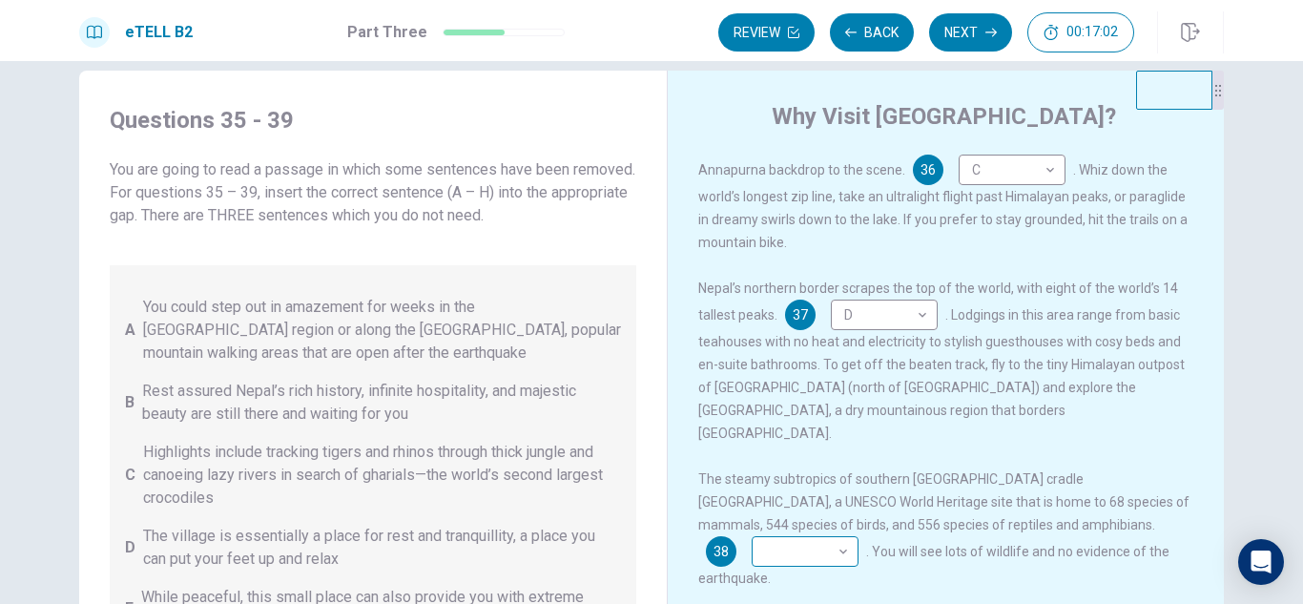
click at [1159, 501] on body "This site uses cookies, as explained in our Privacy Policy . If you agree to th…" at bounding box center [651, 302] width 1303 height 604
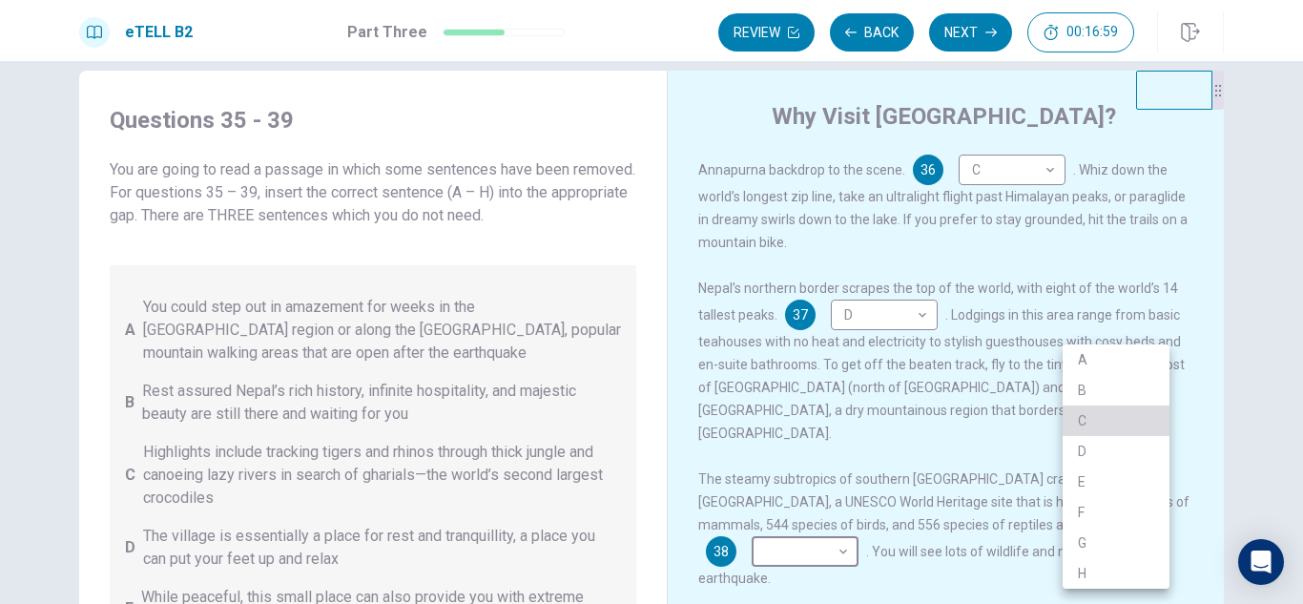
click at [1084, 413] on li "C" at bounding box center [1116, 420] width 107 height 31
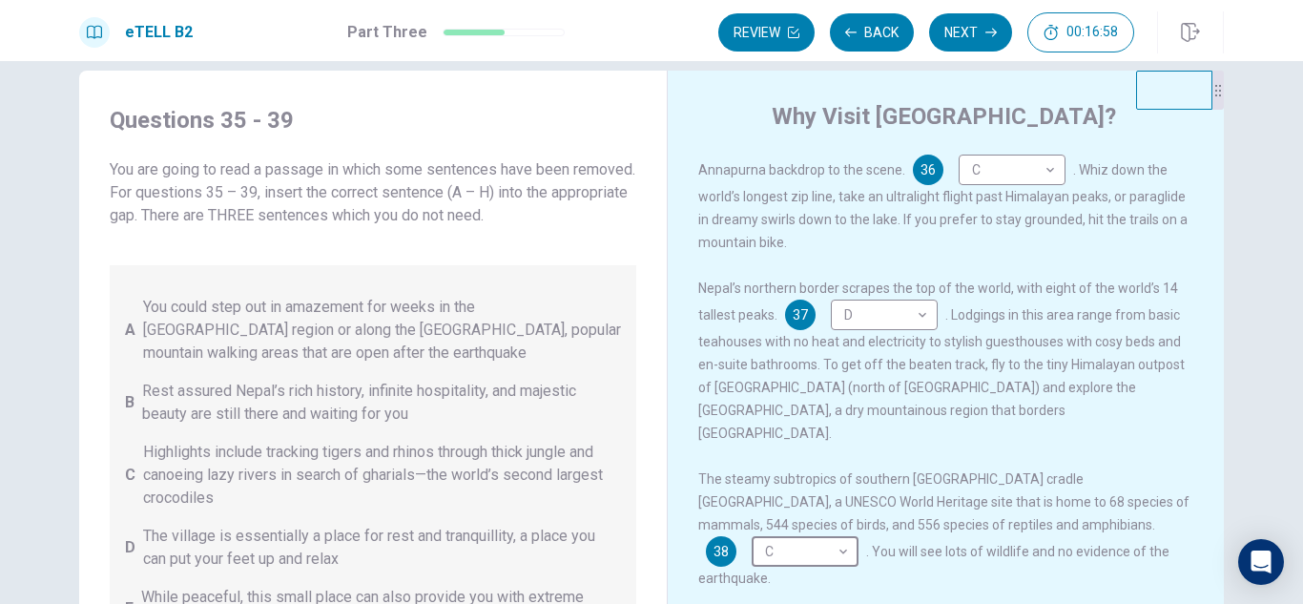
type input "*"
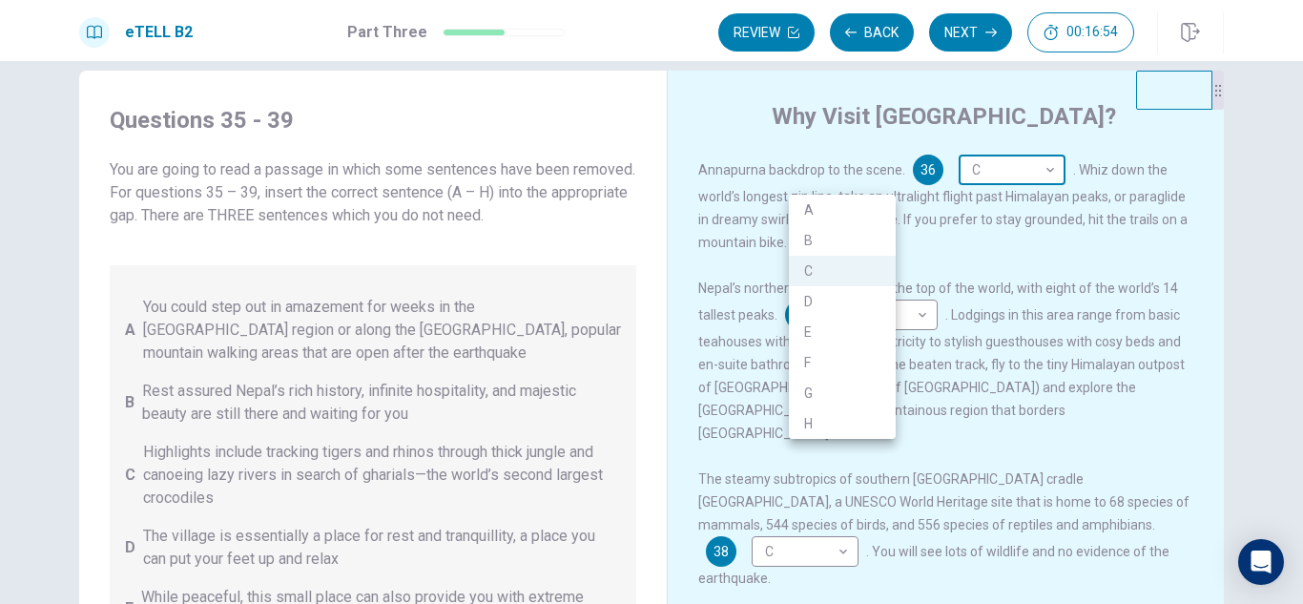
scroll to position [303, 0]
click at [881, 178] on body "This site uses cookies, as explained in our Privacy Policy . If you agree to th…" at bounding box center [651, 302] width 1303 height 604
click at [813, 206] on li "A" at bounding box center [842, 212] width 107 height 31
type input "*"
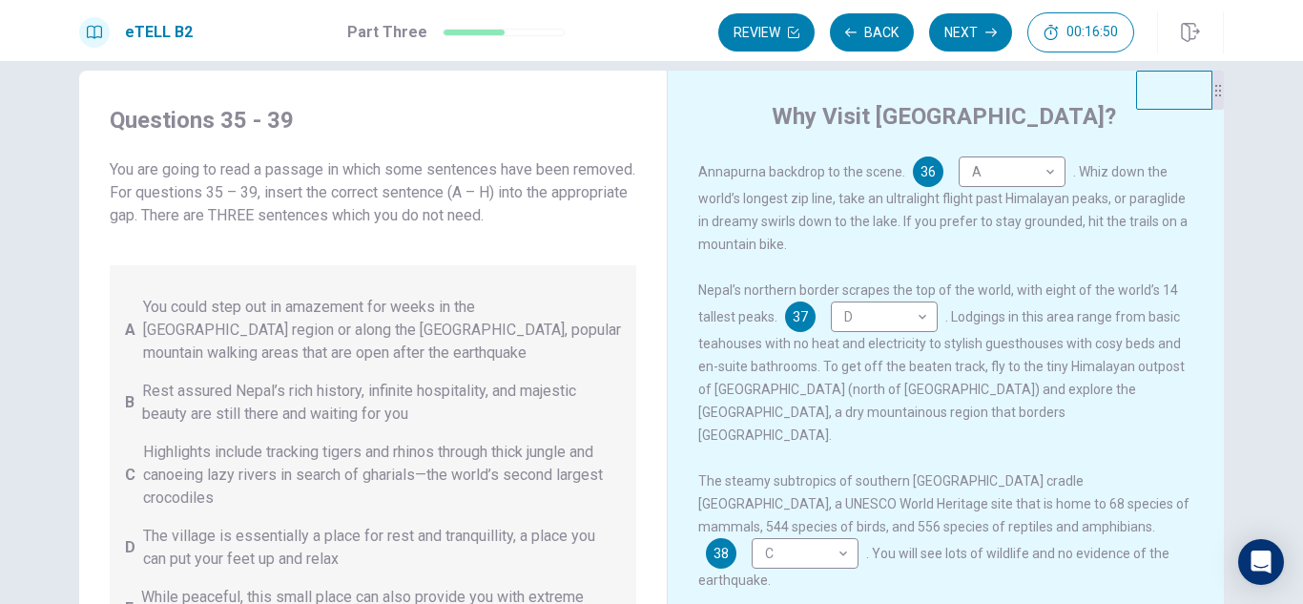
click at [813, 206] on li "A" at bounding box center [842, 205] width 80 height 17
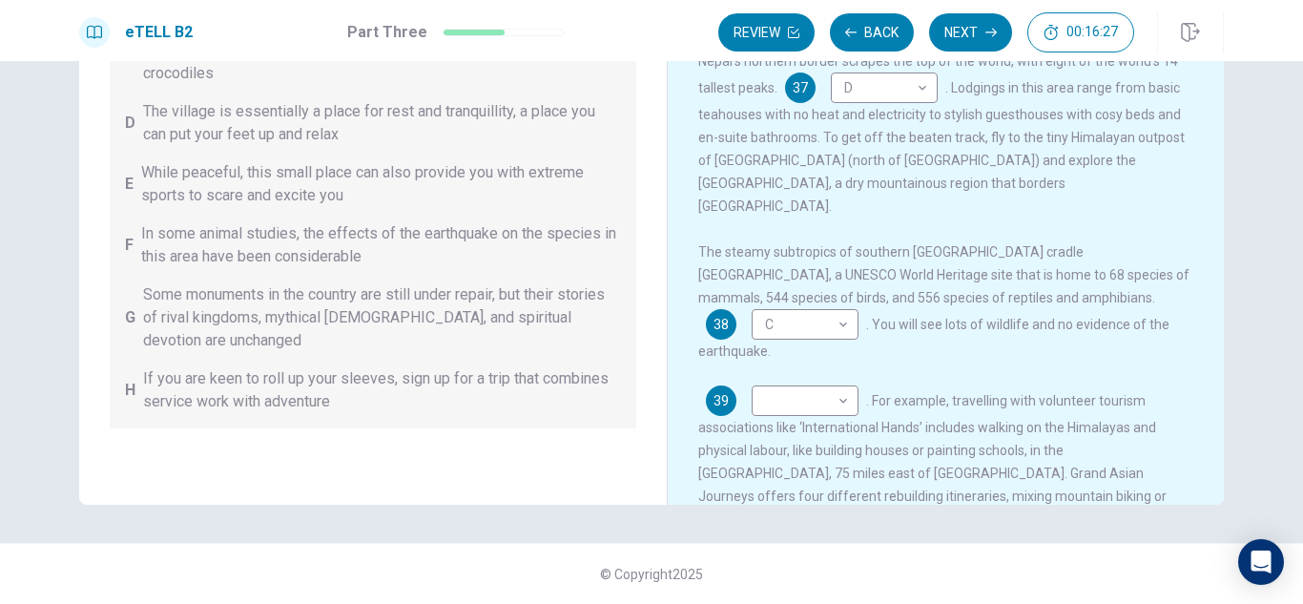
scroll to position [211, 0]
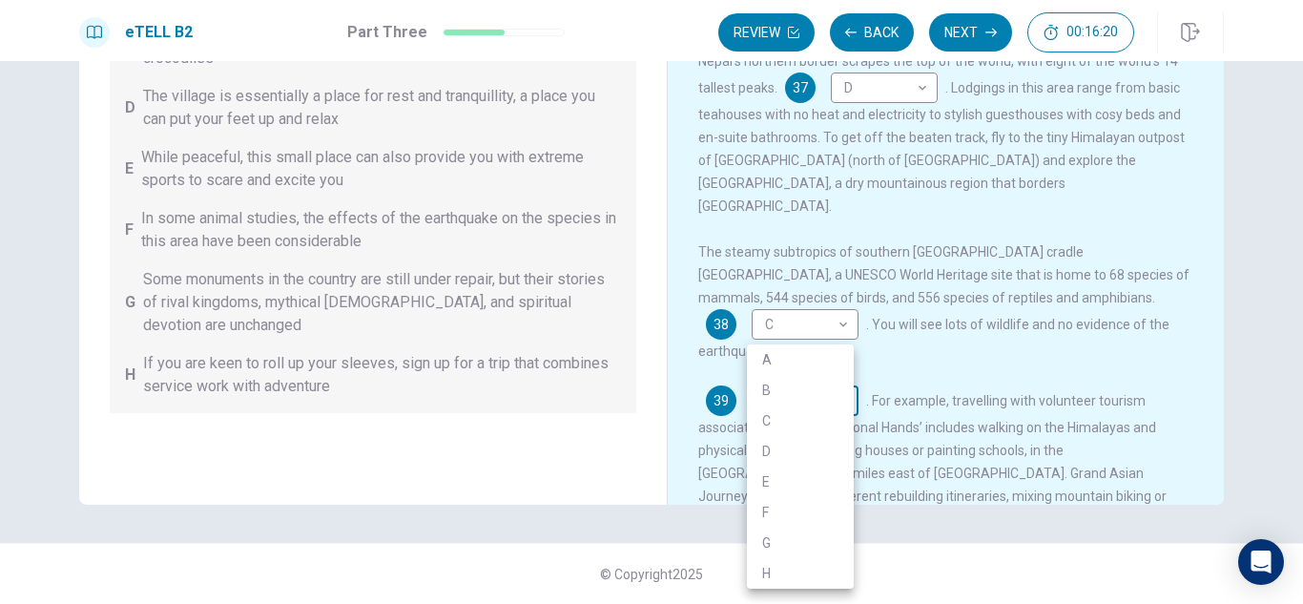
click at [840, 349] on body "This site uses cookies, as explained in our Privacy Policy . If you agree to th…" at bounding box center [651, 302] width 1303 height 604
click at [775, 568] on li "H" at bounding box center [800, 573] width 107 height 31
type input "*"
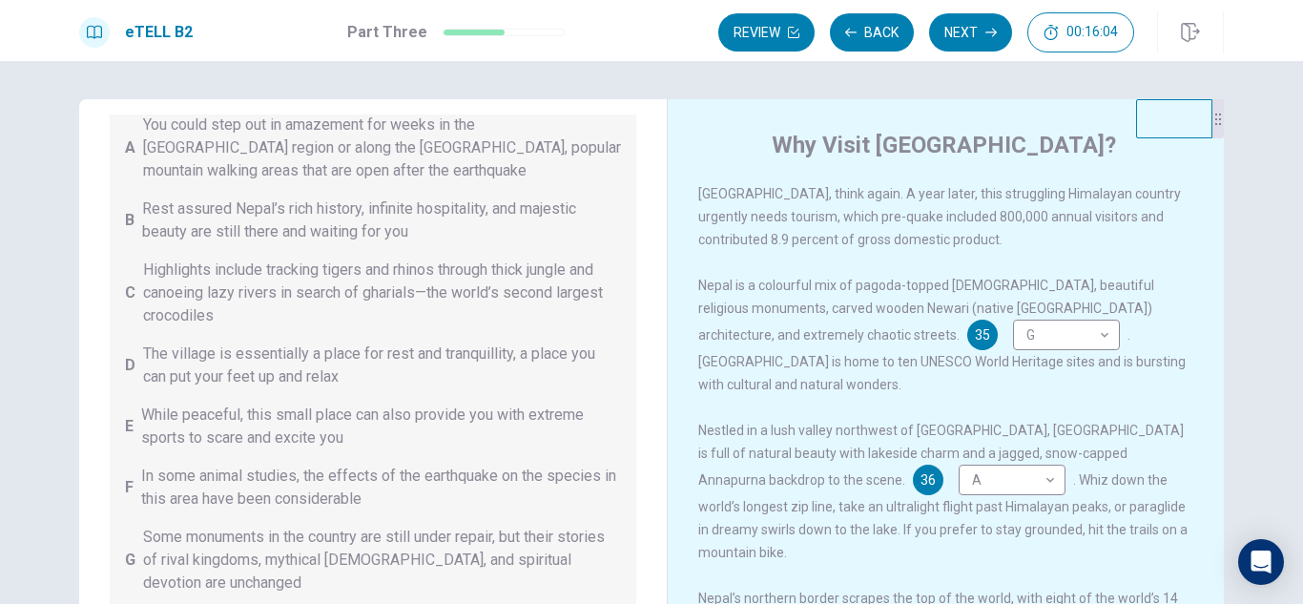
scroll to position [0, 0]
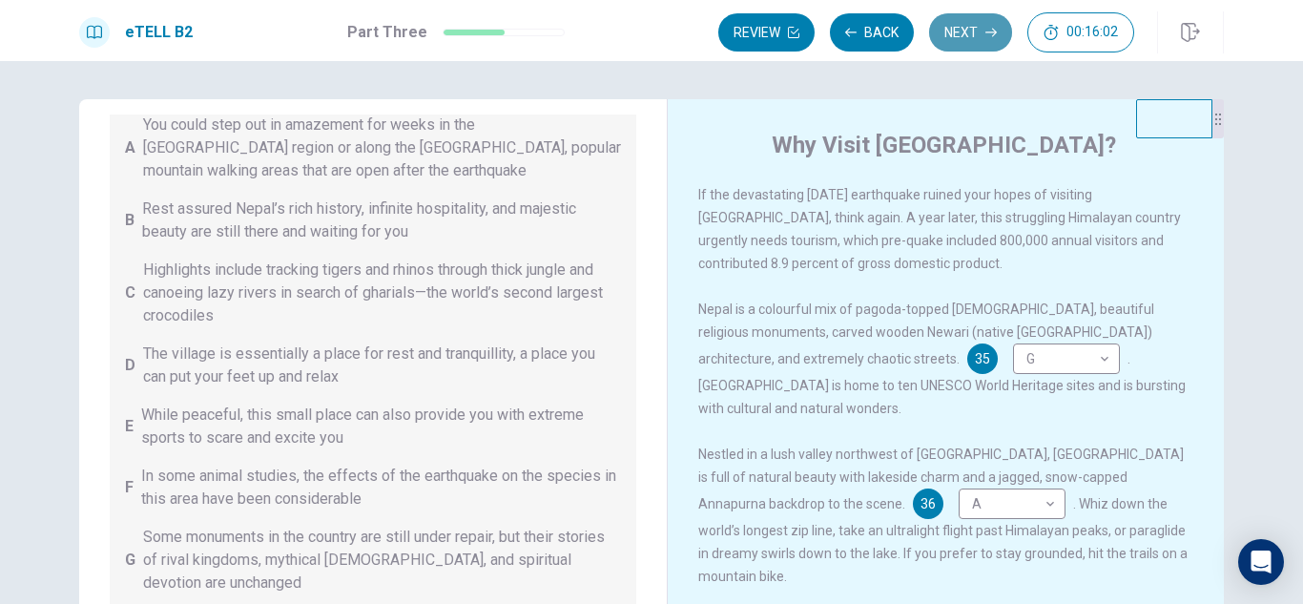
click at [970, 36] on button "Next" at bounding box center [970, 32] width 83 height 38
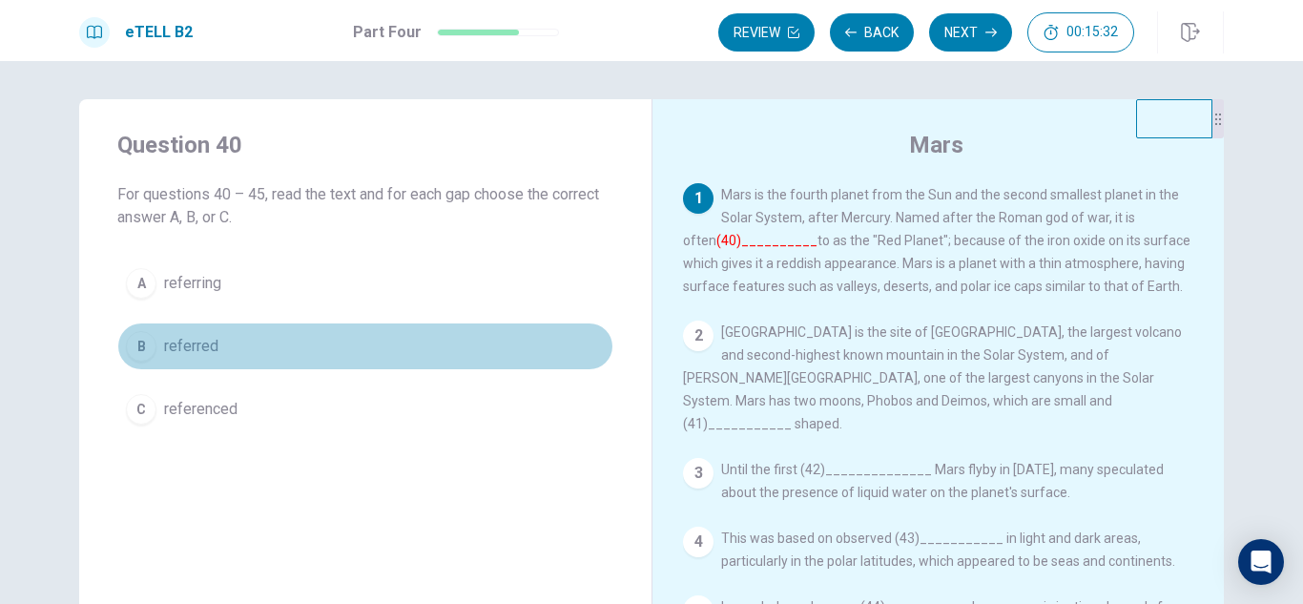
click at [193, 338] on span "referred" at bounding box center [191, 346] width 54 height 23
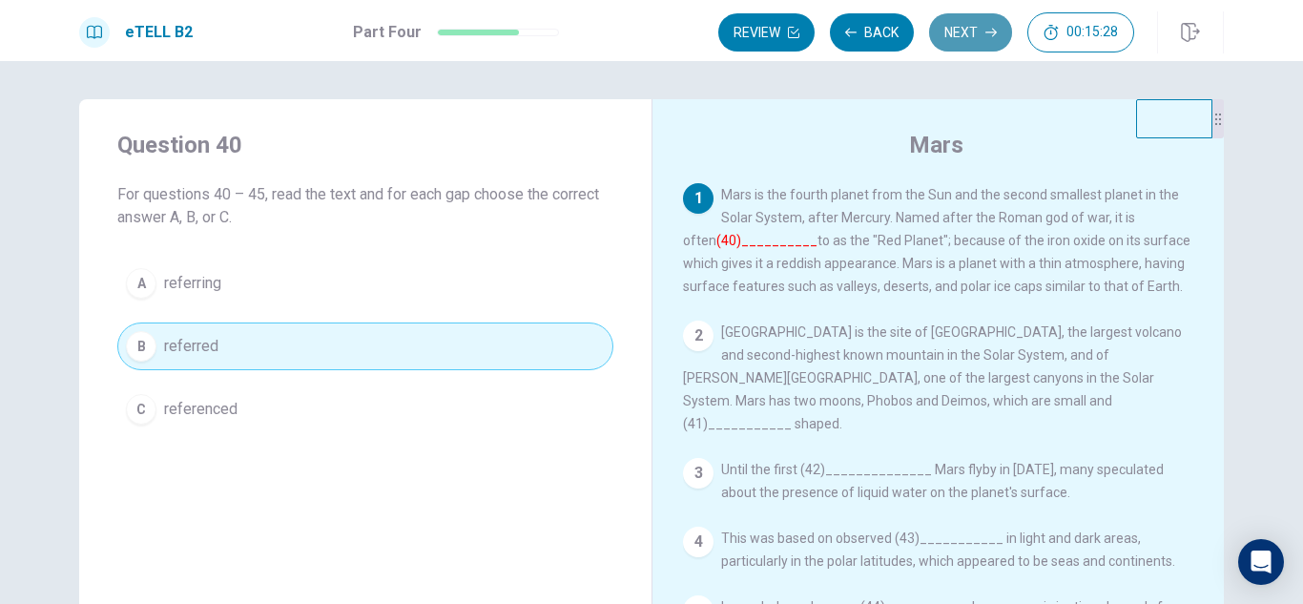
click at [970, 38] on button "Next" at bounding box center [970, 32] width 83 height 38
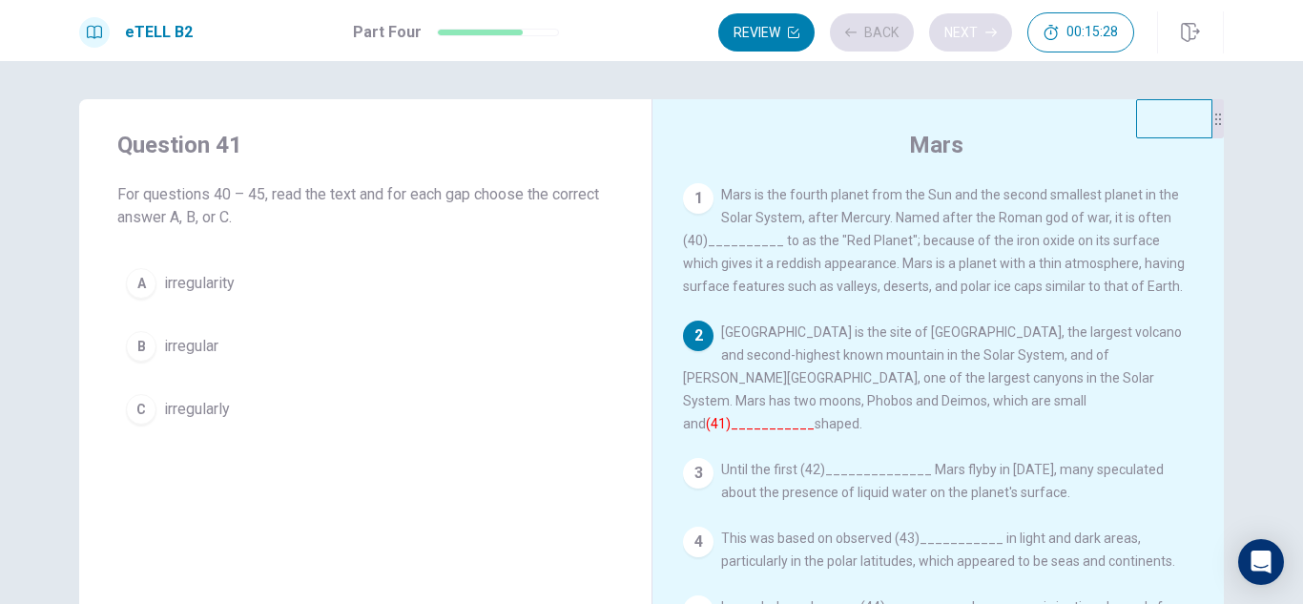
scroll to position [90, 0]
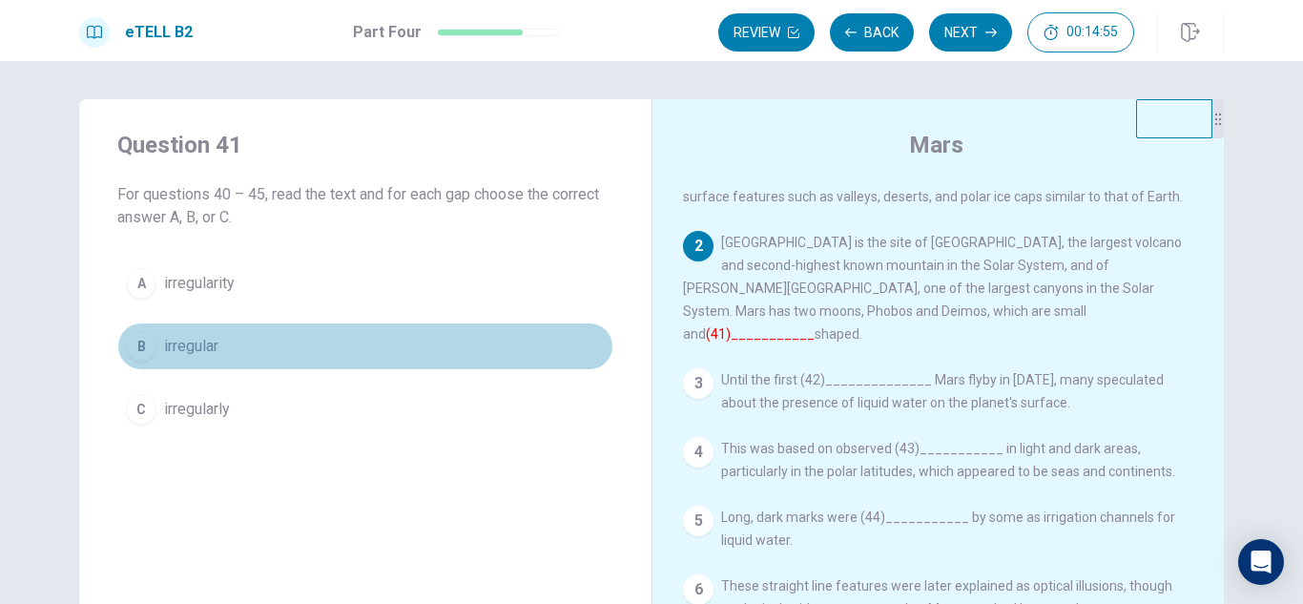
click at [191, 338] on span "irregular" at bounding box center [191, 346] width 54 height 23
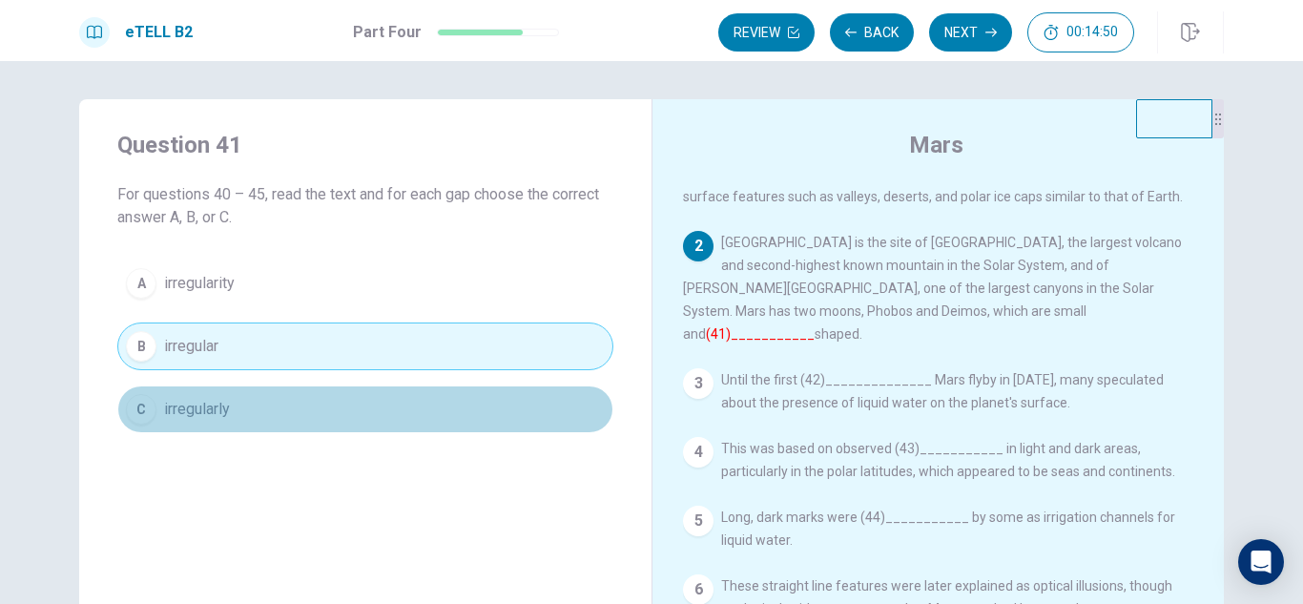
click at [200, 401] on span "irregularly" at bounding box center [197, 409] width 66 height 23
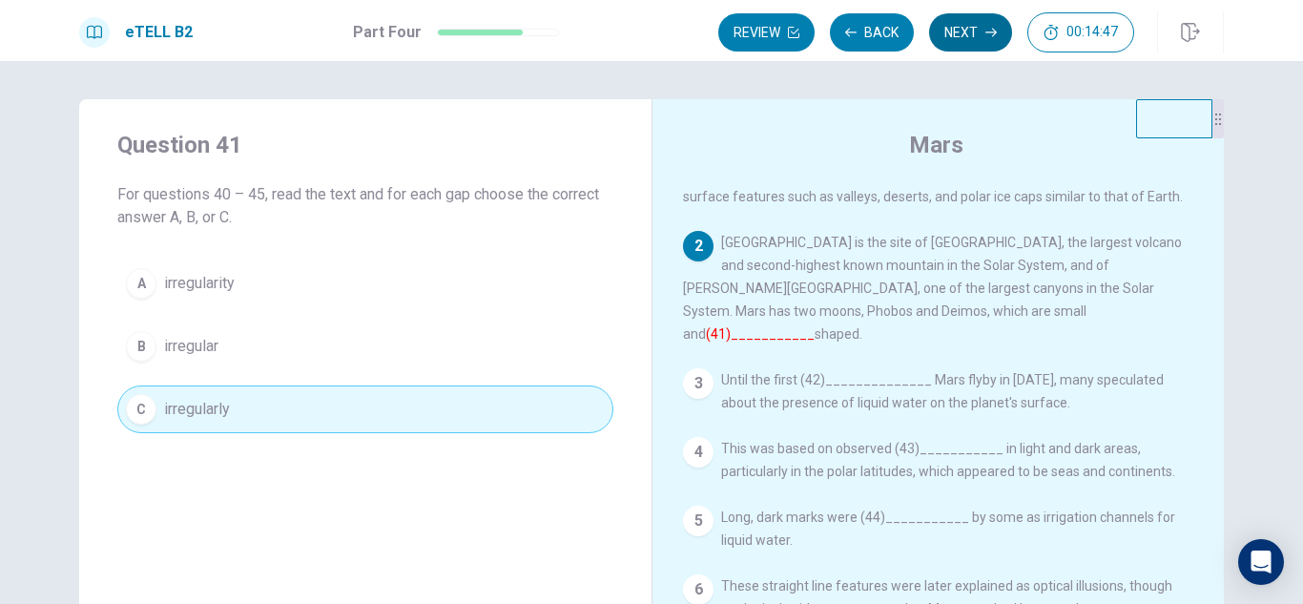
click at [967, 26] on button "Next" at bounding box center [970, 32] width 83 height 38
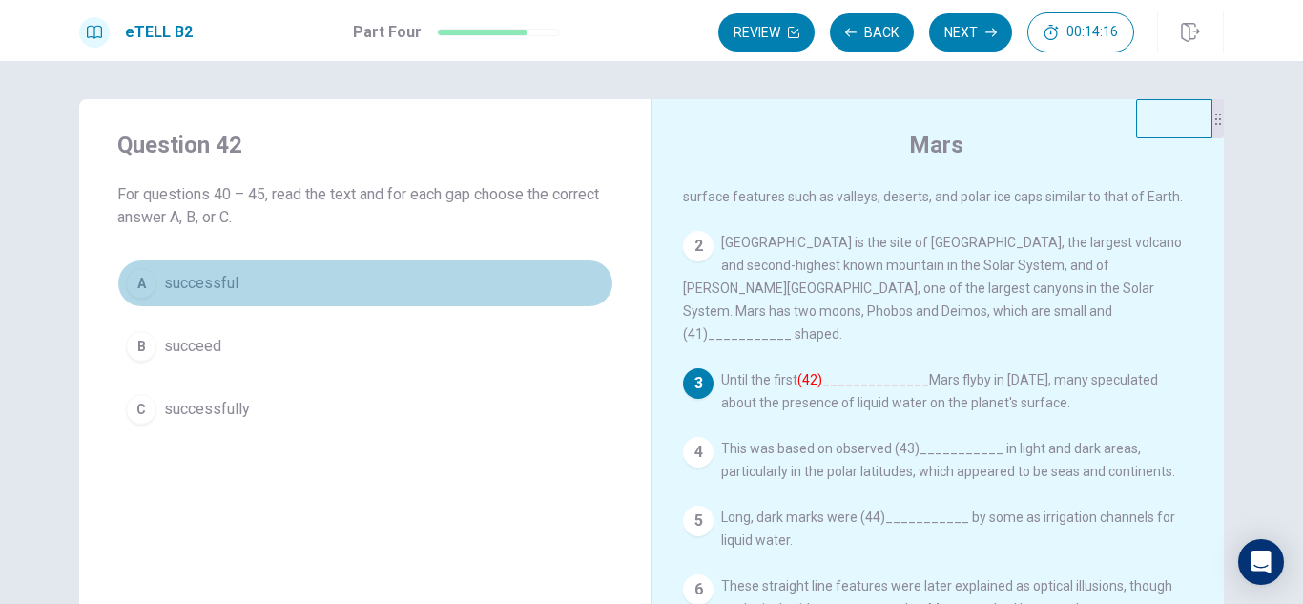
click at [204, 278] on span "successful" at bounding box center [201, 283] width 74 height 23
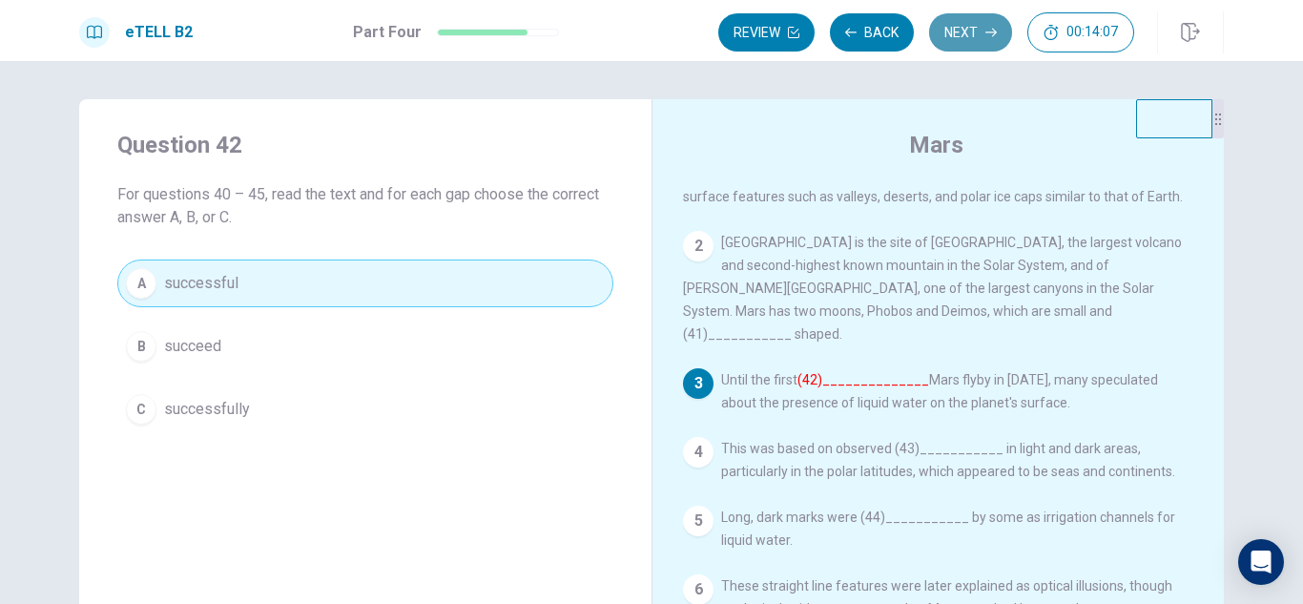
click at [963, 30] on button "Next" at bounding box center [970, 32] width 83 height 38
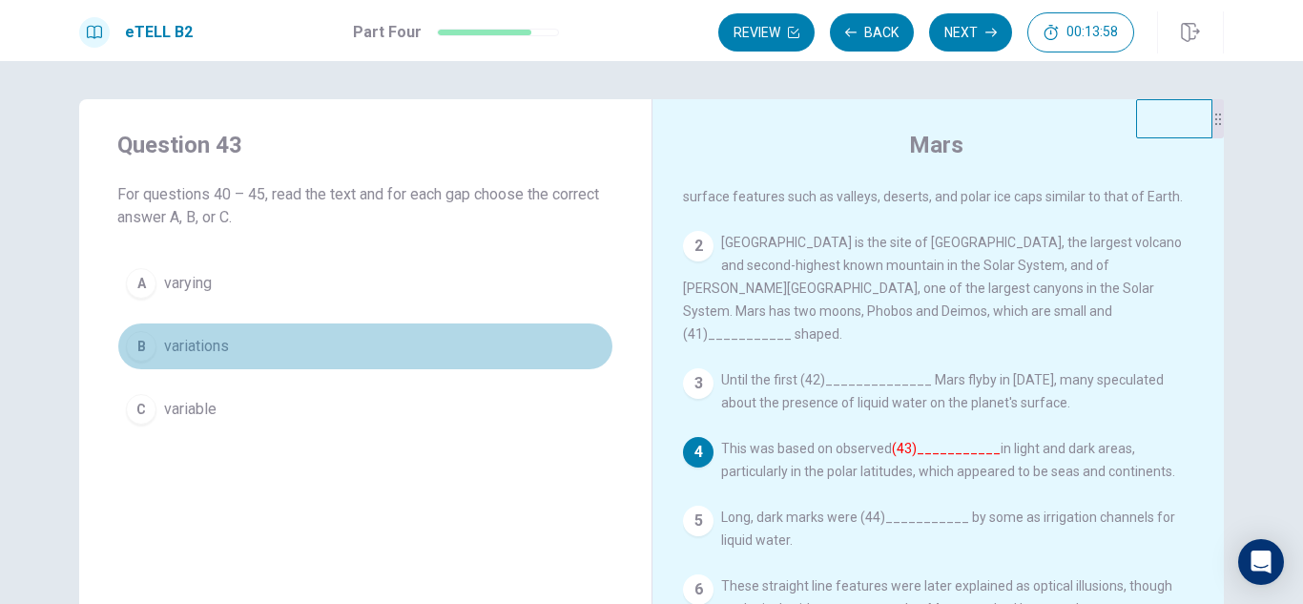
click at [195, 345] on span "variations" at bounding box center [196, 346] width 65 height 23
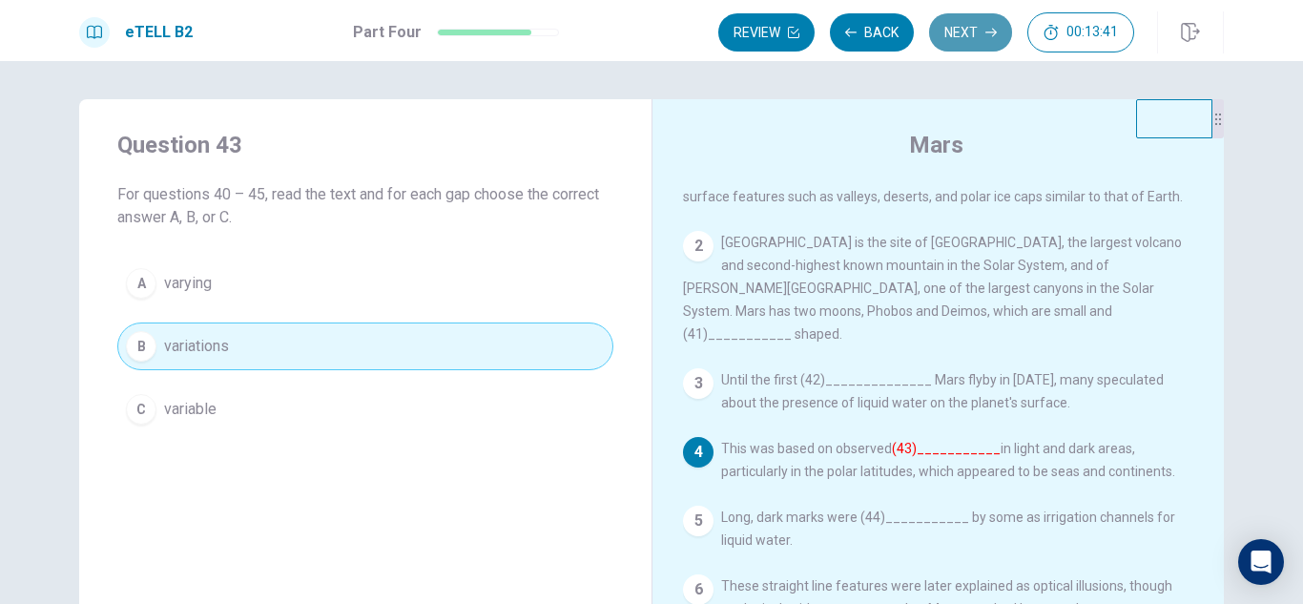
click at [966, 35] on button "Next" at bounding box center [970, 32] width 83 height 38
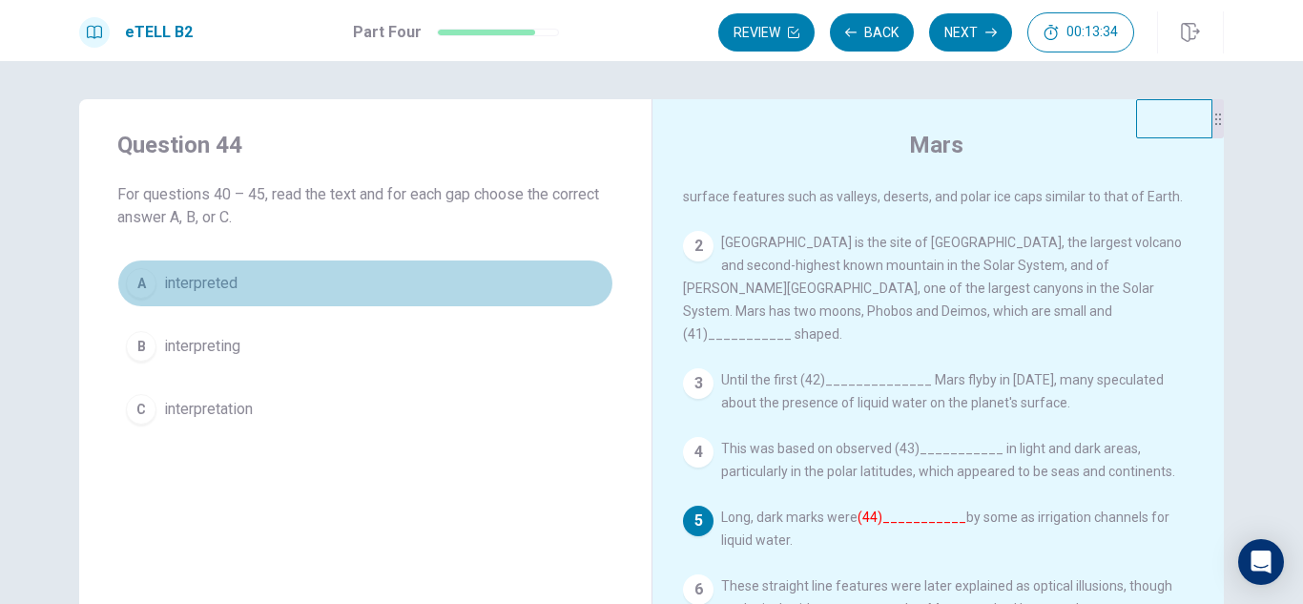
click at [191, 275] on span "interpreted" at bounding box center [200, 283] width 73 height 23
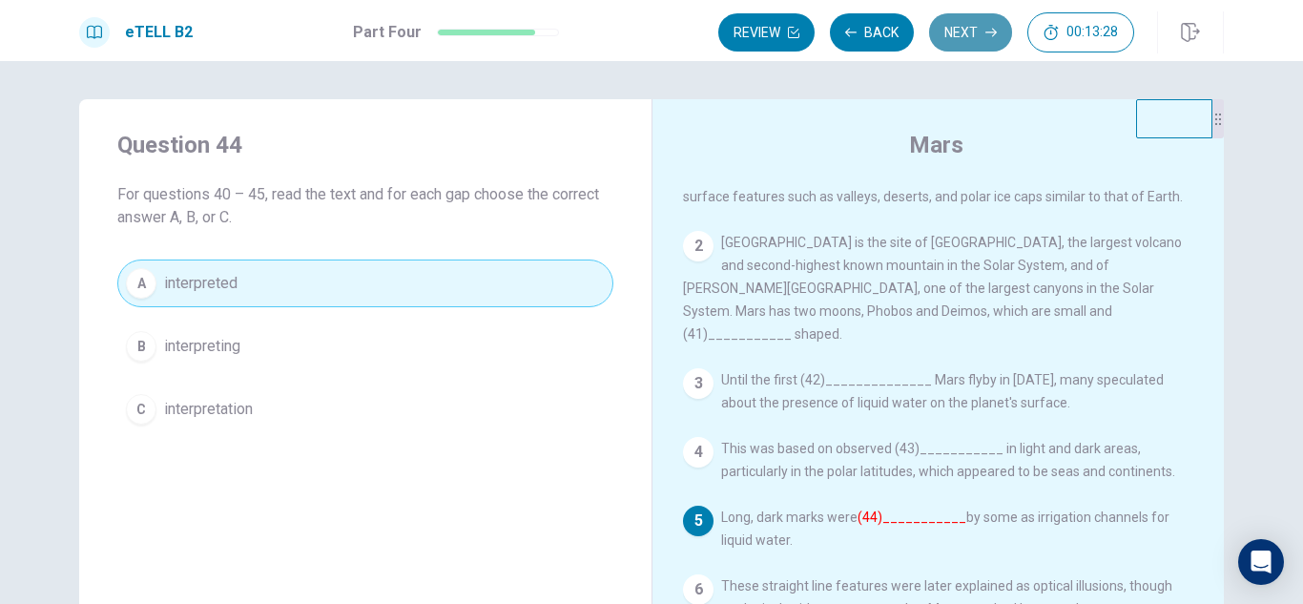
click at [971, 37] on button "Next" at bounding box center [970, 32] width 83 height 38
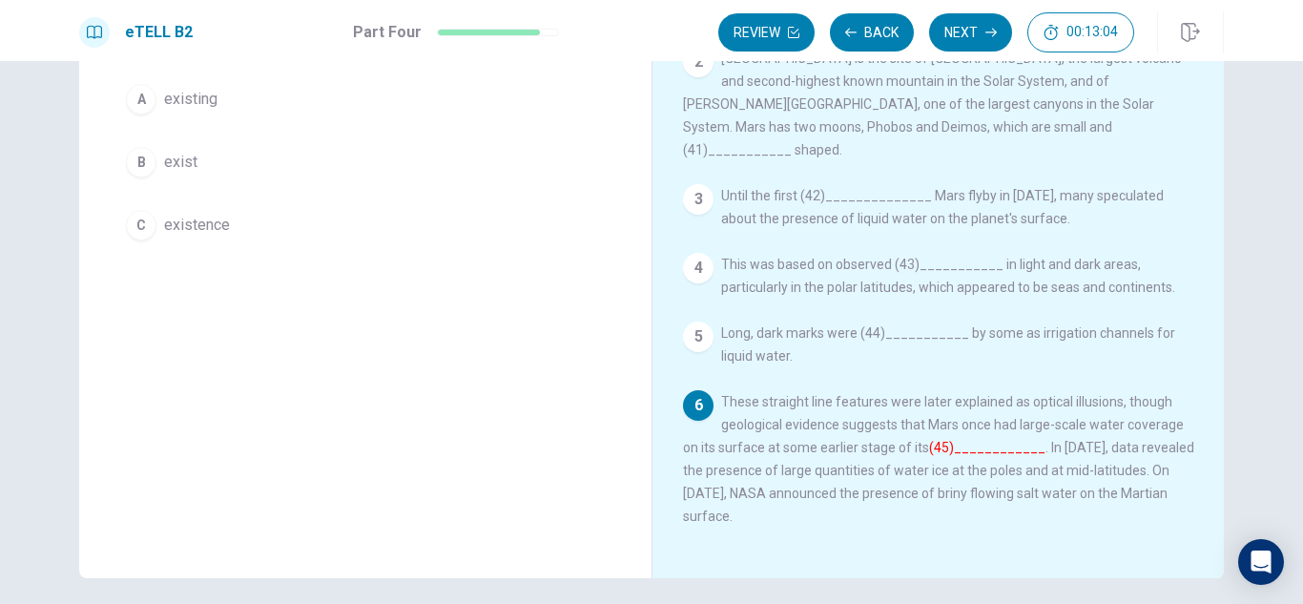
scroll to position [181, 0]
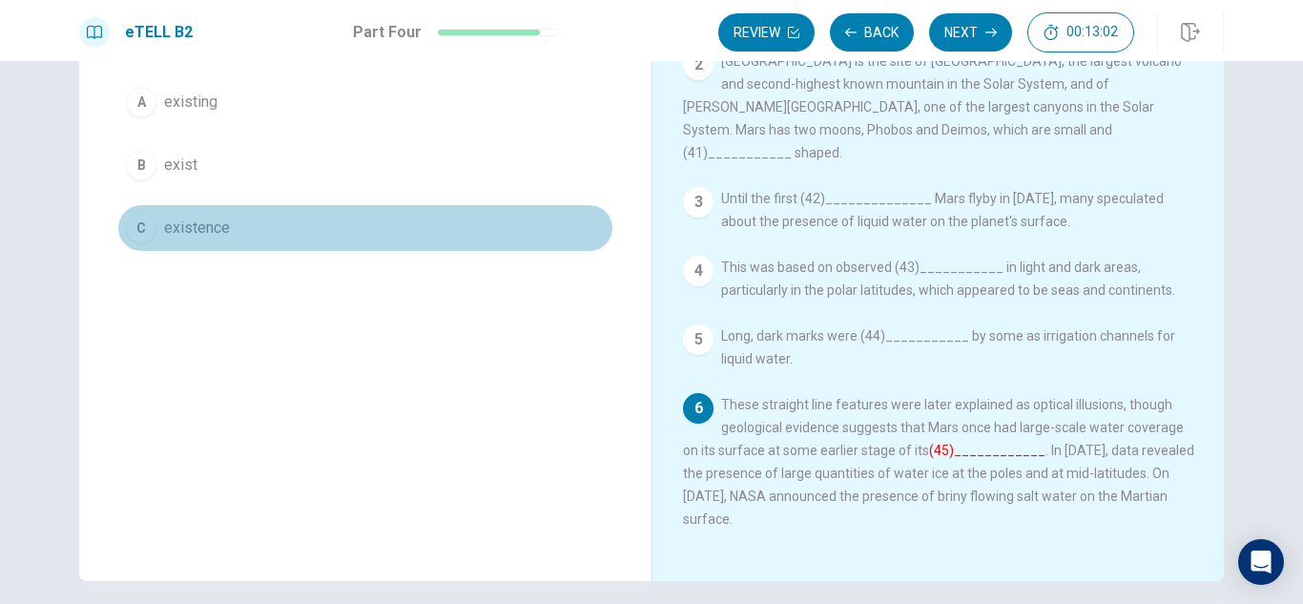
click at [207, 229] on span "existence" at bounding box center [197, 228] width 66 height 23
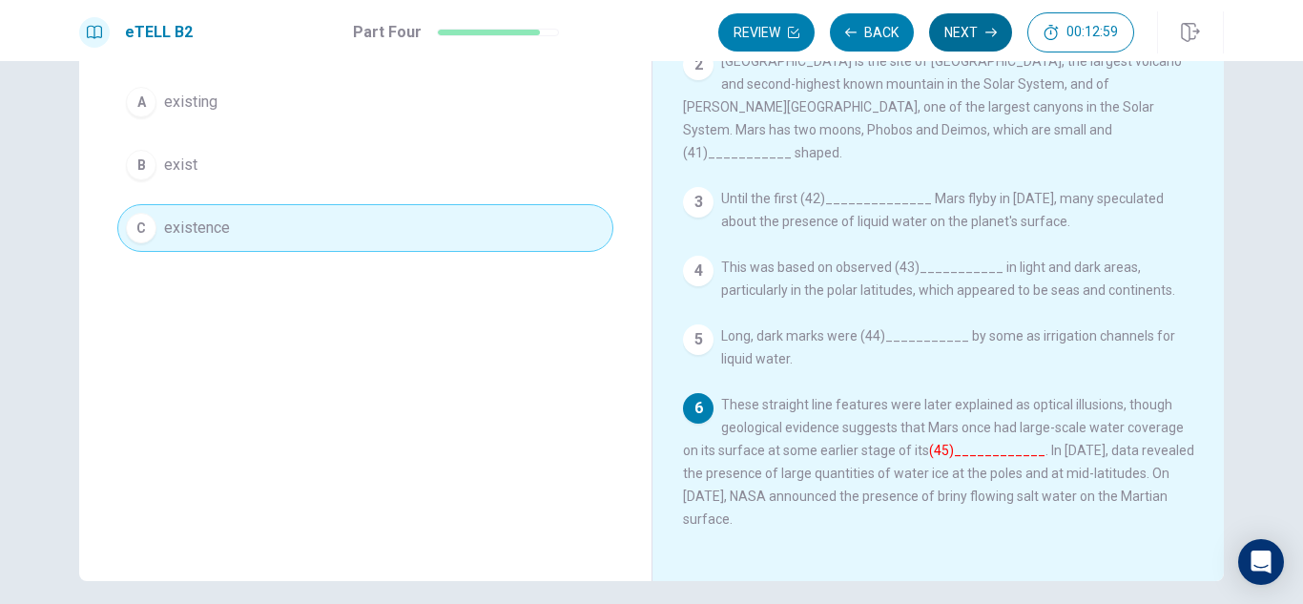
click at [968, 34] on button "Next" at bounding box center [970, 32] width 83 height 38
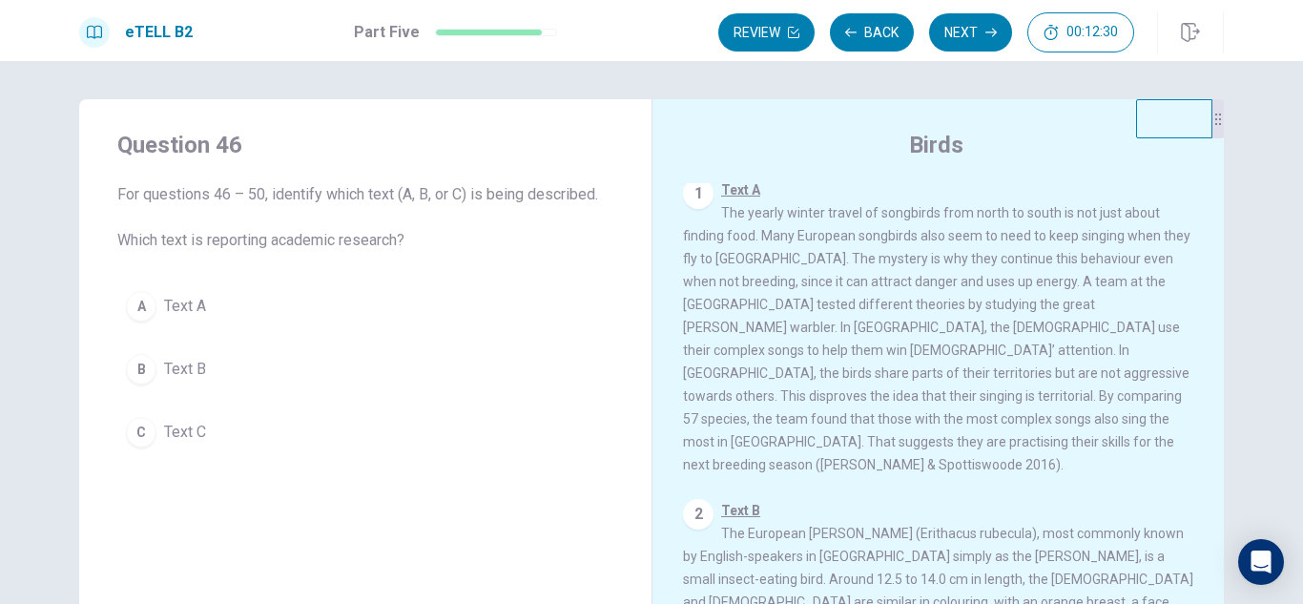
scroll to position [0, 0]
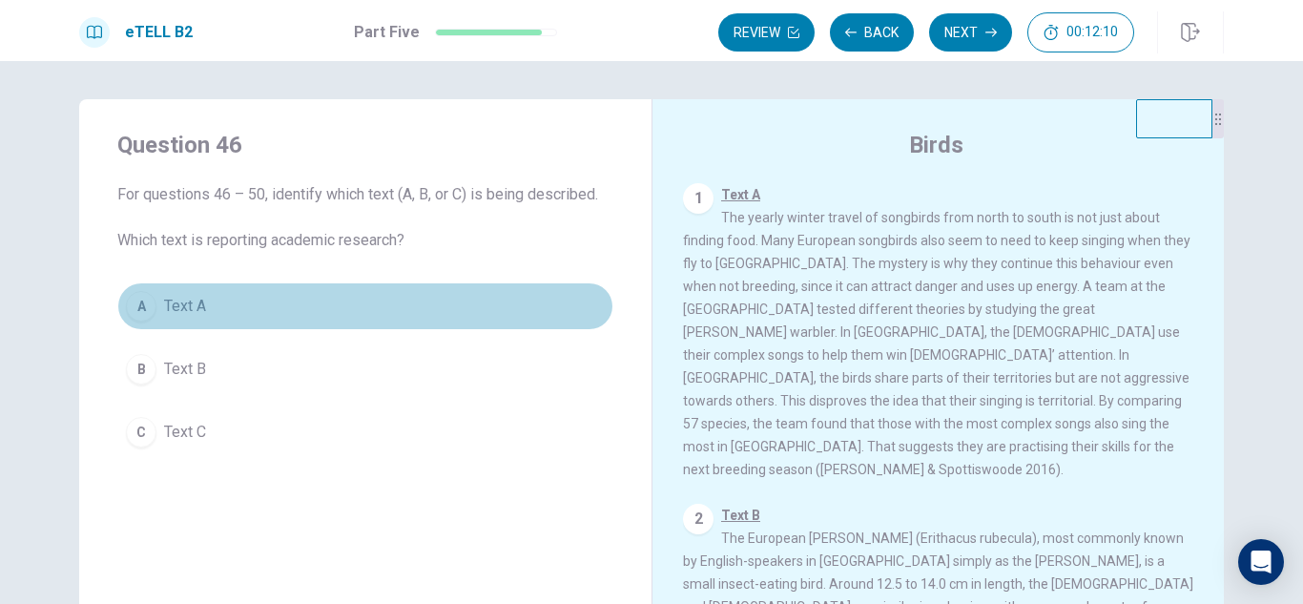
click at [188, 312] on span "Text A" at bounding box center [185, 306] width 42 height 23
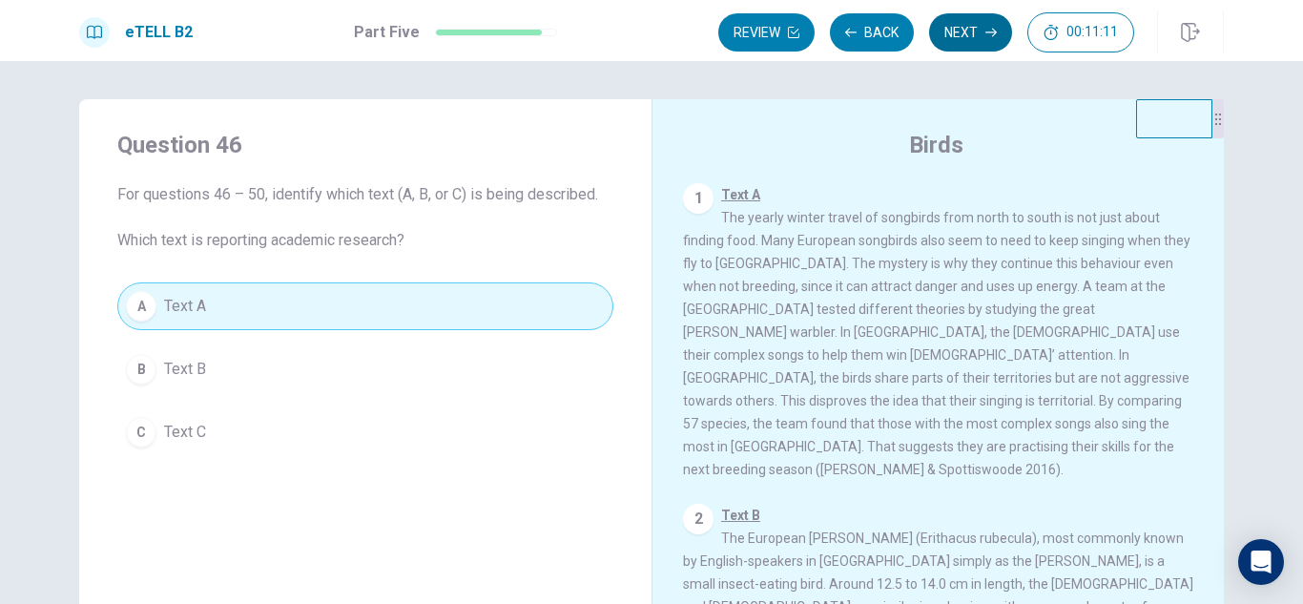
click at [965, 26] on button "Next" at bounding box center [970, 32] width 83 height 38
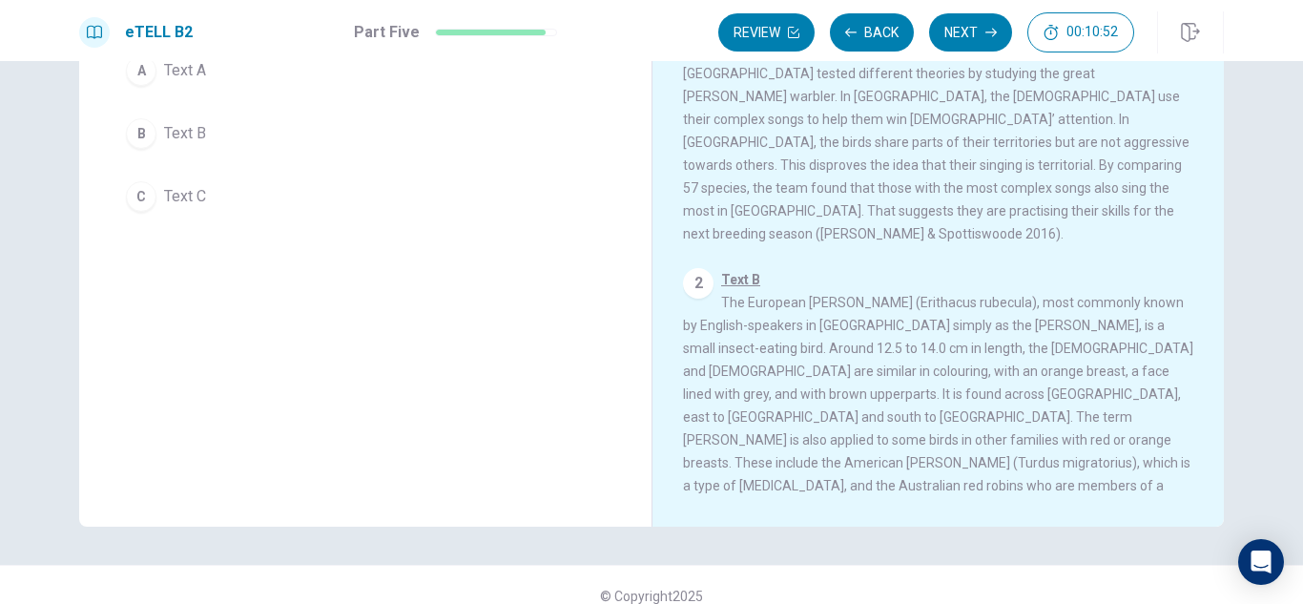
scroll to position [258, 0]
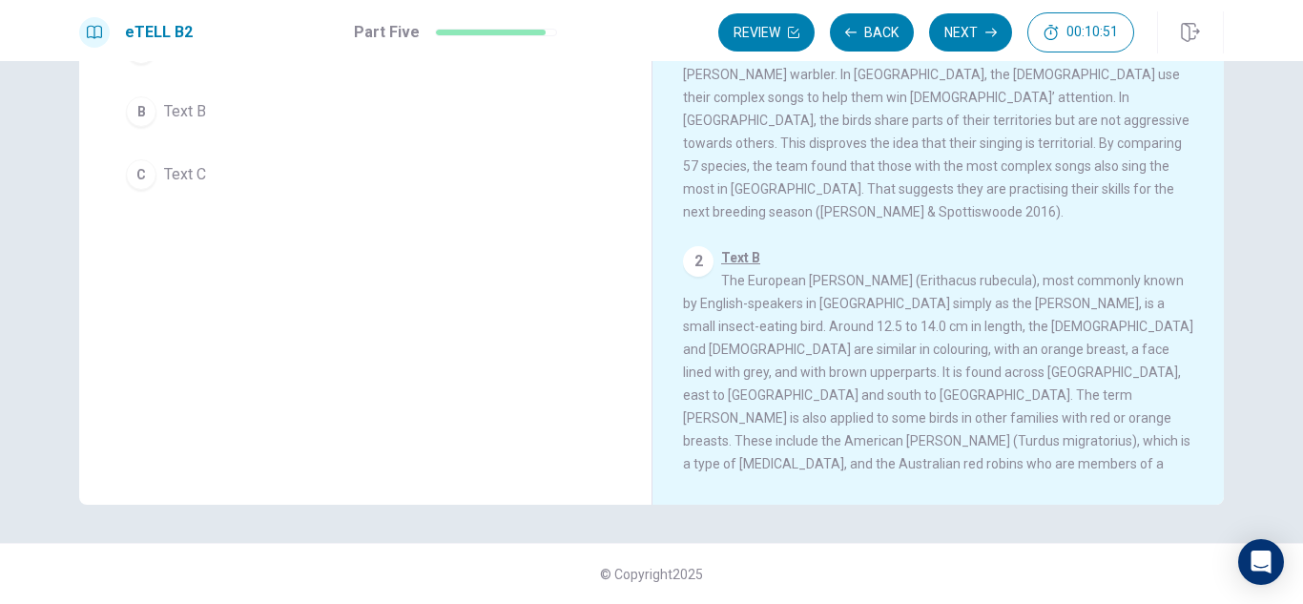
click at [1293, 598] on div "© Copyright 2025" at bounding box center [651, 573] width 1303 height 61
click at [191, 114] on span "Text B" at bounding box center [185, 111] width 42 height 23
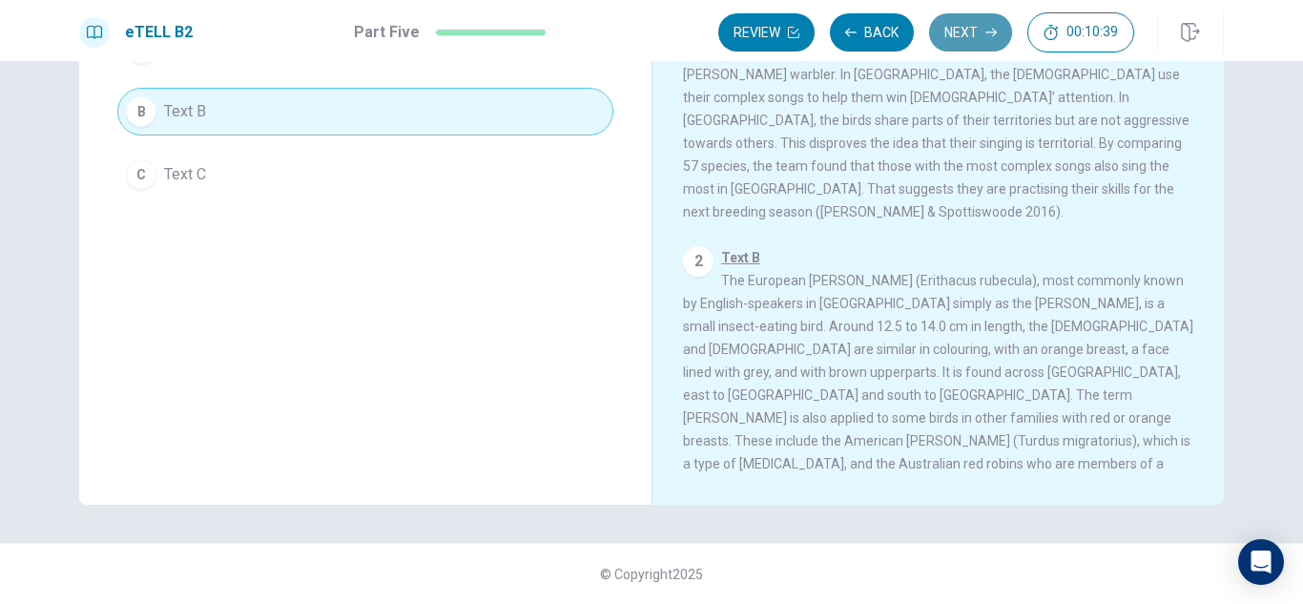
click at [964, 32] on button "Next" at bounding box center [970, 32] width 83 height 38
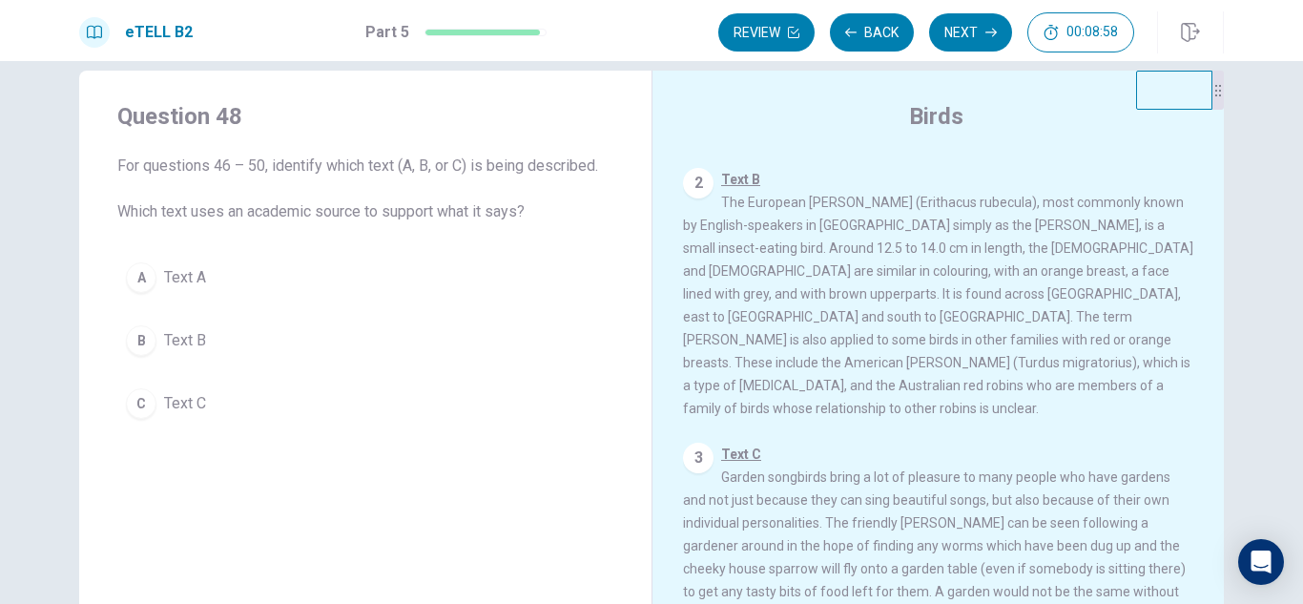
scroll to position [0, 0]
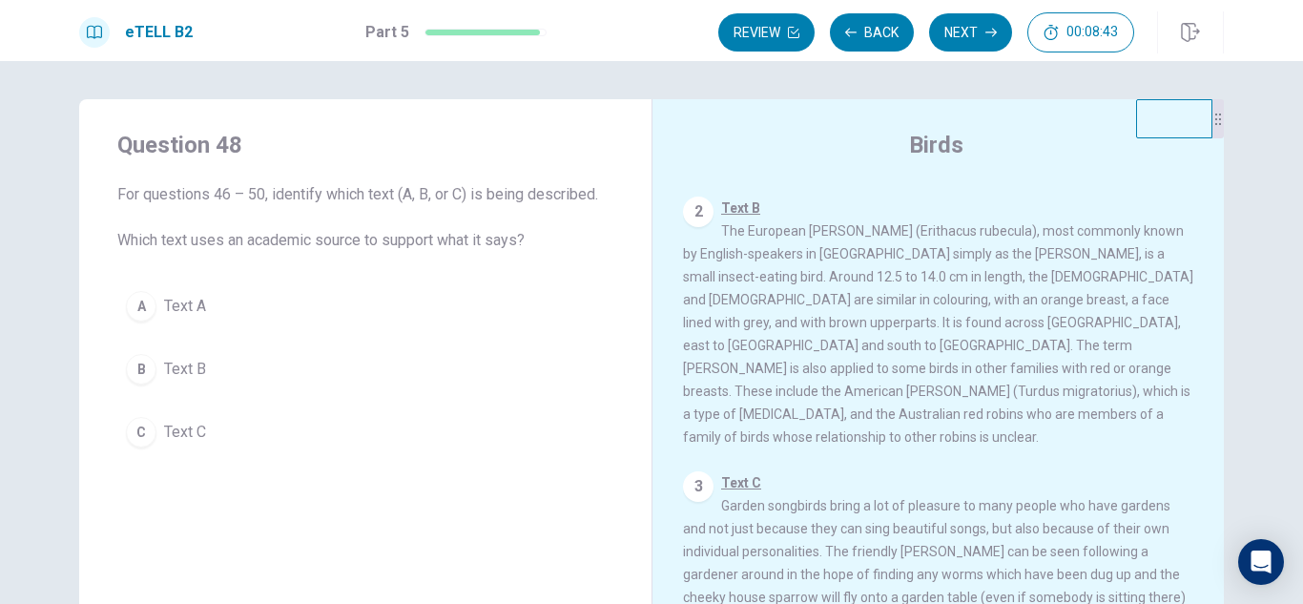
click at [1299, 60] on div "eTELL B2 Part 5 Review Back Next 00:08:43" at bounding box center [651, 30] width 1303 height 61
click at [1299, 60] on div "eTELL B2 Part 5 Review Back Next 00:08:42" at bounding box center [651, 30] width 1303 height 61
drag, startPoint x: 1299, startPoint y: 60, endPoint x: 1299, endPoint y: 70, distance: 9.6
click at [1299, 70] on div "eTELL B2 Part 5 Review Back Next 00:08:42 Question 28 of 30 00:08:42 Review Bac…" at bounding box center [651, 302] width 1303 height 604
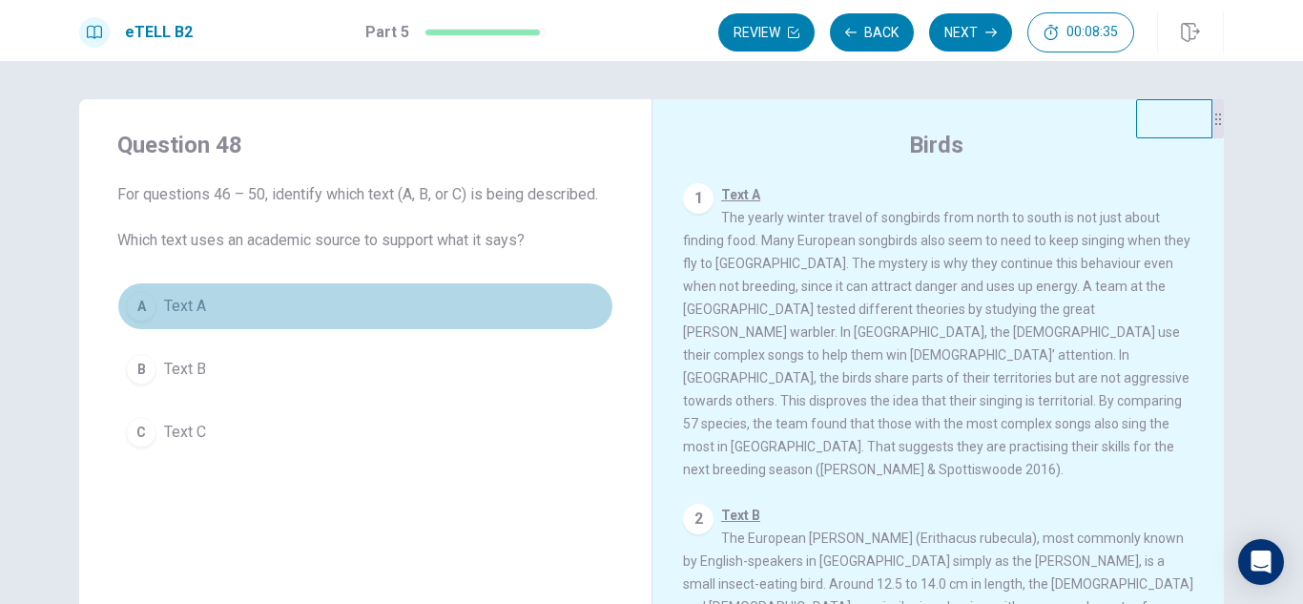
click at [172, 300] on span "Text A" at bounding box center [185, 306] width 42 height 23
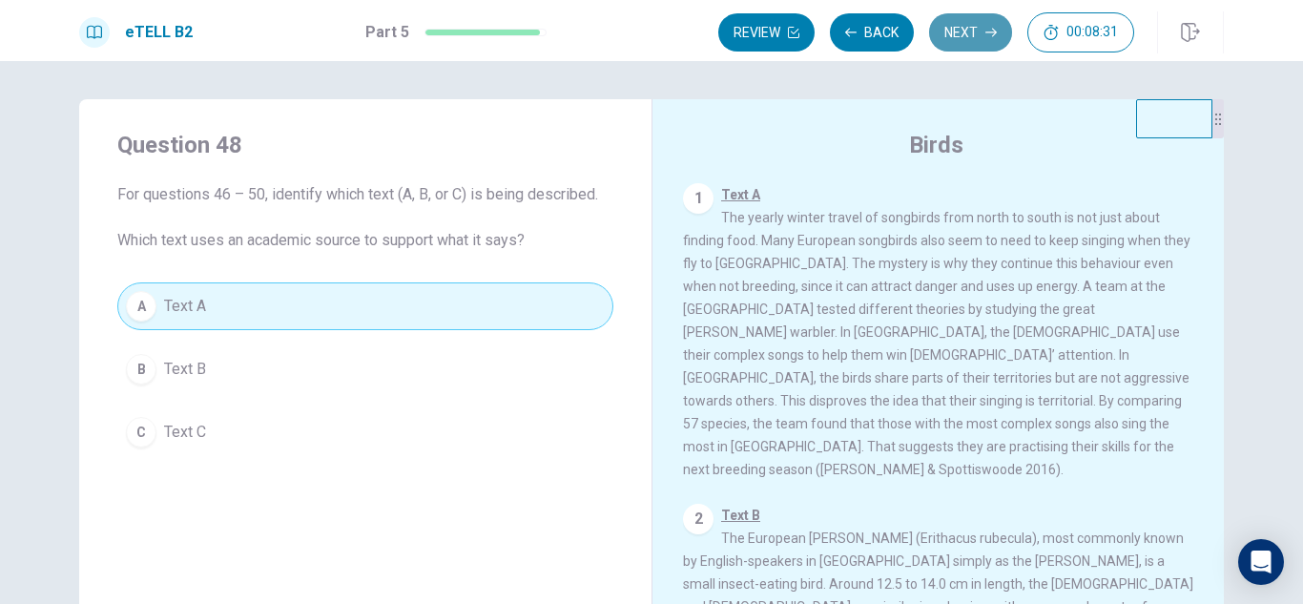
click at [964, 32] on button "Next" at bounding box center [970, 32] width 83 height 38
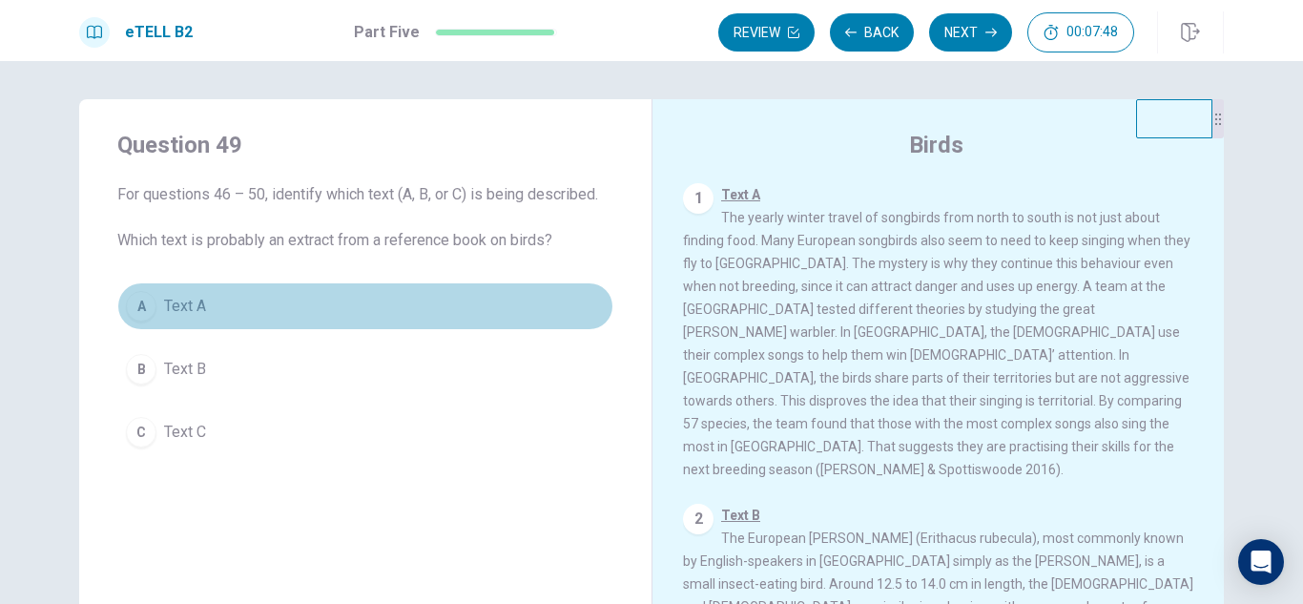
click at [179, 301] on span "Text A" at bounding box center [185, 306] width 42 height 23
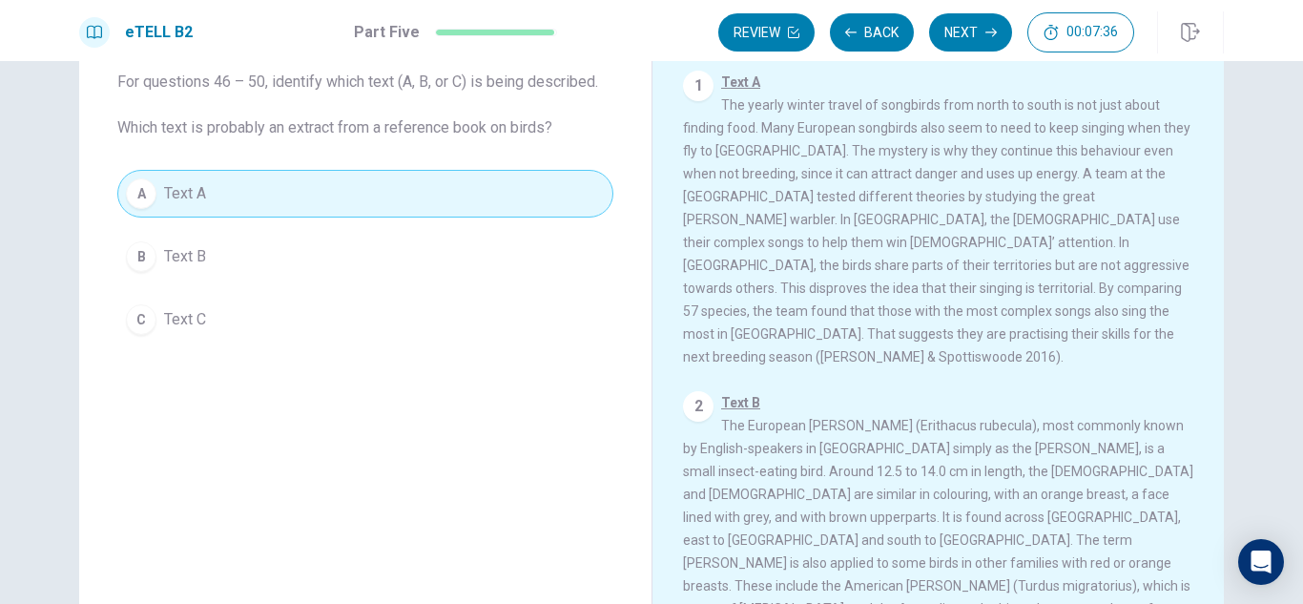
scroll to position [114, 0]
click at [954, 32] on button "Next" at bounding box center [970, 32] width 83 height 38
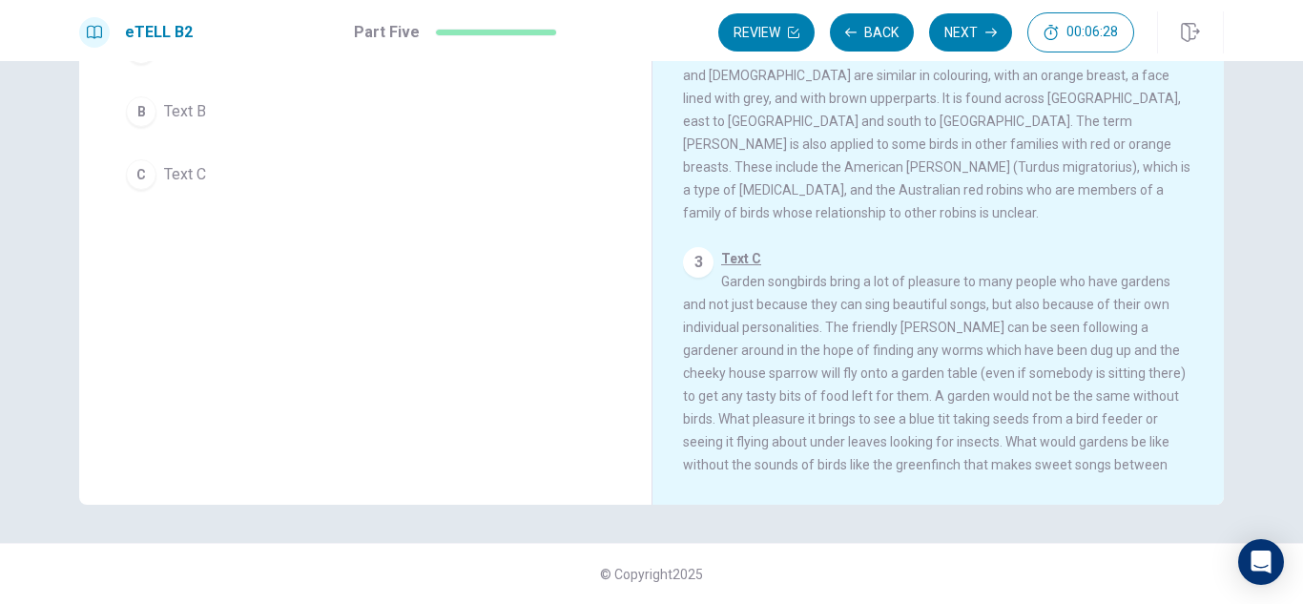
scroll to position [280, 0]
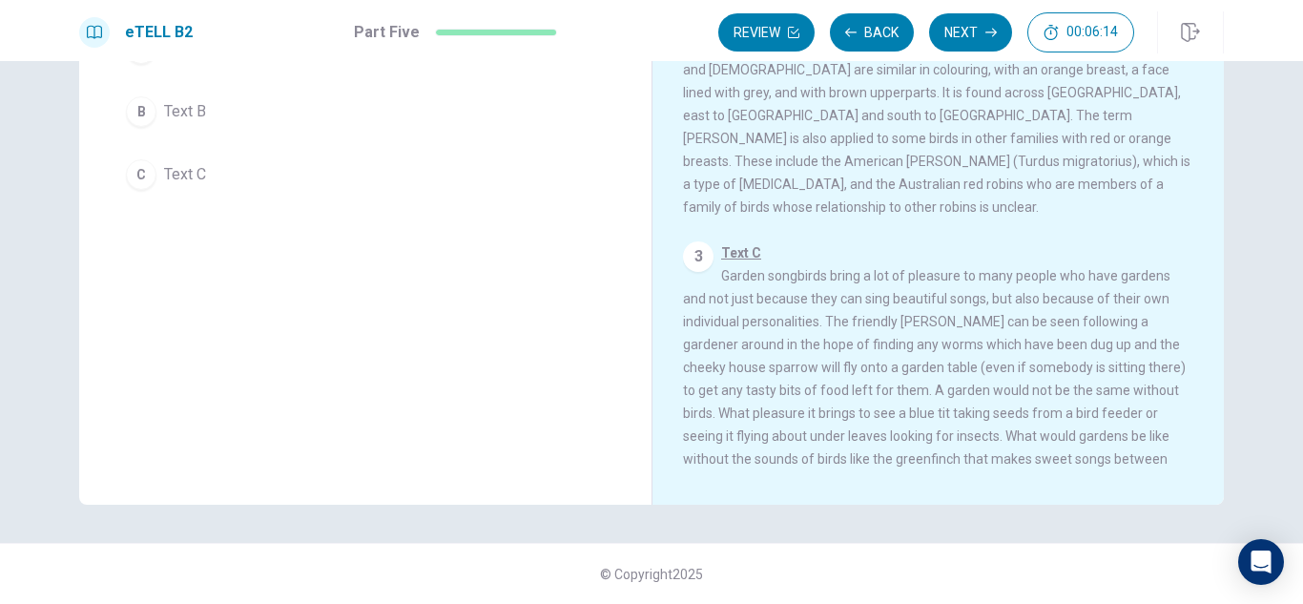
click at [1298, 59] on div "eTELL B2 Part Five Review Back Next 00:06:14" at bounding box center [651, 30] width 1303 height 61
click at [1297, 66] on div "eTELL B2 Part Five Review Back Next 00:06:13 Question 30 of 30 00:06:13 Review …" at bounding box center [651, 302] width 1303 height 604
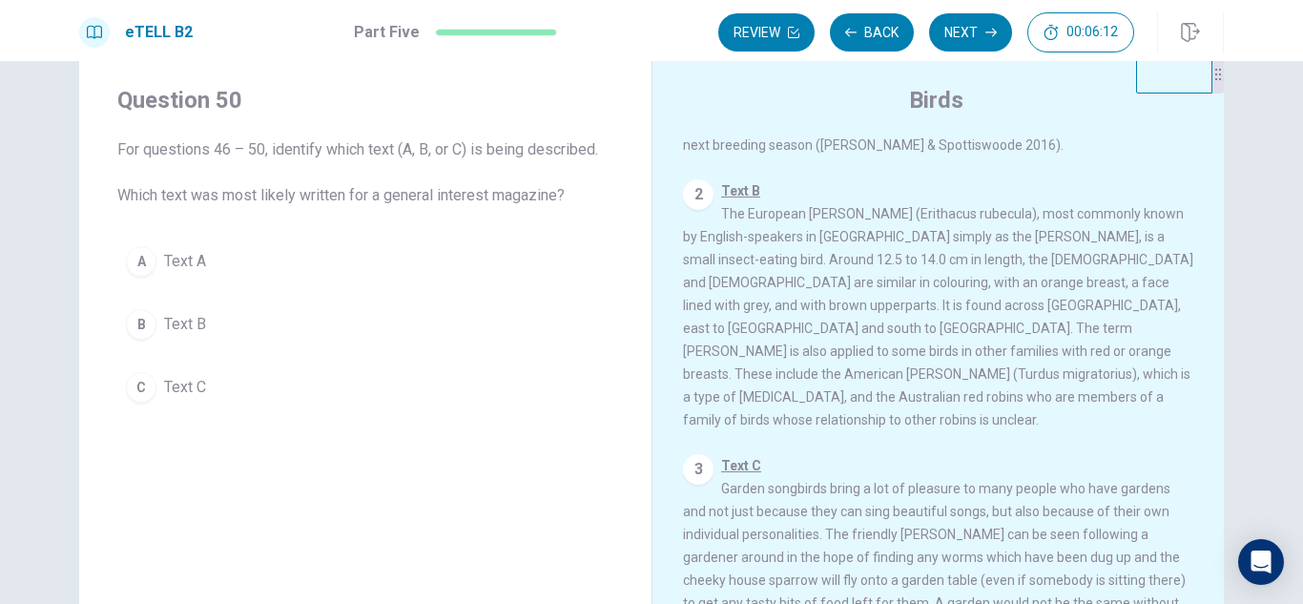
scroll to position [29, 0]
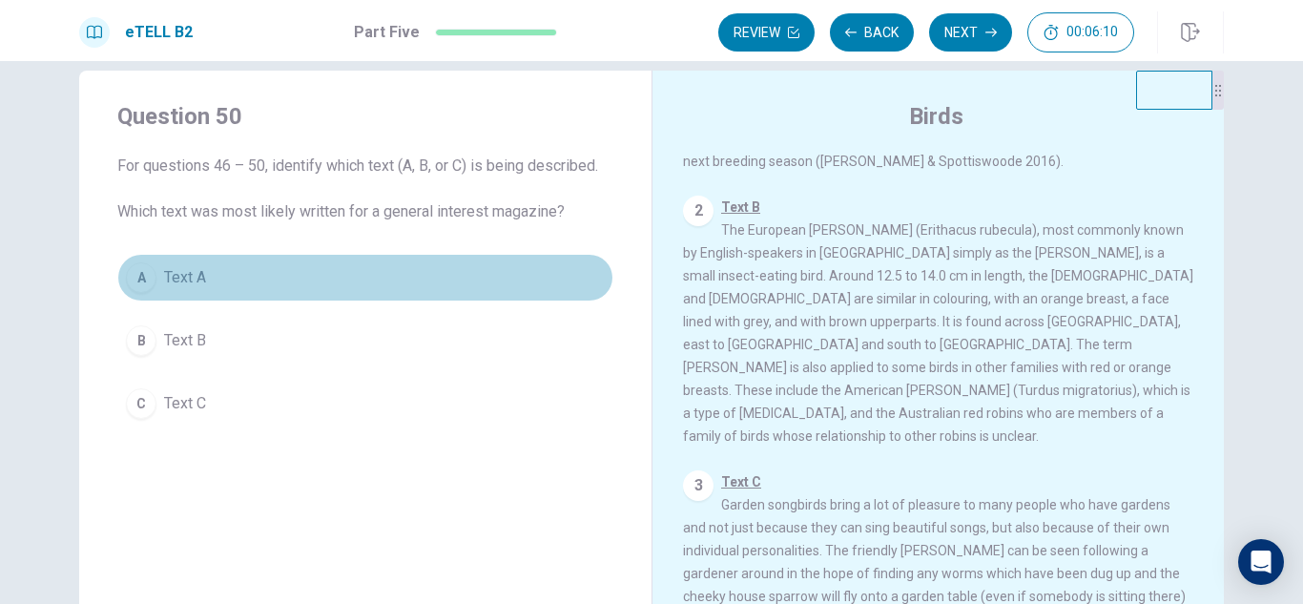
click at [170, 275] on span "Text A" at bounding box center [185, 277] width 42 height 23
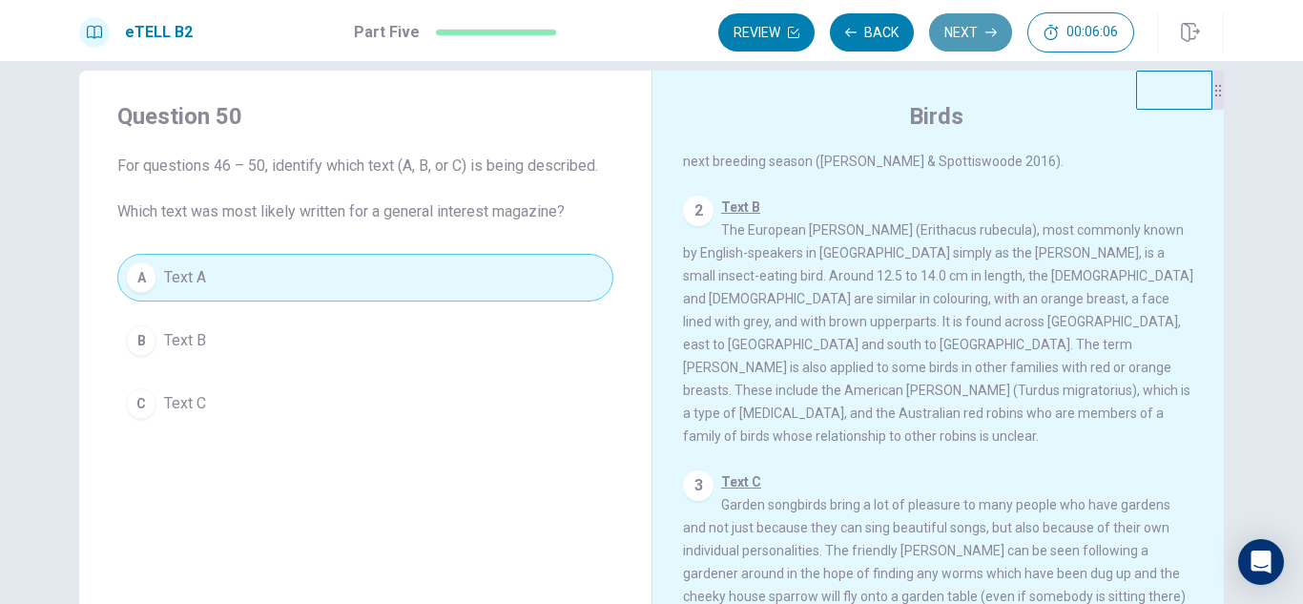
click at [973, 36] on button "Next" at bounding box center [970, 32] width 83 height 38
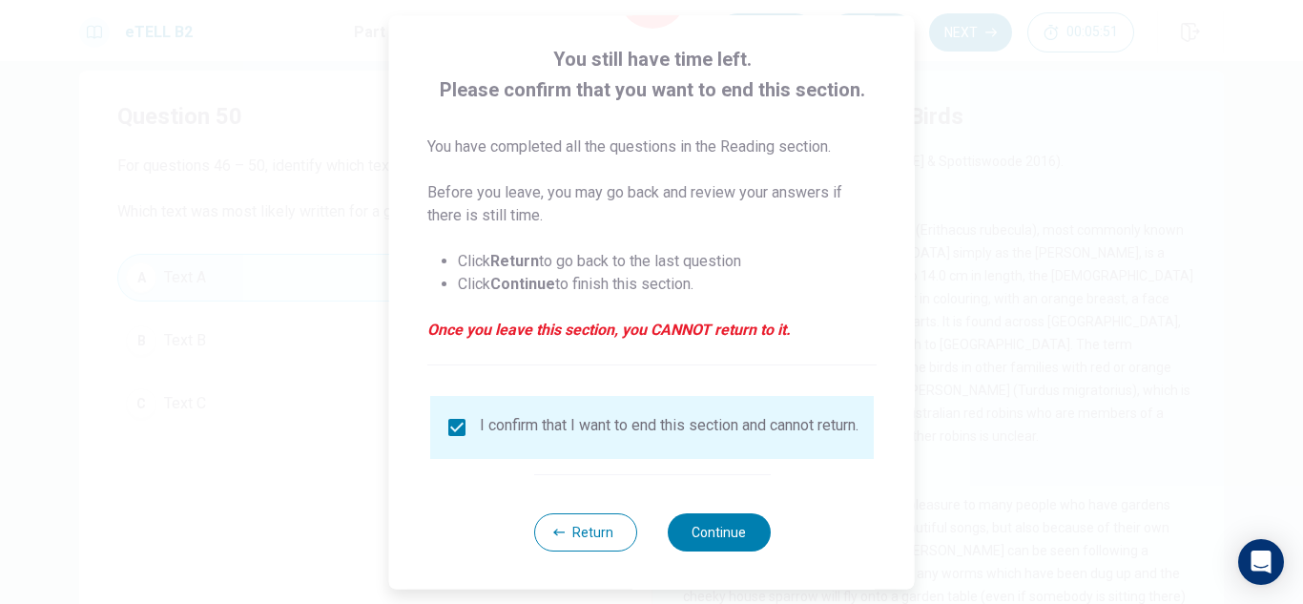
scroll to position [108, 0]
click at [722, 528] on button "Continue" at bounding box center [718, 531] width 103 height 38
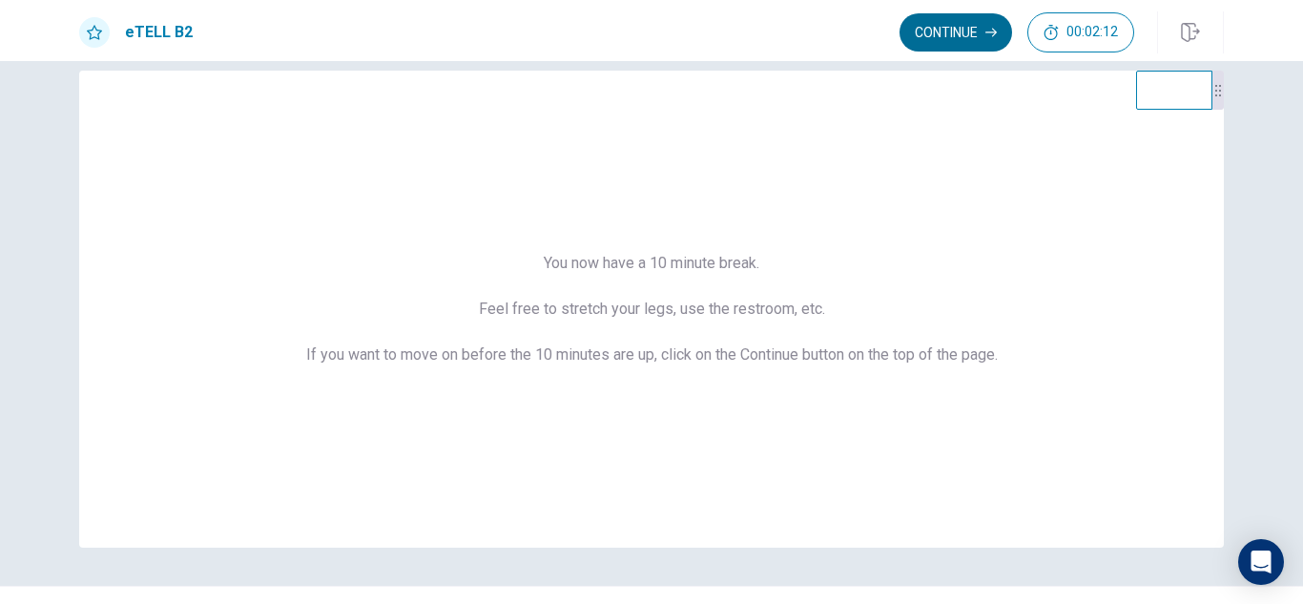
click at [931, 23] on button "Continue" at bounding box center [956, 32] width 113 height 38
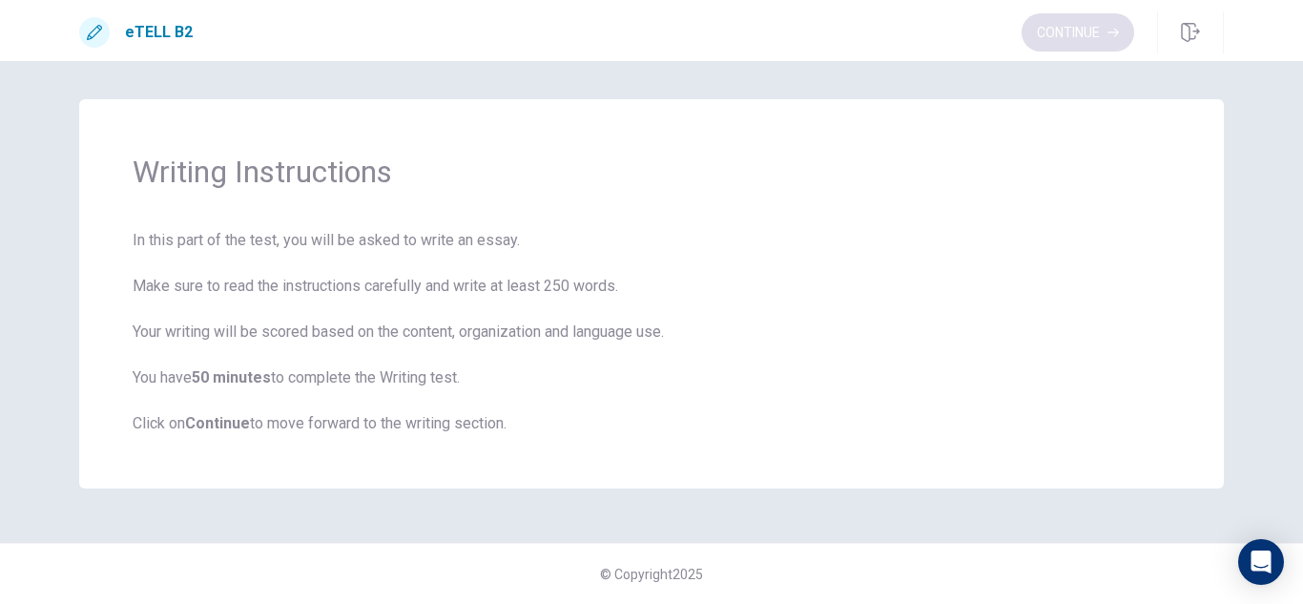
scroll to position [0, 0]
click at [1066, 30] on button "Continue" at bounding box center [1078, 32] width 113 height 38
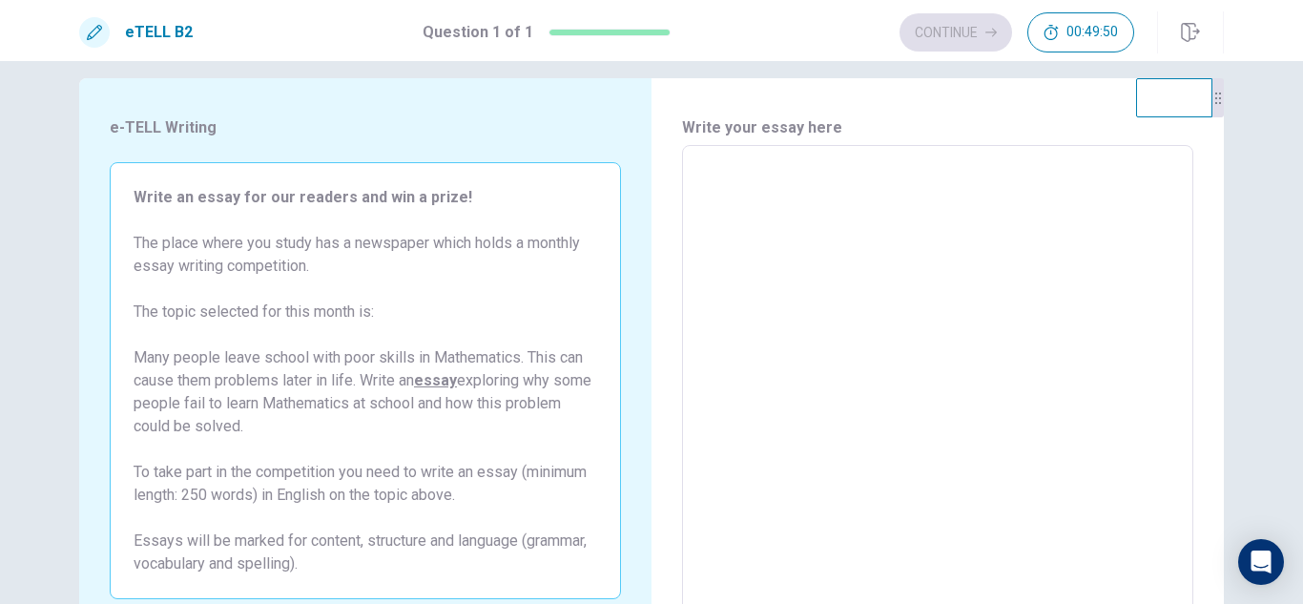
scroll to position [38, 0]
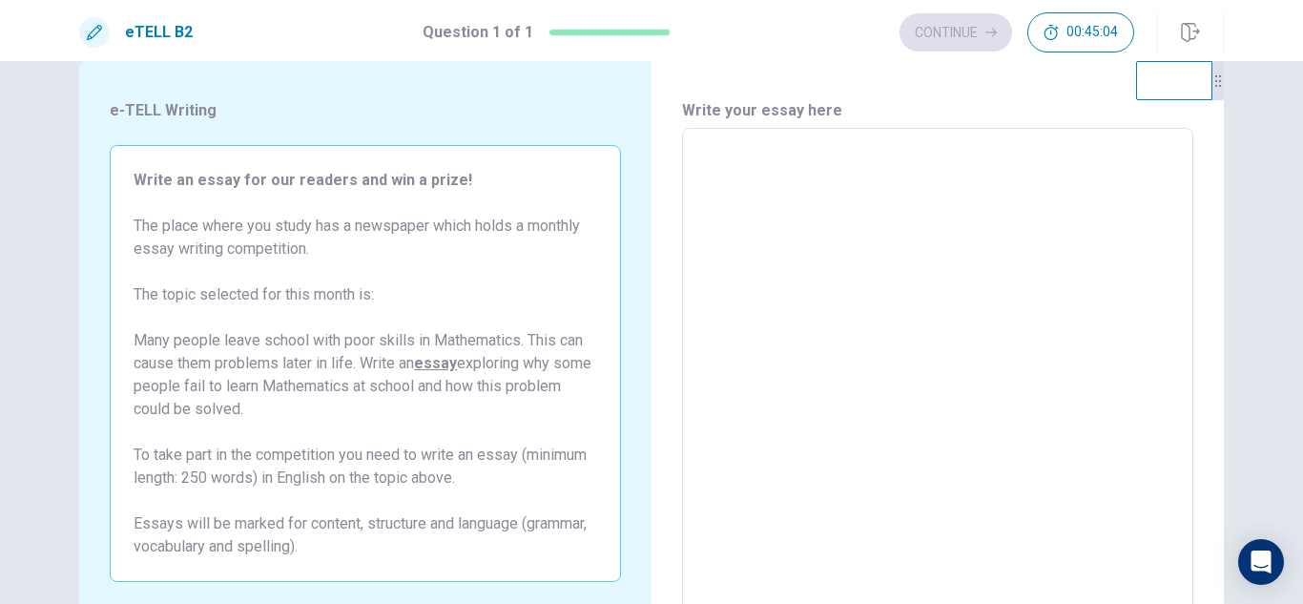
click at [725, 178] on textarea at bounding box center [938, 392] width 485 height 496
type textarea "*"
type textarea "**"
type textarea "*"
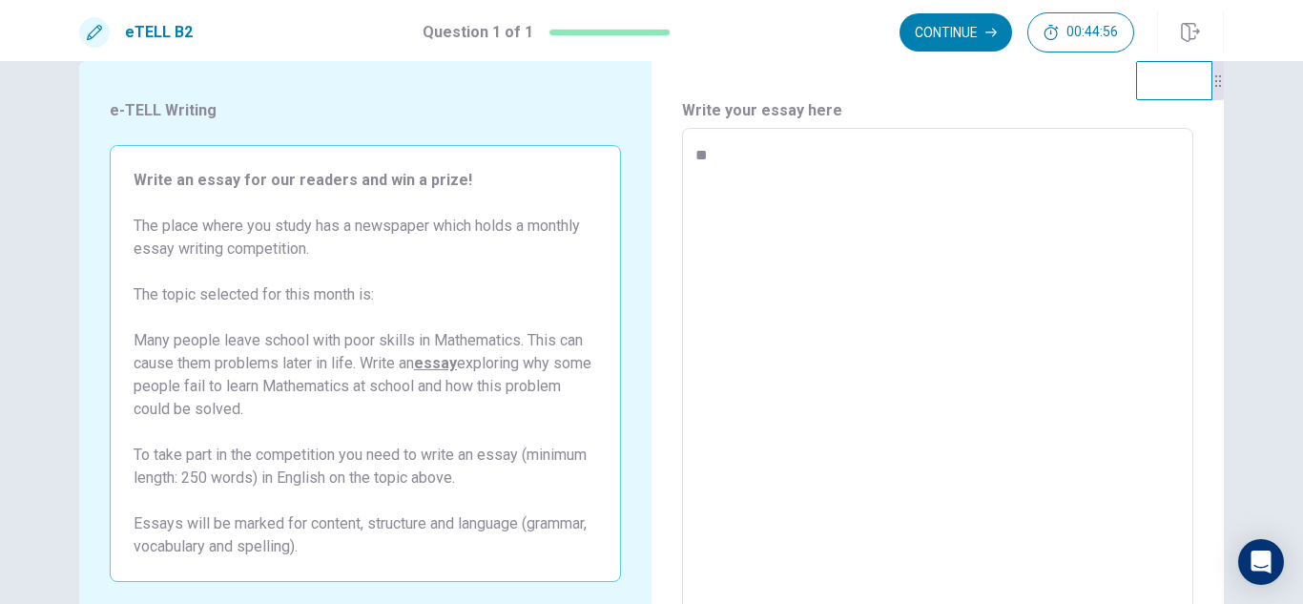
type textarea "**"
type textarea "*"
type textarea "****"
type textarea "*"
type textarea "*****"
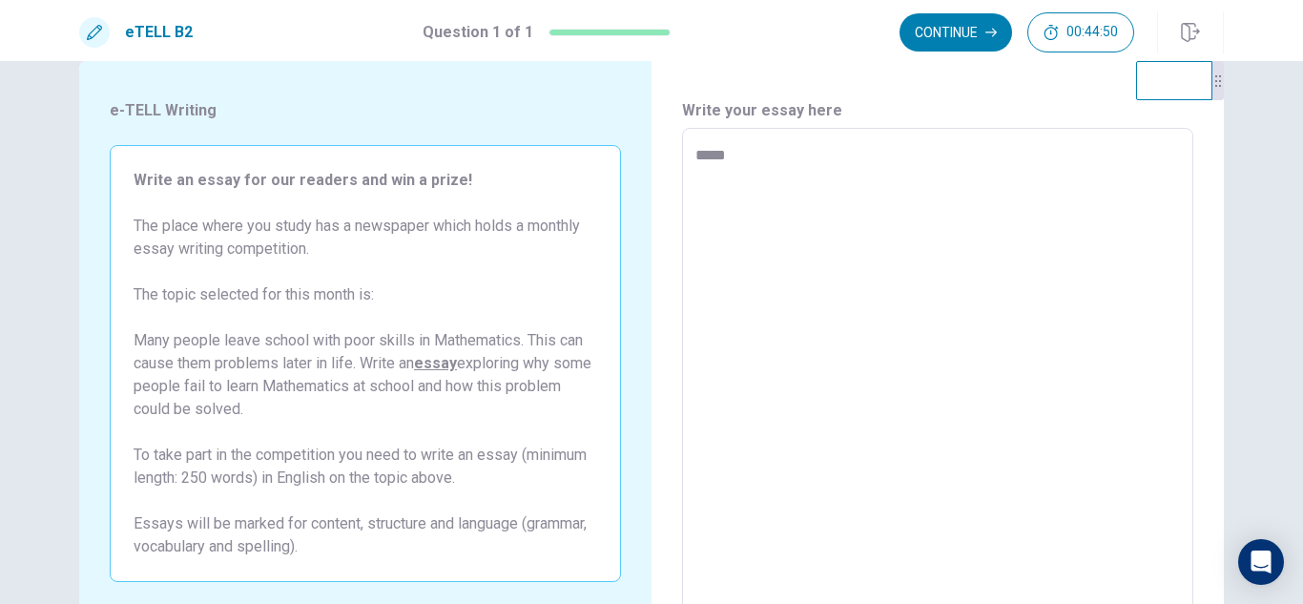
type textarea "*"
type textarea "******"
type textarea "*"
type textarea "*******"
type textarea "*"
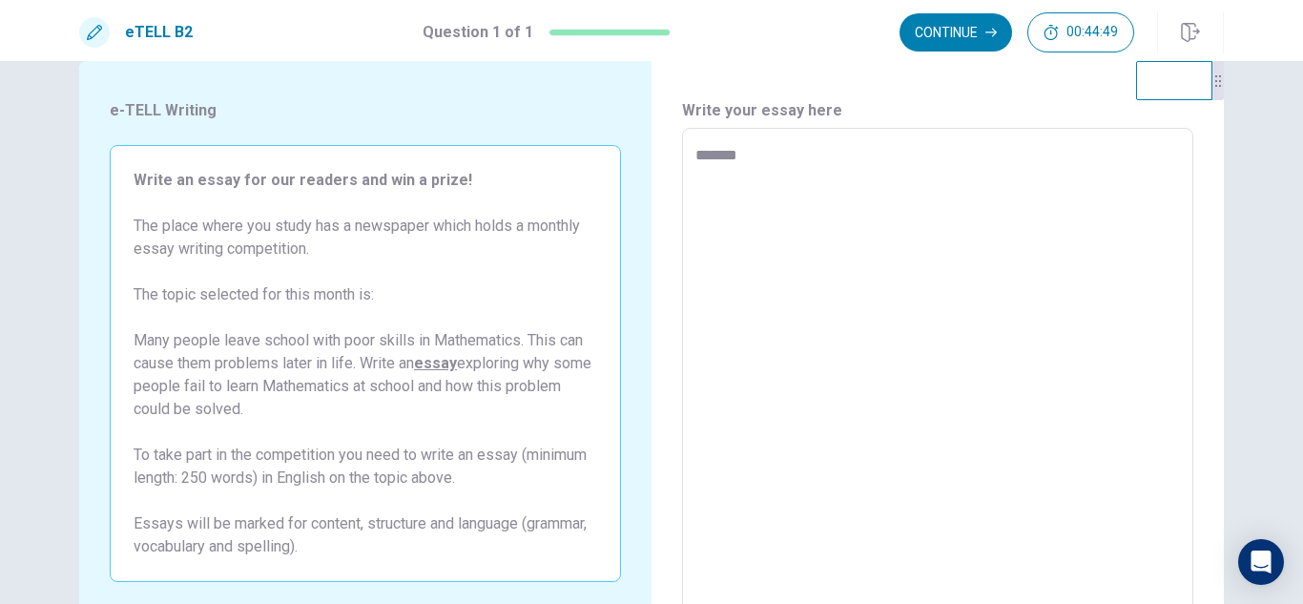
type textarea "*******"
type textarea "*"
type textarea "*********"
type textarea "*"
type textarea "**********"
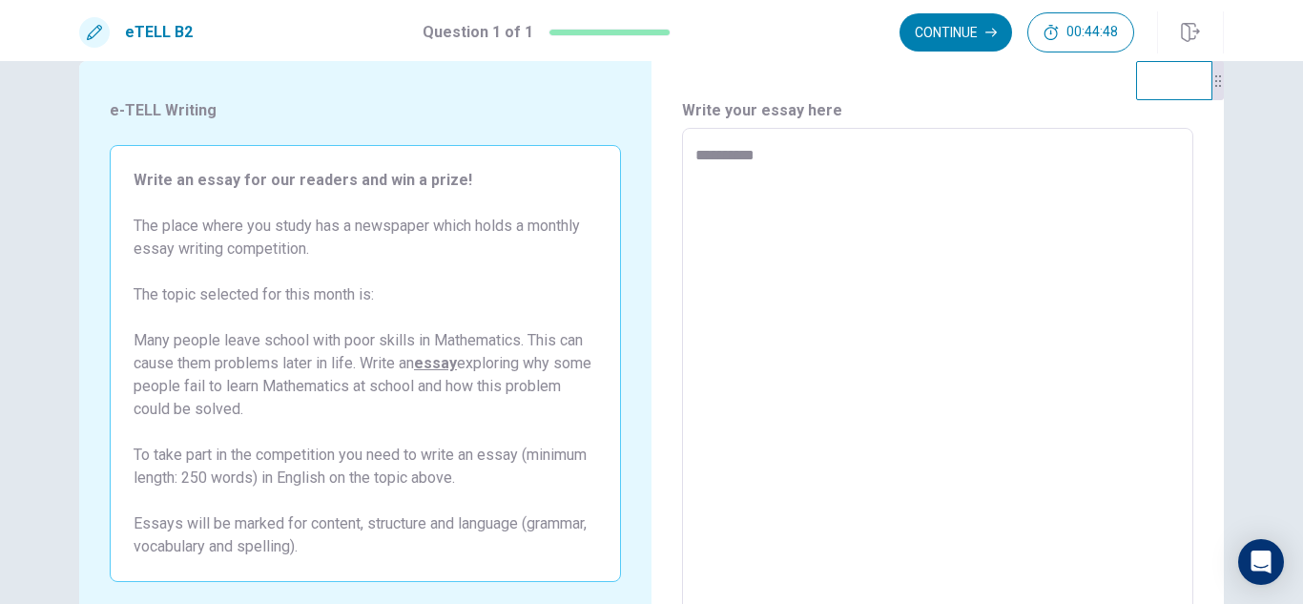
type textarea "*"
type textarea "**********"
type textarea "*"
type textarea "**********"
type textarea "*"
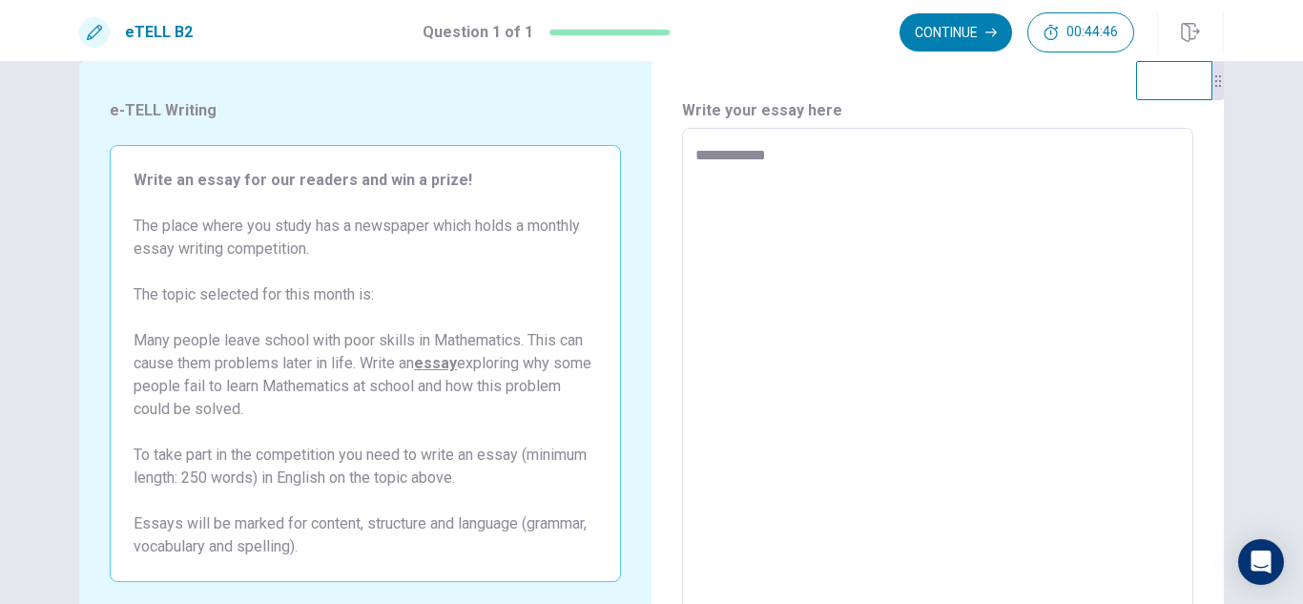
type textarea "**********"
type textarea "*"
type textarea "**********"
type textarea "*"
type textarea "**********"
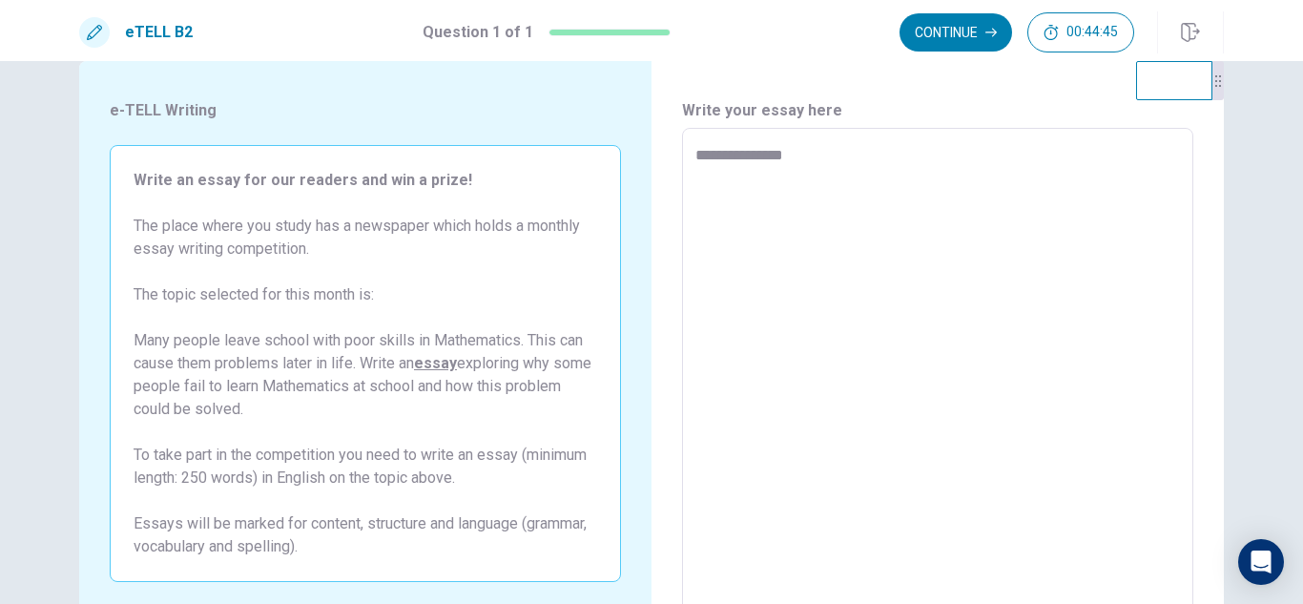
type textarea "*"
type textarea "**********"
type textarea "*"
type textarea "**********"
type textarea "*"
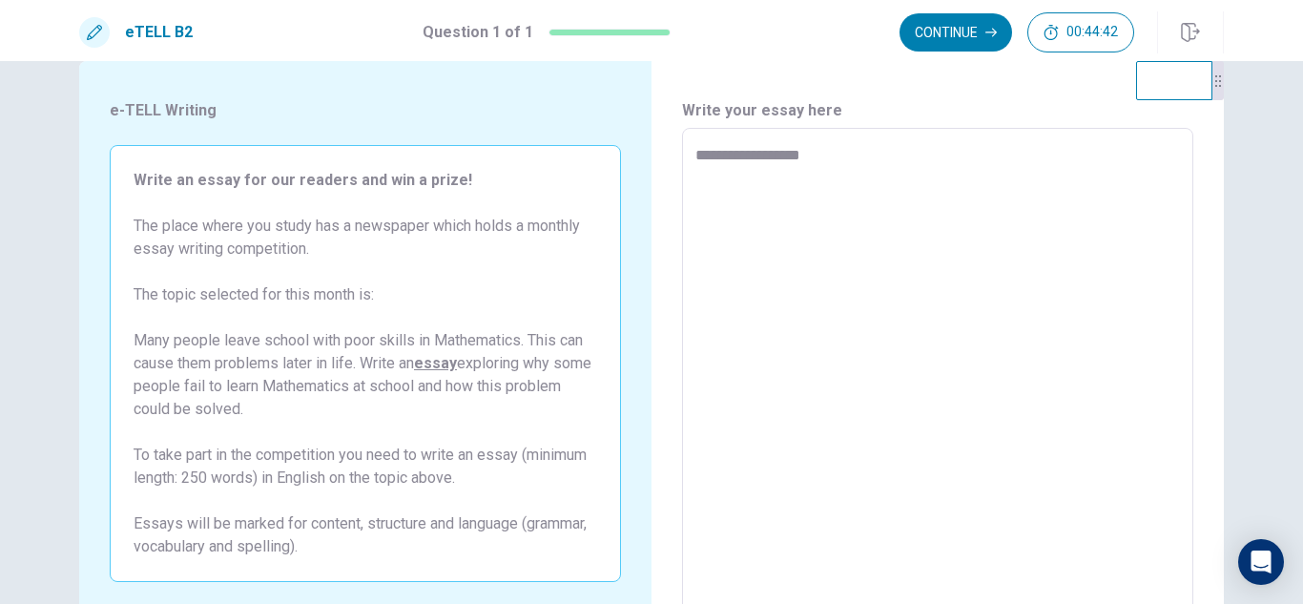
type textarea "**********"
type textarea "*"
type textarea "**********"
type textarea "*"
type textarea "**********"
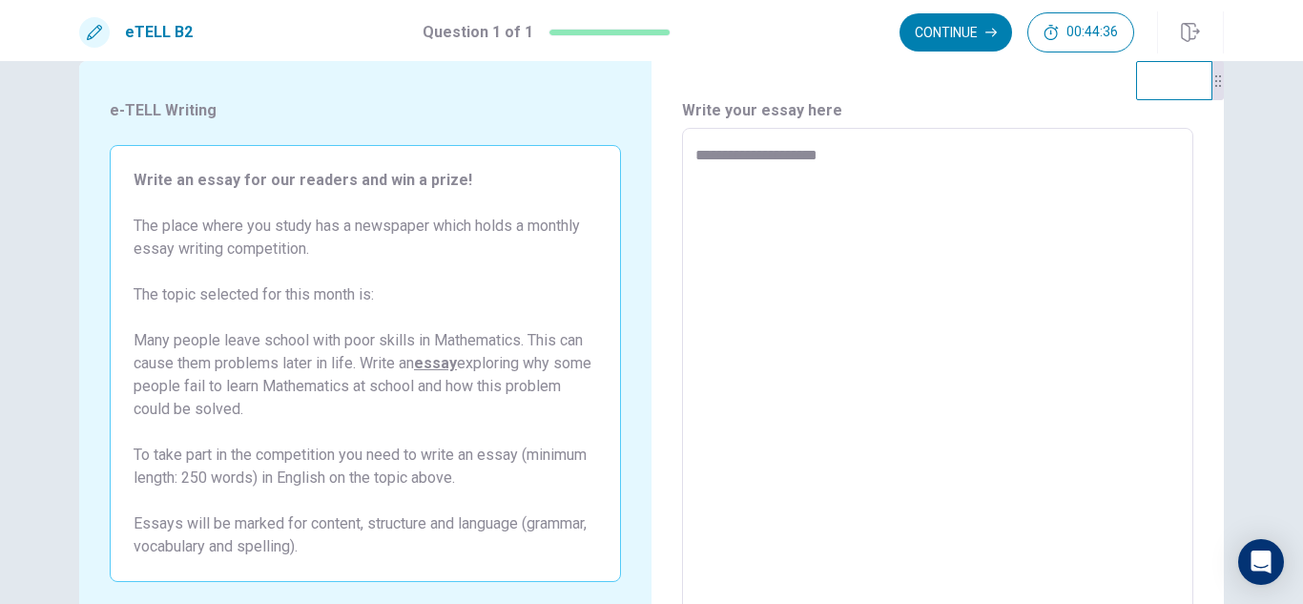
type textarea "*"
type textarea "**********"
type textarea "*"
type textarea "**********"
type textarea "*"
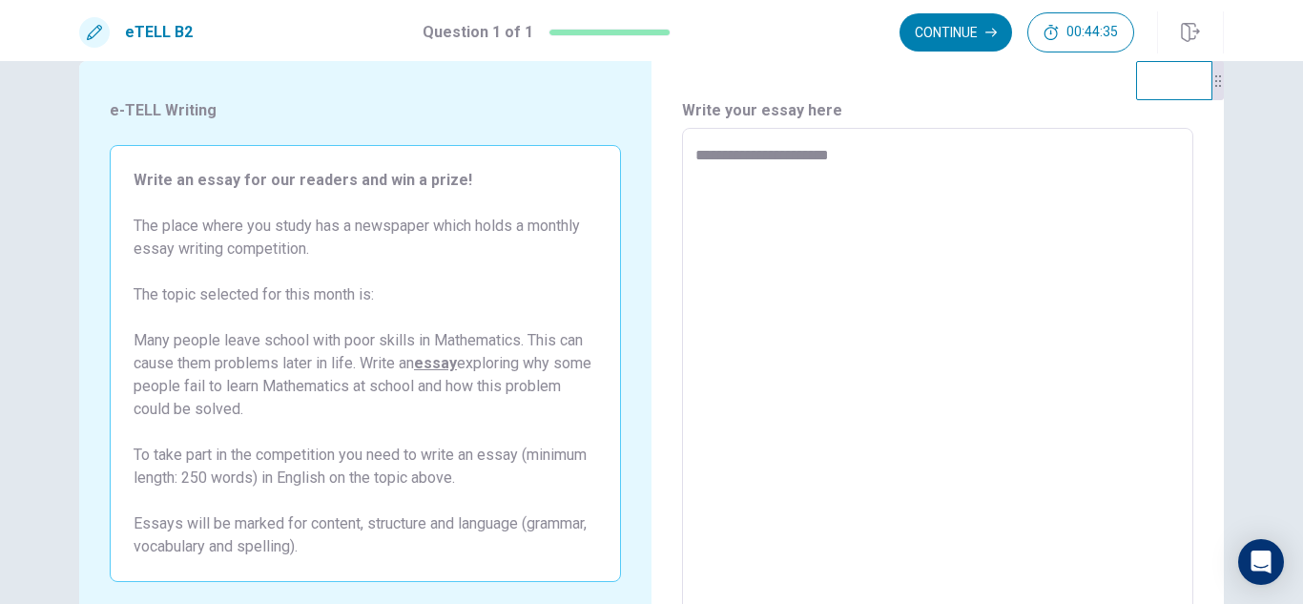
type textarea "**********"
type textarea "*"
type textarea "**********"
type textarea "*"
type textarea "**********"
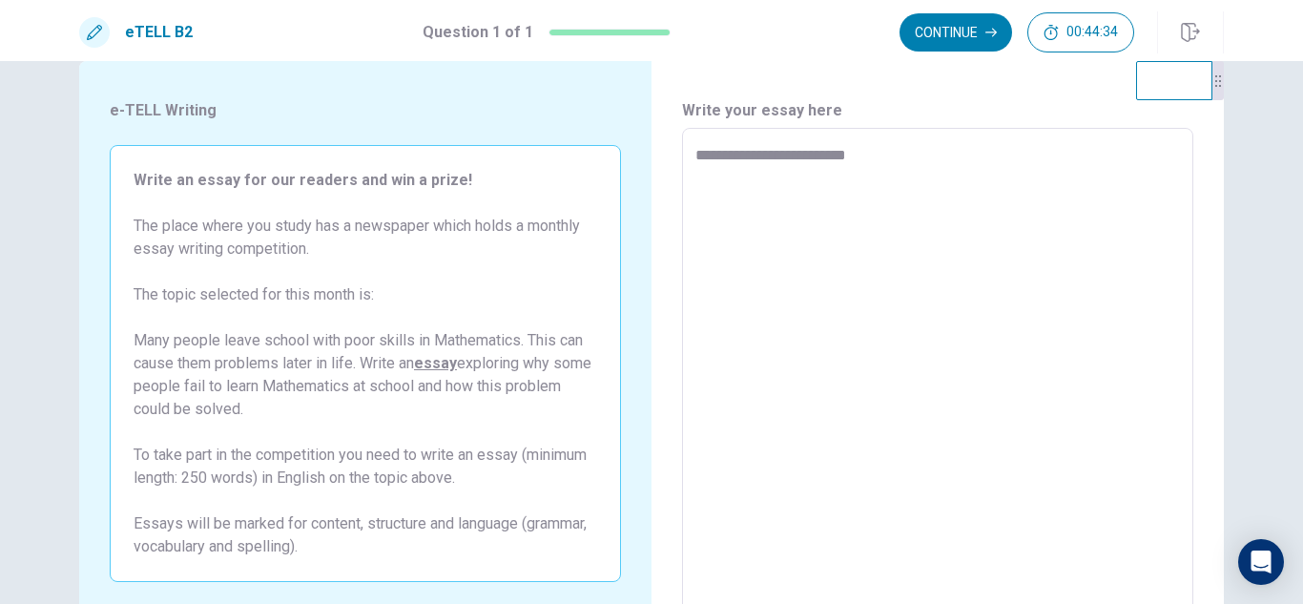
type textarea "*"
type textarea "**********"
type textarea "*"
type textarea "**********"
type textarea "*"
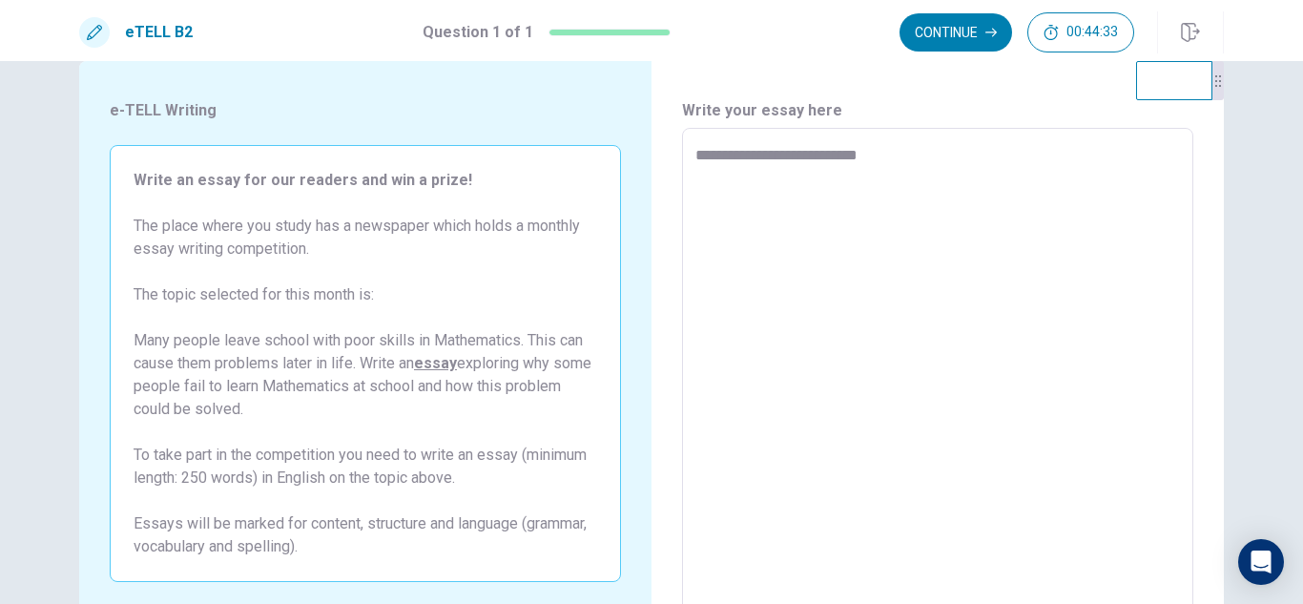
type textarea "**********"
type textarea "*"
type textarea "**********"
type textarea "*"
type textarea "**********"
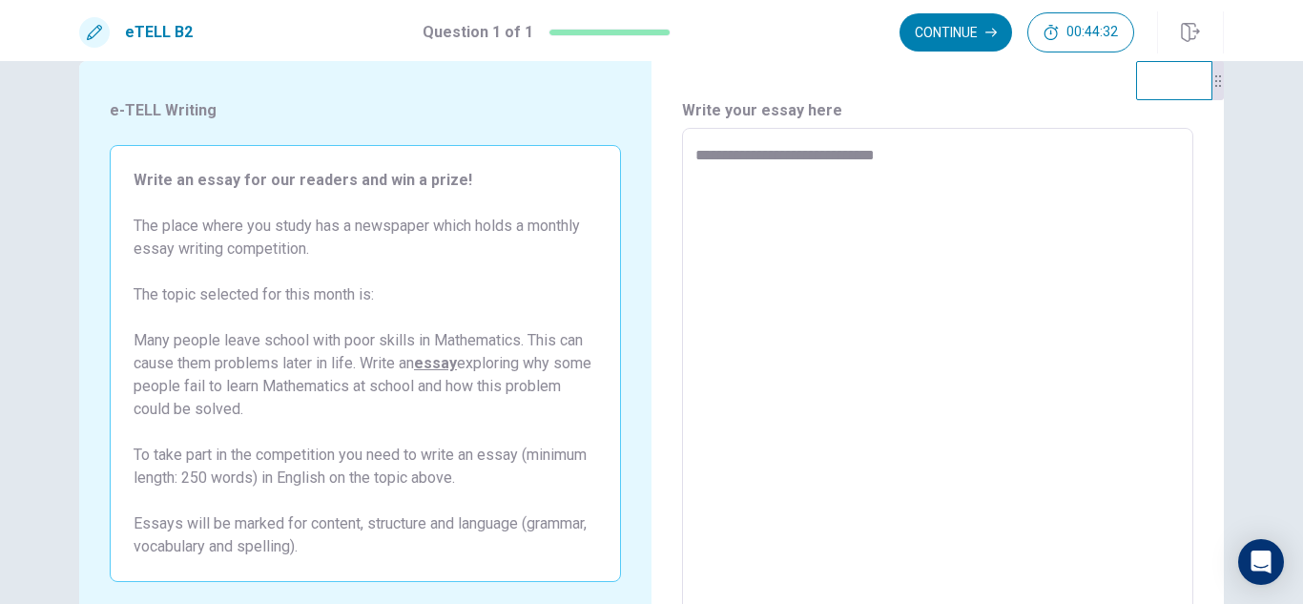
type textarea "*"
type textarea "**********"
type textarea "*"
type textarea "**********"
type textarea "*"
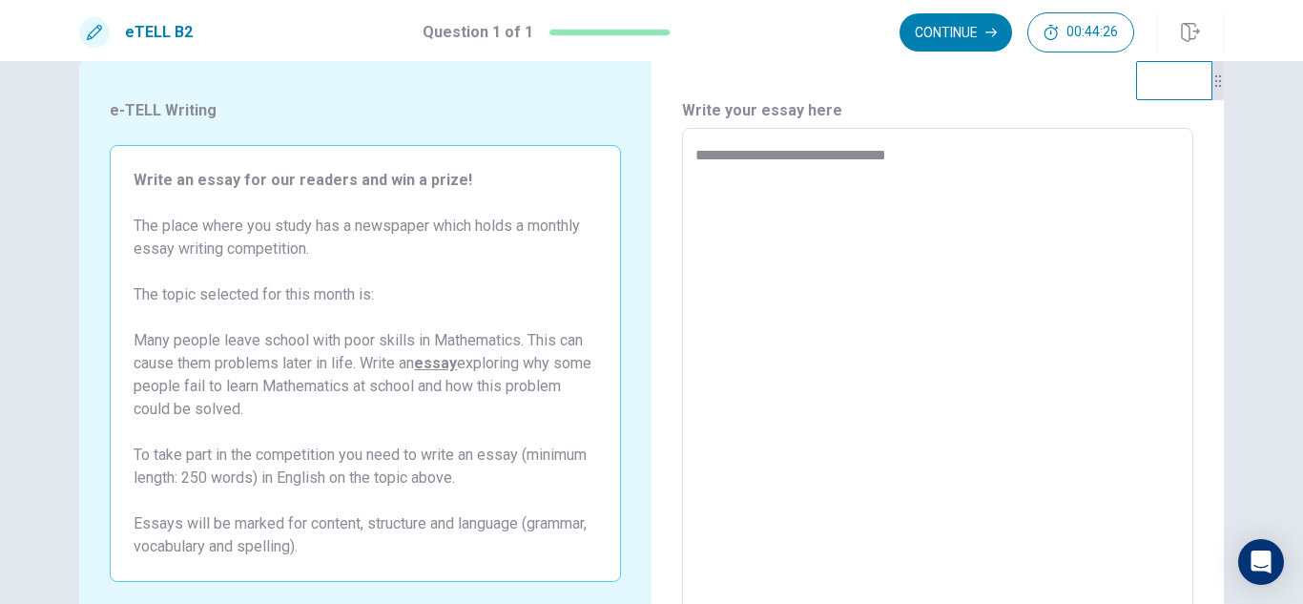
type textarea "**********"
type textarea "*"
type textarea "**********"
type textarea "*"
type textarea "**********"
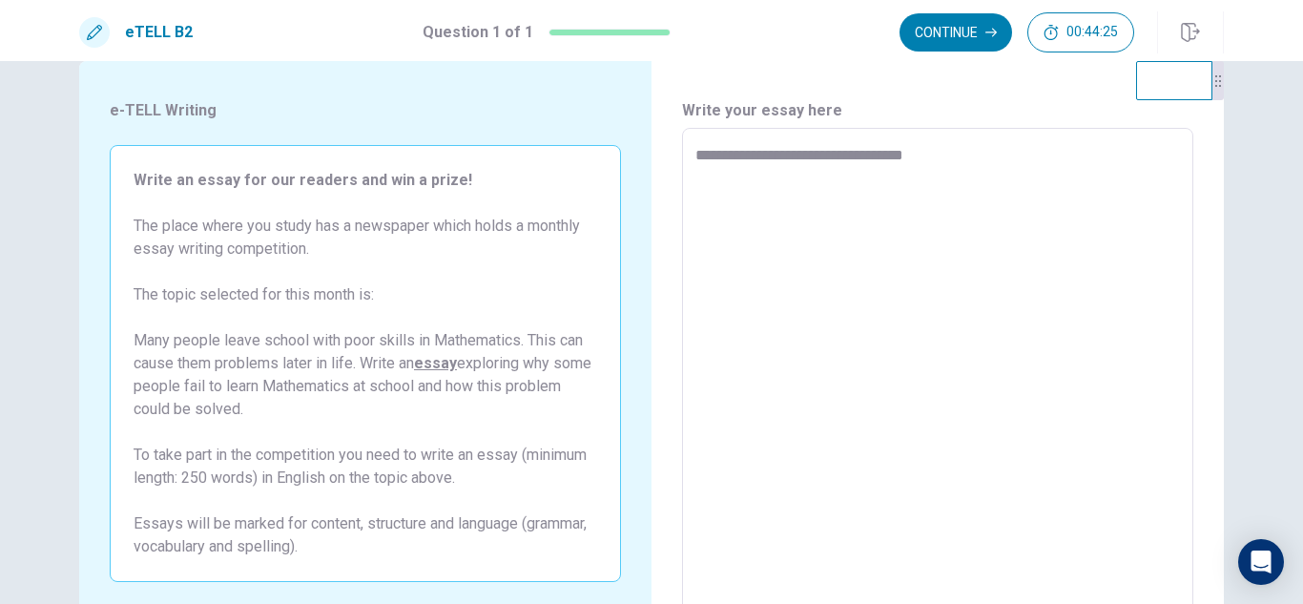
type textarea "*"
type textarea "**********"
type textarea "*"
type textarea "**********"
type textarea "*"
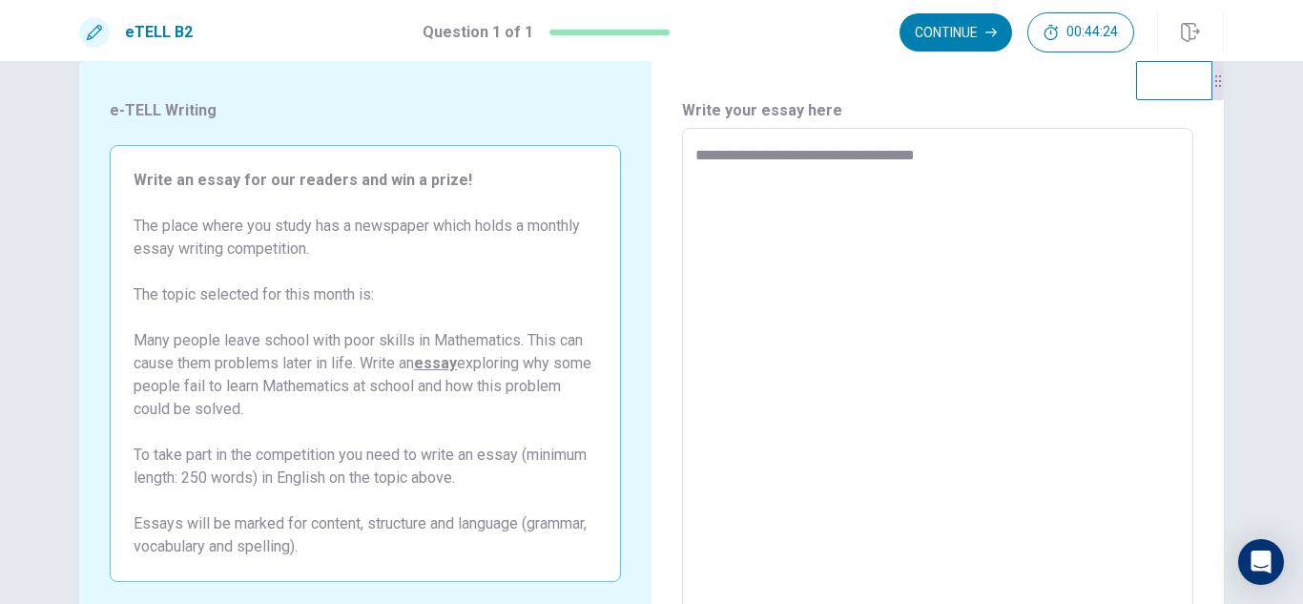
type textarea "**********"
type textarea "*"
type textarea "**********"
type textarea "*"
type textarea "**********"
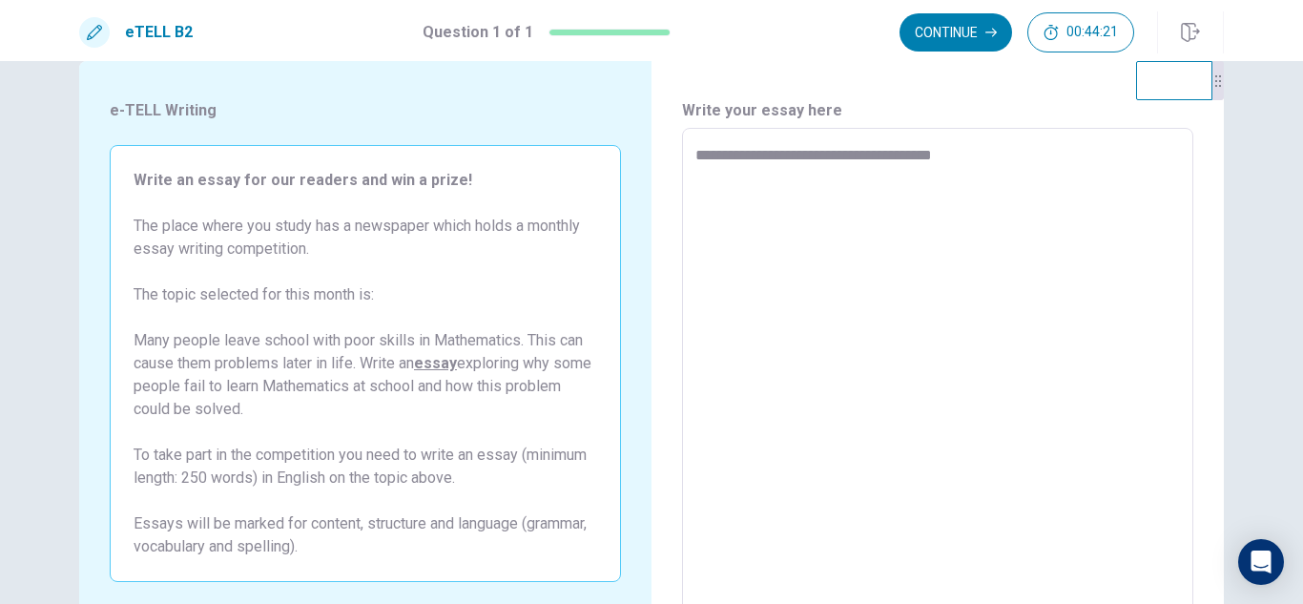
type textarea "*"
type textarea "**********"
type textarea "*"
type textarea "**********"
type textarea "*"
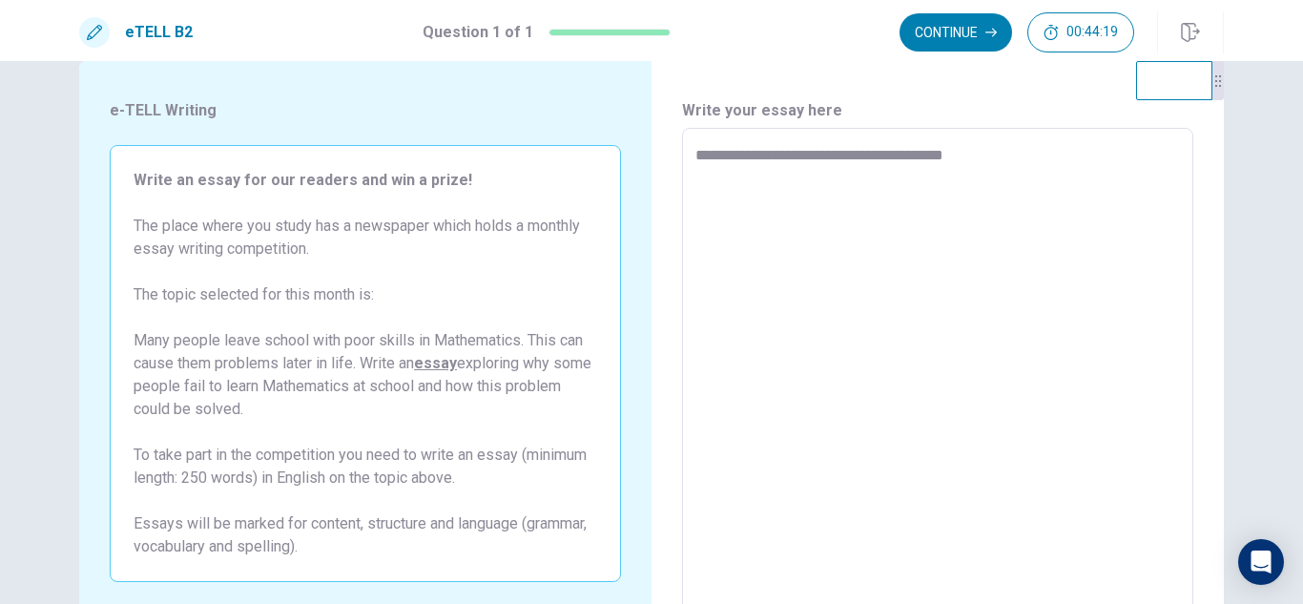
type textarea "**********"
type textarea "*"
type textarea "**********"
type textarea "*"
type textarea "**********"
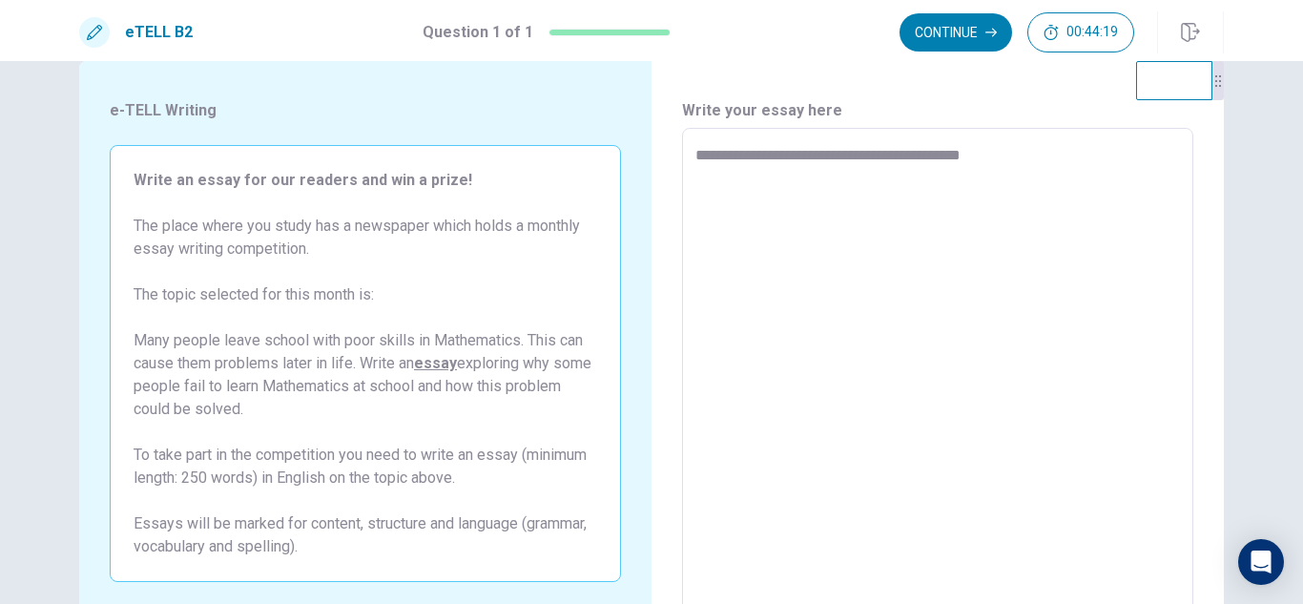
type textarea "*"
type textarea "**********"
type textarea "*"
type textarea "**********"
type textarea "*"
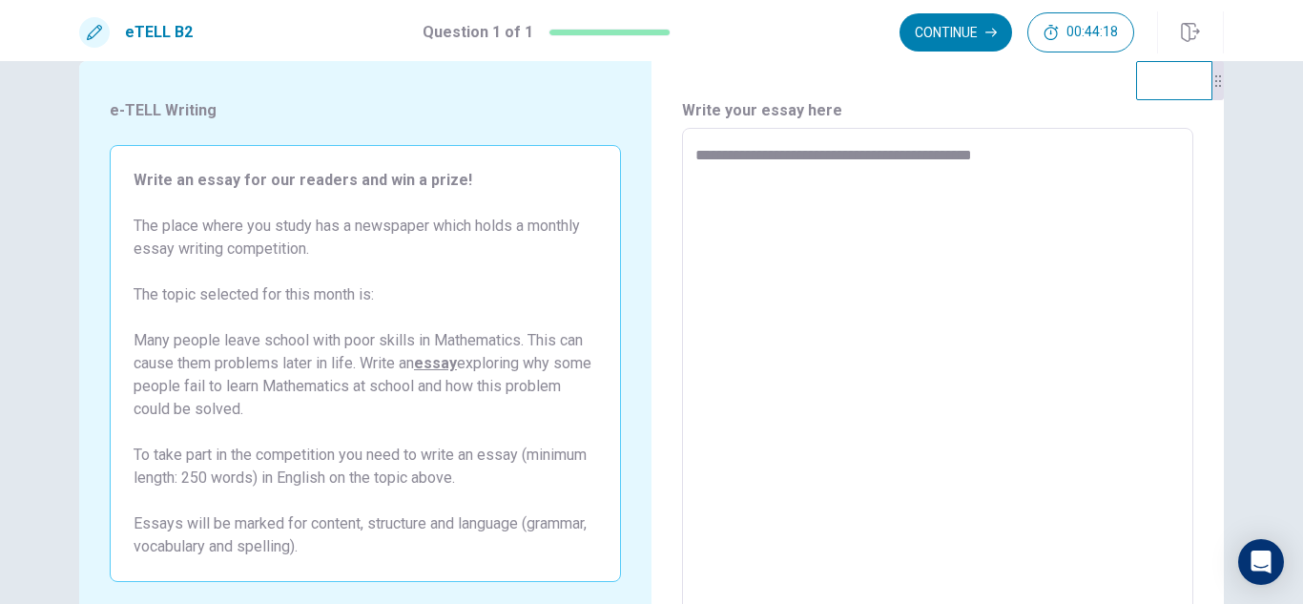
type textarea "**********"
type textarea "*"
type textarea "**********"
type textarea "*"
type textarea "**********"
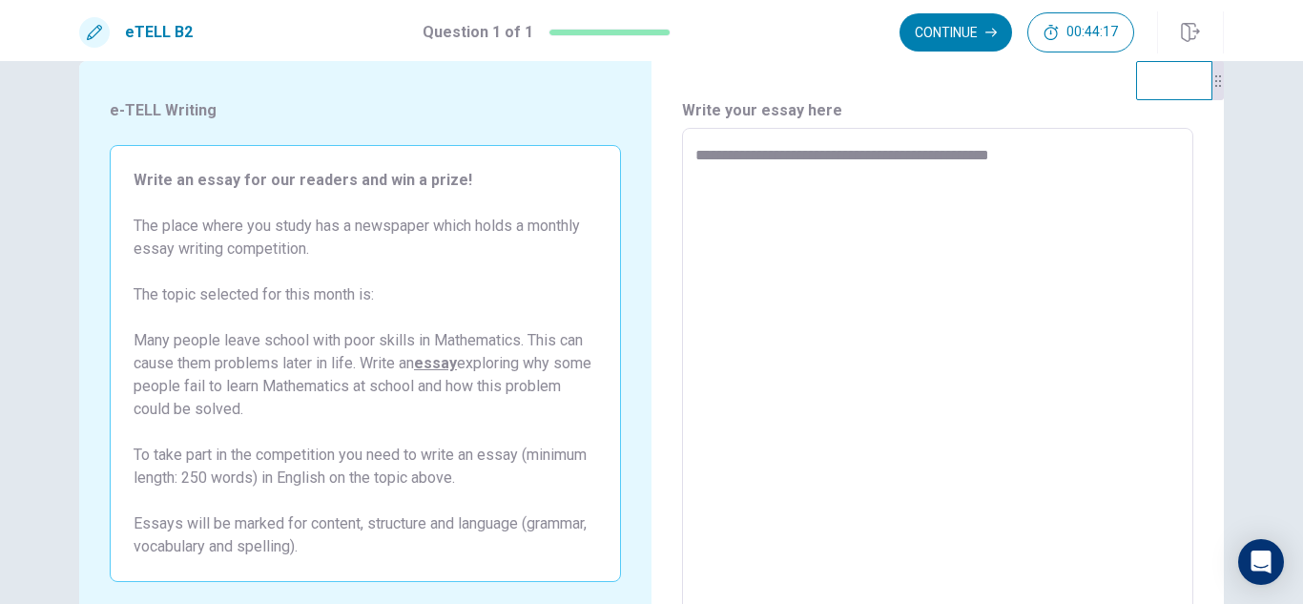
type textarea "*"
type textarea "**********"
type textarea "*"
type textarea "**********"
type textarea "*"
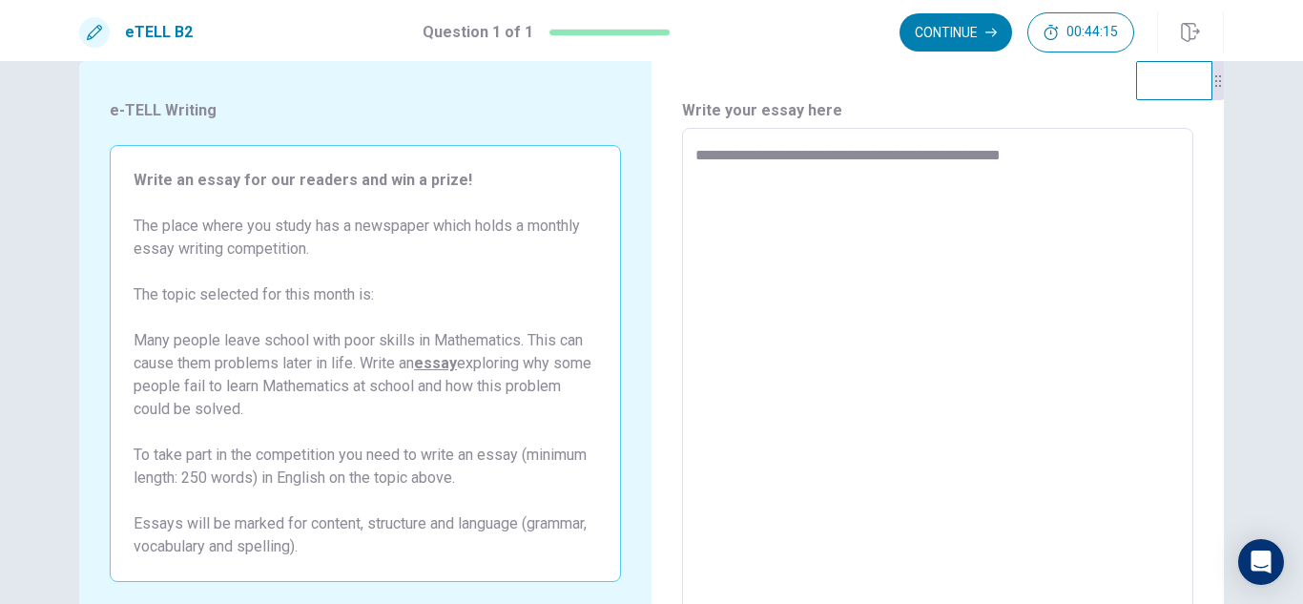
type textarea "**********"
type textarea "*"
type textarea "**********"
type textarea "*"
type textarea "**********"
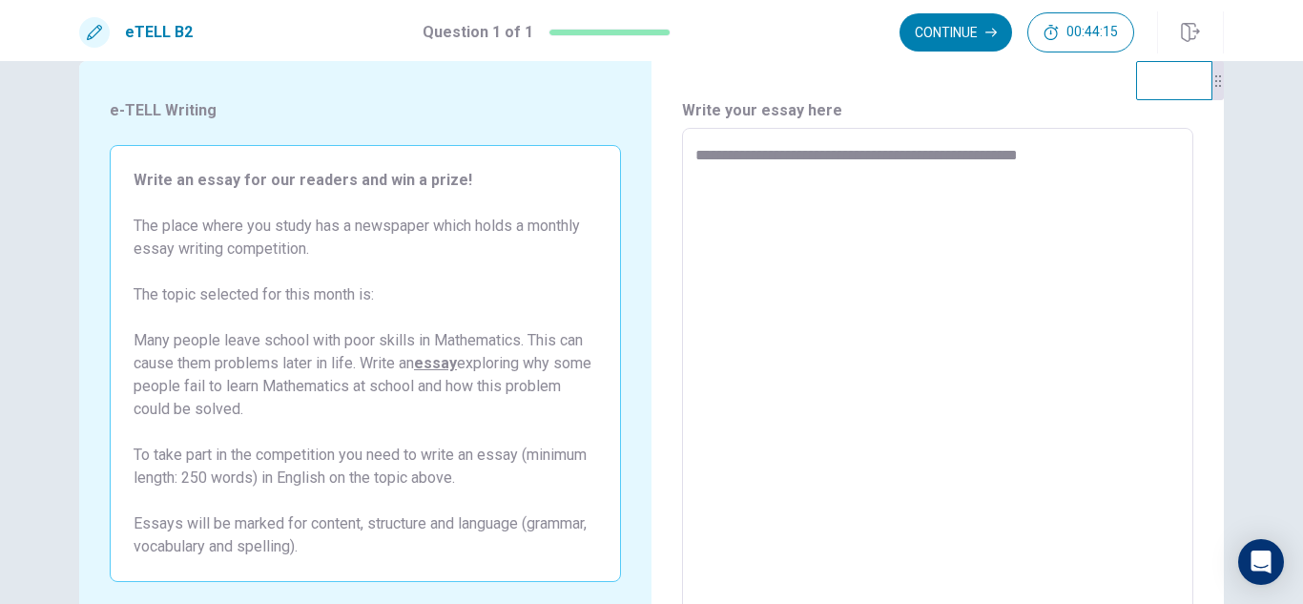
type textarea "*"
type textarea "**********"
type textarea "*"
type textarea "**********"
type textarea "*"
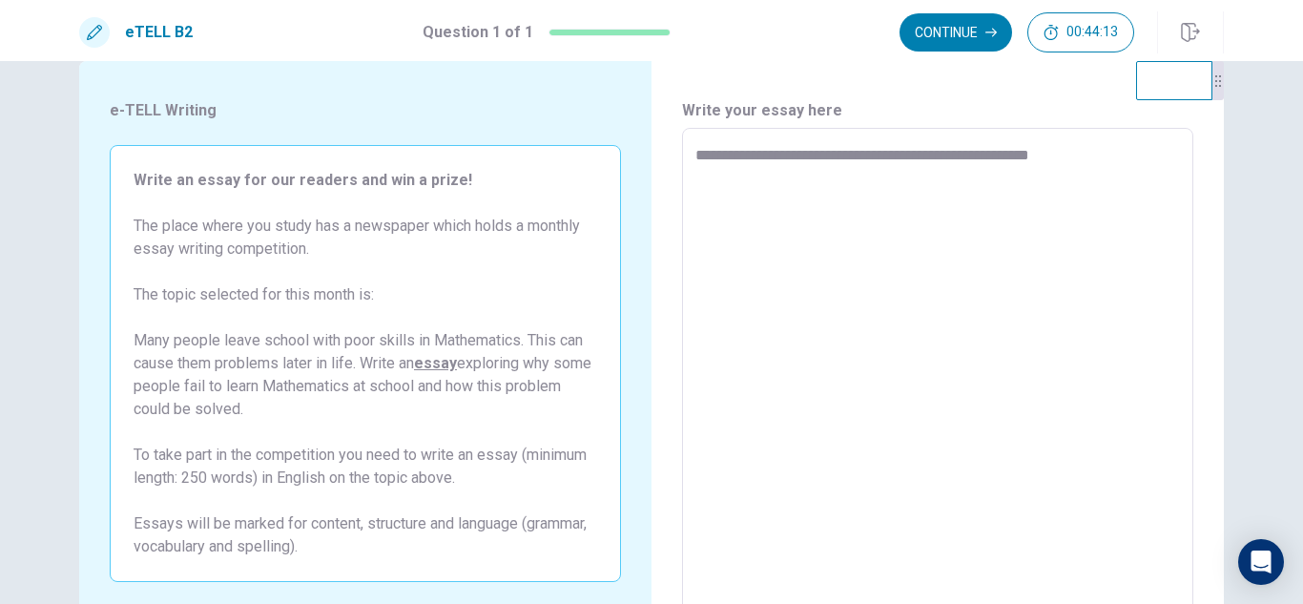
type textarea "**********"
type textarea "*"
type textarea "**********"
type textarea "*"
type textarea "**********"
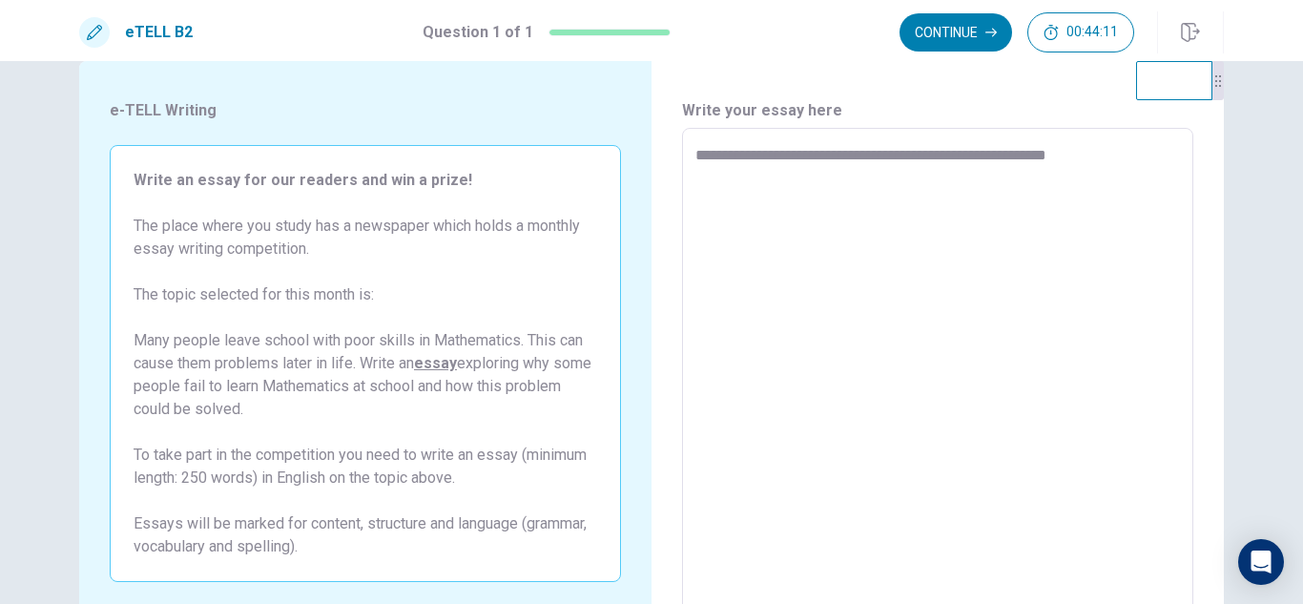
type textarea "*"
type textarea "**********"
type textarea "*"
type textarea "**********"
type textarea "*"
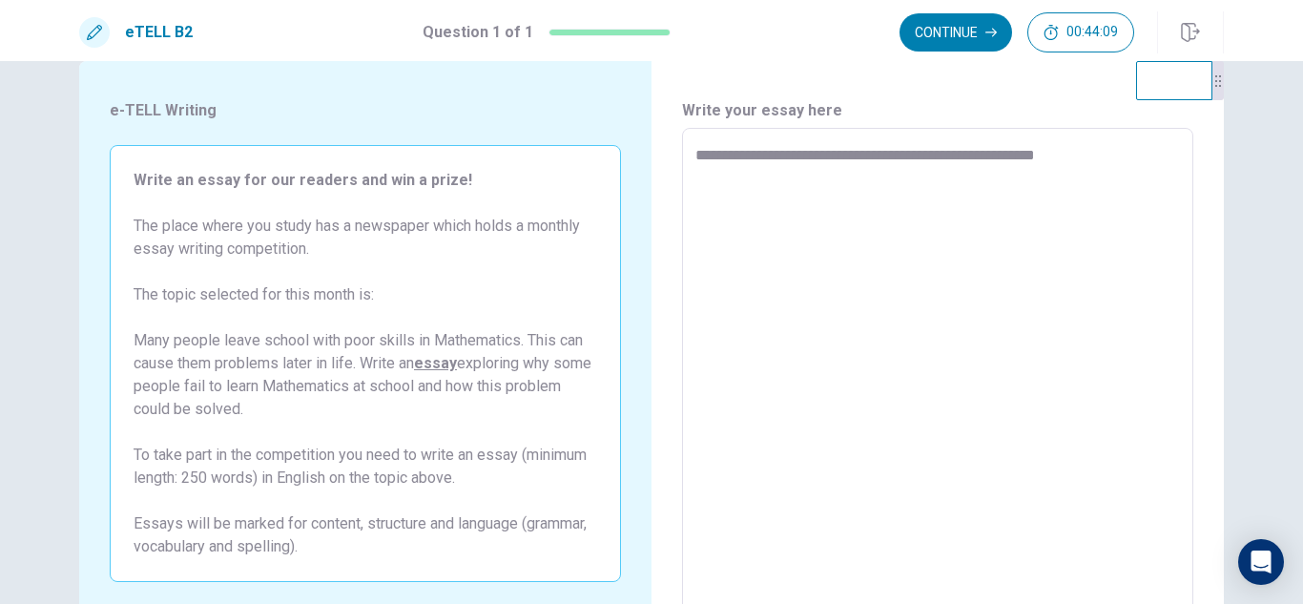
type textarea "**********"
type textarea "*"
type textarea "**********"
type textarea "*"
type textarea "**********"
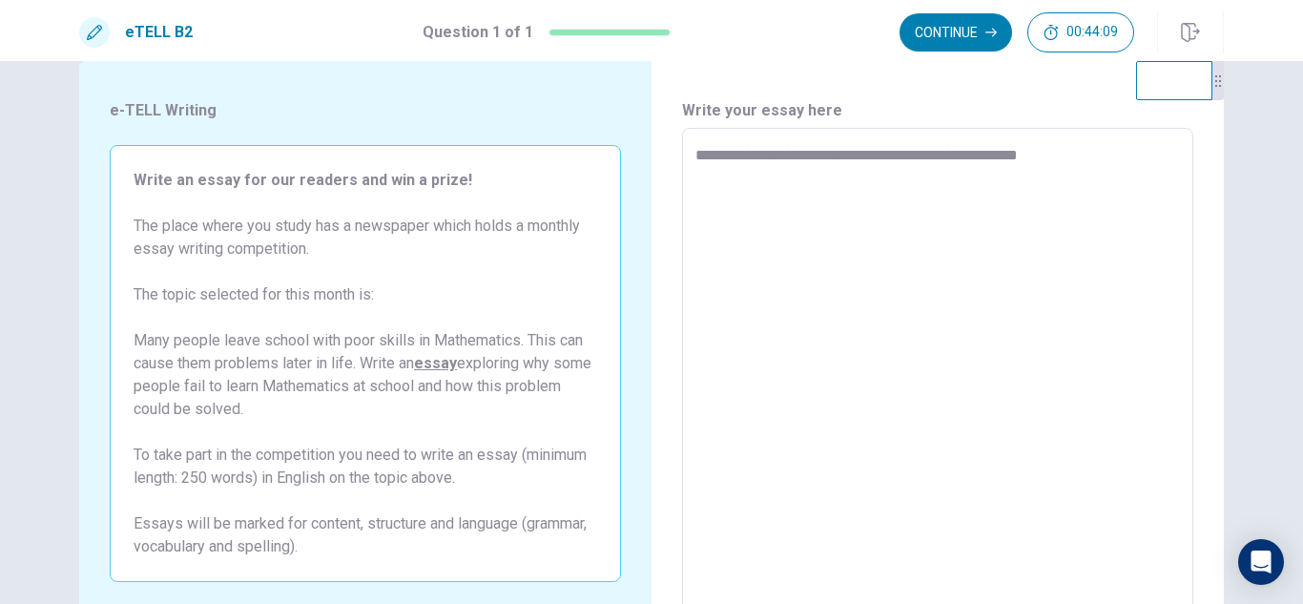
type textarea "*"
type textarea "**********"
type textarea "*"
type textarea "**********"
type textarea "*"
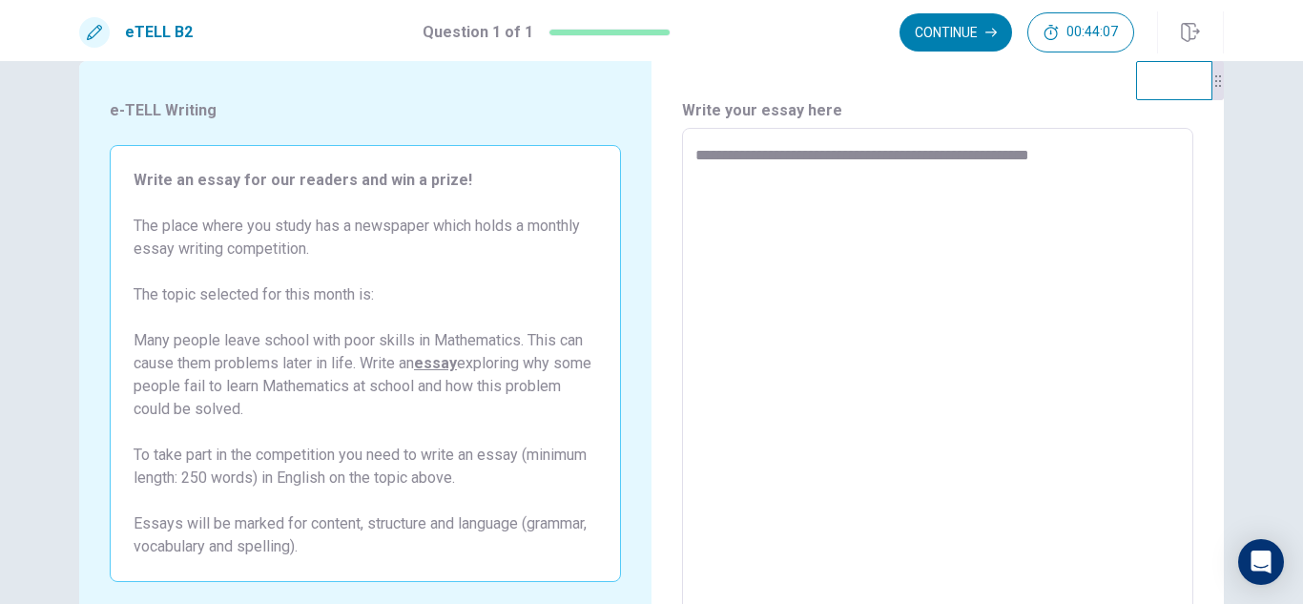
type textarea "**********"
type textarea "*"
type textarea "**********"
type textarea "*"
type textarea "**********"
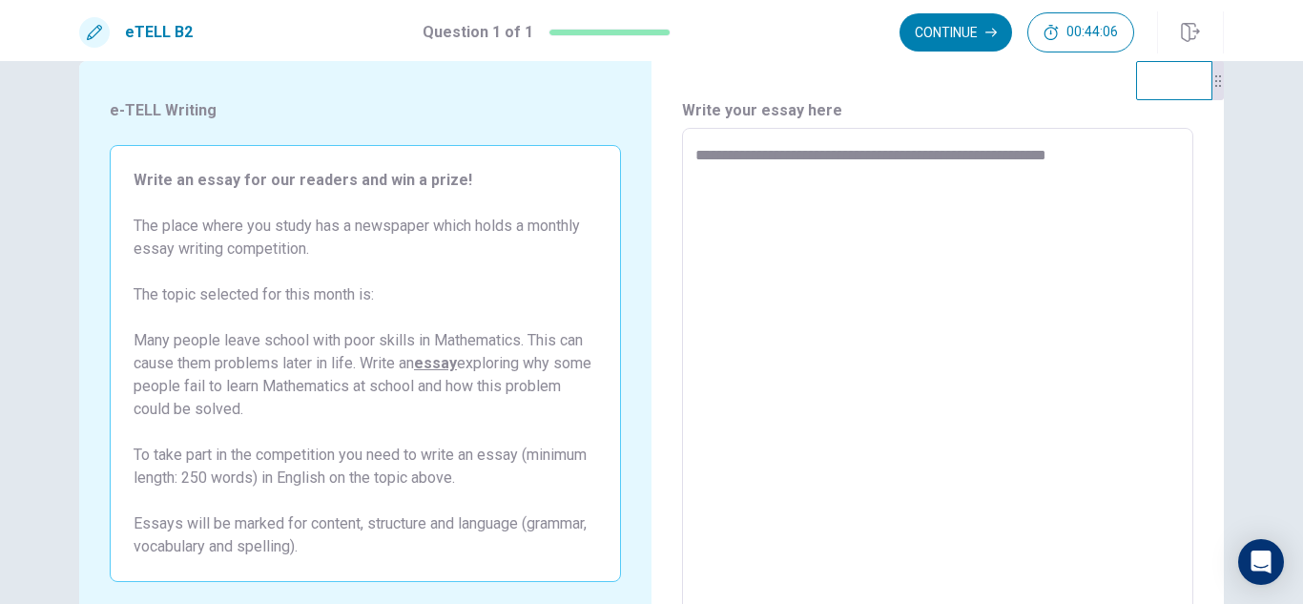
type textarea "*"
type textarea "**********"
type textarea "*"
type textarea "**********"
type textarea "*"
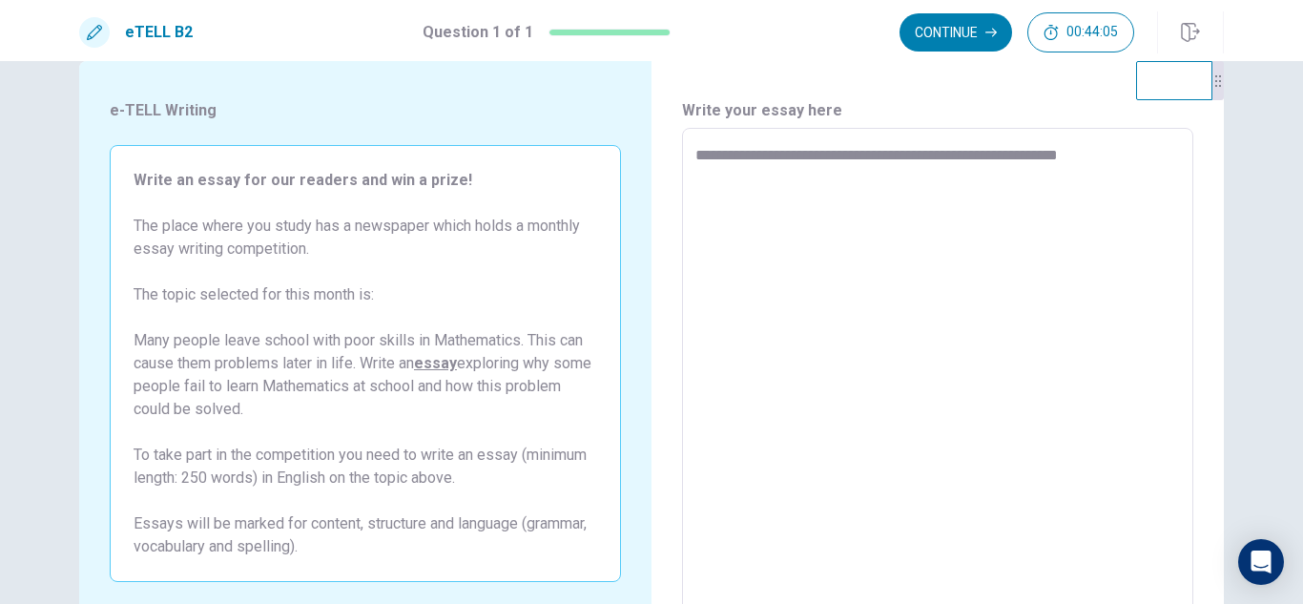
type textarea "**********"
type textarea "*"
type textarea "**********"
type textarea "*"
type textarea "**********"
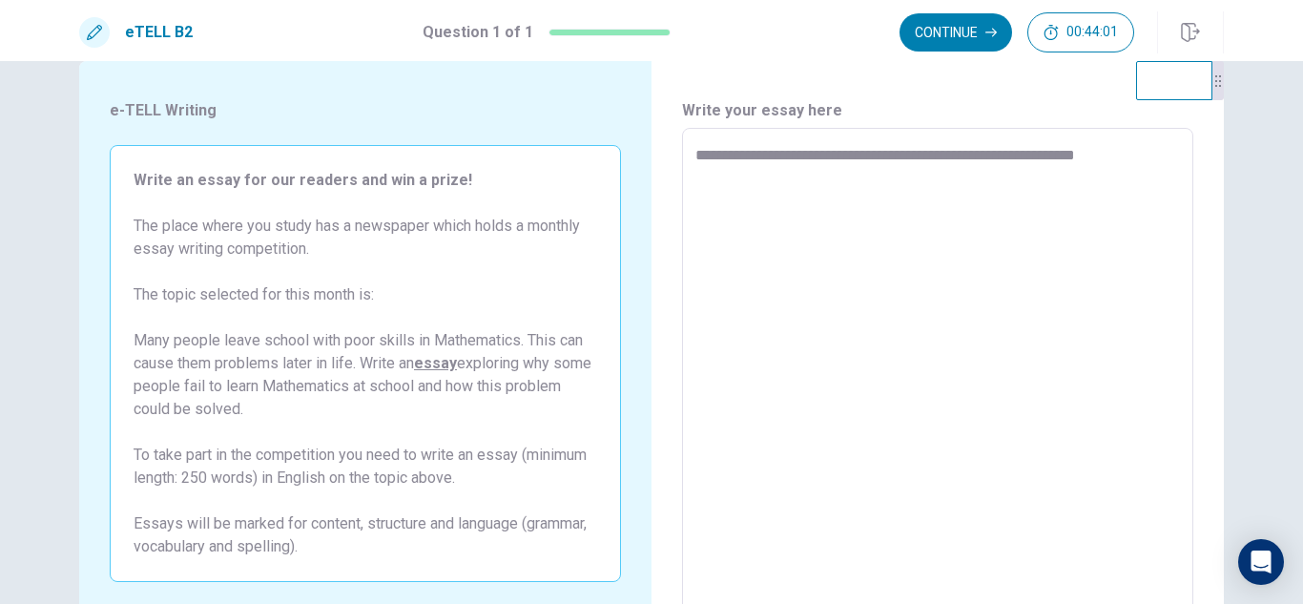
type textarea "*"
type textarea "**********"
type textarea "*"
type textarea "**********"
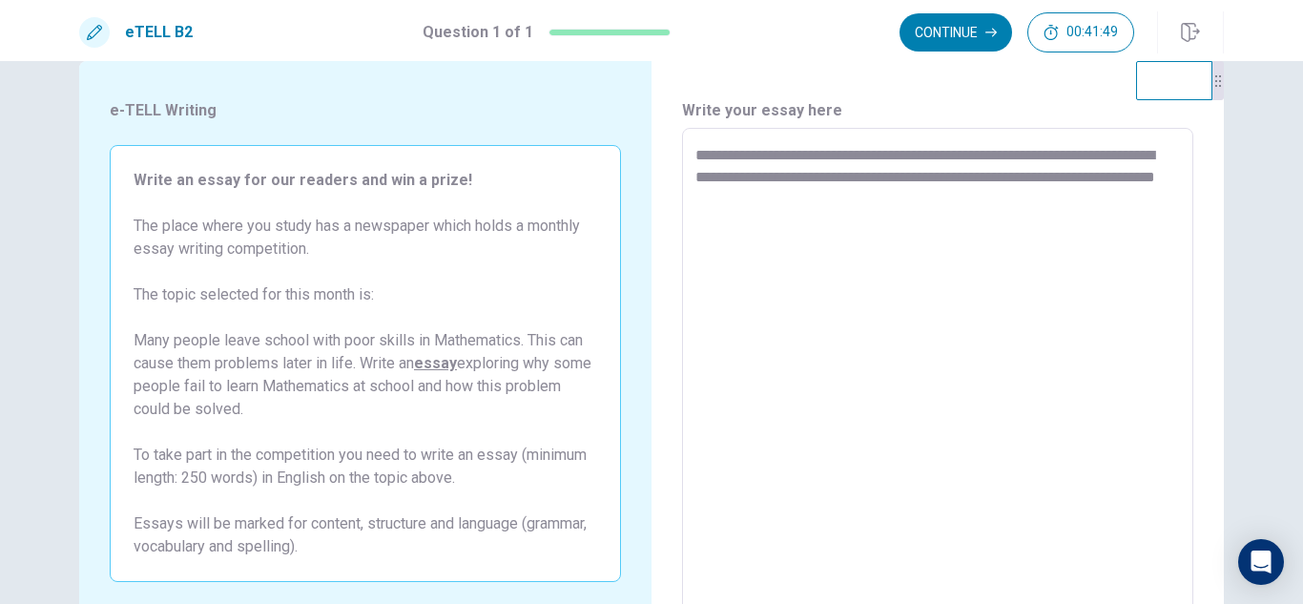
click at [1089, 155] on textarea "**********" at bounding box center [938, 392] width 485 height 496
click at [877, 200] on textarea "**********" at bounding box center [938, 392] width 485 height 496
click at [725, 197] on textarea "**********" at bounding box center [938, 392] width 485 height 496
click at [709, 198] on textarea "**********" at bounding box center [938, 392] width 485 height 496
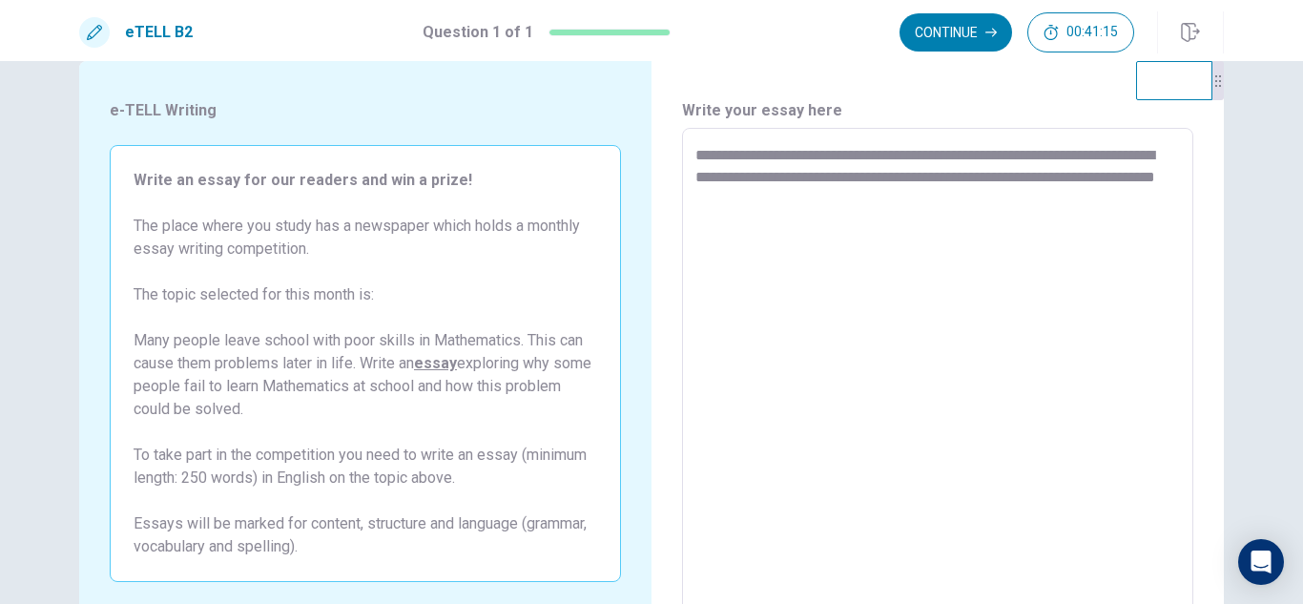
click at [881, 195] on textarea "**********" at bounding box center [938, 392] width 485 height 496
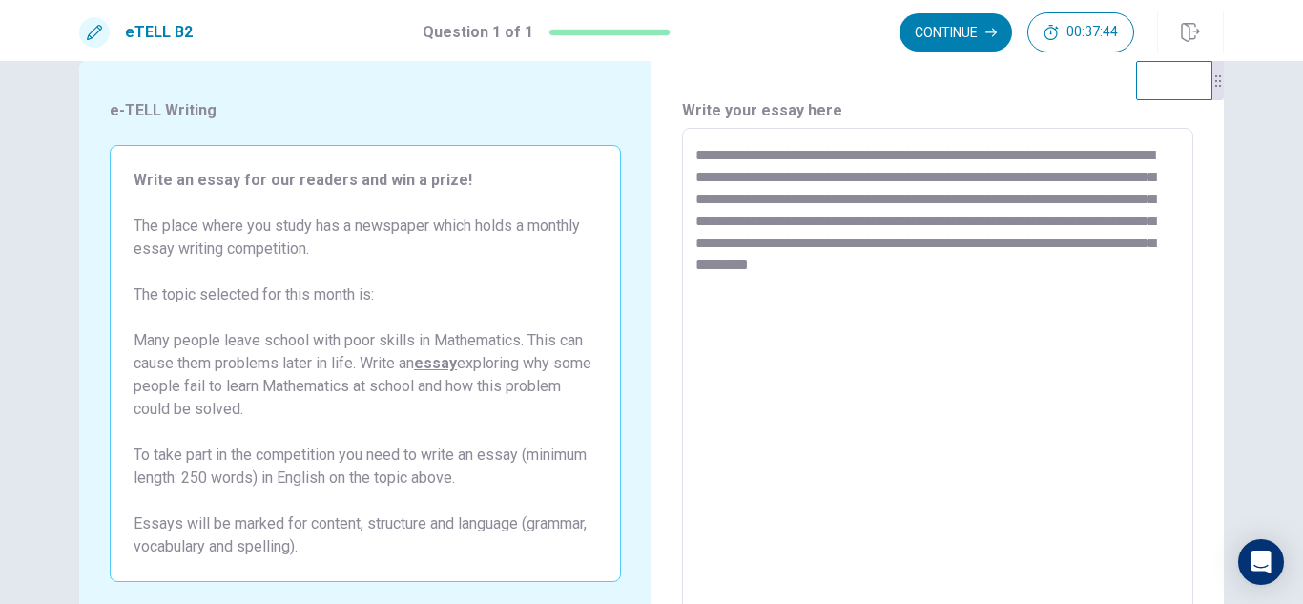
drag, startPoint x: 1039, startPoint y: 585, endPoint x: 1162, endPoint y: 604, distance: 124.5
click at [1162, 603] on html "This site uses cookies, as explained in our Privacy Policy . If you agree to th…" at bounding box center [651, 302] width 1303 height 604
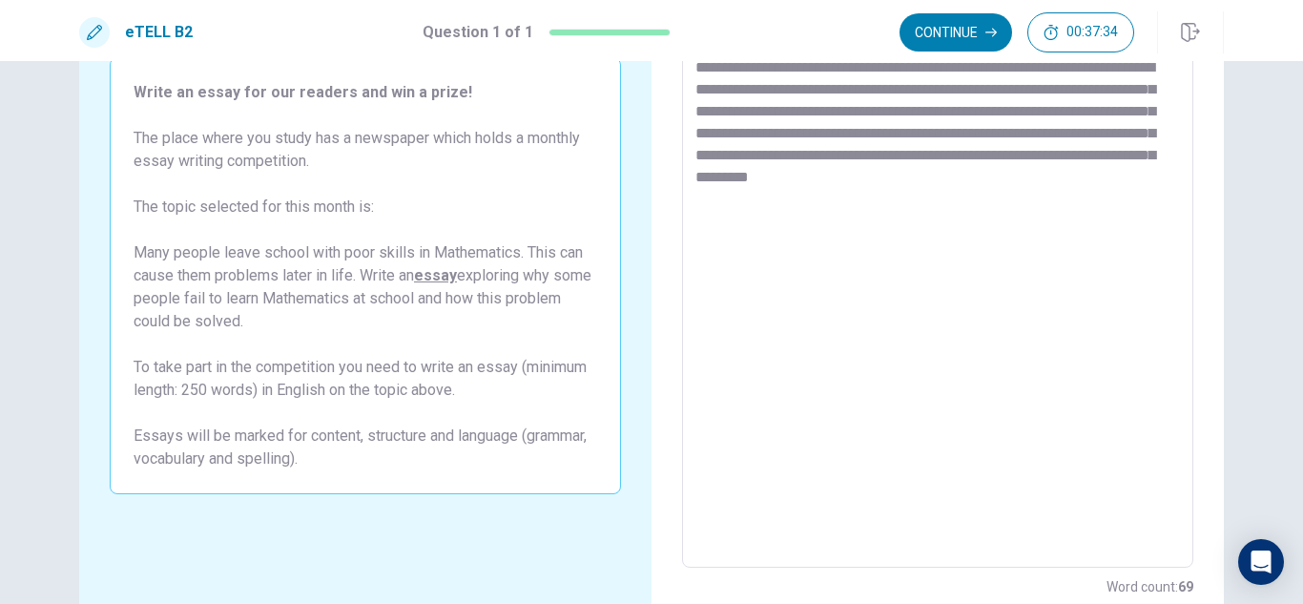
scroll to position [67, 0]
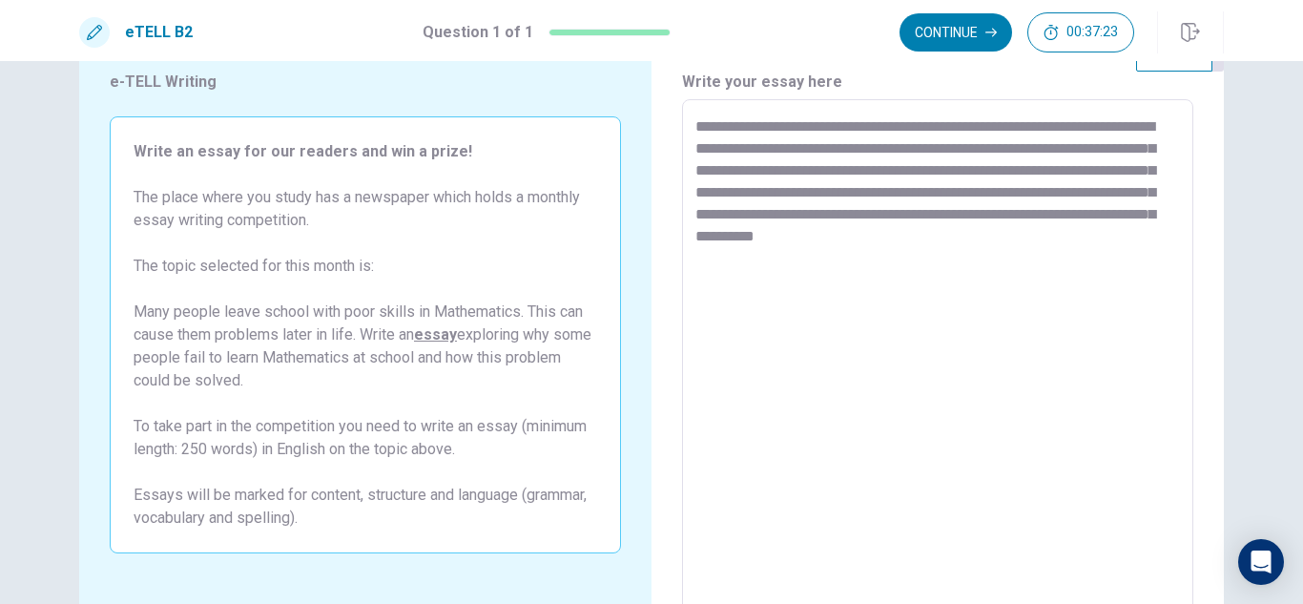
click at [762, 262] on textarea "**********" at bounding box center [938, 363] width 485 height 496
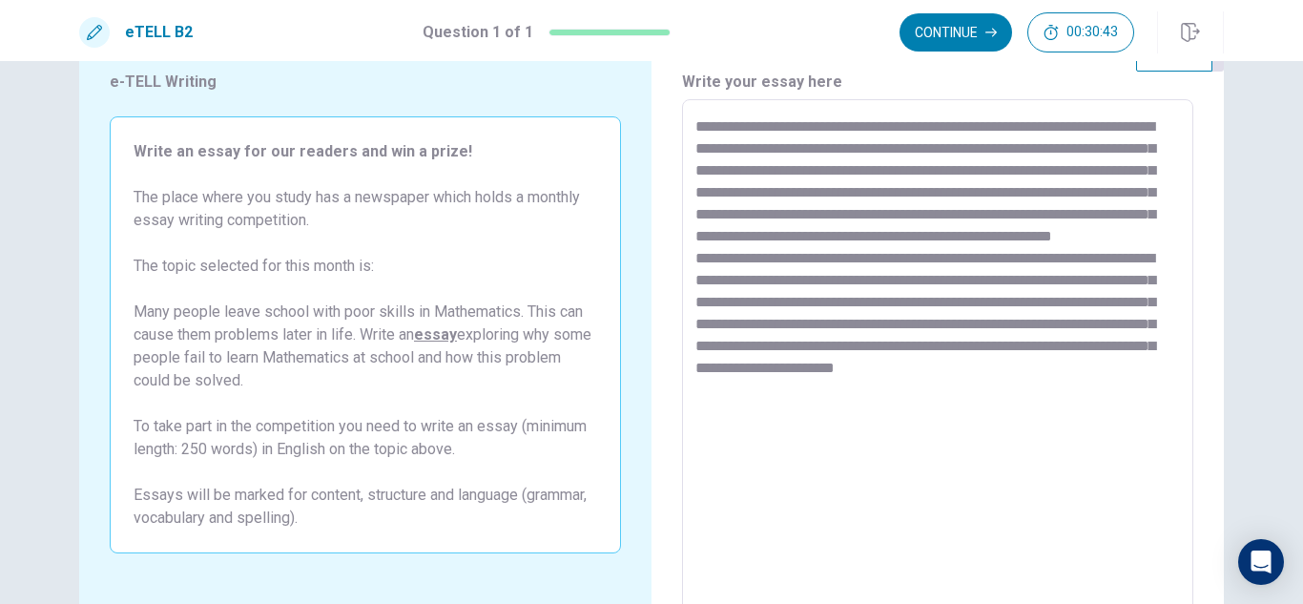
click at [1189, 323] on div "**********" at bounding box center [938, 363] width 572 height 663
click at [797, 413] on textarea "**********" at bounding box center [938, 363] width 485 height 496
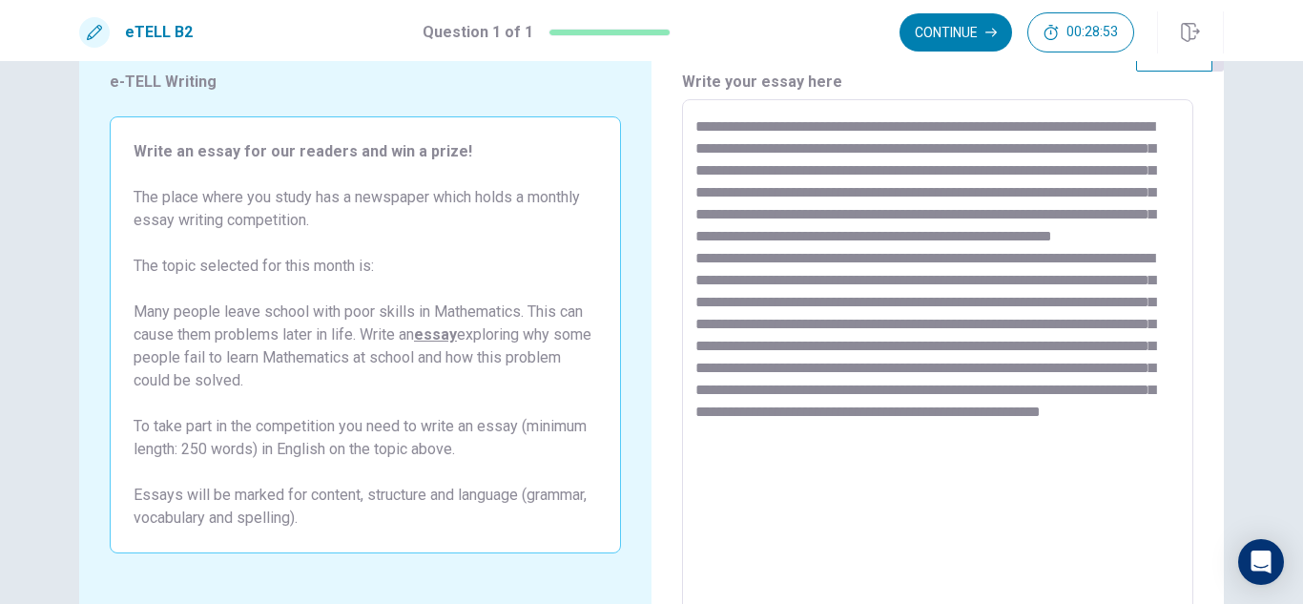
click at [997, 454] on textarea at bounding box center [938, 363] width 485 height 496
click at [964, 456] on textarea at bounding box center [938, 363] width 485 height 496
click at [1028, 451] on textarea at bounding box center [938, 363] width 485 height 496
click at [743, 475] on textarea at bounding box center [938, 363] width 485 height 496
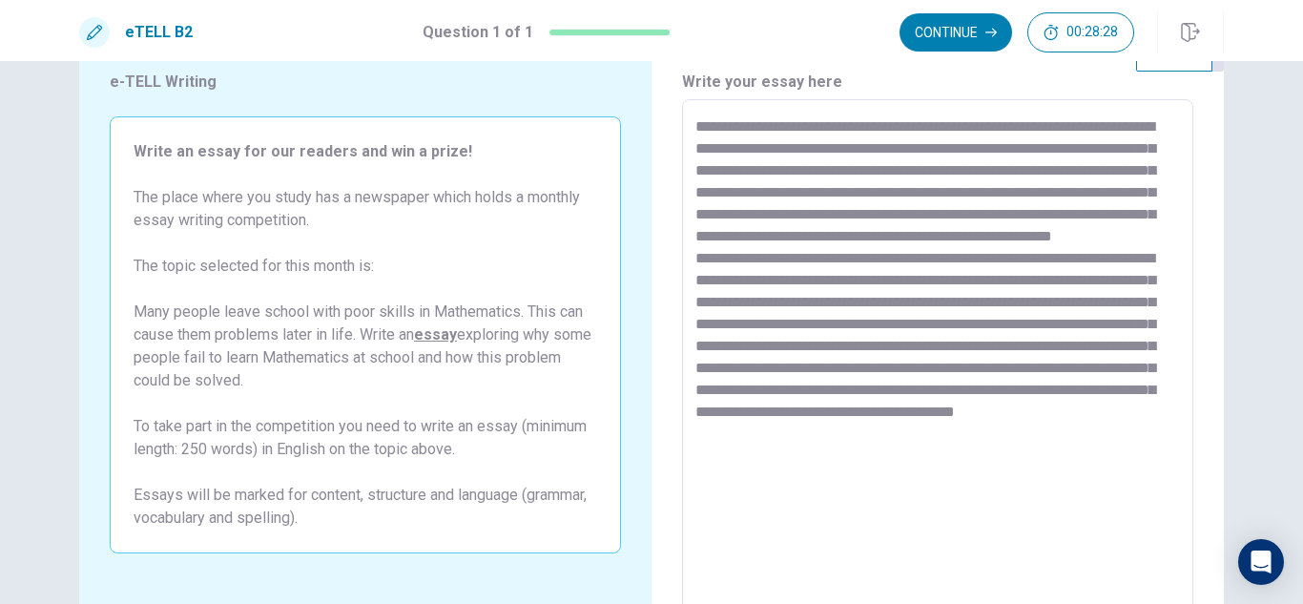
click at [743, 475] on textarea at bounding box center [938, 363] width 485 height 496
click at [1105, 467] on textarea at bounding box center [938, 363] width 485 height 496
click at [1101, 451] on textarea at bounding box center [938, 363] width 485 height 496
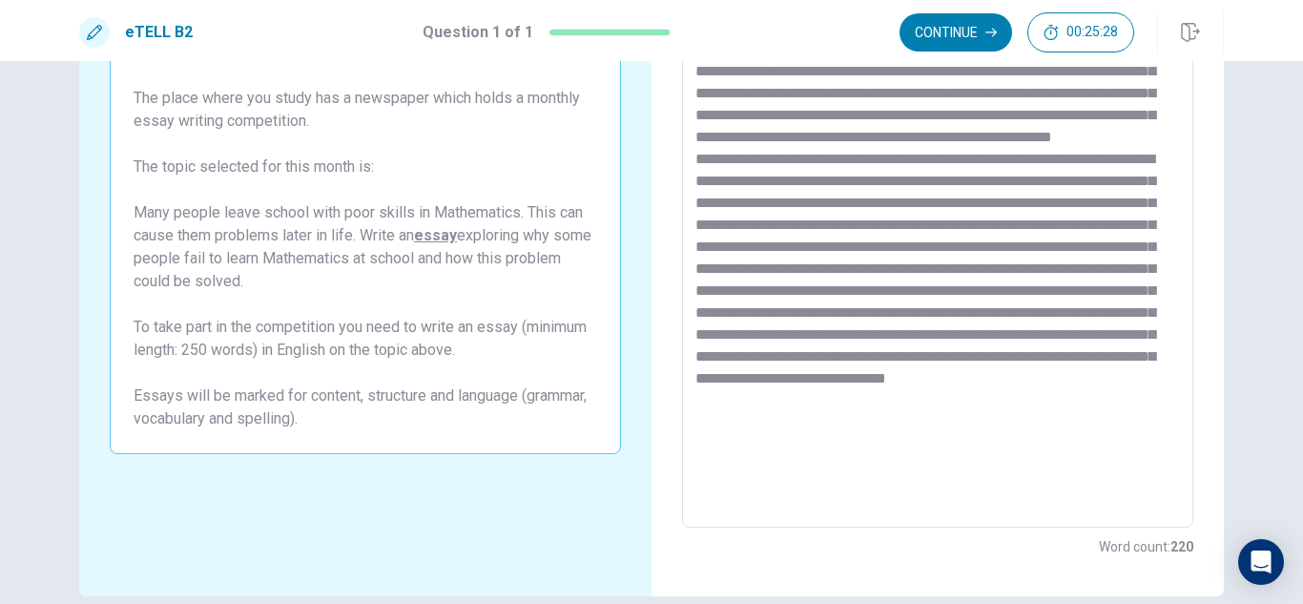
scroll to position [143, 0]
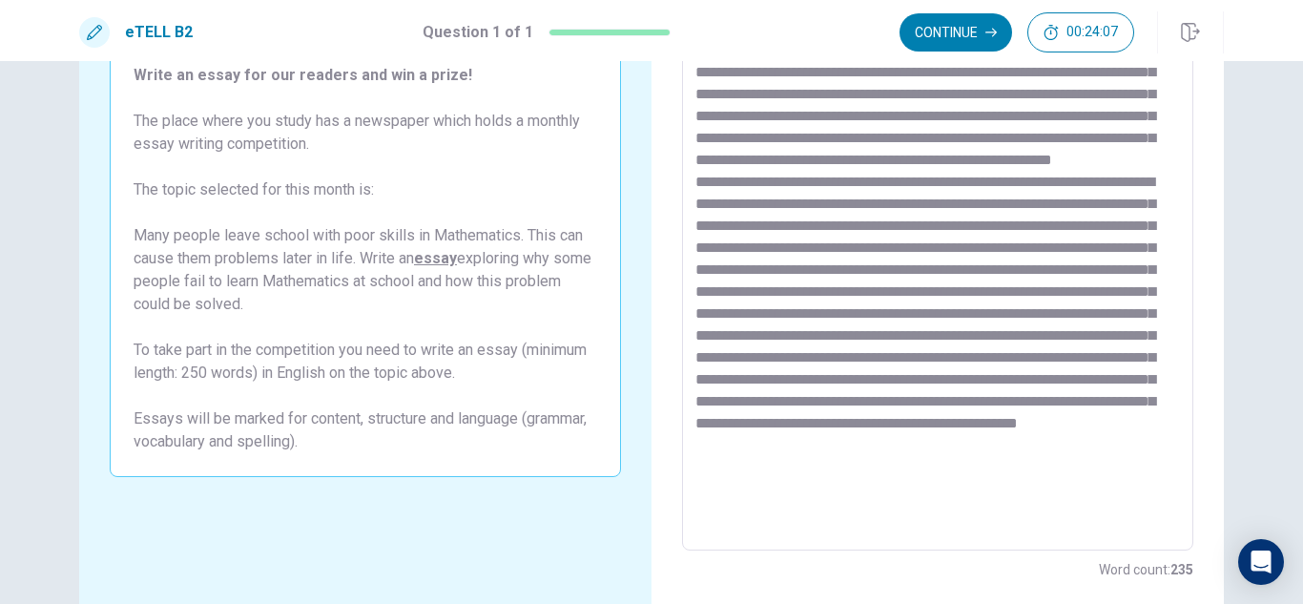
click at [993, 489] on textarea at bounding box center [938, 287] width 485 height 496
click at [1151, 513] on textarea at bounding box center [938, 287] width 485 height 496
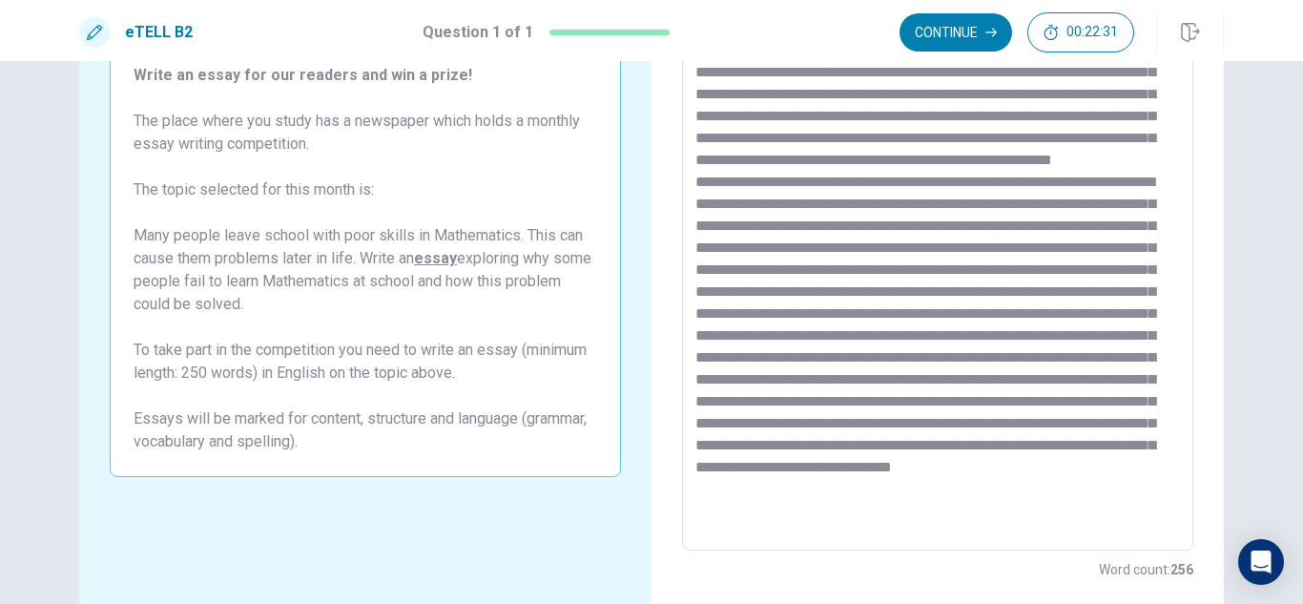
click at [1099, 572] on h6 "Word count : 256" at bounding box center [1146, 569] width 94 height 23
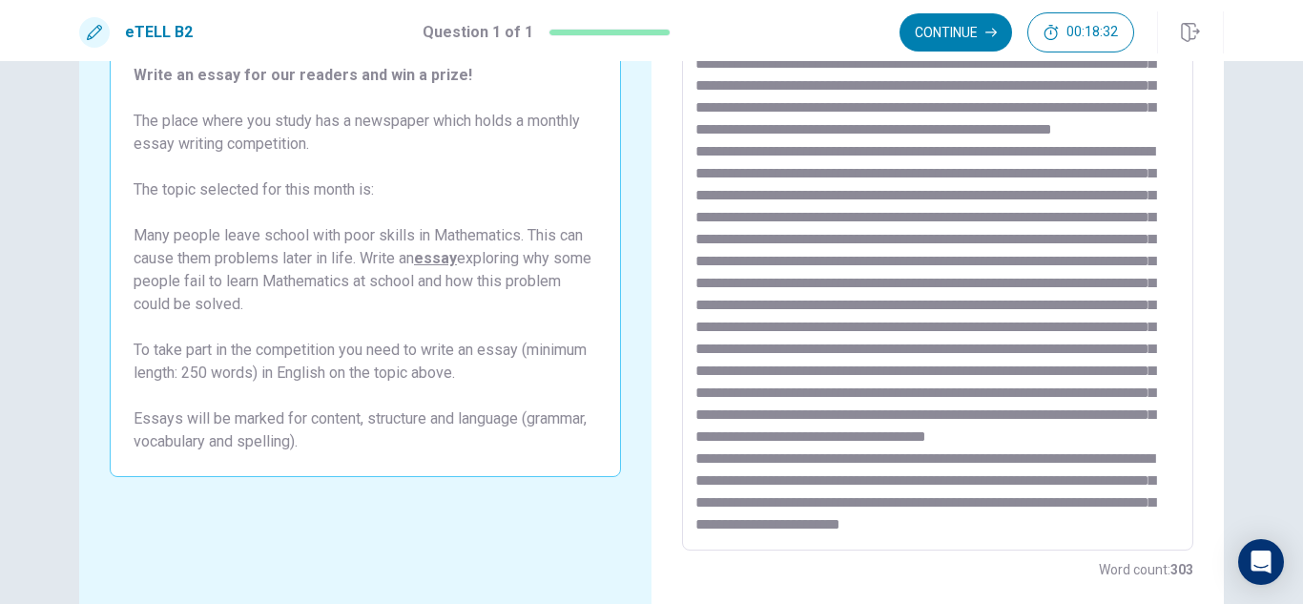
scroll to position [161, 0]
click at [1000, 576] on div "Word count : 303" at bounding box center [937, 569] width 511 height 23
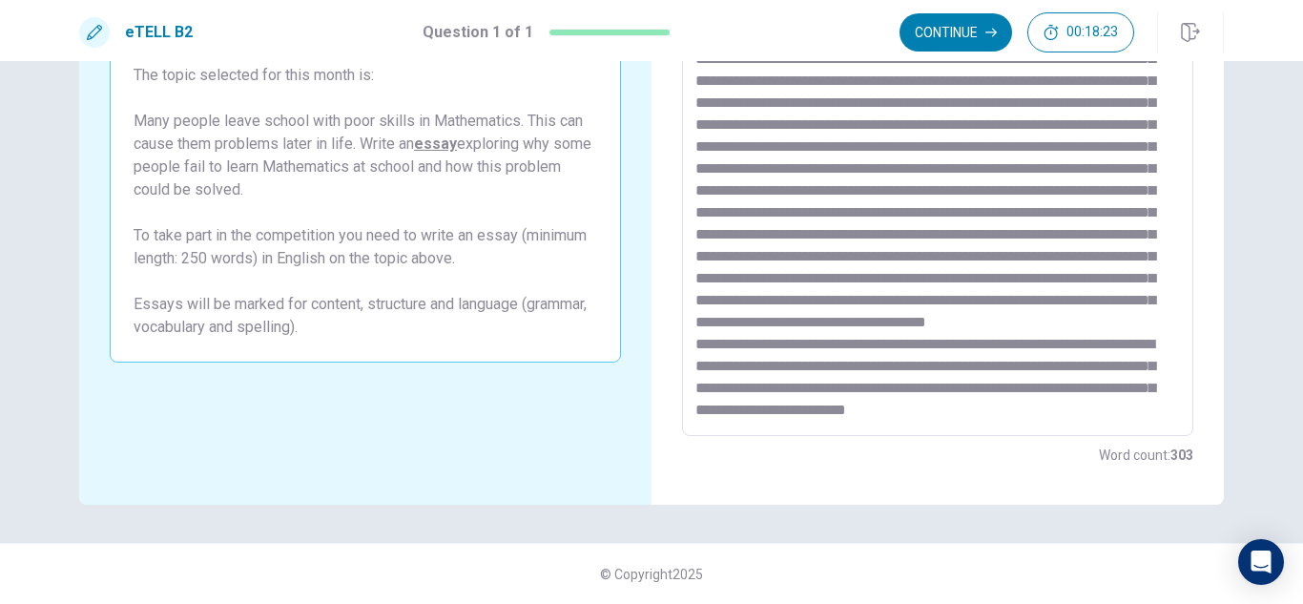
click at [810, 412] on textarea at bounding box center [938, 173] width 485 height 496
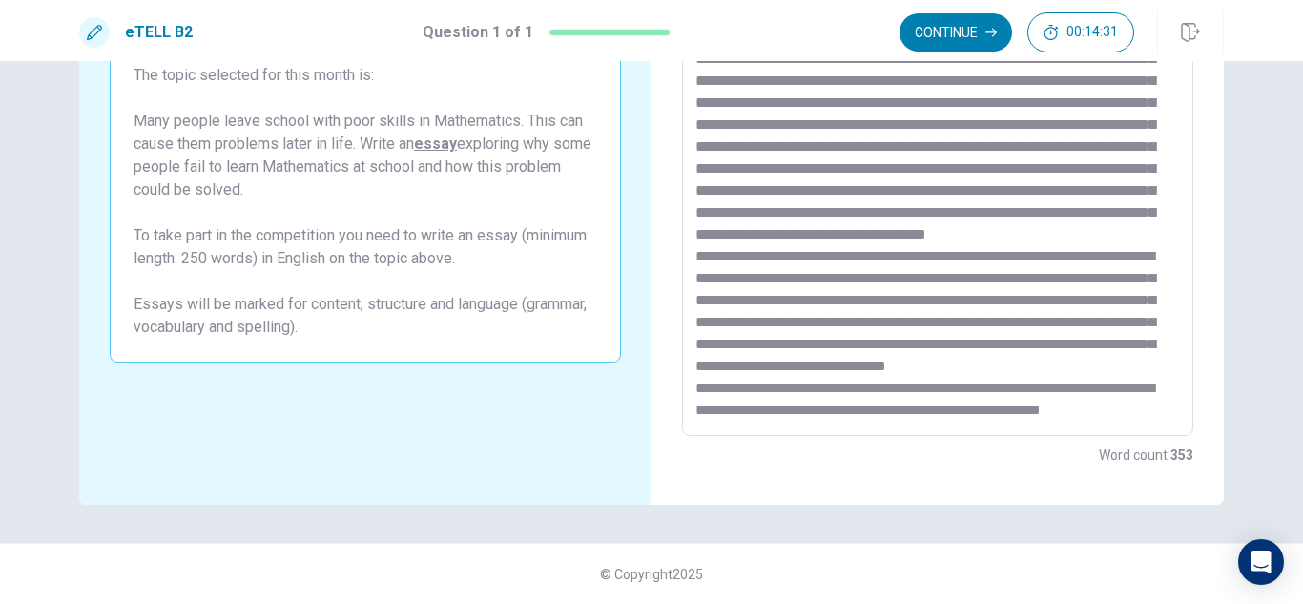
scroll to position [271, 0]
click at [924, 416] on textarea at bounding box center [938, 173] width 485 height 496
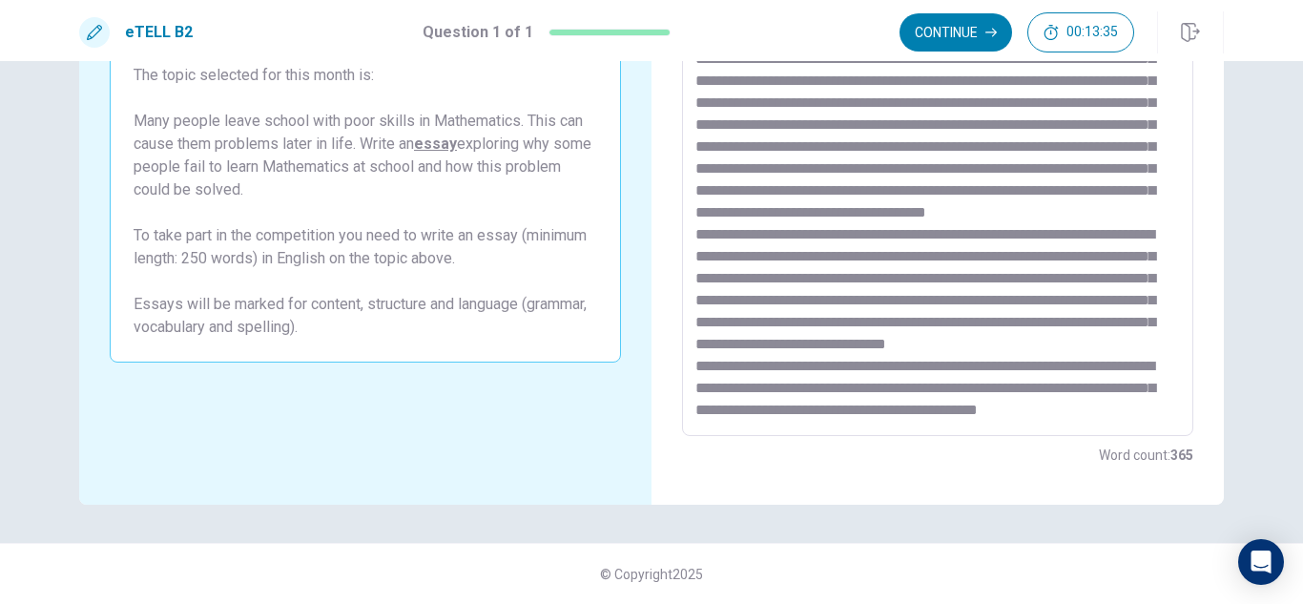
scroll to position [293, 0]
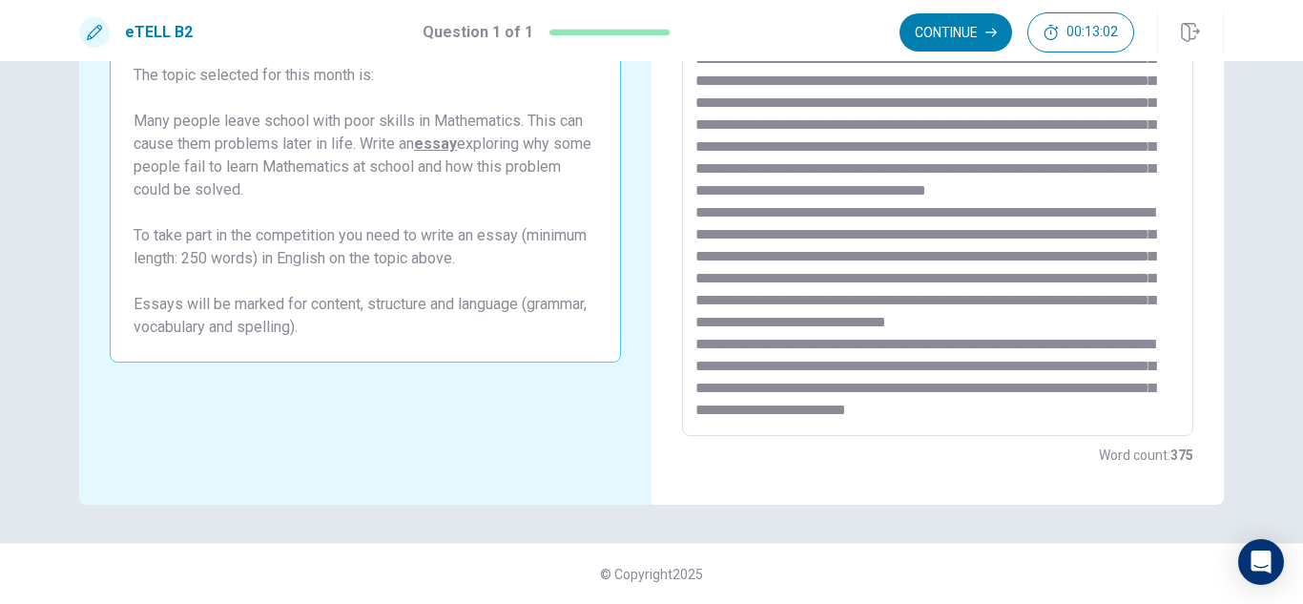
click at [1299, 63] on div "eTELL B2 Question 1 of 1 Continue 00:13:02 Question 1 of 1 Continue 00:13:02 e-…" at bounding box center [651, 302] width 1303 height 604
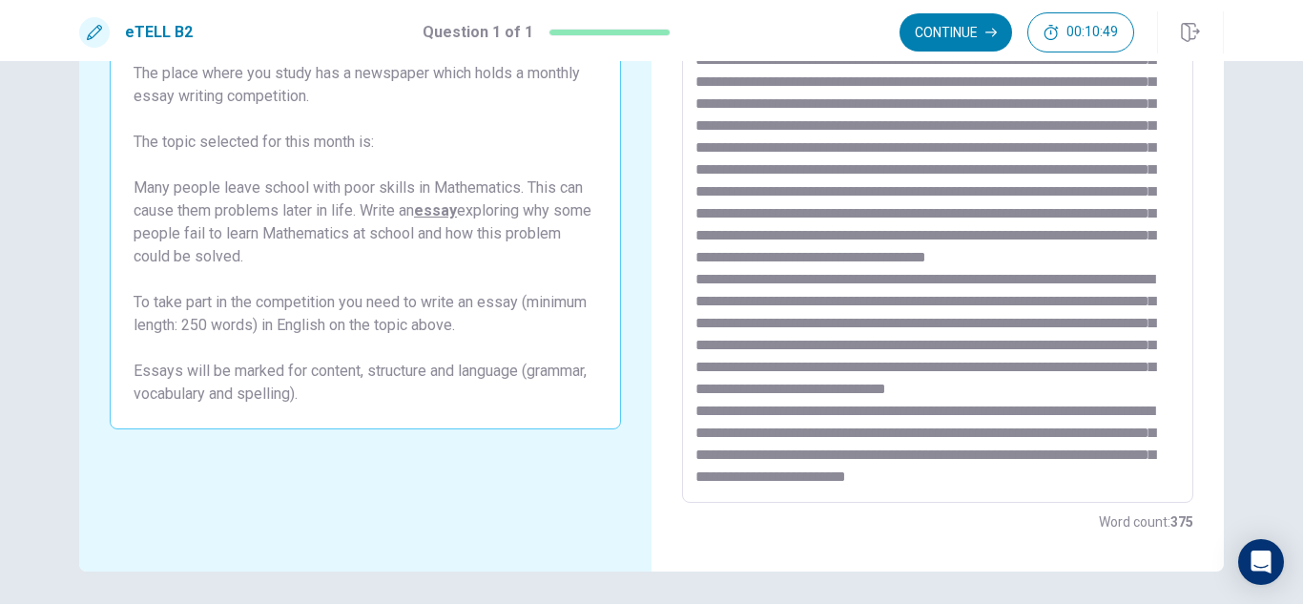
scroll to position [316, 0]
click at [960, 20] on button "Continue" at bounding box center [956, 32] width 113 height 38
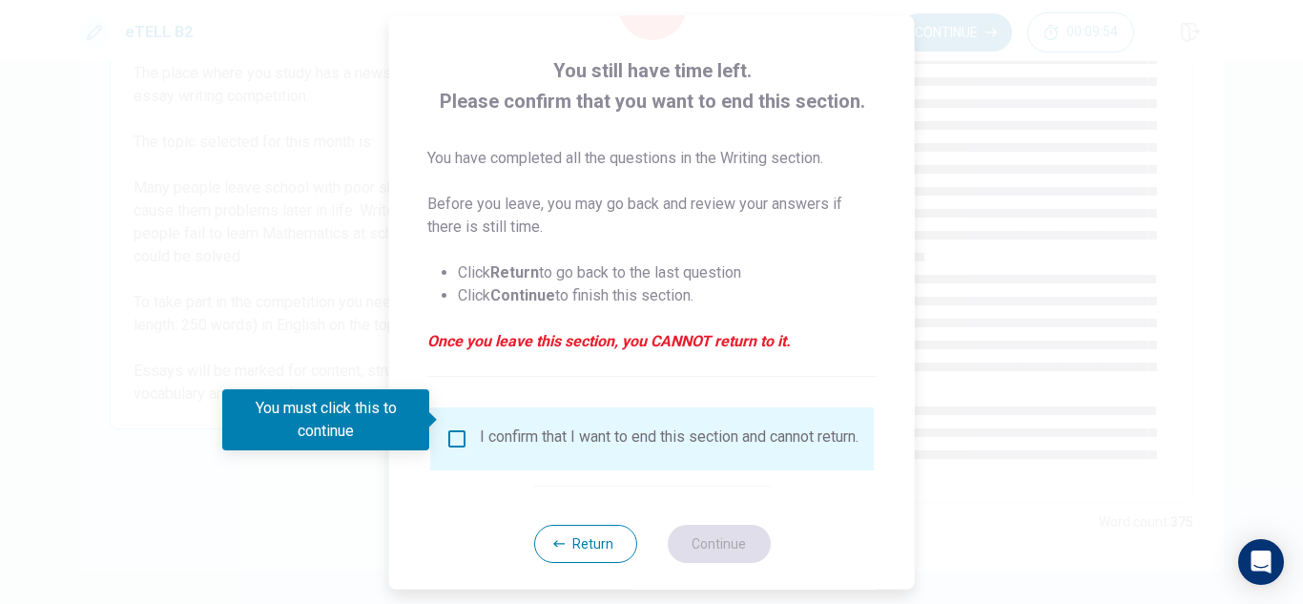
scroll to position [108, 0]
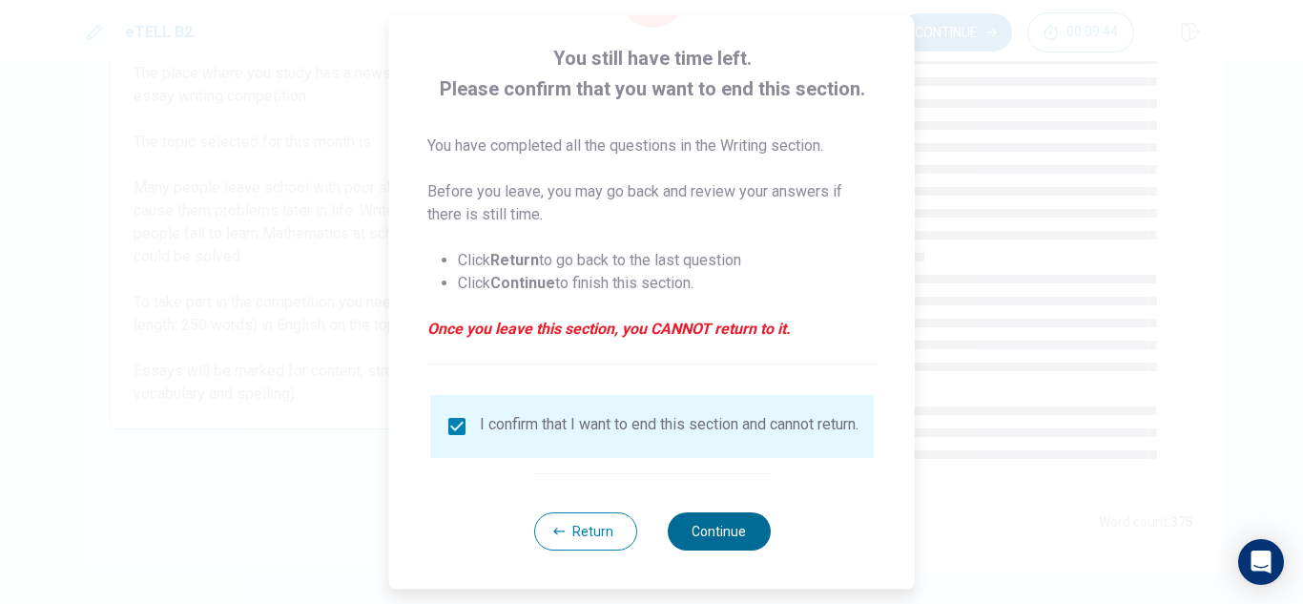
click at [730, 527] on button "Continue" at bounding box center [718, 531] width 103 height 38
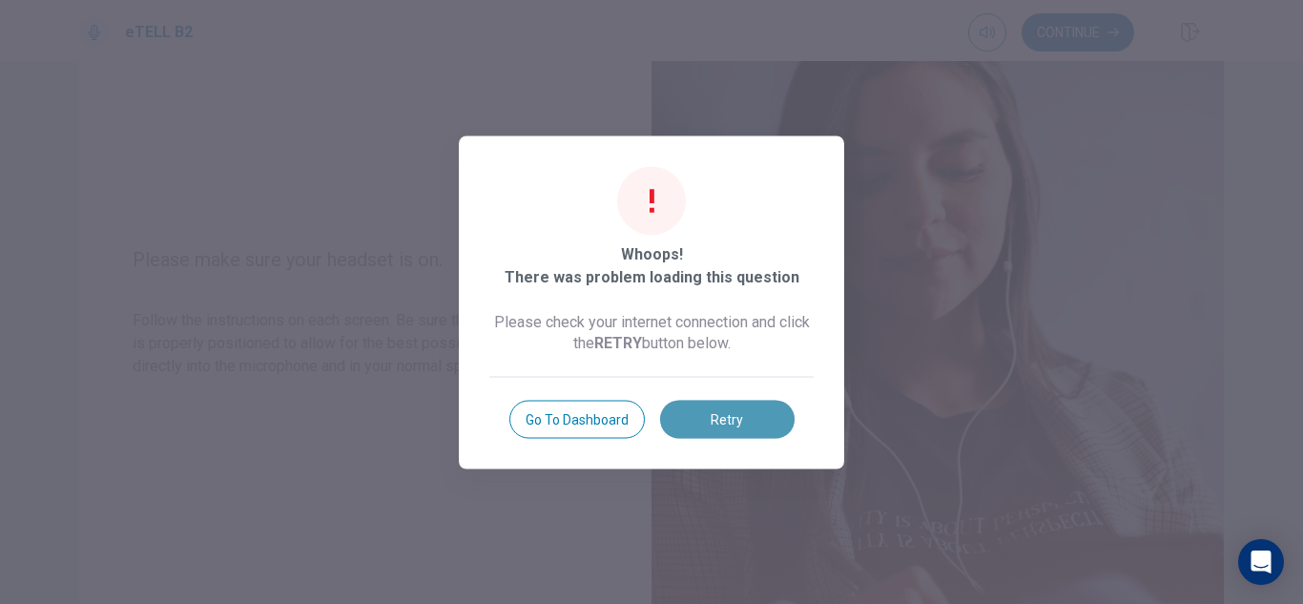
click at [758, 417] on button "Retry" at bounding box center [727, 419] width 135 height 38
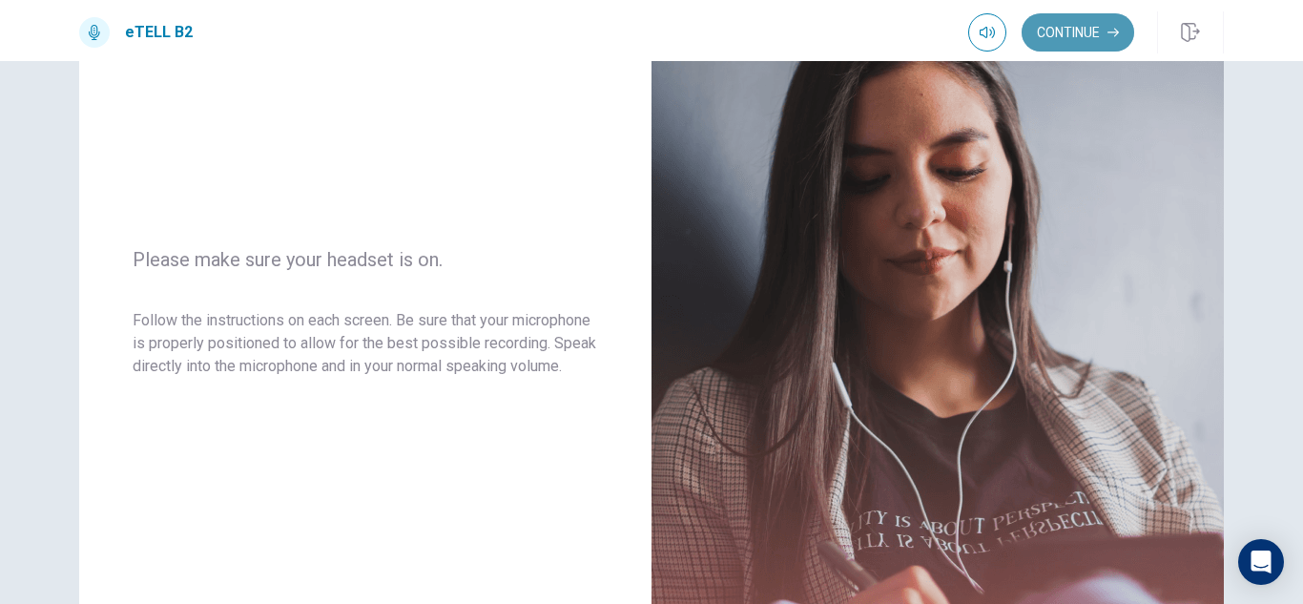
click at [1083, 30] on button "Continue" at bounding box center [1078, 32] width 113 height 38
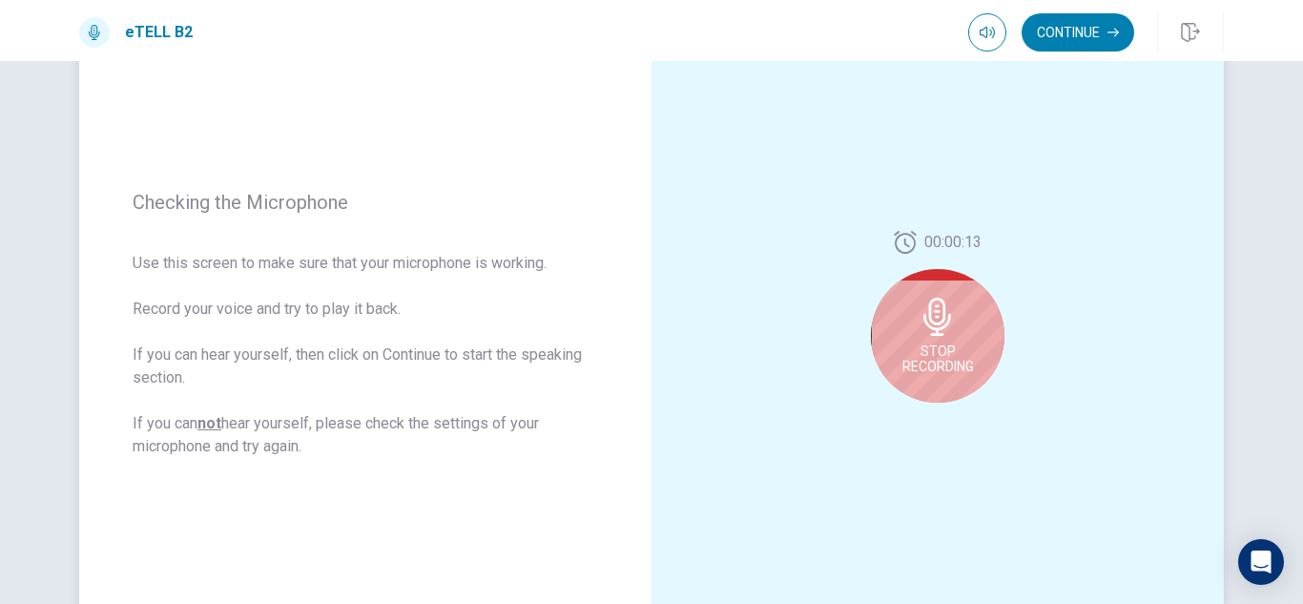
click at [925, 317] on icon at bounding box center [938, 317] width 28 height 38
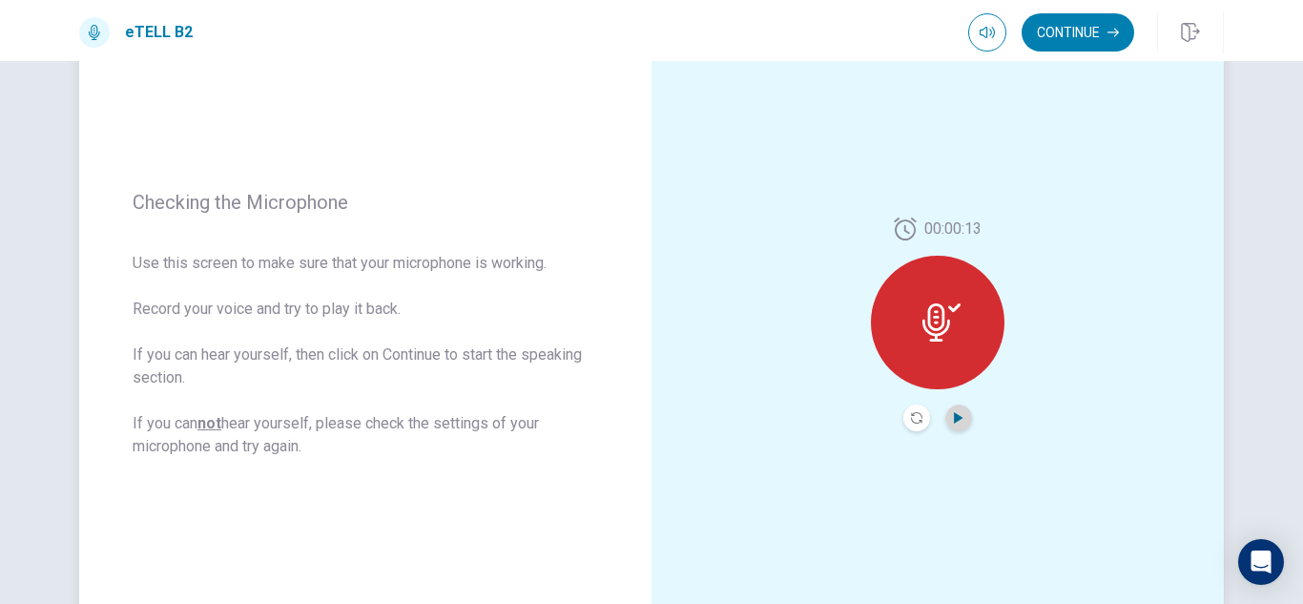
click at [959, 421] on icon "Play Audio" at bounding box center [958, 417] width 11 height 11
click at [956, 414] on icon "Play Audio" at bounding box center [958, 417] width 11 height 11
click at [928, 314] on icon at bounding box center [942, 322] width 38 height 38
click at [954, 419] on icon "Play Audio" at bounding box center [958, 417] width 9 height 11
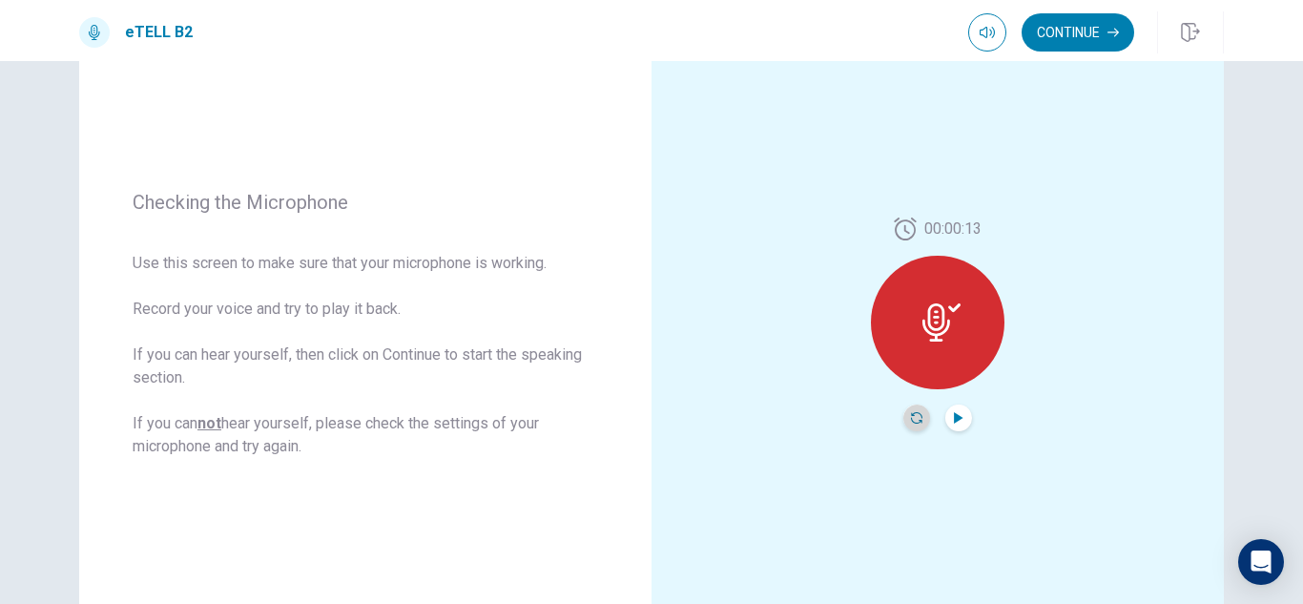
click at [911, 415] on icon "Record Again" at bounding box center [916, 417] width 11 height 11
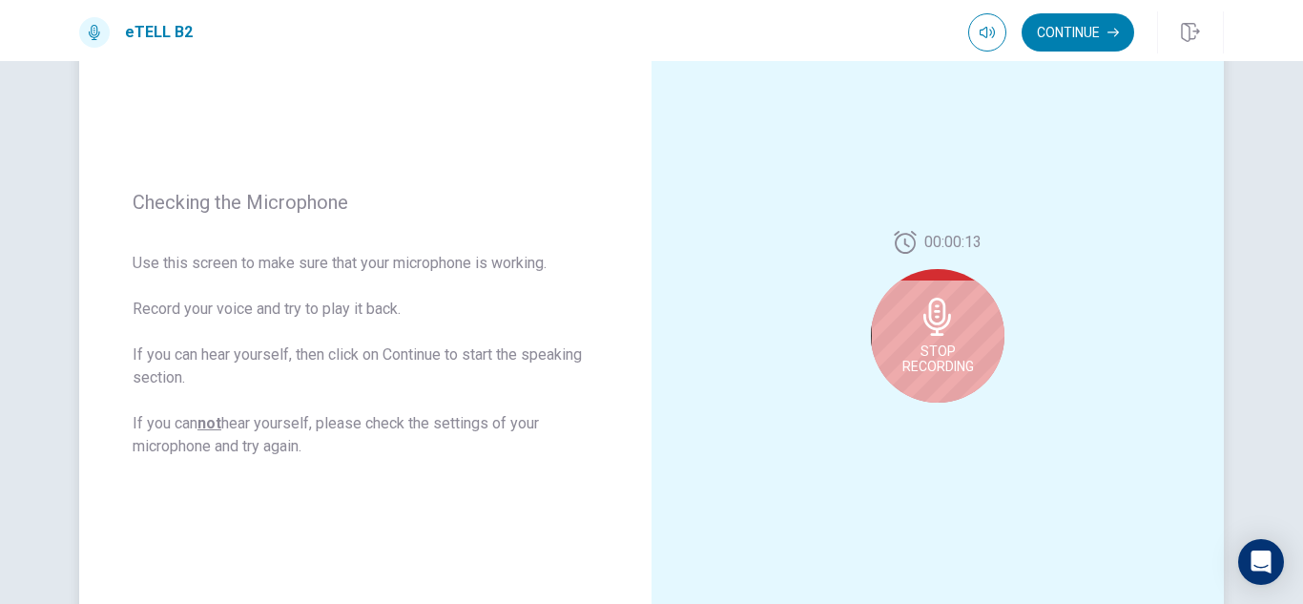
click at [931, 337] on div "Stop Recording" at bounding box center [938, 336] width 134 height 134
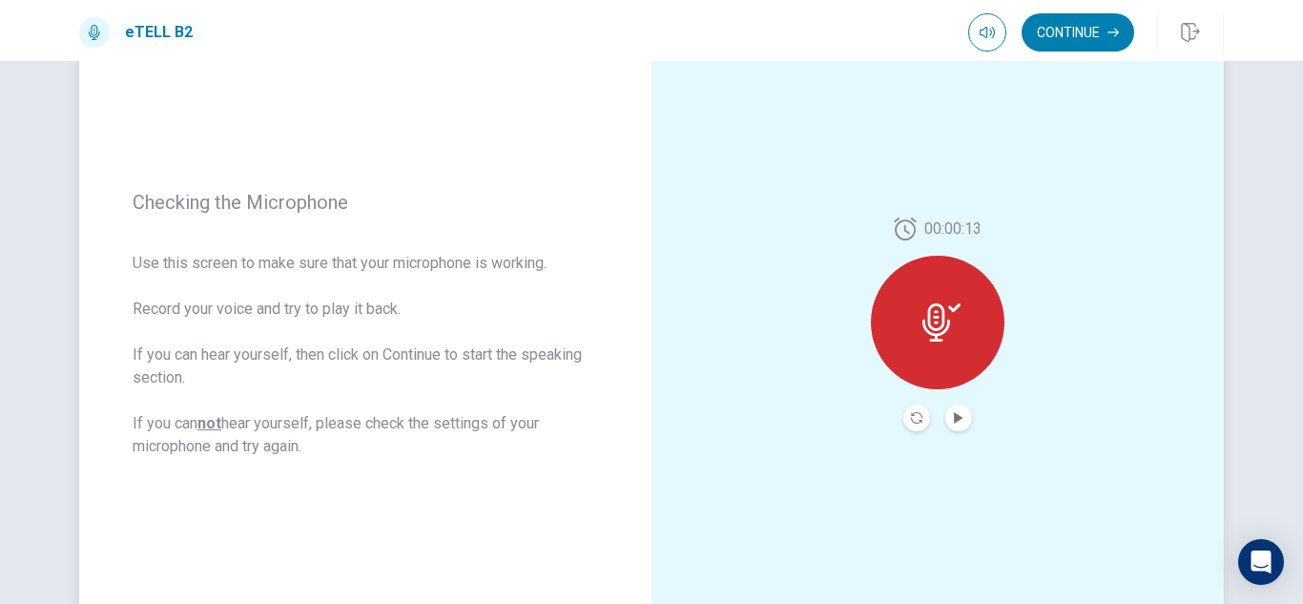
click at [932, 307] on icon at bounding box center [942, 322] width 38 height 38
click at [956, 418] on icon "Play Audio" at bounding box center [958, 417] width 9 height 11
click at [914, 415] on icon "Record Again" at bounding box center [916, 417] width 11 height 11
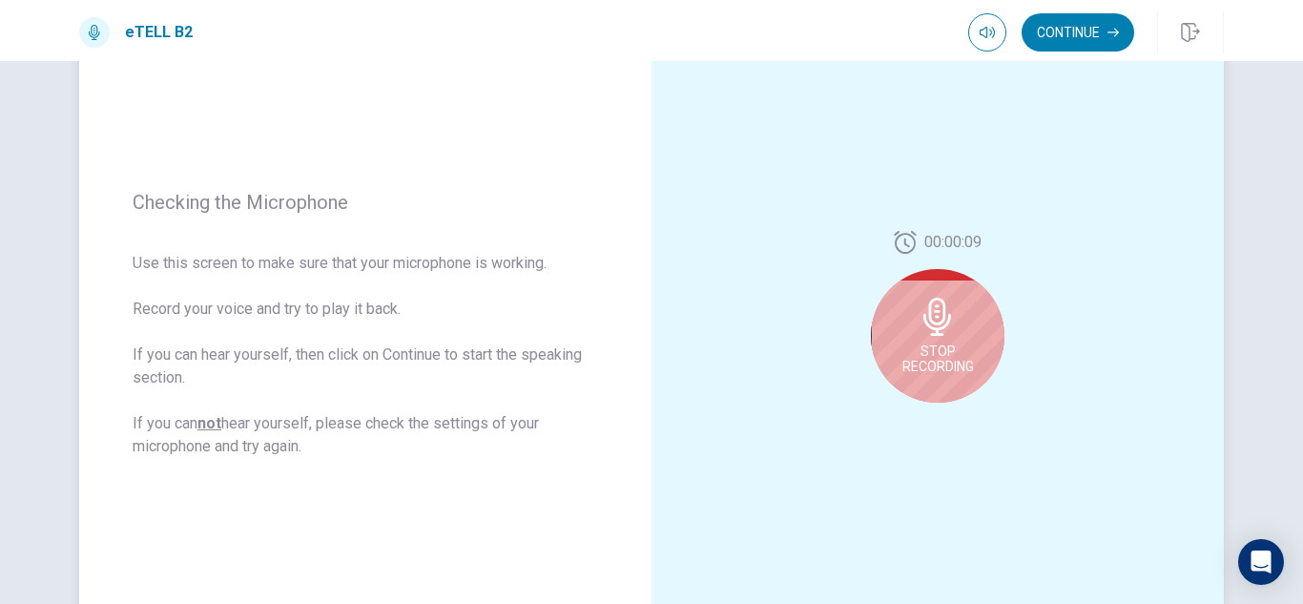
click at [933, 347] on span "Stop Recording" at bounding box center [939, 358] width 72 height 31
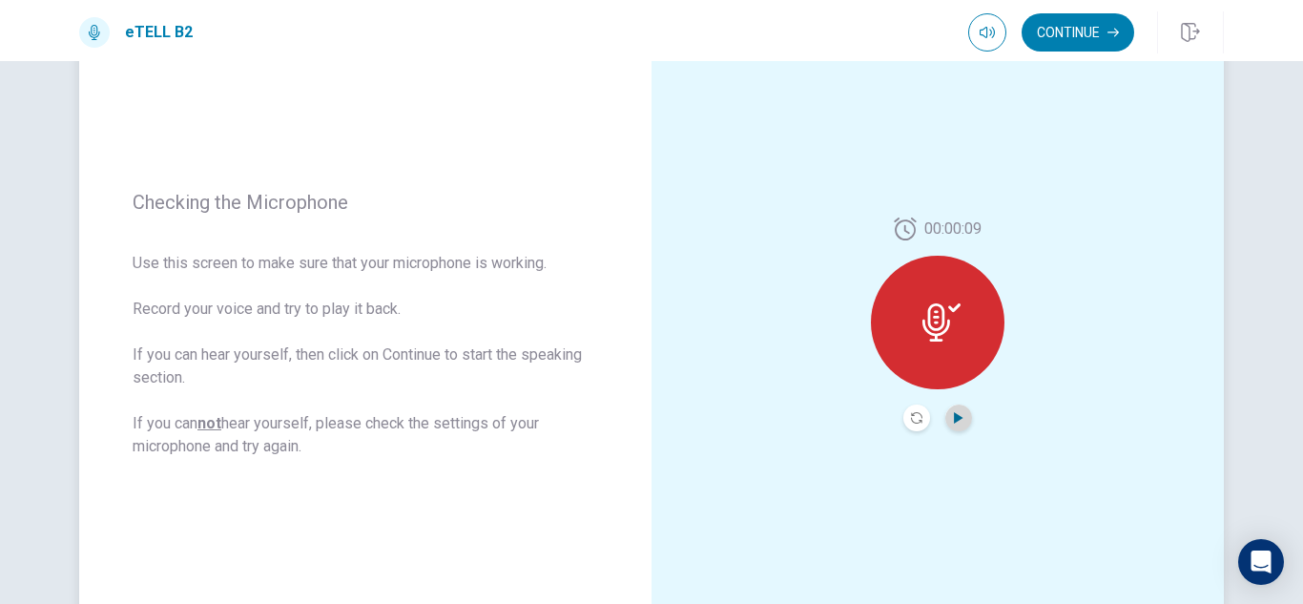
click at [957, 416] on icon "Play Audio" at bounding box center [958, 417] width 11 height 11
click at [1076, 33] on button "Continue" at bounding box center [1078, 32] width 113 height 38
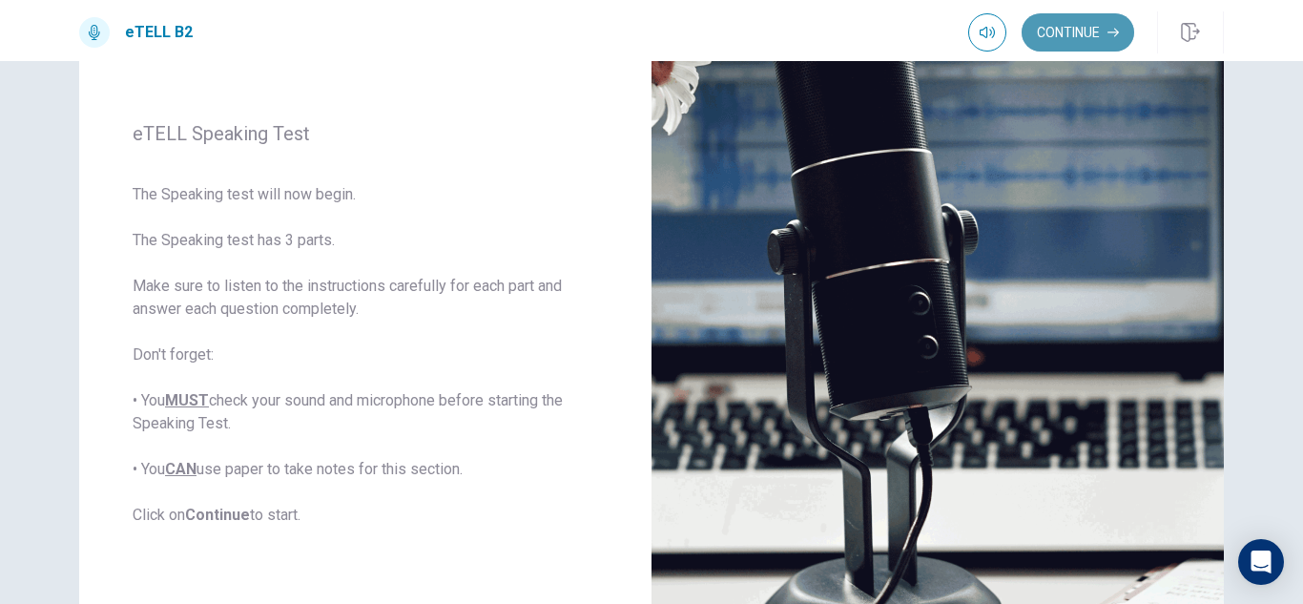
click at [1087, 24] on button "Continue" at bounding box center [1078, 32] width 113 height 38
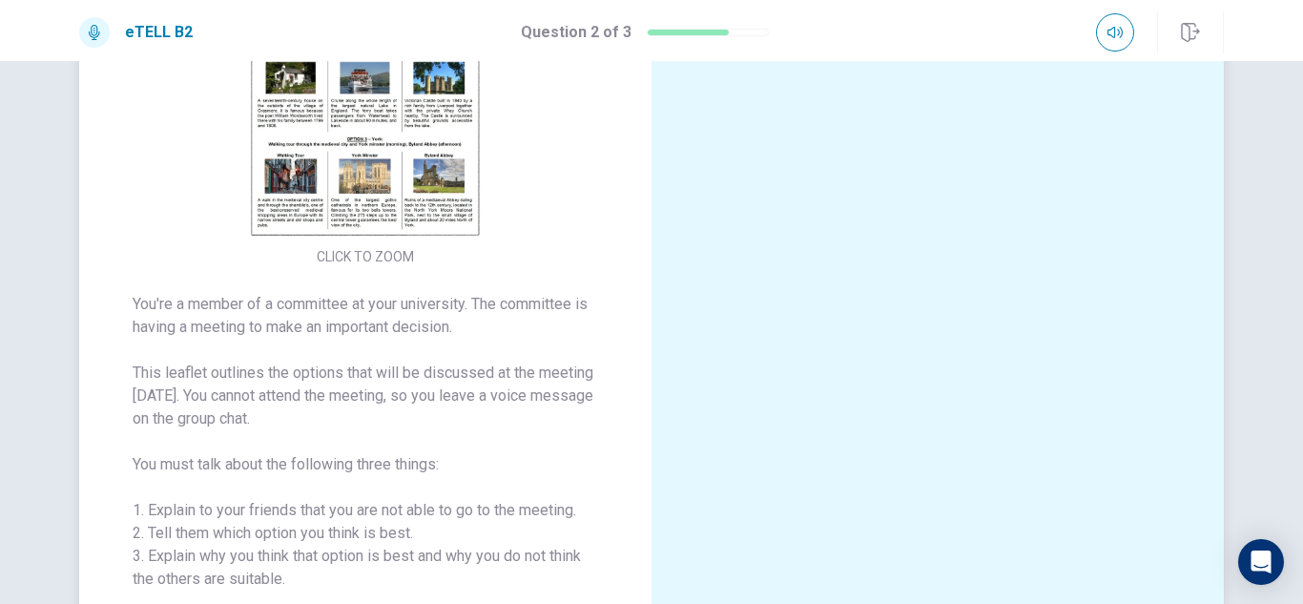
click at [384, 161] on img at bounding box center [365, 73] width 366 height 333
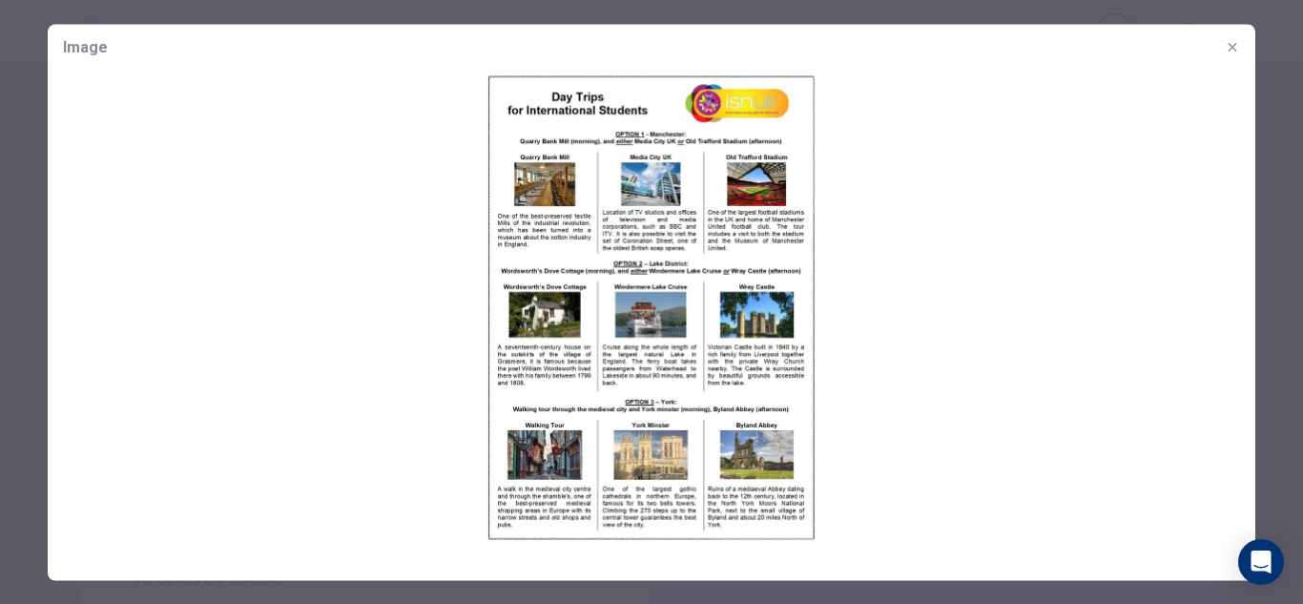
click at [603, 245] on img at bounding box center [652, 307] width 1208 height 475
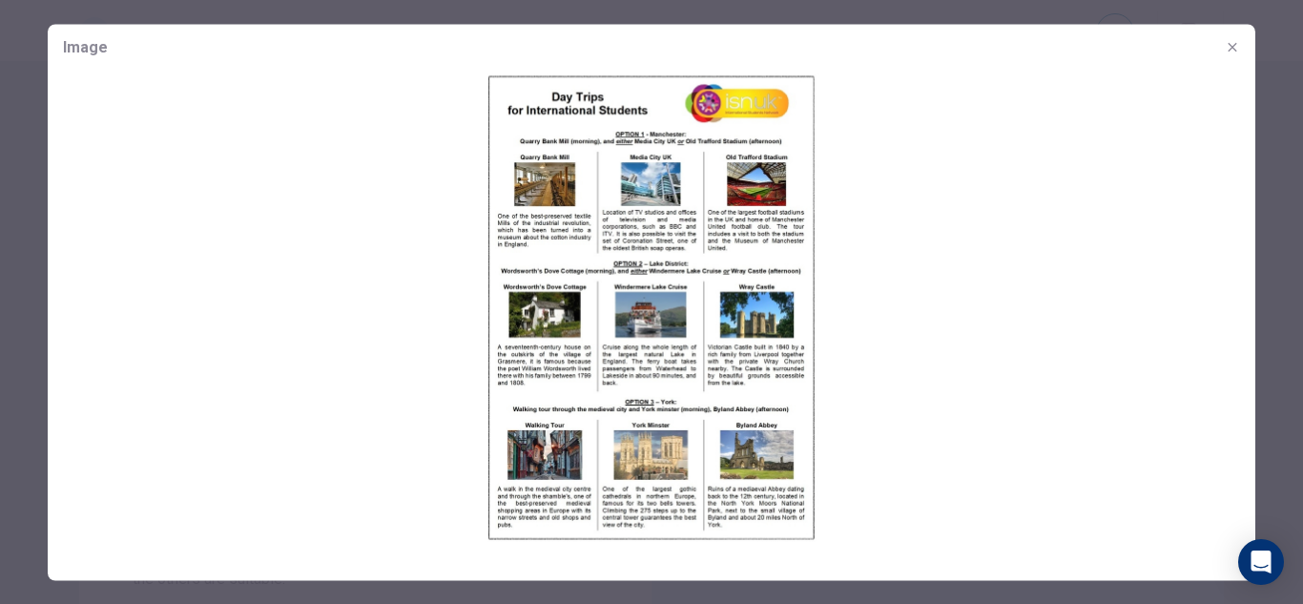
click at [603, 245] on img at bounding box center [652, 307] width 1208 height 475
drag, startPoint x: 1091, startPoint y: 256, endPoint x: 728, endPoint y: 329, distance: 369.9
click at [728, 329] on img at bounding box center [652, 307] width 1208 height 475
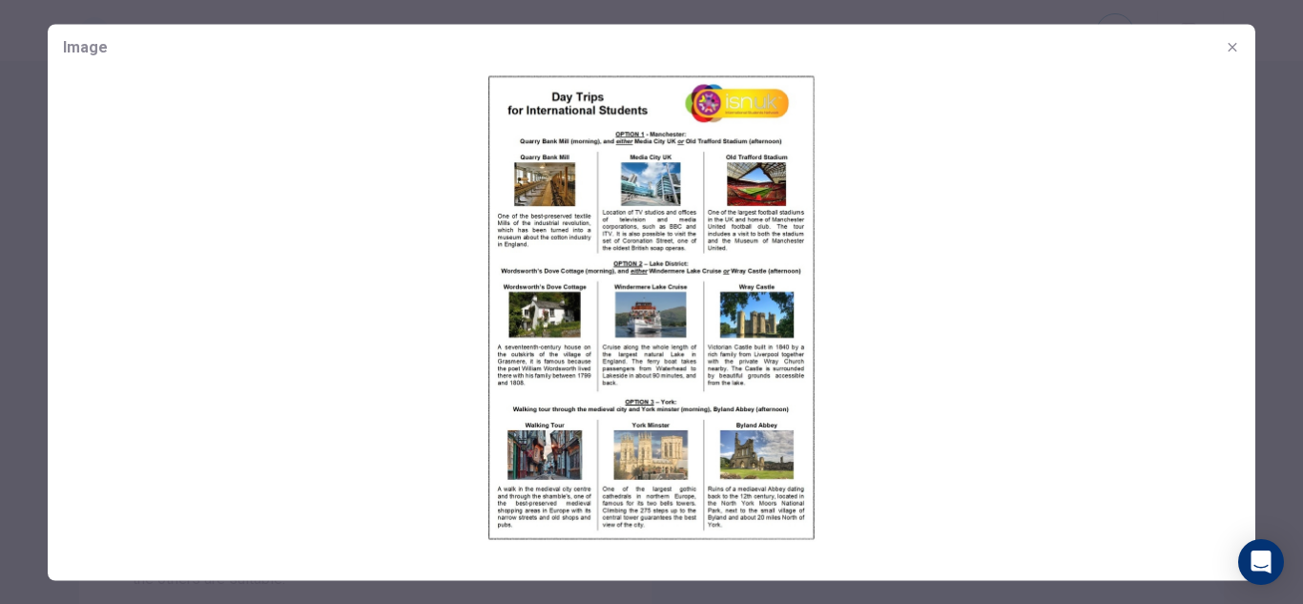
click at [728, 329] on img at bounding box center [652, 307] width 1208 height 475
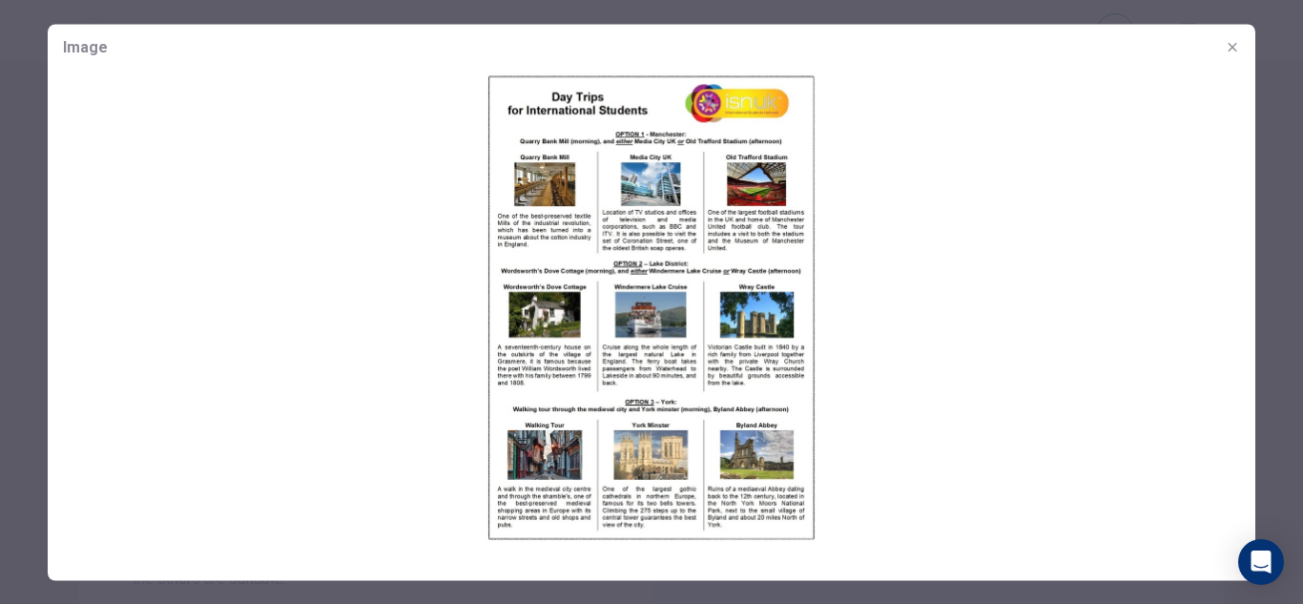
click at [728, 329] on img at bounding box center [652, 307] width 1208 height 475
click at [642, 304] on img at bounding box center [652, 307] width 1208 height 475
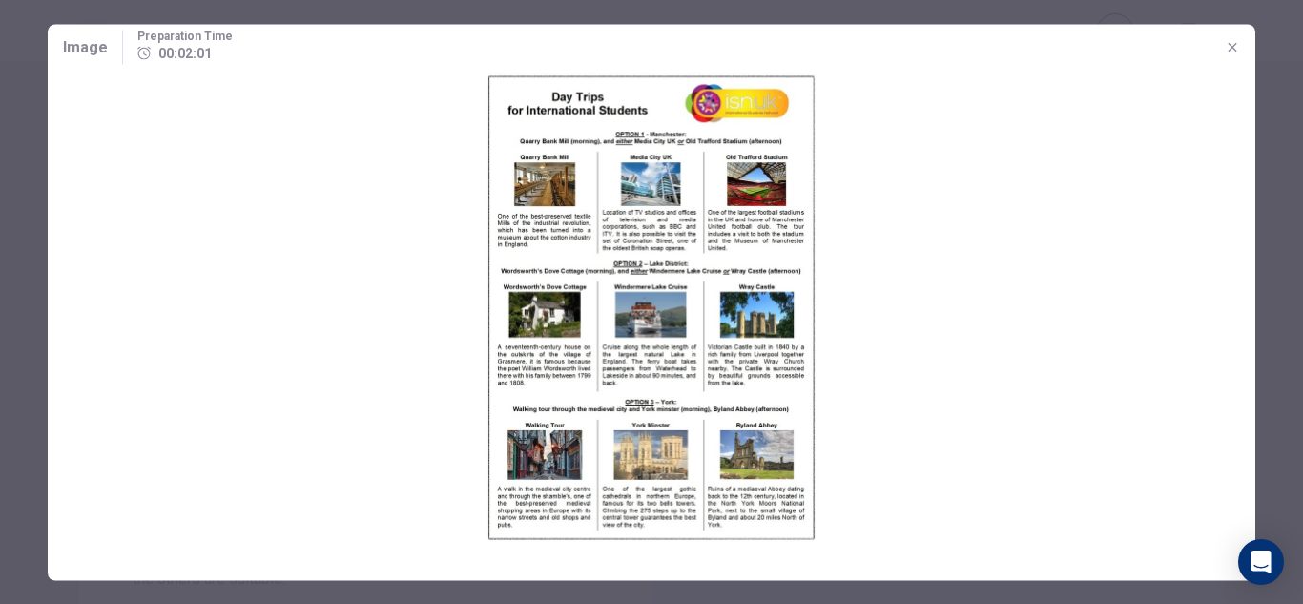
click at [642, 304] on img at bounding box center [652, 307] width 1208 height 475
click at [1014, 434] on img at bounding box center [652, 307] width 1208 height 475
click at [1232, 48] on icon "button" at bounding box center [1232, 46] width 9 height 9
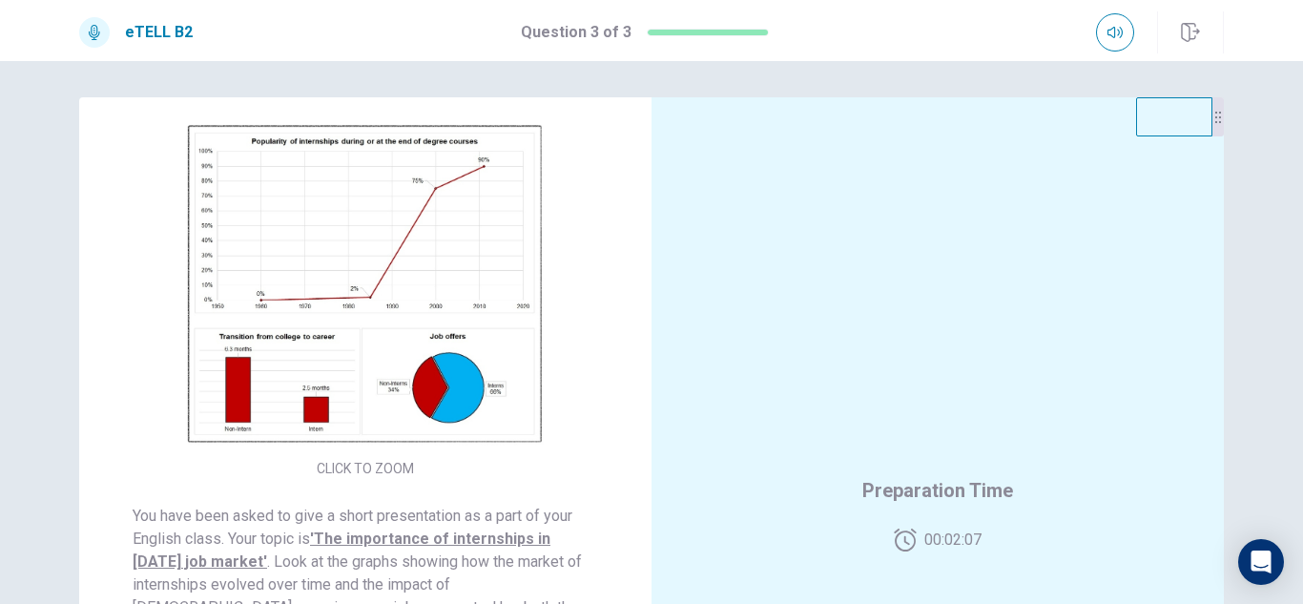
scroll to position [0, 0]
click at [364, 309] on img at bounding box center [365, 286] width 366 height 333
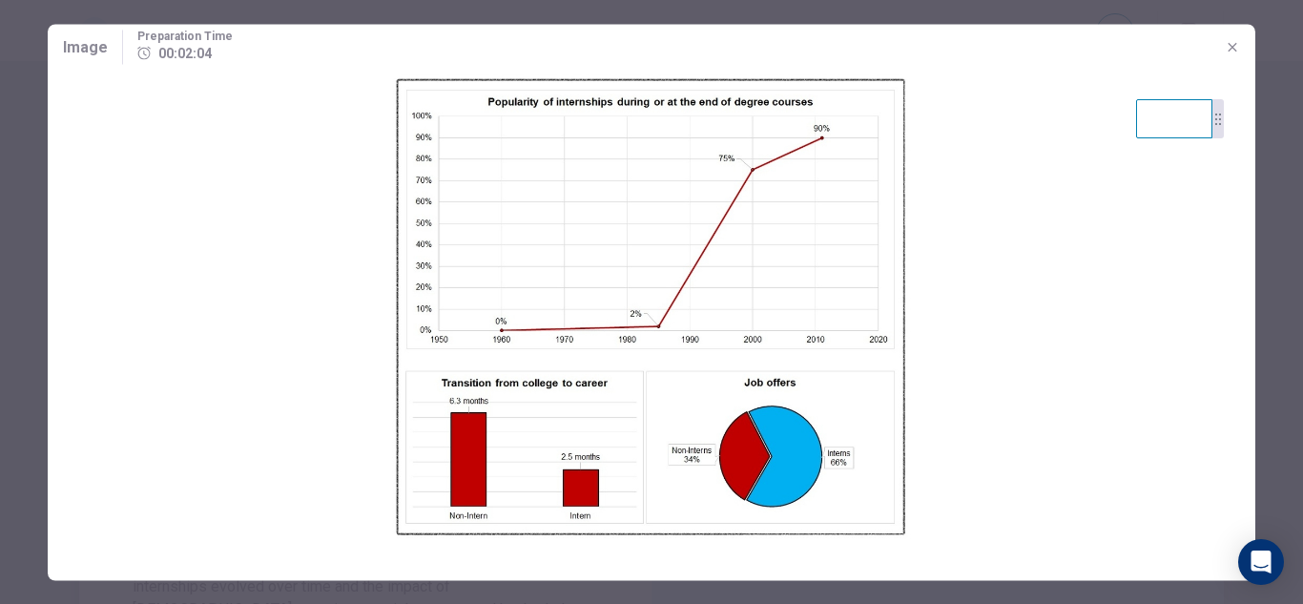
click at [364, 309] on img at bounding box center [652, 307] width 1208 height 475
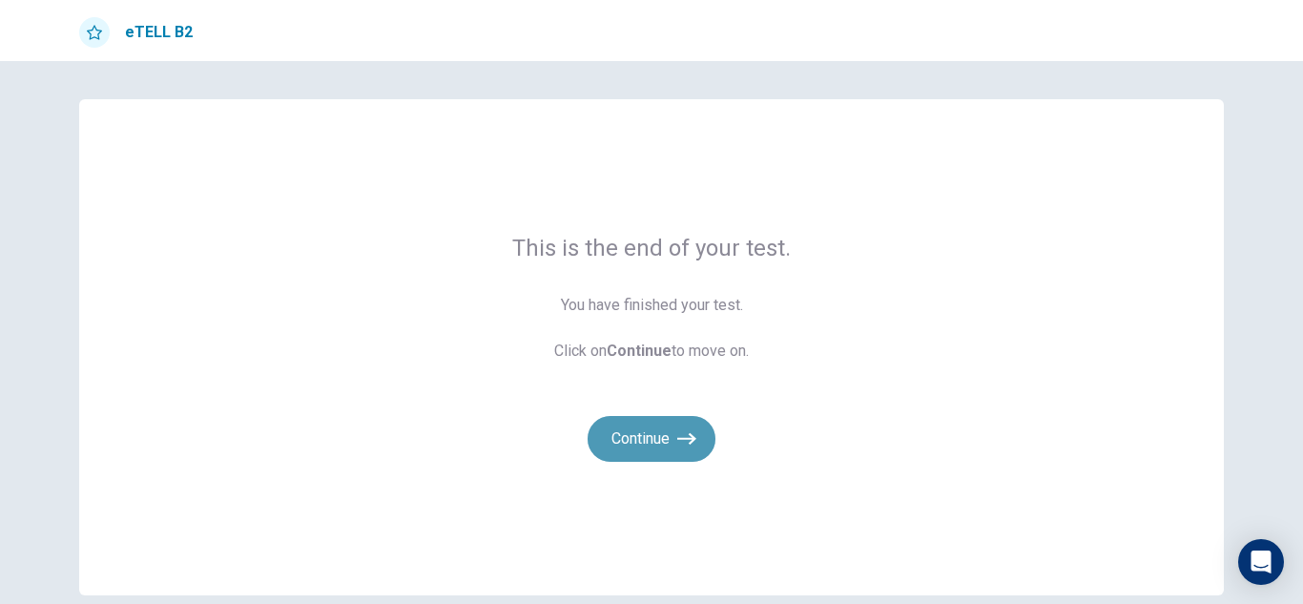
click at [659, 433] on button "Continue" at bounding box center [652, 439] width 128 height 46
